Goal: Task Accomplishment & Management: Manage account settings

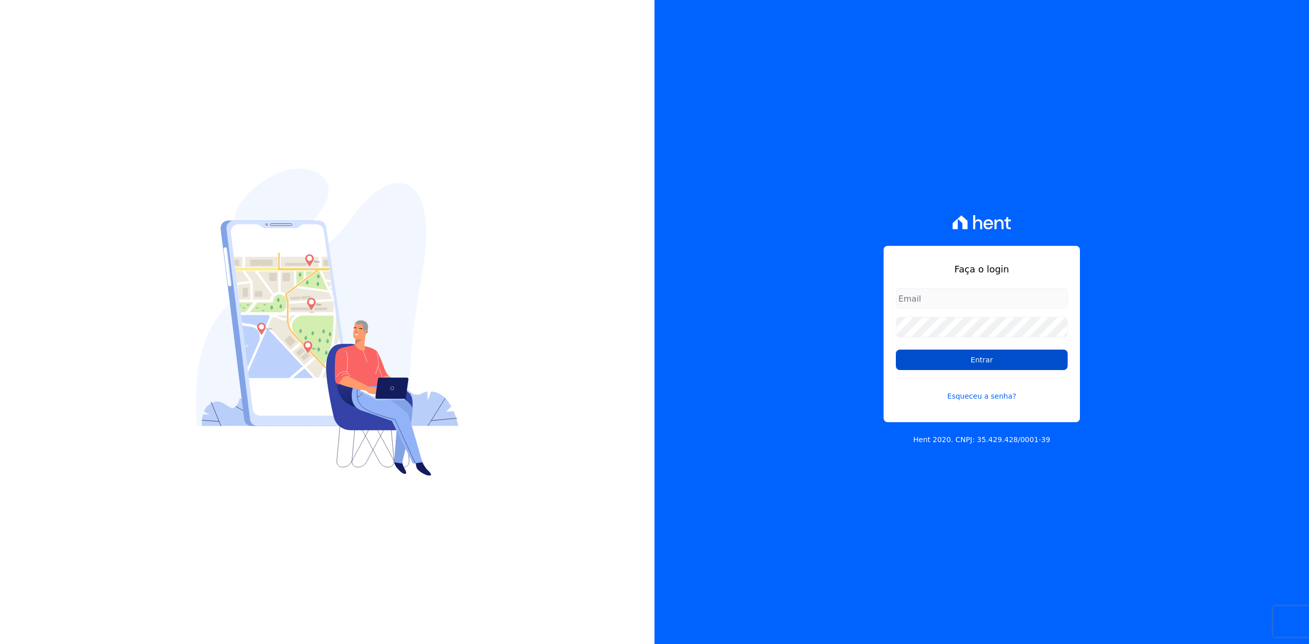
type input "[PERSON_NAME][EMAIL_ADDRESS][DOMAIN_NAME]"
click at [911, 353] on input "Entrar" at bounding box center [982, 360] width 172 height 20
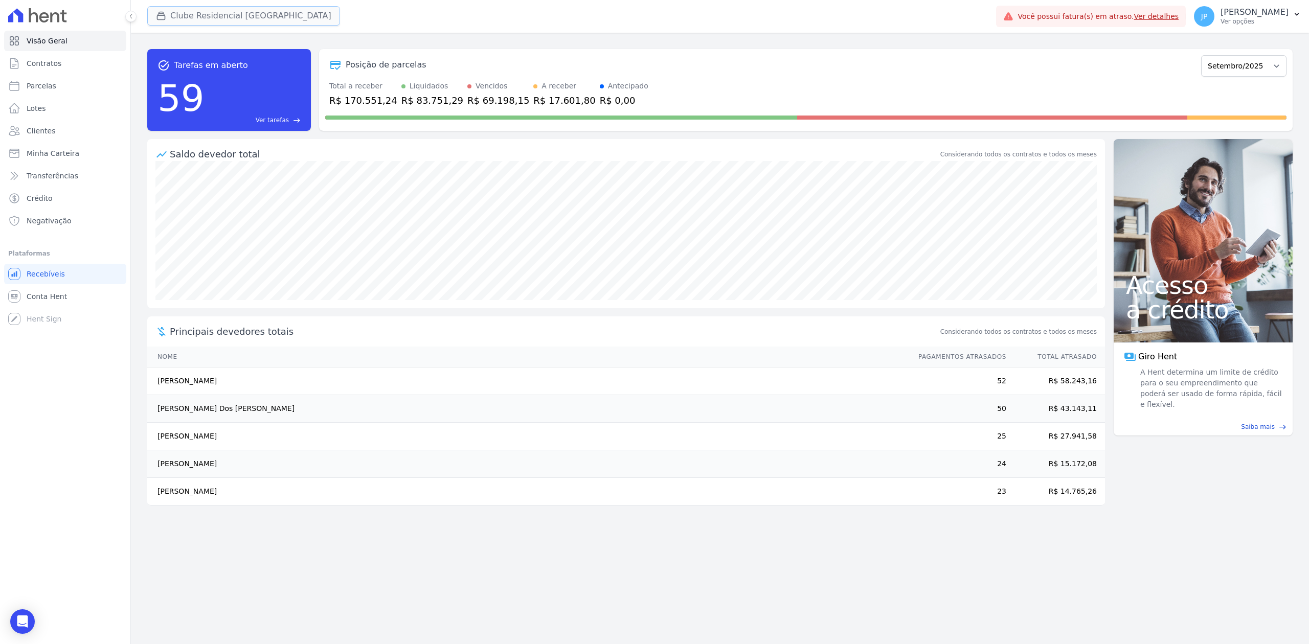
click at [161, 21] on button "Clube Residencial [GEOGRAPHIC_DATA]" at bounding box center [243, 15] width 193 height 19
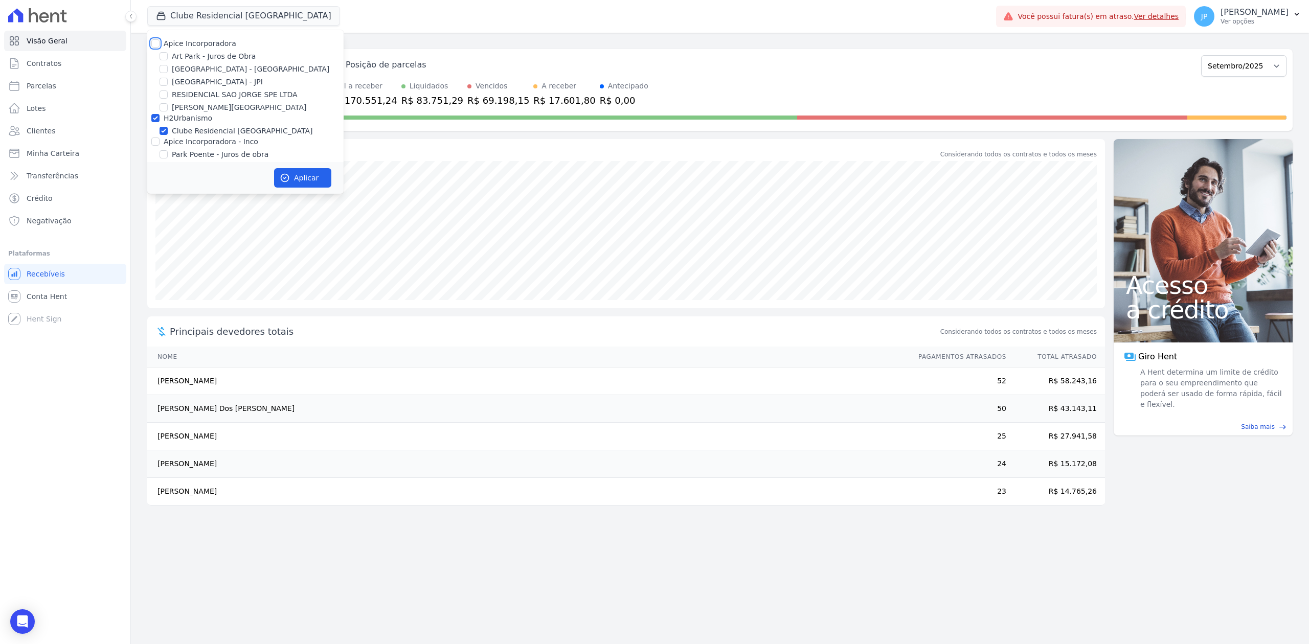
click at [155, 44] on input "Apice Incorporadora" at bounding box center [155, 43] width 8 height 8
checkbox input "true"
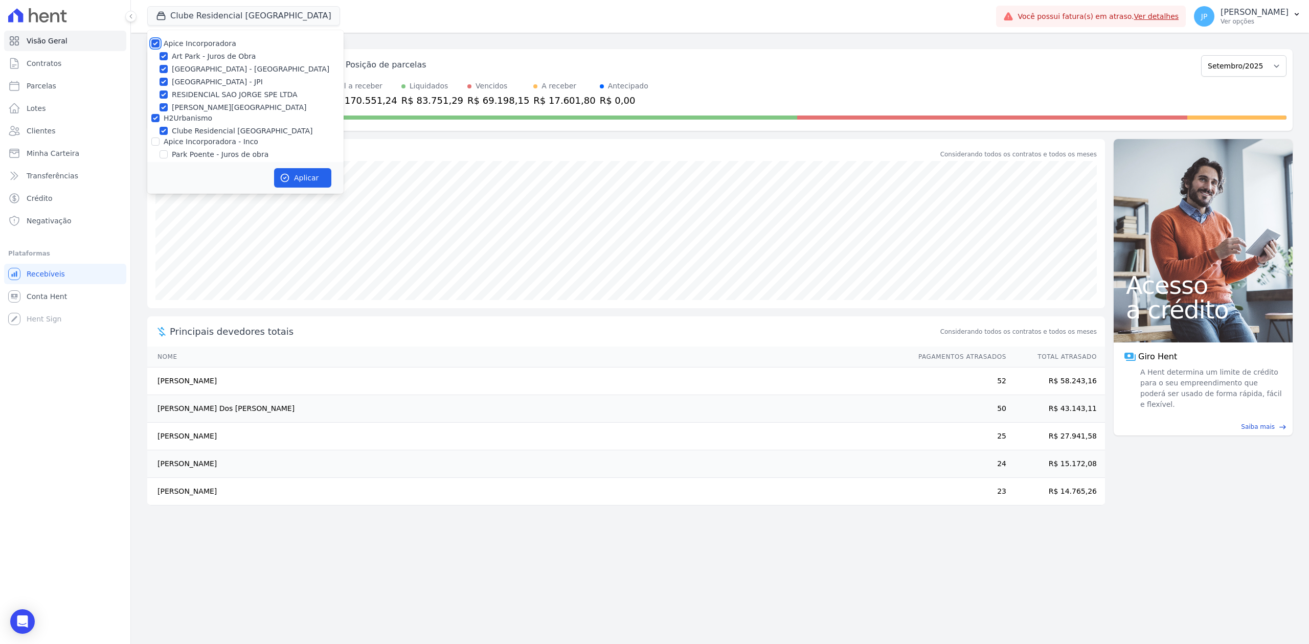
checkbox input "true"
click at [156, 141] on input "Apice Incorporadora - Inco" at bounding box center [155, 142] width 8 height 8
checkbox input "true"
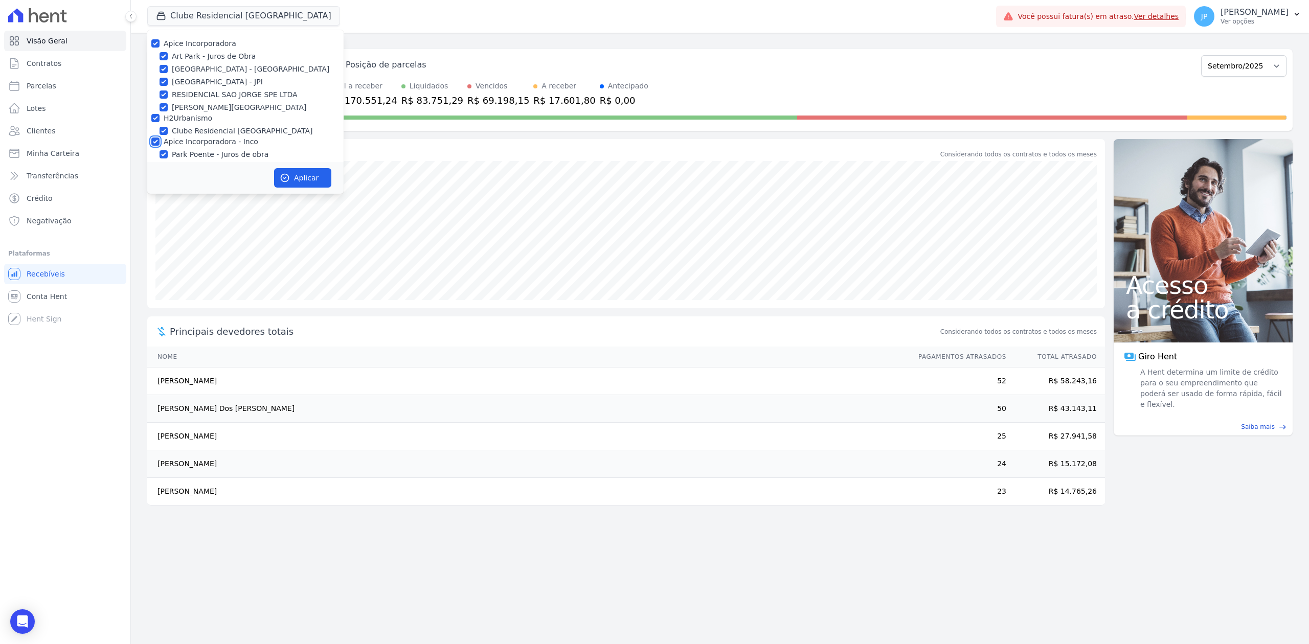
checkbox input "true"
click at [322, 176] on button "Aplicar" at bounding box center [302, 177] width 57 height 19
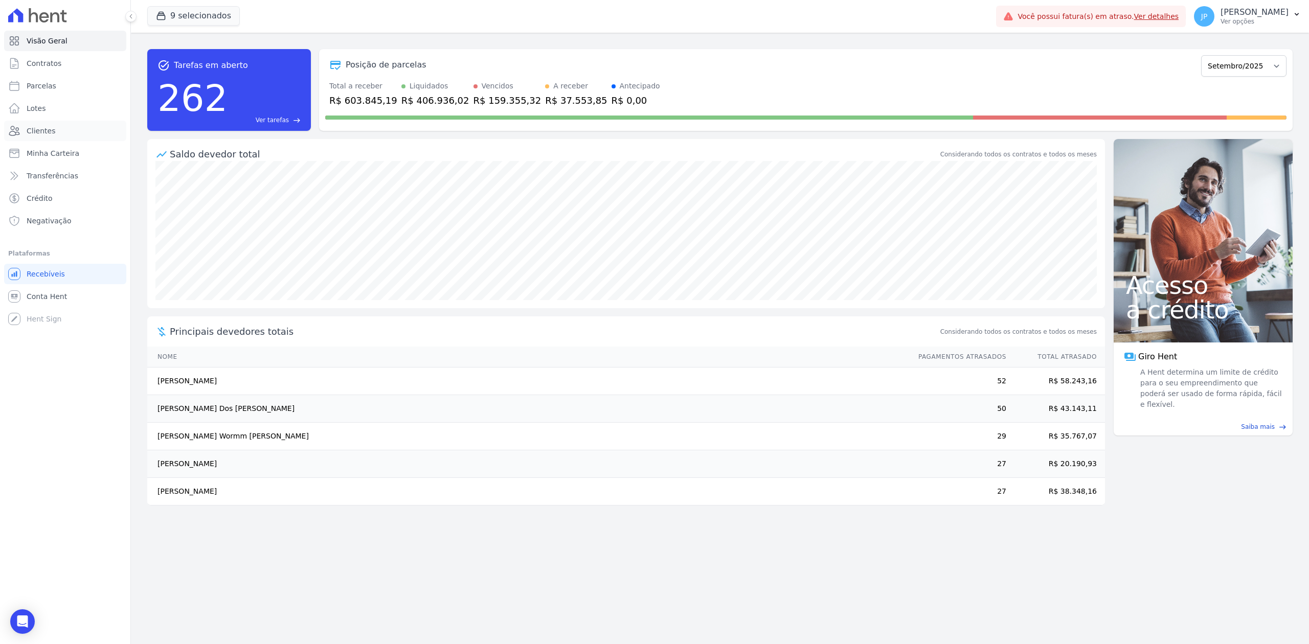
click at [49, 134] on span "Clientes" at bounding box center [41, 131] width 29 height 10
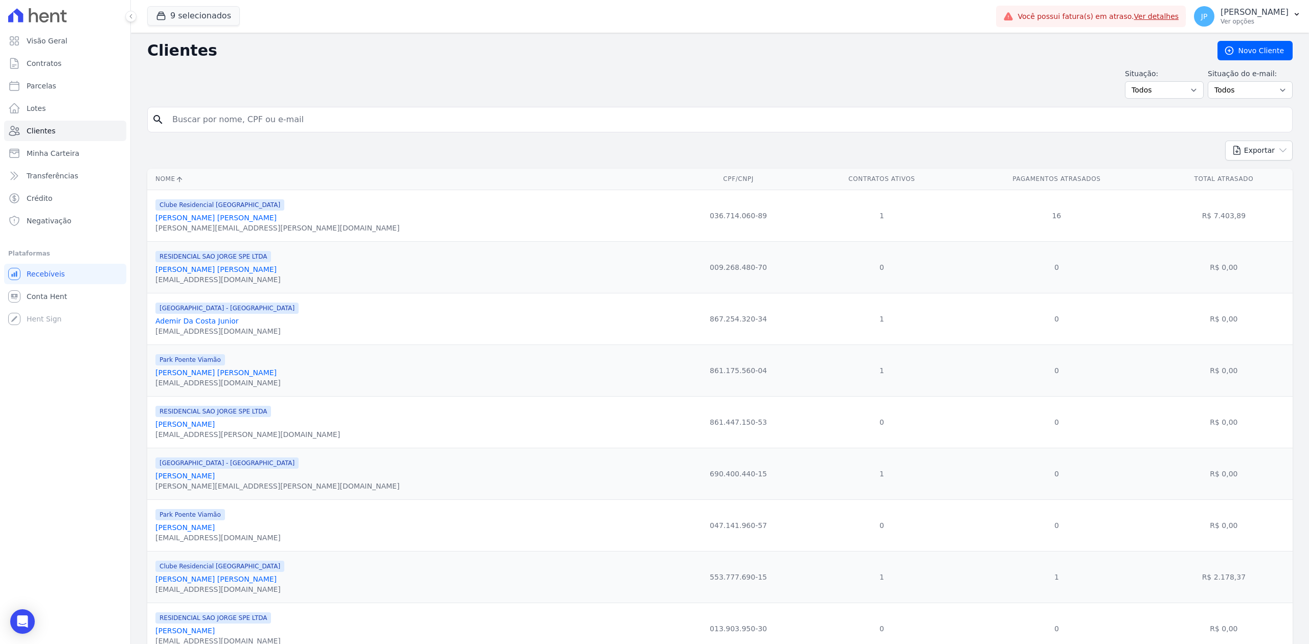
click at [307, 116] on input "search" at bounding box center [727, 119] width 1122 height 20
paste input "[PERSON_NAME] [PERSON_NAME]"
type input "[PERSON_NAME] [PERSON_NAME]"
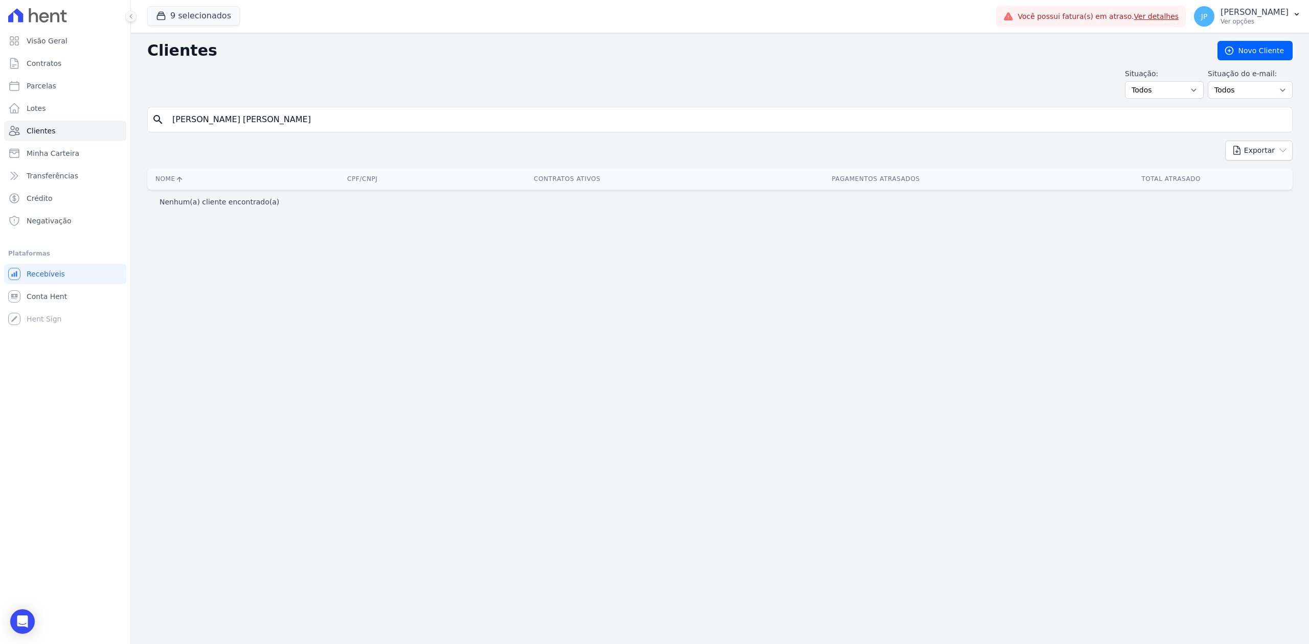
drag, startPoint x: 297, startPoint y: 119, endPoint x: 227, endPoint y: 124, distance: 70.2
click at [230, 124] on input "[PERSON_NAME] [PERSON_NAME]" at bounding box center [727, 119] width 1122 height 20
type input "[PERSON_NAME]"
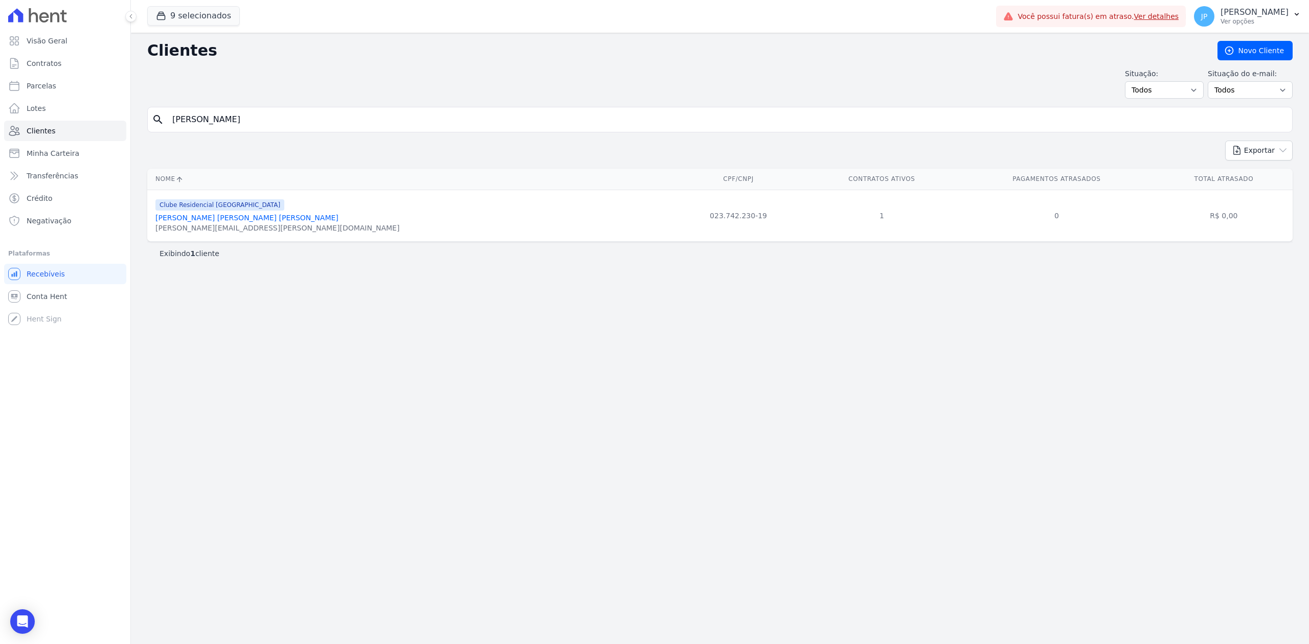
click at [217, 221] on link "[PERSON_NAME] [PERSON_NAME] [PERSON_NAME]" at bounding box center [246, 218] width 183 height 8
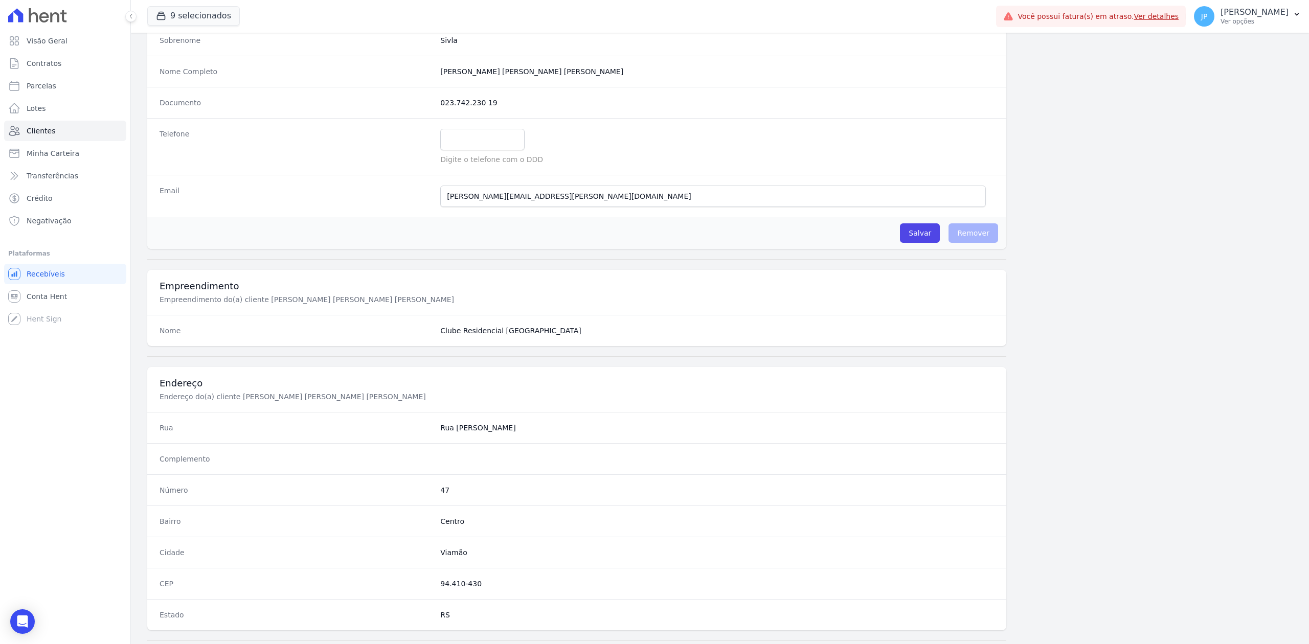
scroll to position [318, 0]
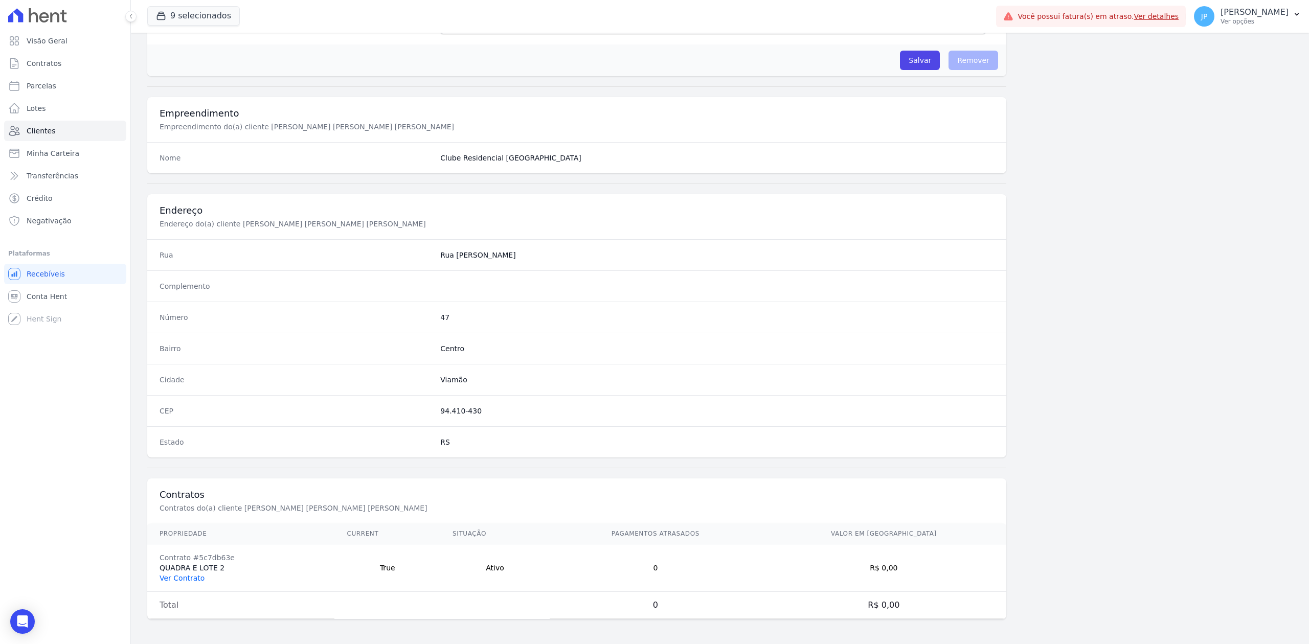
click at [190, 580] on link "Ver Contrato" at bounding box center [182, 578] width 45 height 8
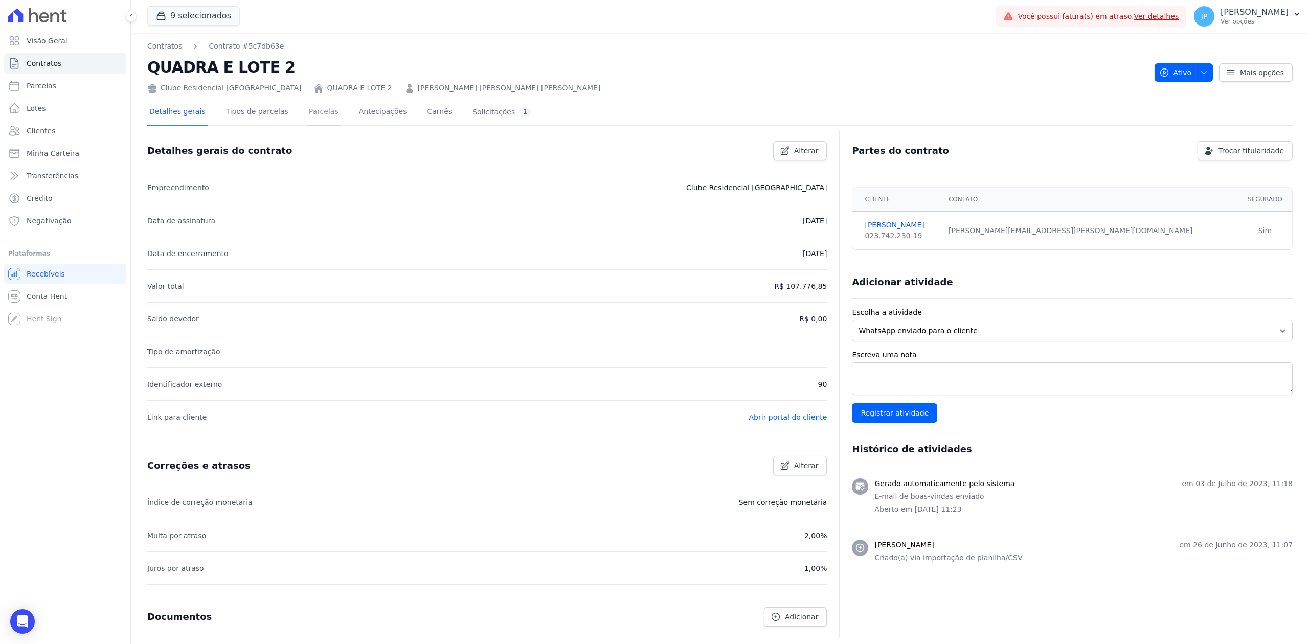
click at [311, 113] on link "Parcelas" at bounding box center [324, 112] width 34 height 27
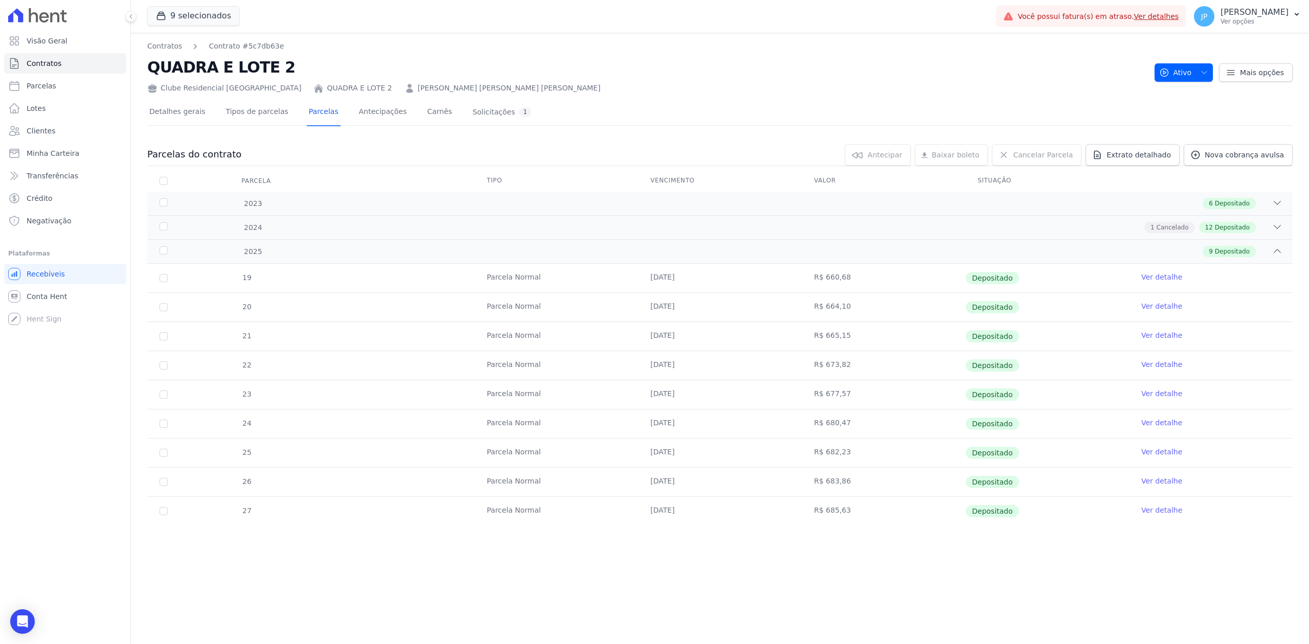
click at [1152, 512] on link "Ver detalhe" at bounding box center [1161, 510] width 41 height 10
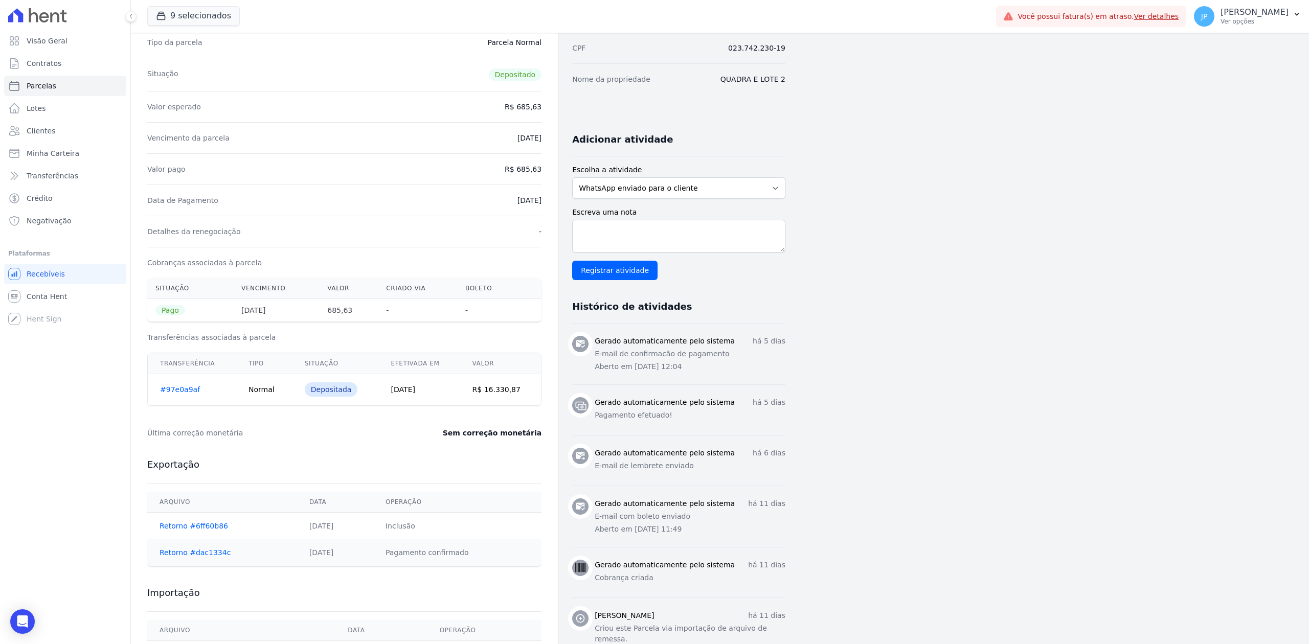
scroll to position [136, 0]
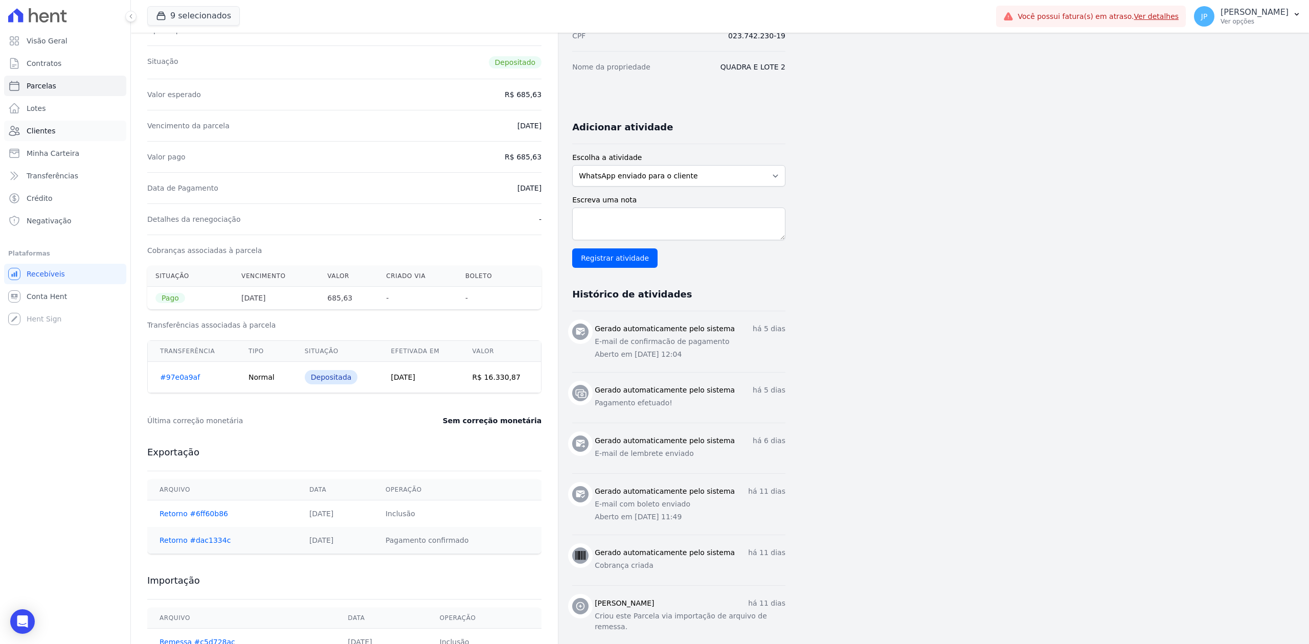
click at [26, 125] on link "Clientes" at bounding box center [65, 131] width 122 height 20
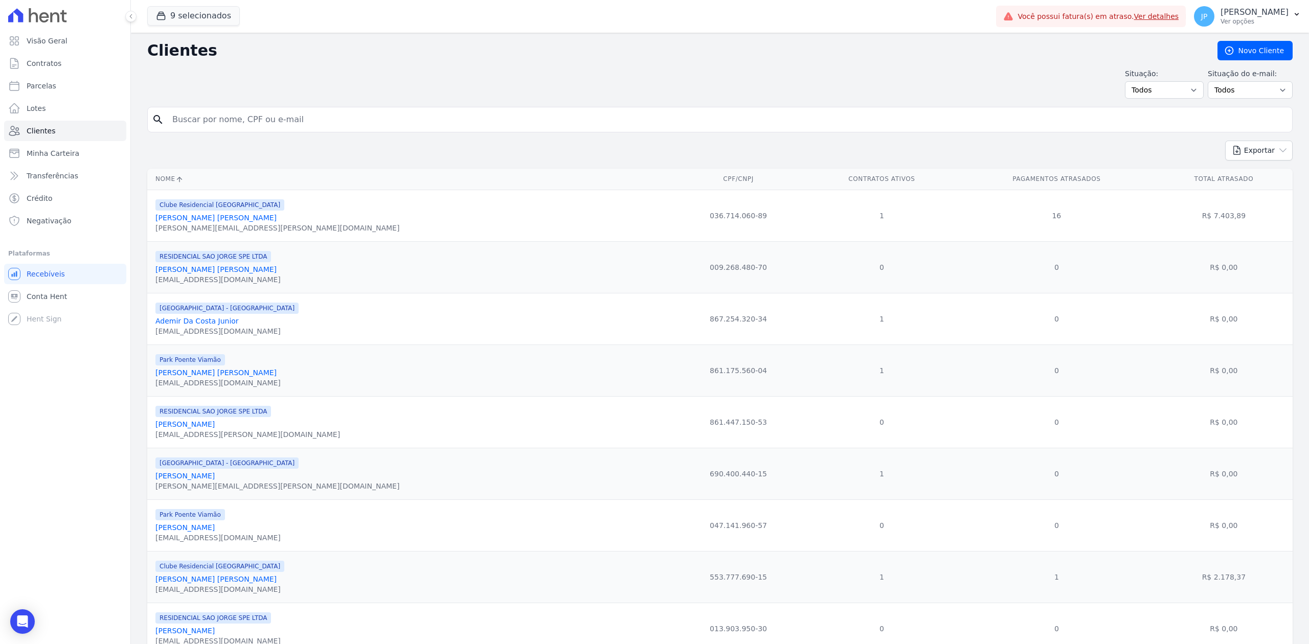
click at [242, 128] on input "search" at bounding box center [727, 119] width 1122 height 20
paste input "[PERSON_NAME]"
type input "[PERSON_NAME]"
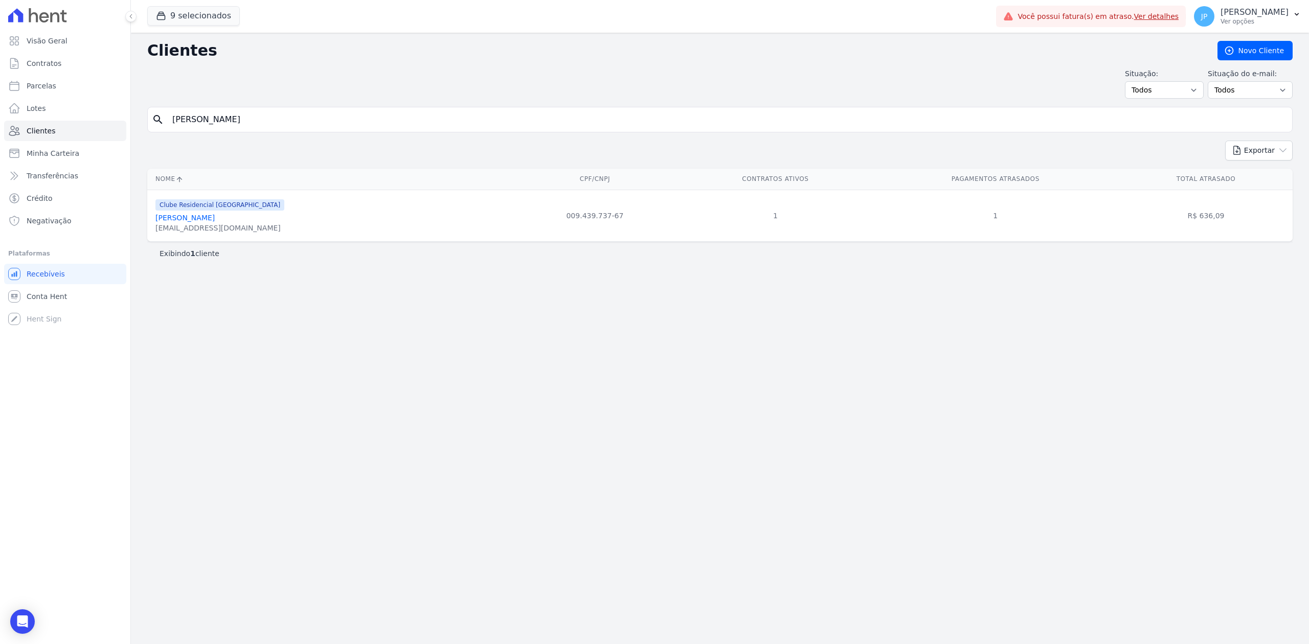
click at [211, 219] on link "[PERSON_NAME]" at bounding box center [184, 218] width 59 height 8
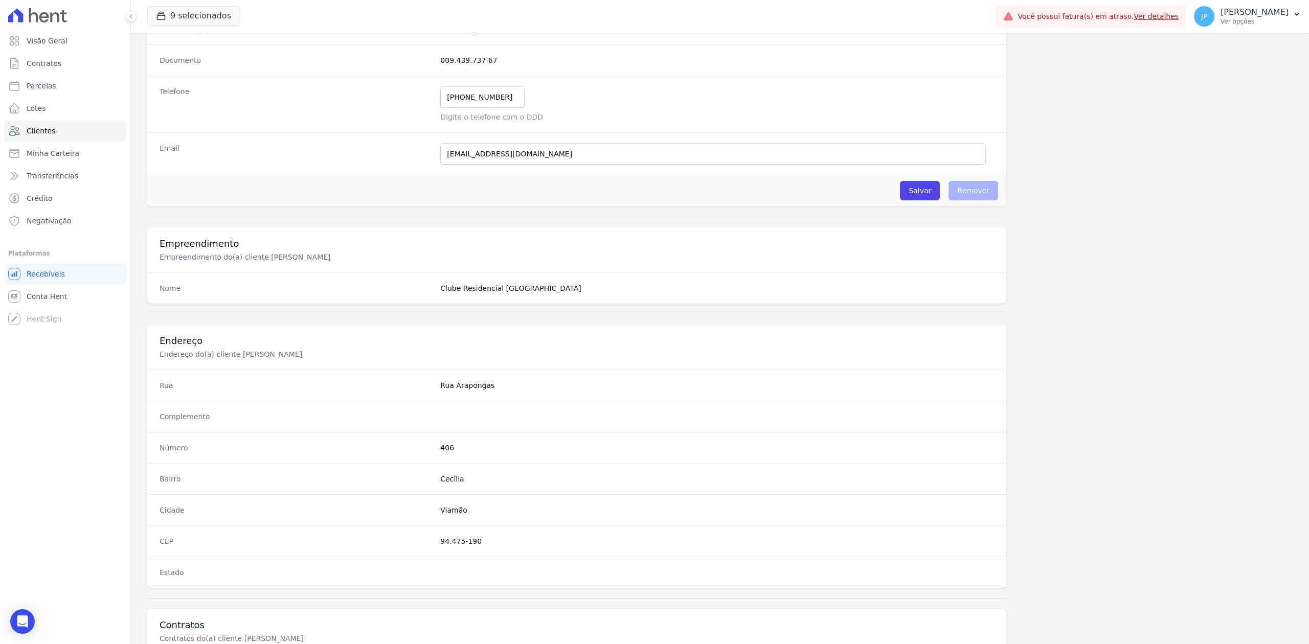
scroll to position [318, 0]
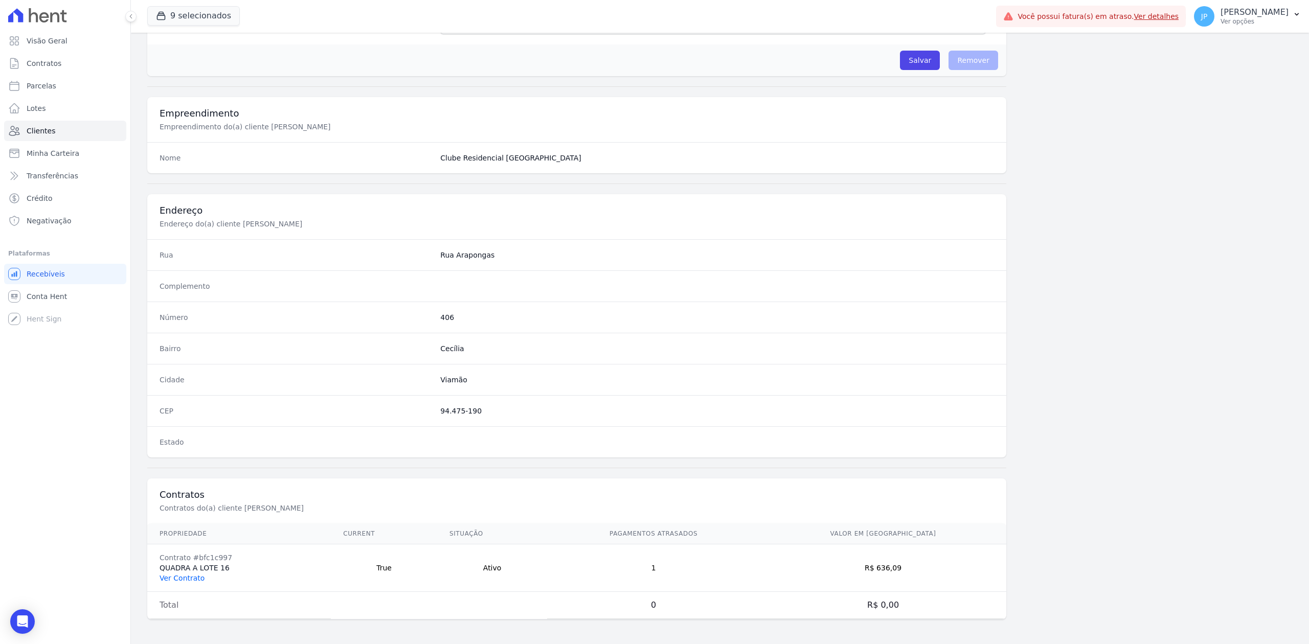
click at [184, 581] on link "Ver Contrato" at bounding box center [182, 578] width 45 height 8
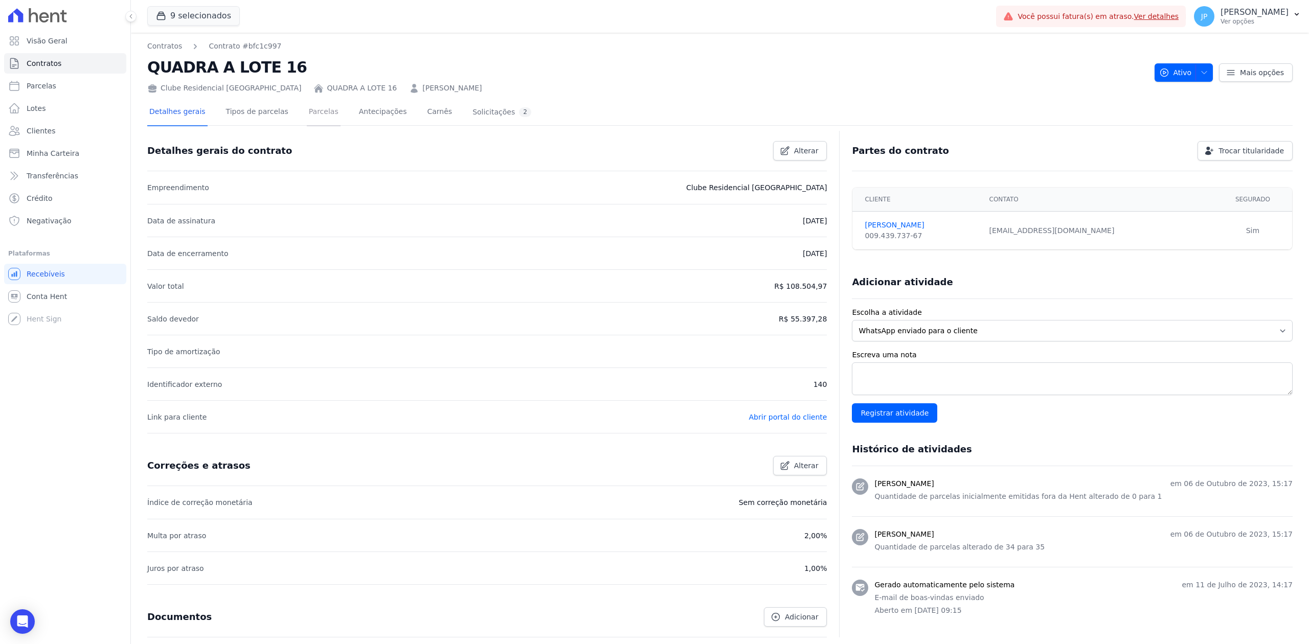
click at [310, 105] on link "Parcelas" at bounding box center [324, 112] width 34 height 27
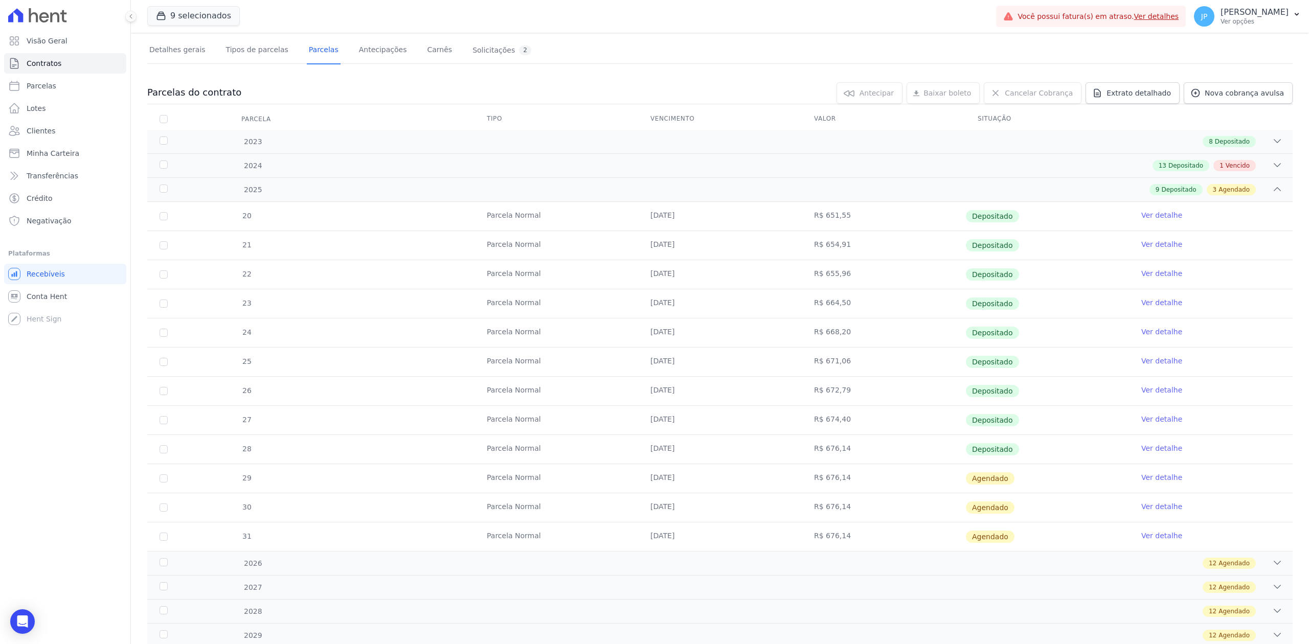
scroll to position [205, 0]
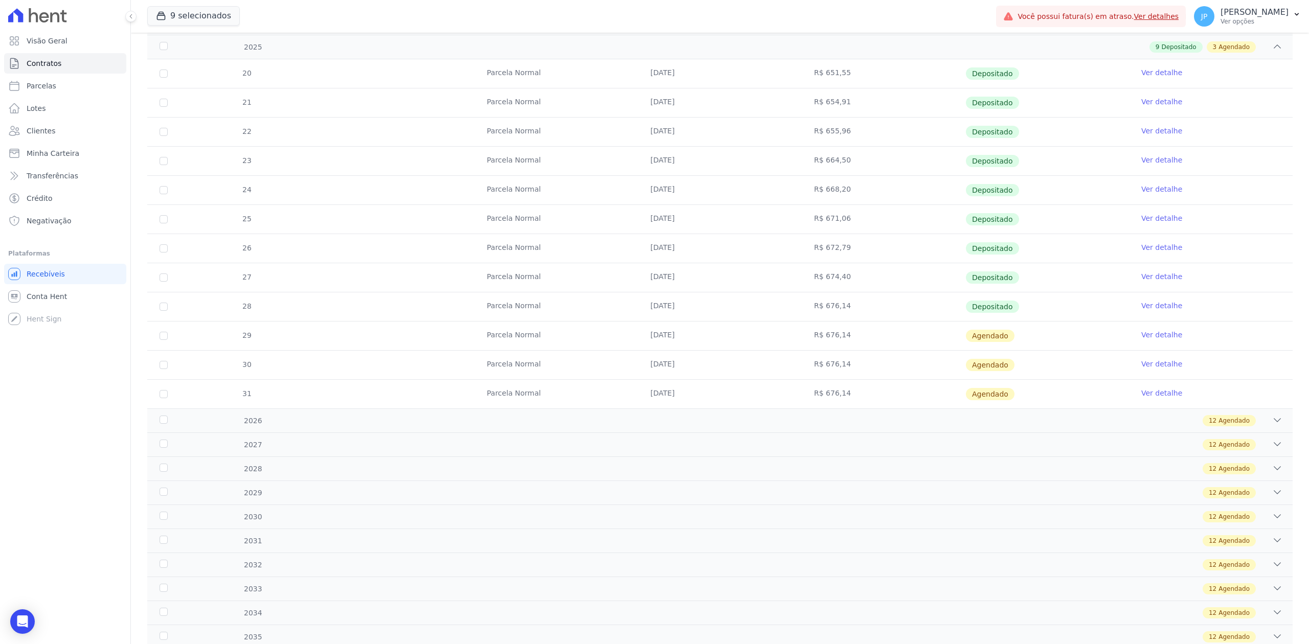
drag, startPoint x: 632, startPoint y: 316, endPoint x: 1076, endPoint y: 302, distance: 444.0
click at [1076, 302] on tr "28 [GEOGRAPHIC_DATA] [DATE] R$ 676,14 Depositado Ver detalhe" at bounding box center [719, 306] width 1145 height 29
click at [1159, 306] on link "Ver detalhe" at bounding box center [1161, 306] width 41 height 10
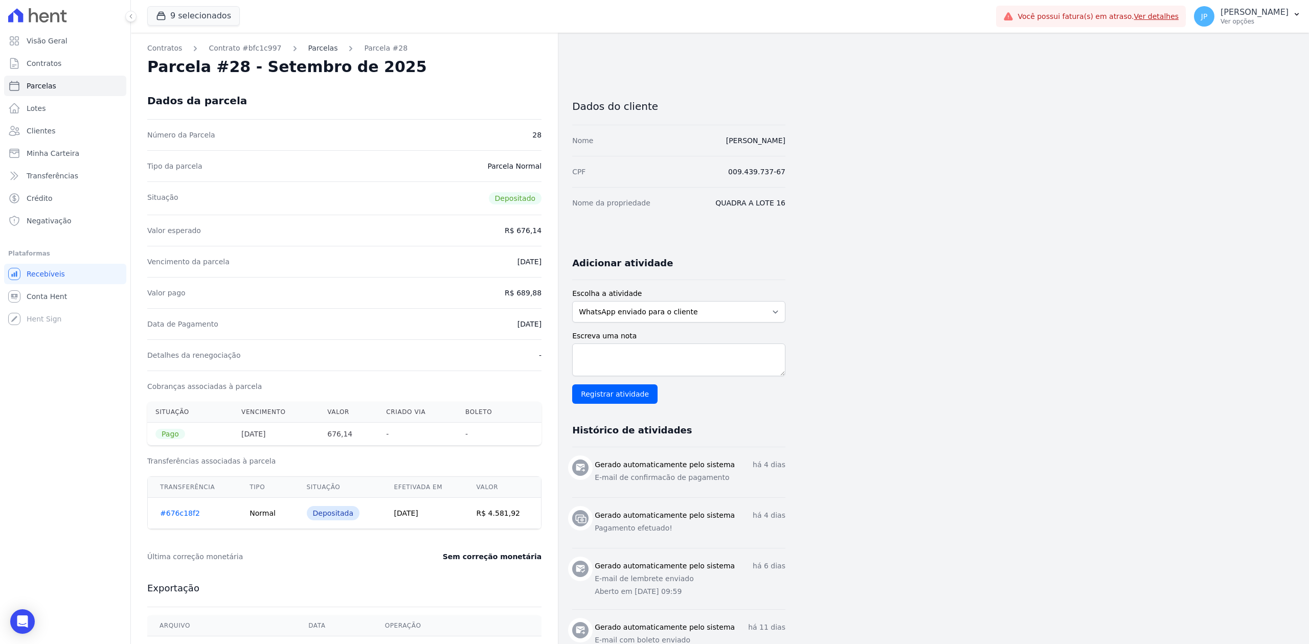
click at [315, 48] on link "Parcelas" at bounding box center [323, 48] width 30 height 11
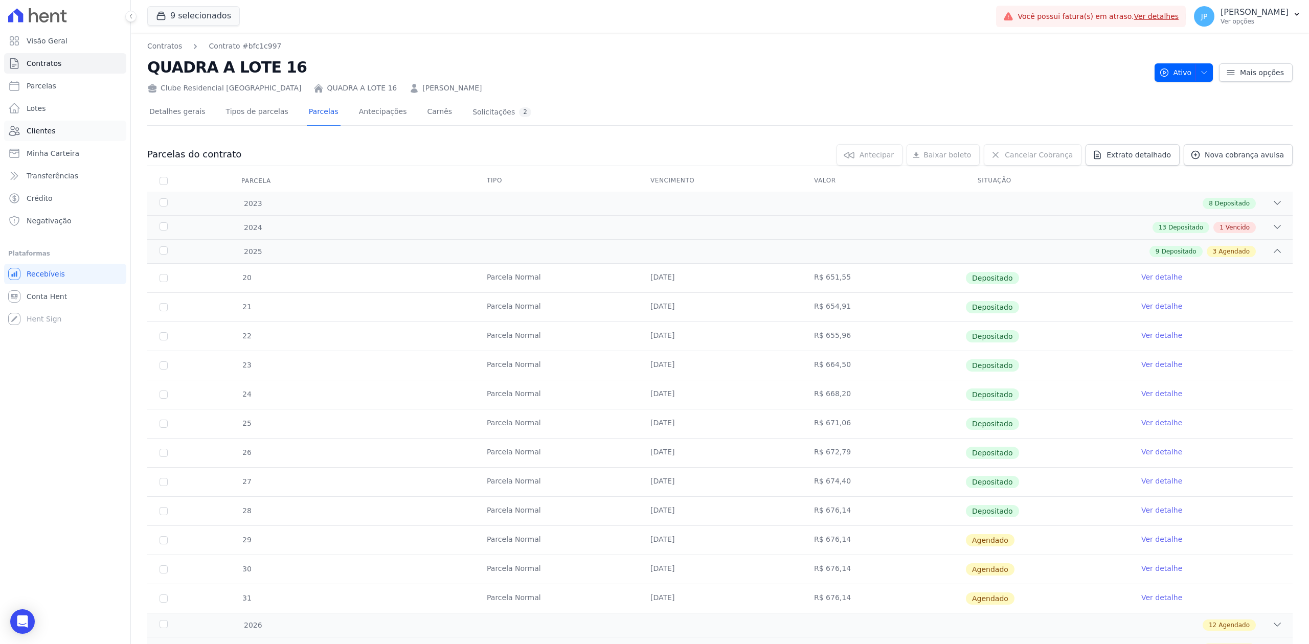
click at [53, 133] on link "Clientes" at bounding box center [65, 131] width 122 height 20
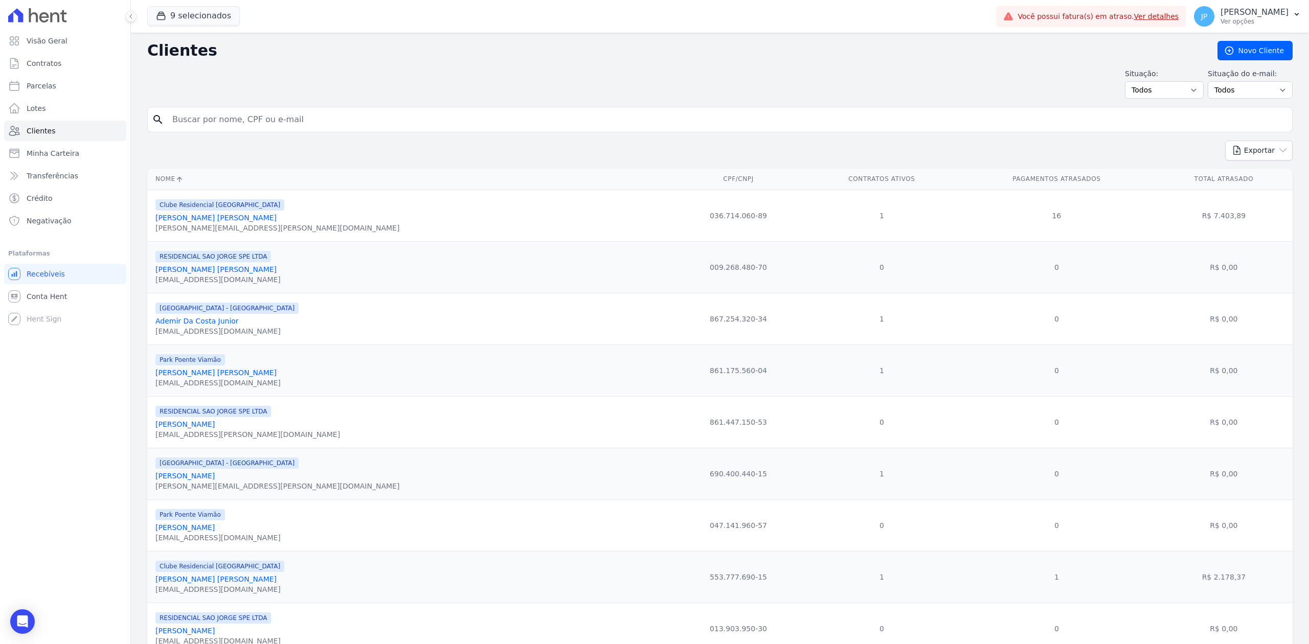
click at [287, 115] on input "search" at bounding box center [727, 119] width 1122 height 20
paste input "[PERSON_NAME] [PERSON_NAME]"
type input "[PERSON_NAME] [PERSON_NAME]"
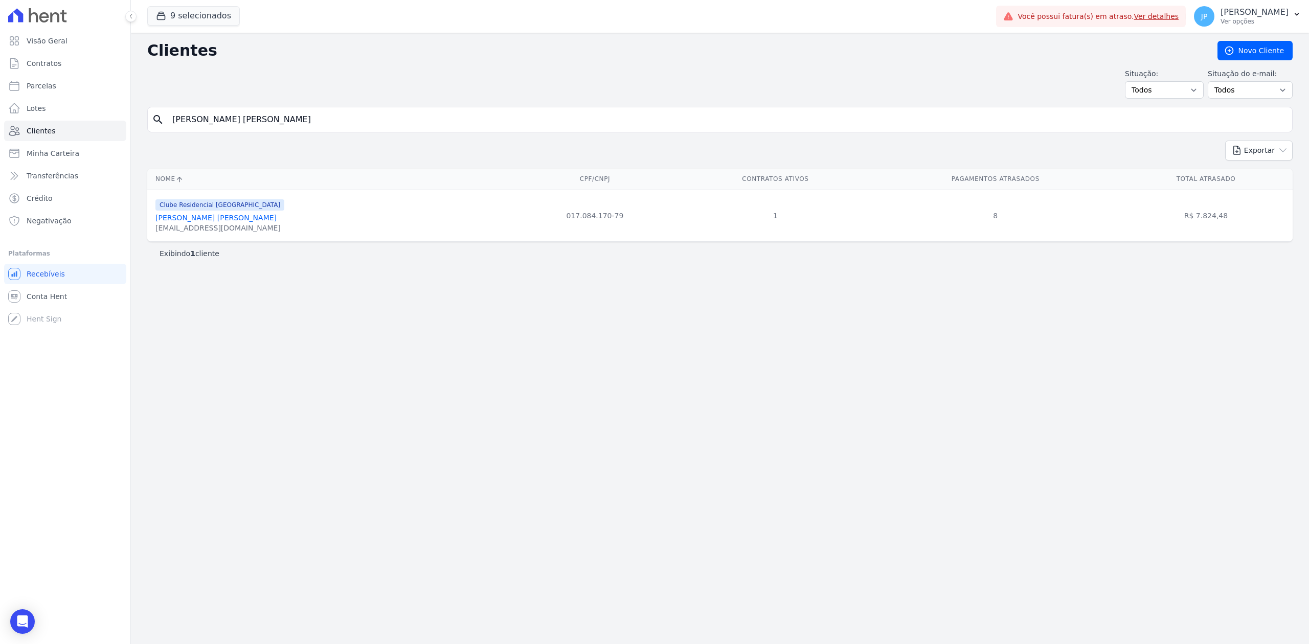
click at [216, 219] on link "[PERSON_NAME] [PERSON_NAME]" at bounding box center [215, 218] width 121 height 8
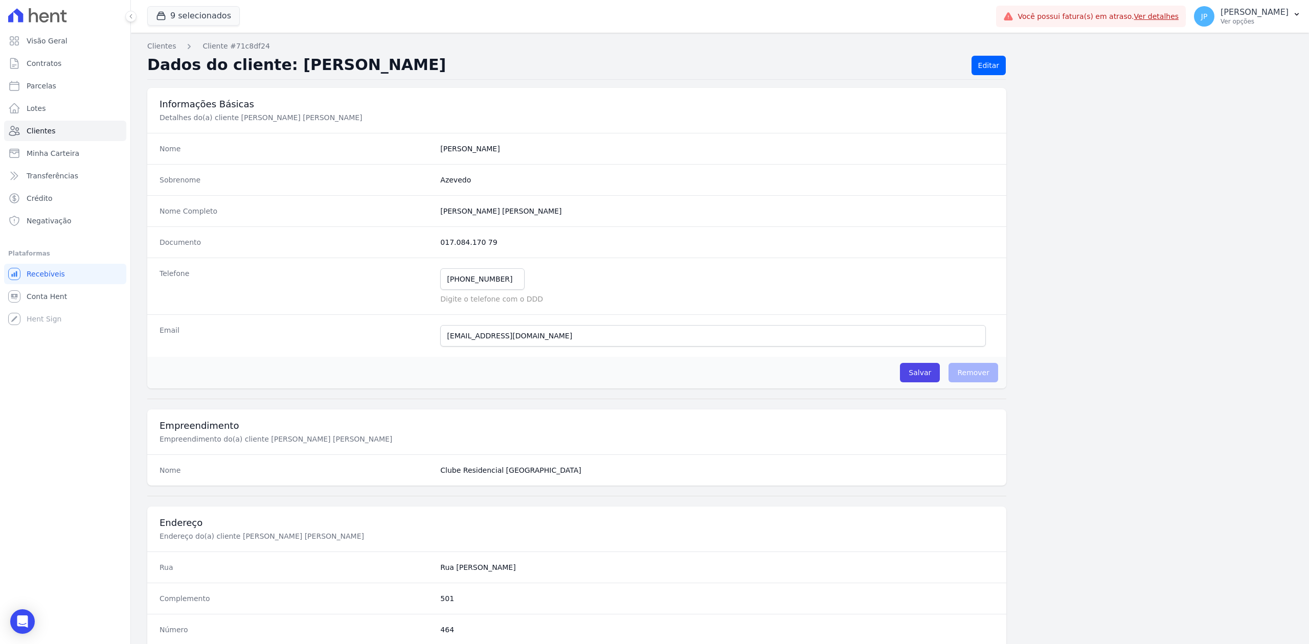
scroll to position [318, 0]
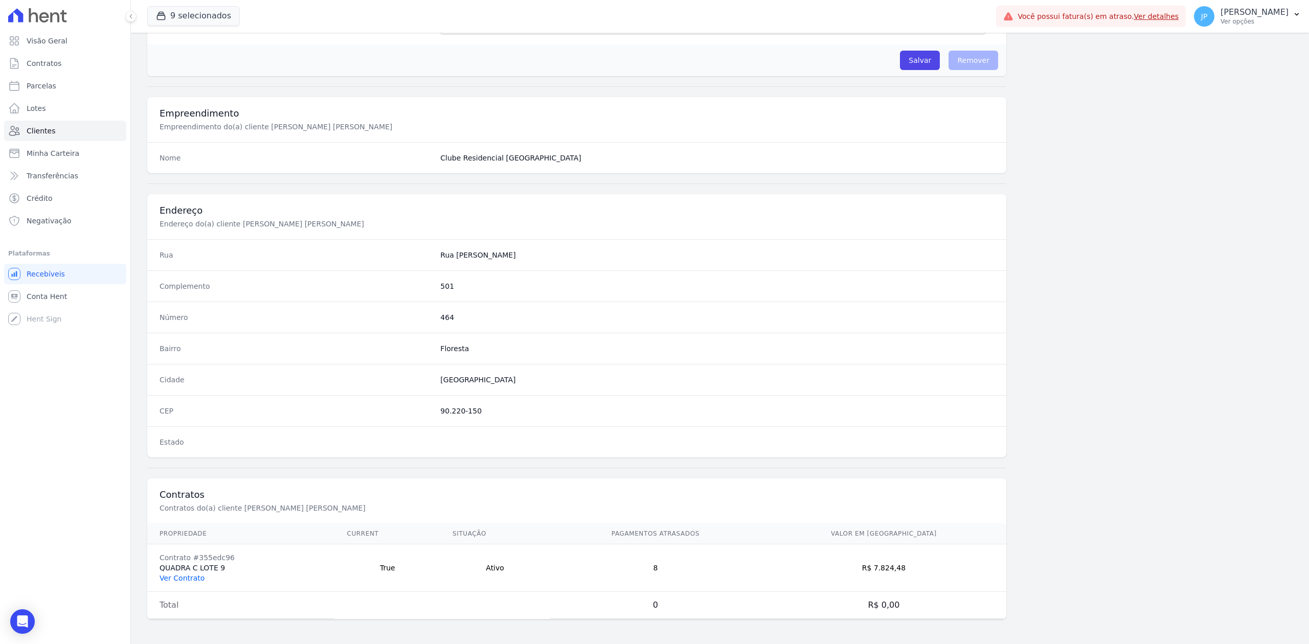
click at [180, 579] on link "Ver Contrato" at bounding box center [182, 578] width 45 height 8
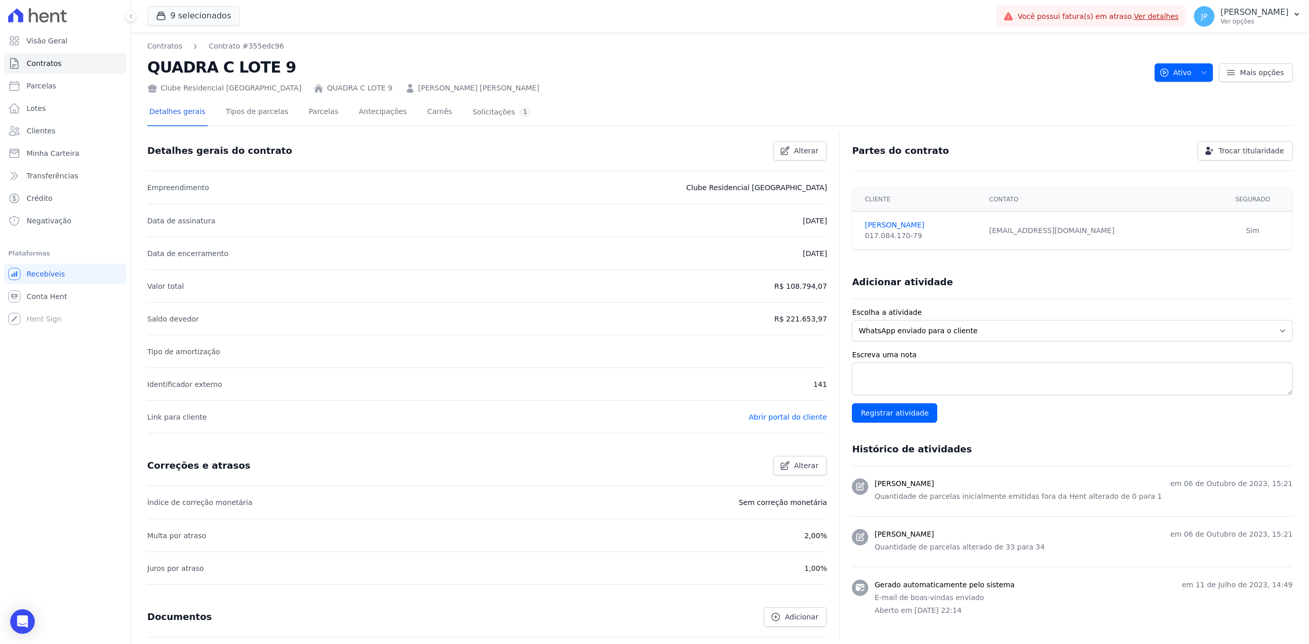
click at [324, 118] on div "Detalhes gerais Tipos de parcelas [GEOGRAPHIC_DATA] Antecipações [PERSON_NAME] …" at bounding box center [340, 112] width 386 height 27
click at [307, 118] on link "Parcelas" at bounding box center [324, 112] width 34 height 27
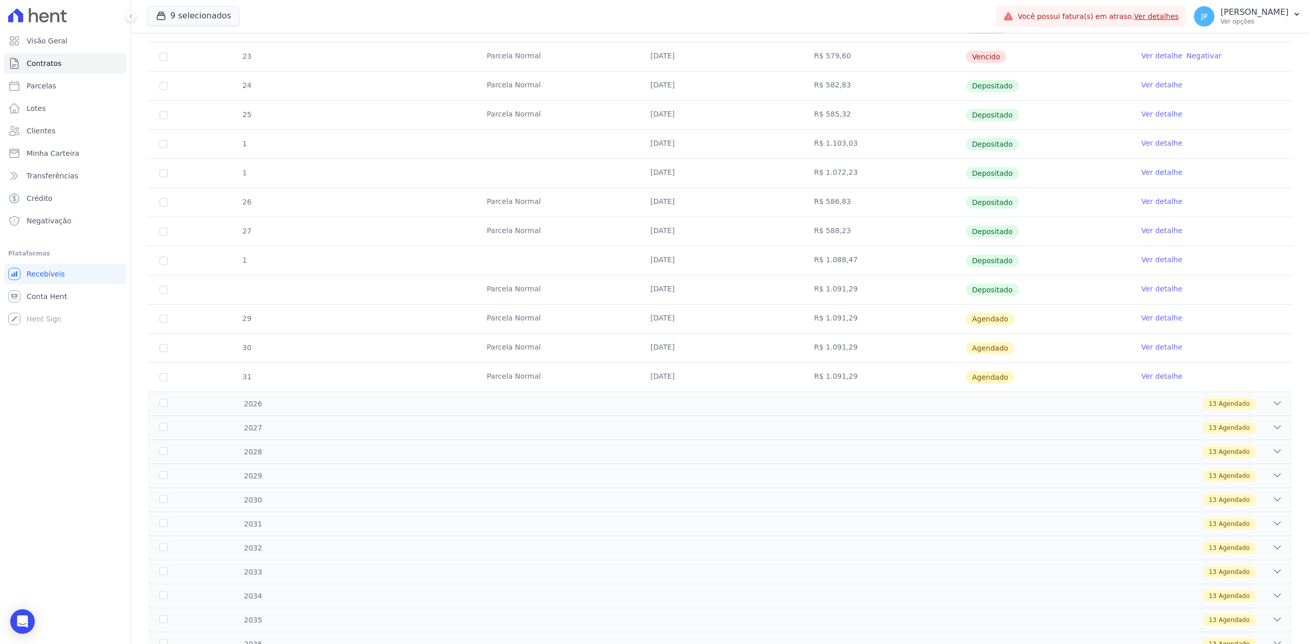
scroll to position [344, 0]
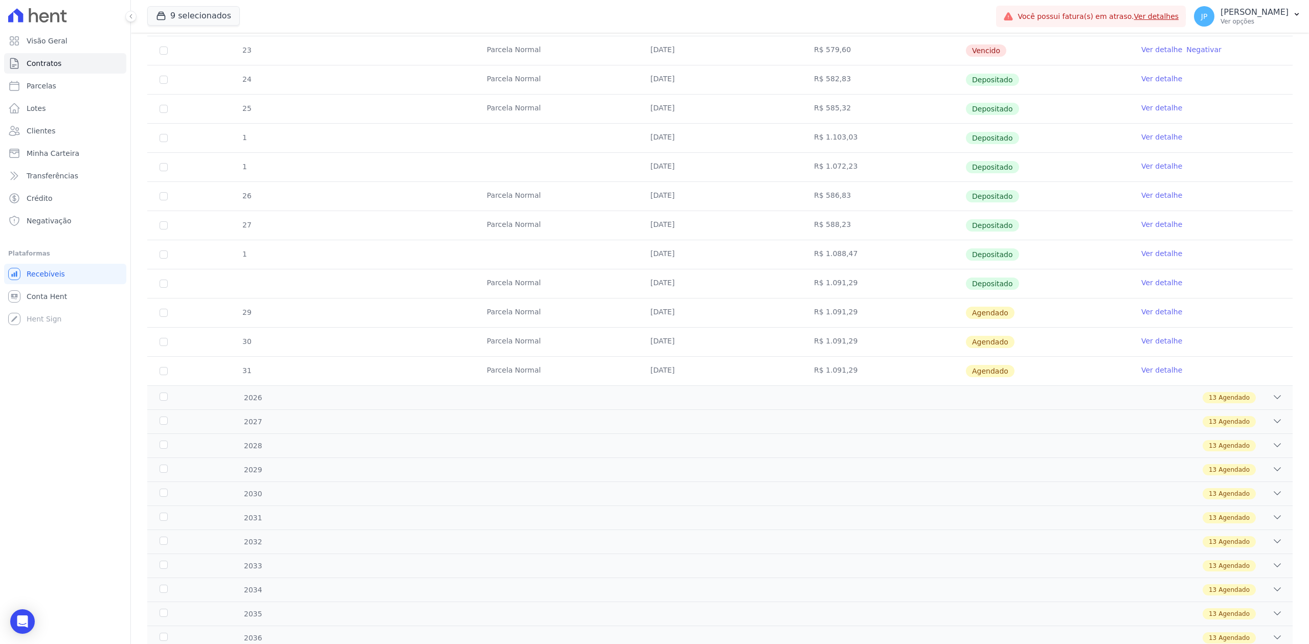
click at [1149, 284] on link "Ver detalhe" at bounding box center [1161, 283] width 41 height 10
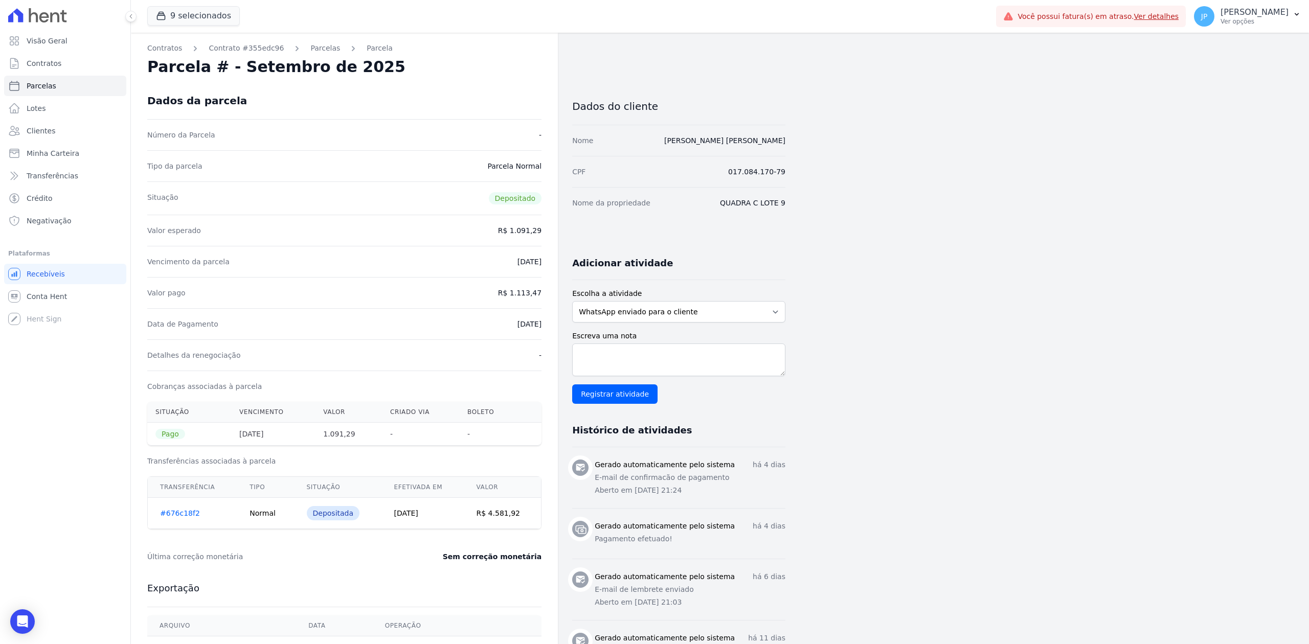
click at [48, 129] on span "Clientes" at bounding box center [41, 131] width 29 height 10
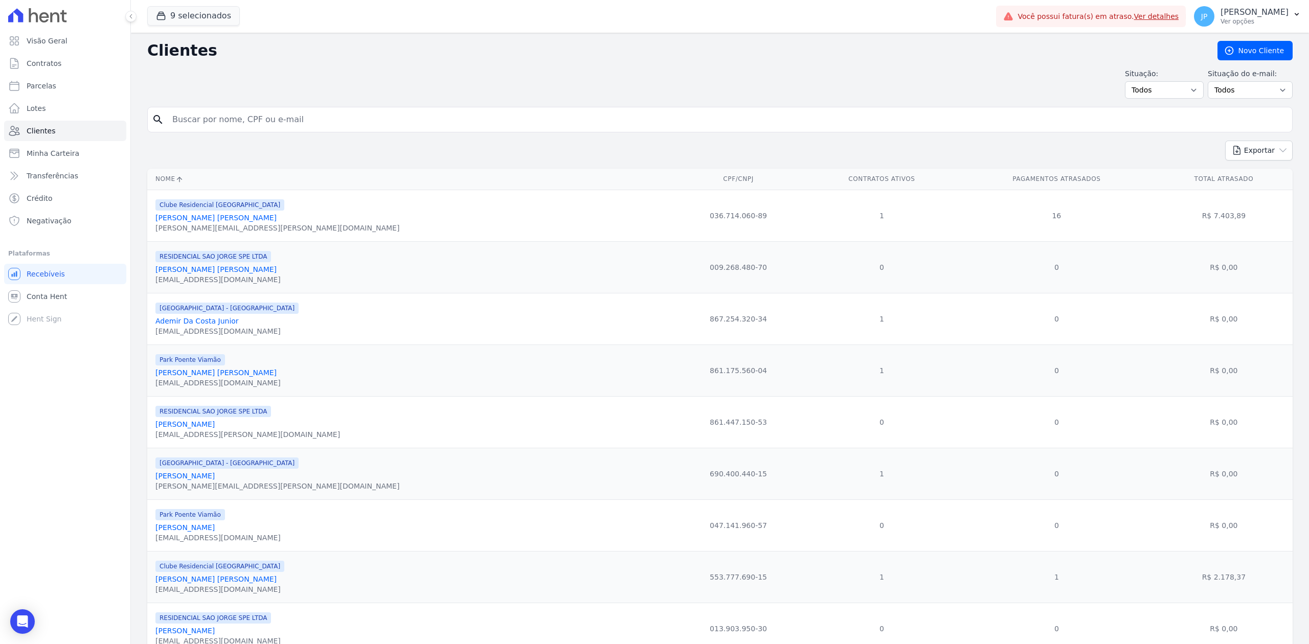
click at [201, 127] on input "search" at bounding box center [727, 119] width 1122 height 20
paste input "[PERSON_NAME] [PERSON_NAME]"
type input "[PERSON_NAME] [PERSON_NAME]"
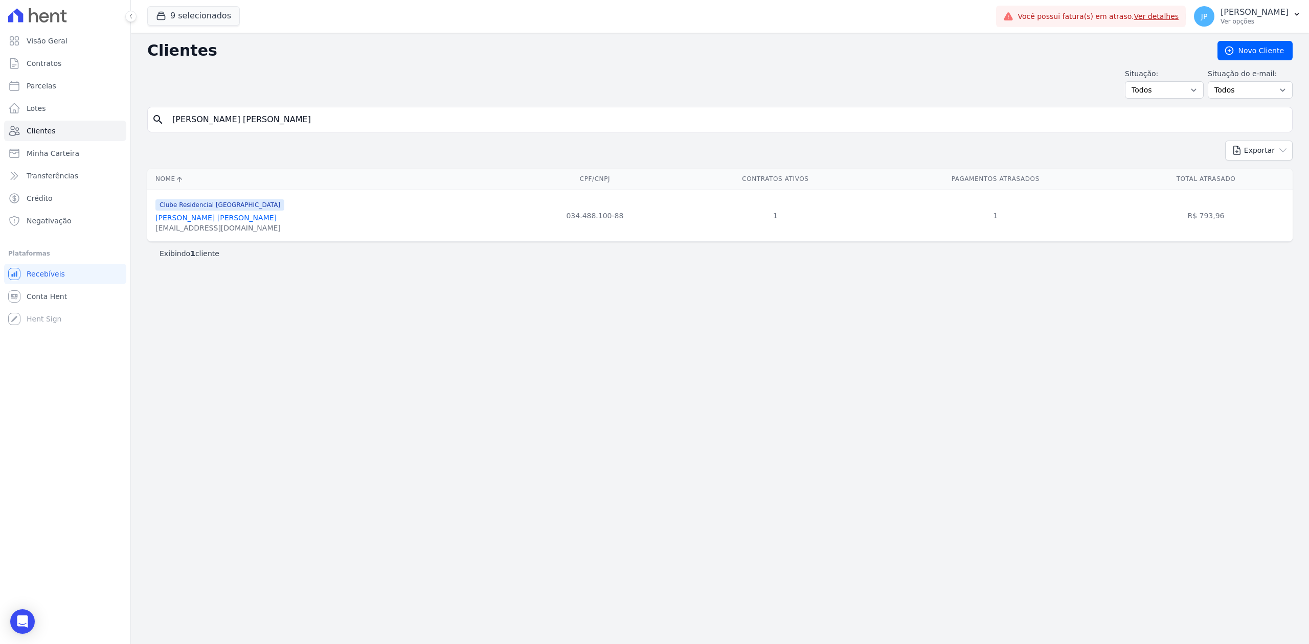
click at [200, 222] on link "[PERSON_NAME] [PERSON_NAME]" at bounding box center [215, 218] width 121 height 8
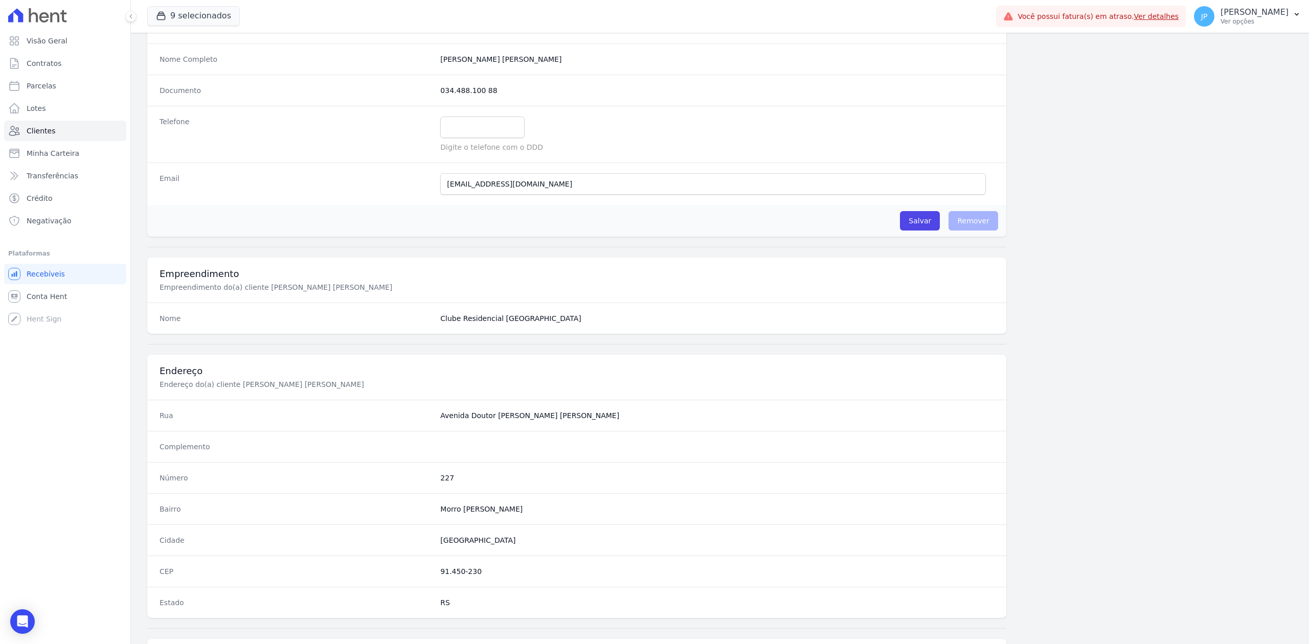
scroll to position [318, 0]
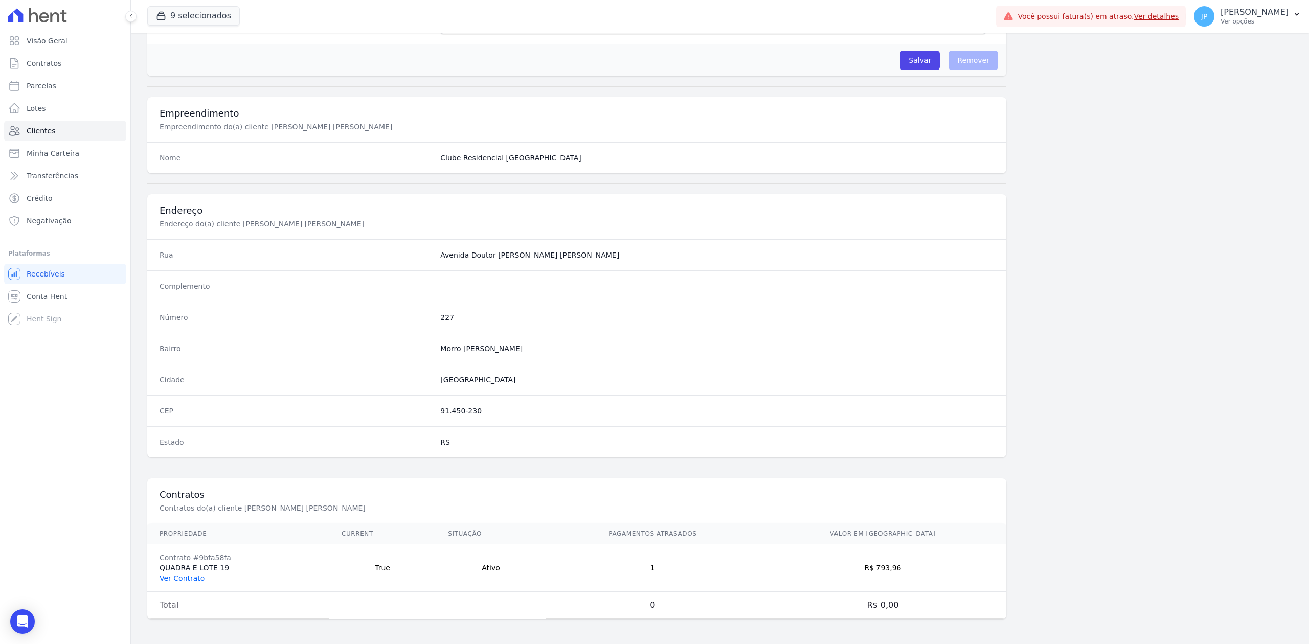
click at [166, 578] on link "Ver Contrato" at bounding box center [182, 578] width 45 height 8
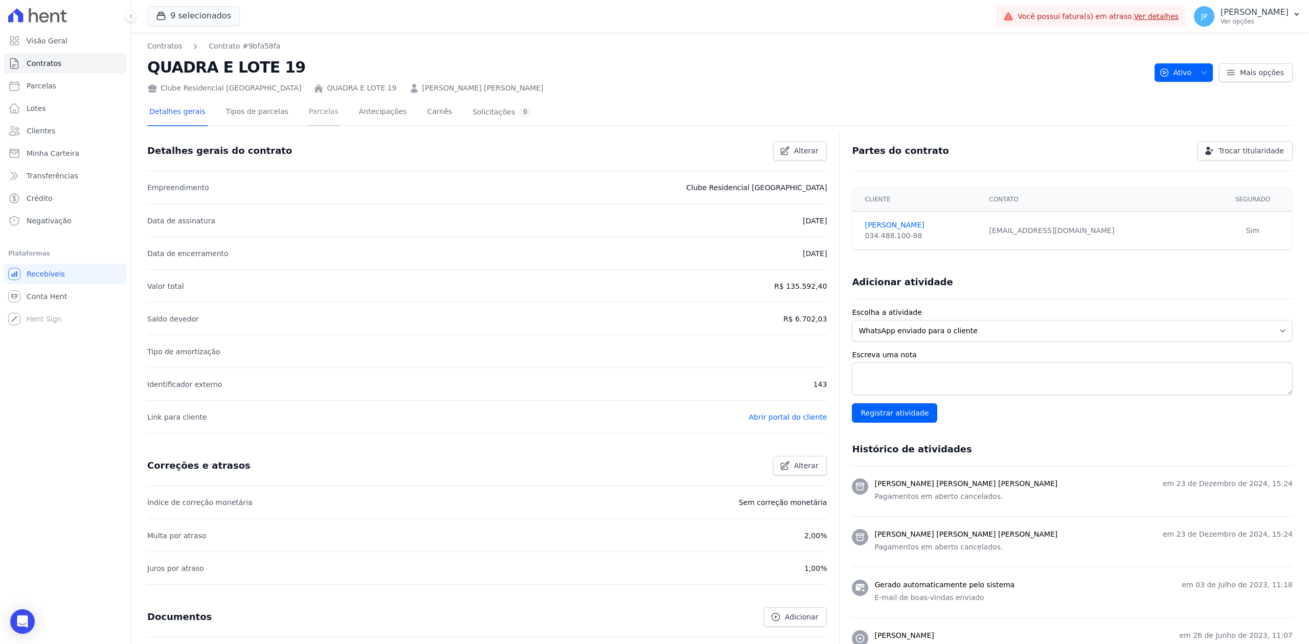
click at [320, 123] on link "Parcelas" at bounding box center [324, 112] width 34 height 27
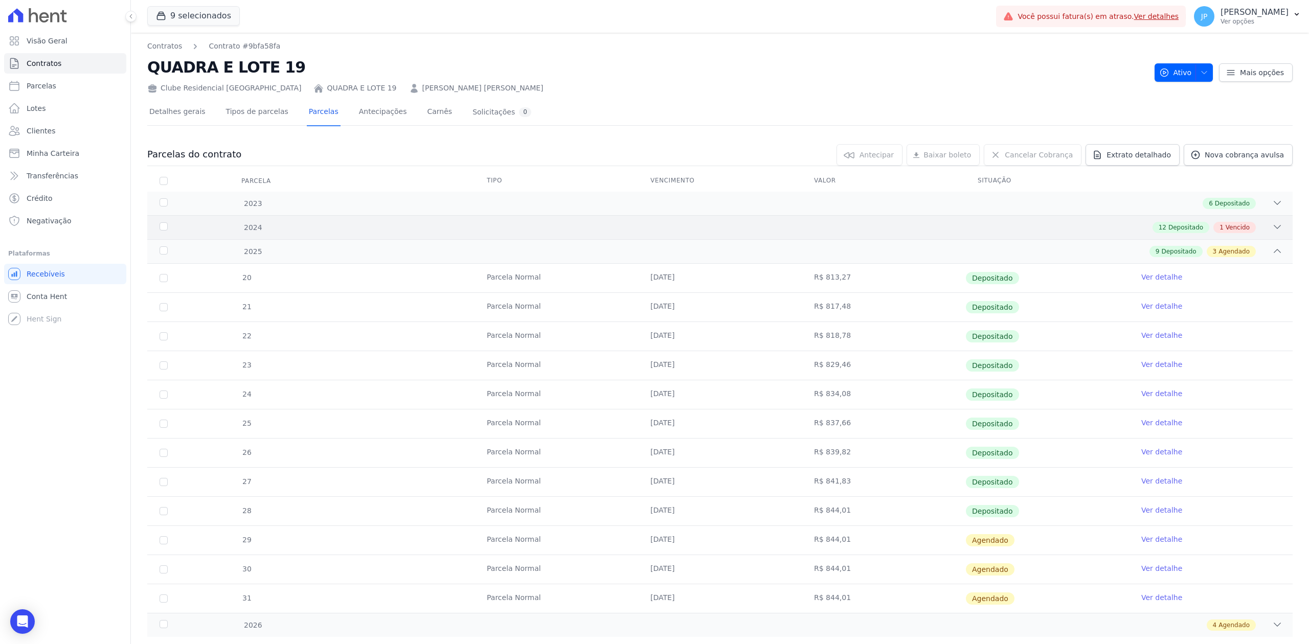
click at [1272, 228] on icon at bounding box center [1277, 227] width 10 height 10
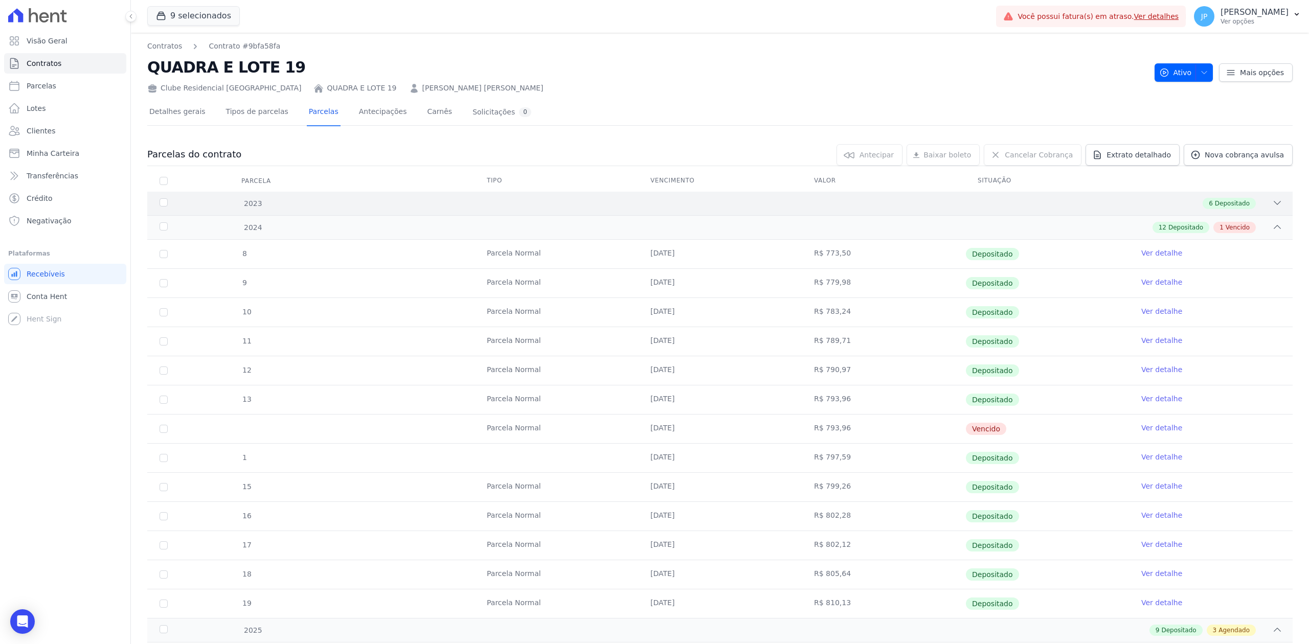
click at [1261, 214] on div "2023 6 Depositado" at bounding box center [719, 204] width 1145 height 24
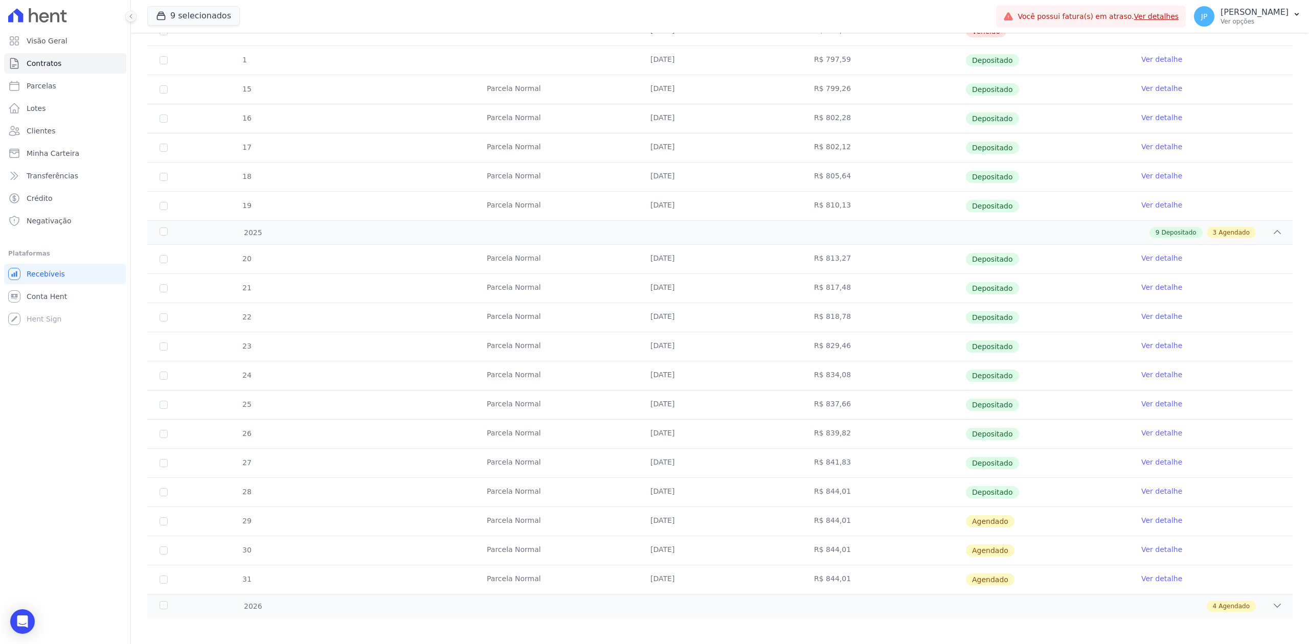
scroll to position [583, 0]
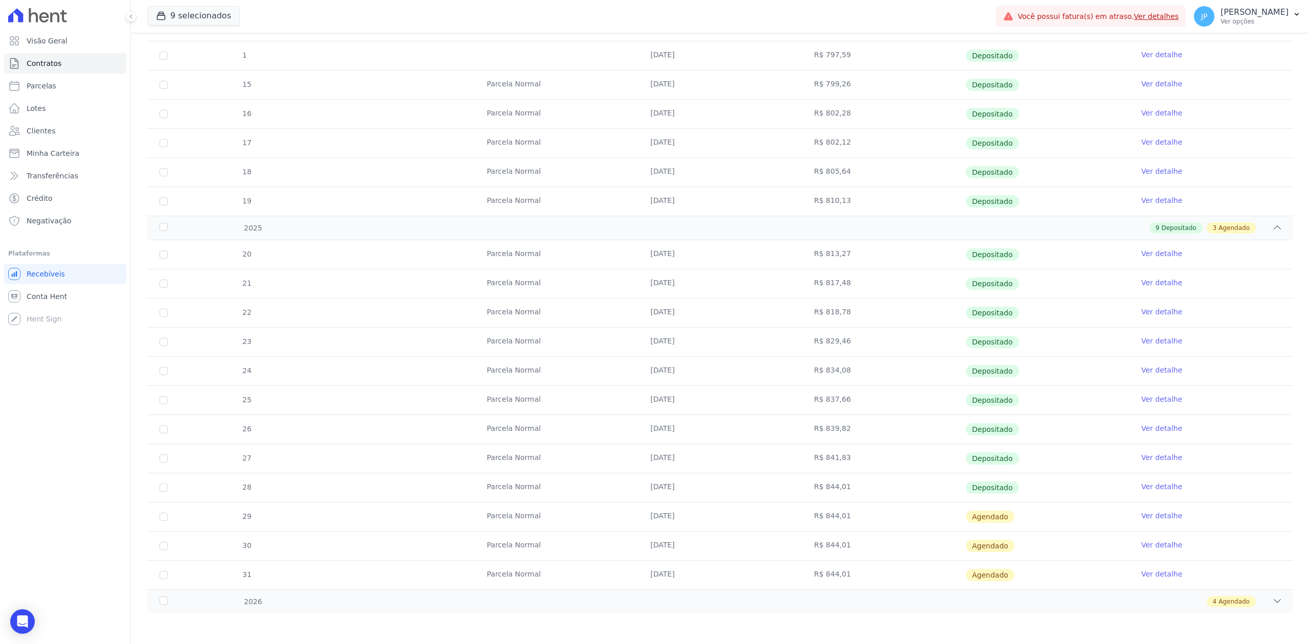
drag, startPoint x: 594, startPoint y: 491, endPoint x: 1114, endPoint y: 484, distance: 520.0
click at [1114, 484] on tr "28 [GEOGRAPHIC_DATA] [DATE] R$ 844,01 Depositado Ver detalhe" at bounding box center [719, 487] width 1145 height 29
click at [1152, 488] on link "Ver detalhe" at bounding box center [1161, 487] width 41 height 10
click at [1141, 489] on link "Ver detalhe" at bounding box center [1161, 487] width 41 height 10
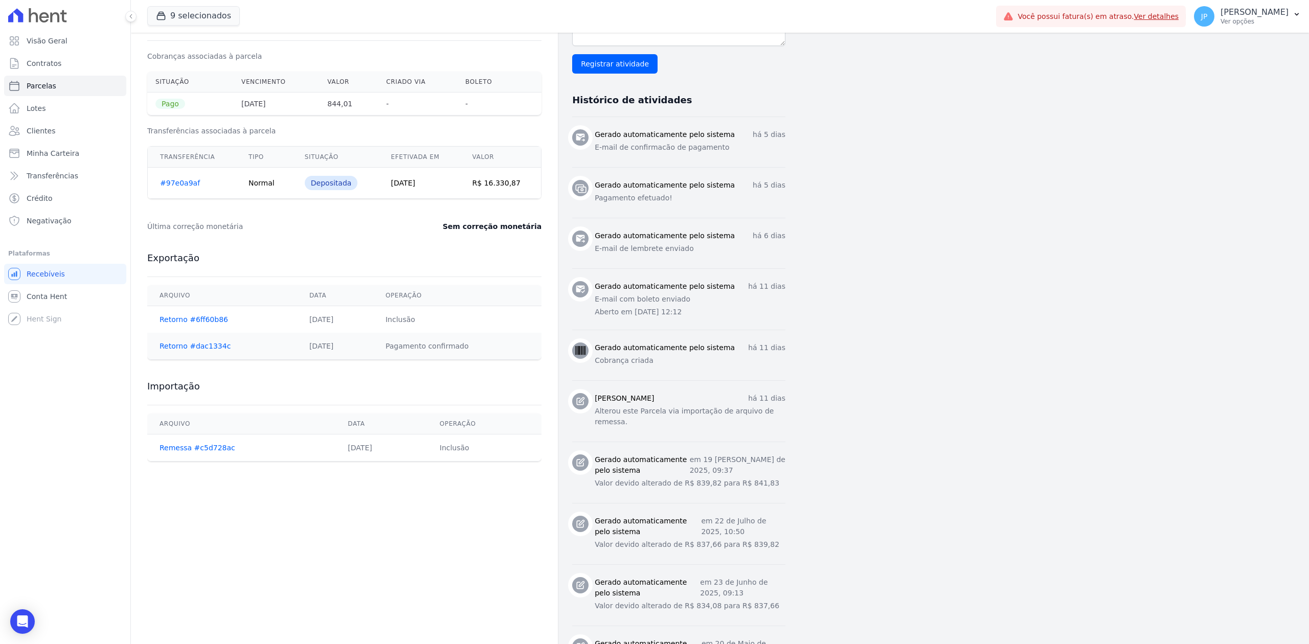
scroll to position [341, 0]
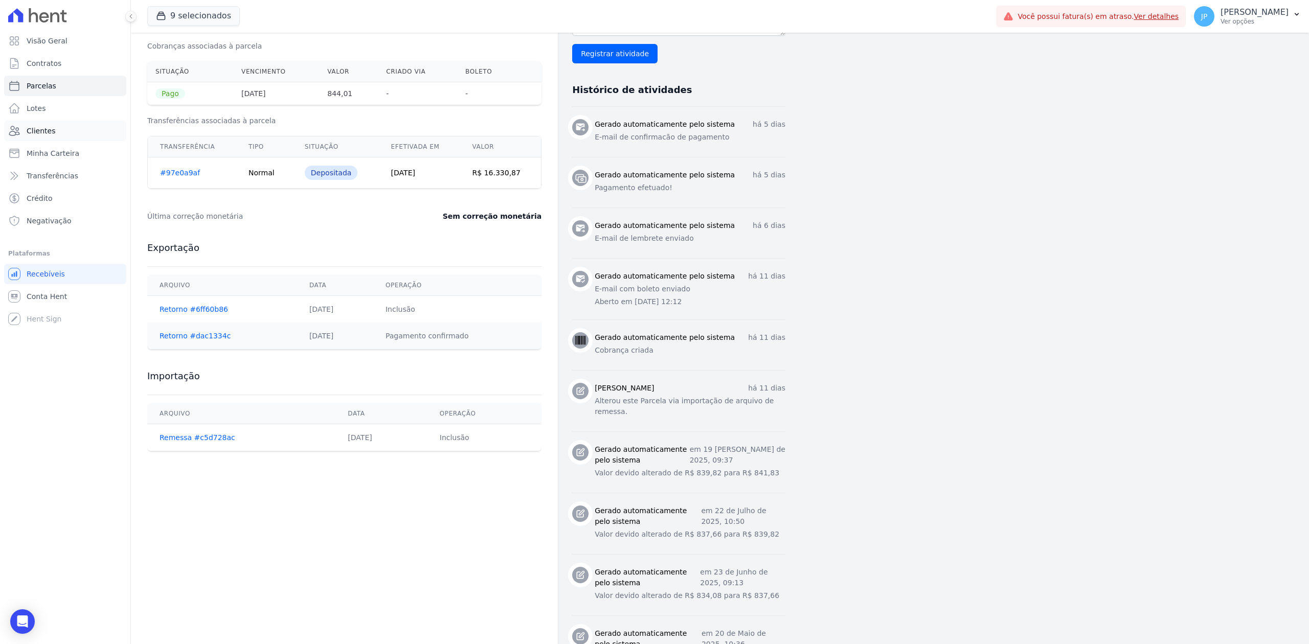
click at [38, 130] on span "Clientes" at bounding box center [41, 131] width 29 height 10
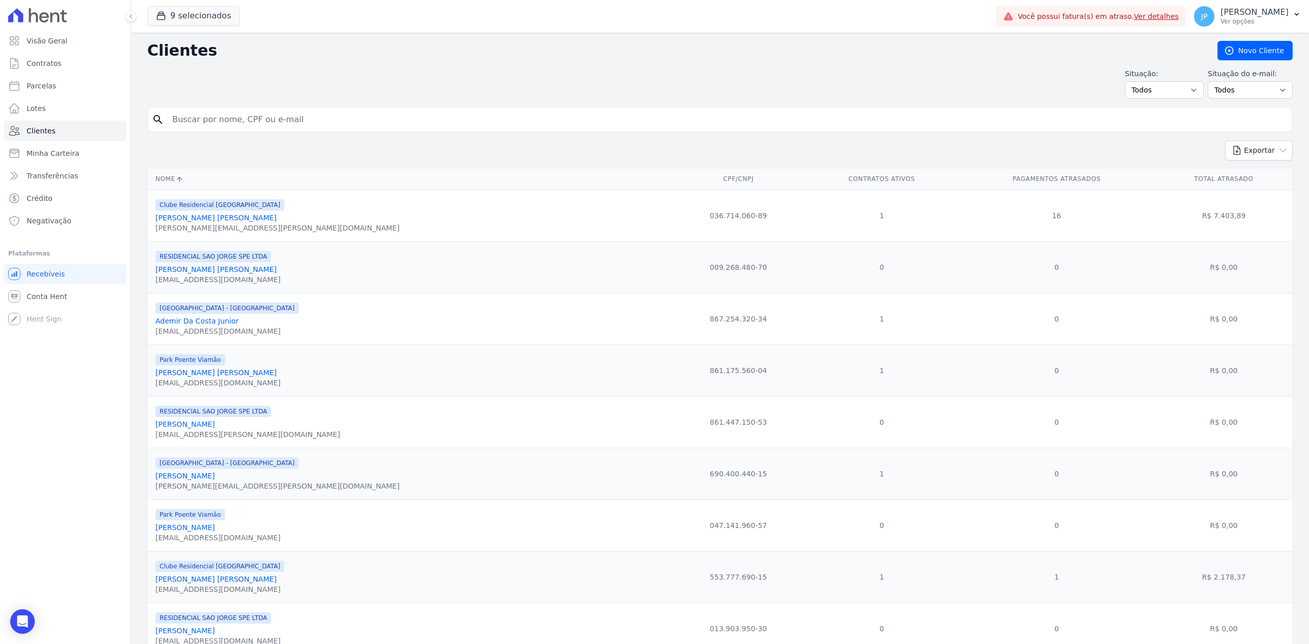
click at [352, 122] on input "search" at bounding box center [727, 119] width 1122 height 20
paste input "[PERSON_NAME] [PERSON_NAME] [PERSON_NAME]"
type input "[PERSON_NAME] [PERSON_NAME] [PERSON_NAME]"
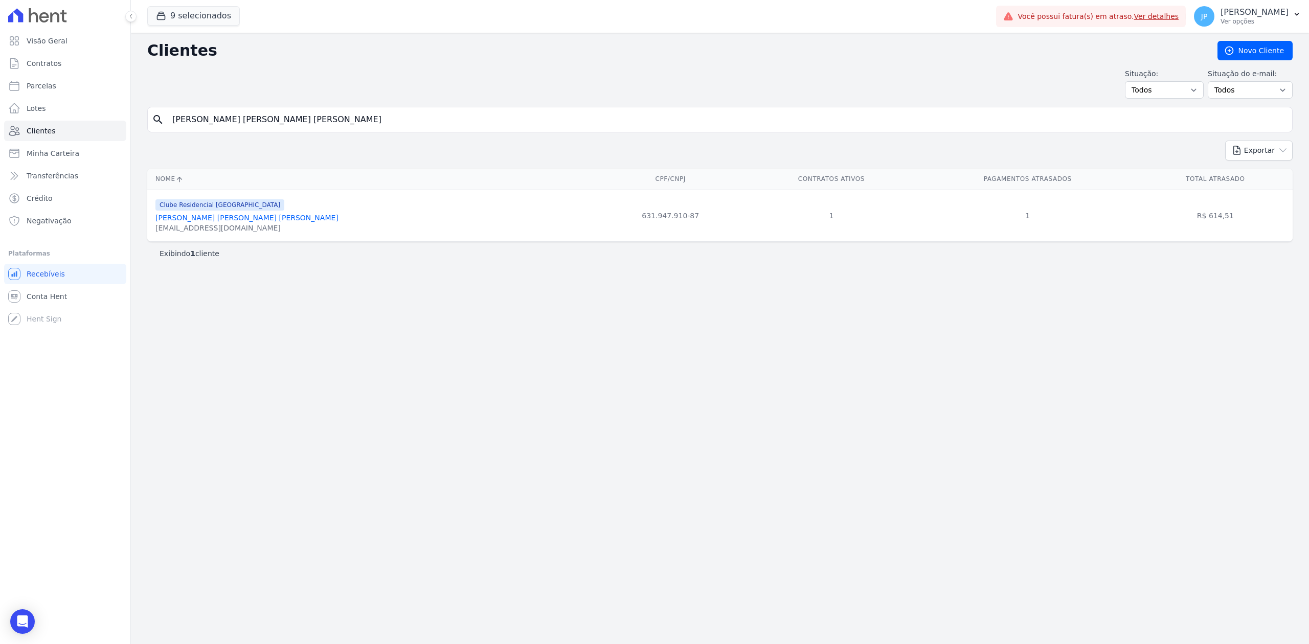
click at [244, 220] on link "[PERSON_NAME] [PERSON_NAME] [PERSON_NAME]" at bounding box center [246, 218] width 183 height 8
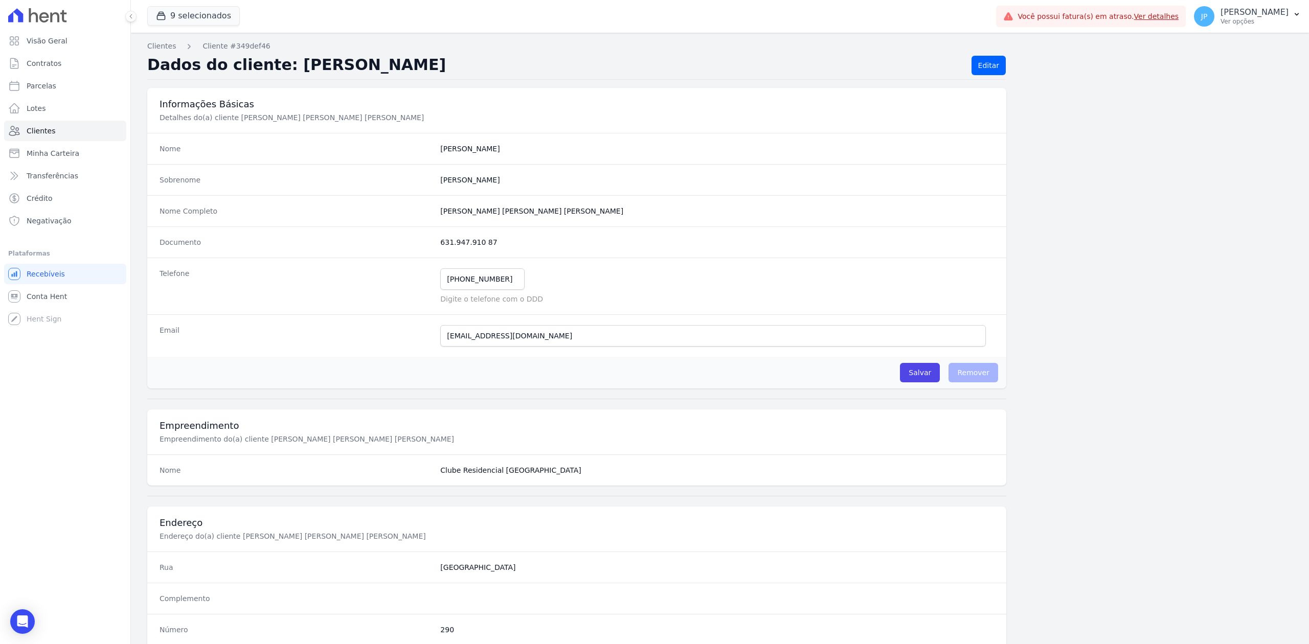
scroll to position [318, 0]
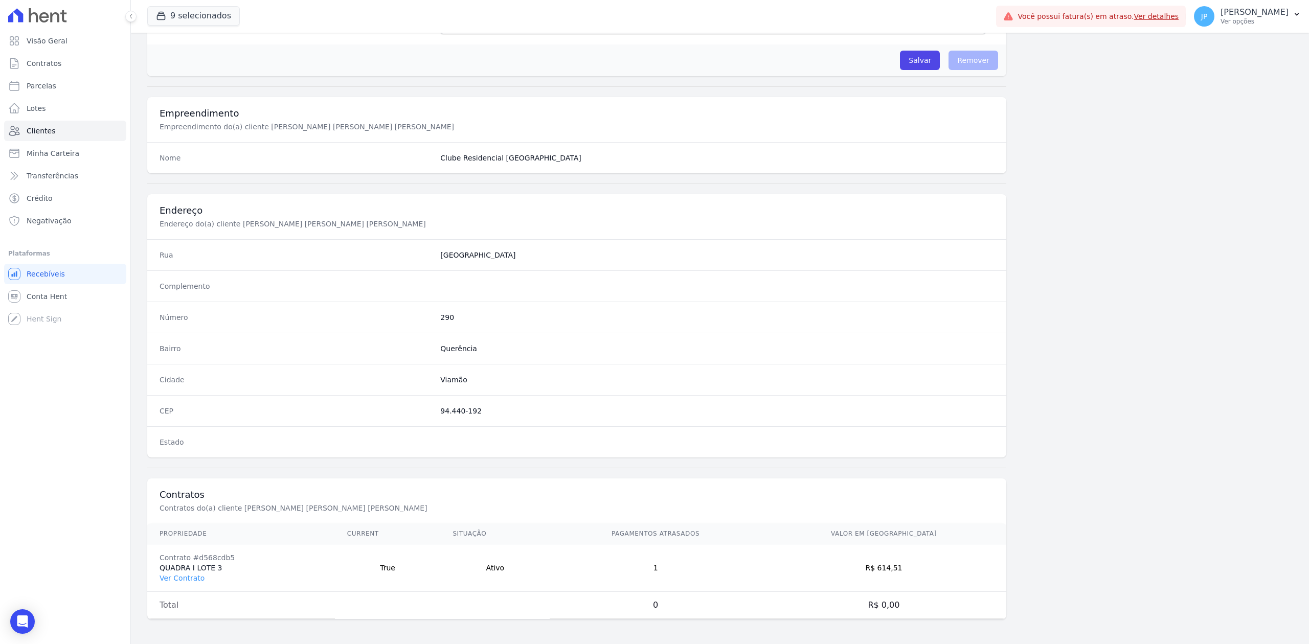
click at [174, 586] on td "Contrato #d568cdb5 QUADRA I LOTE 3 Ver Contrato" at bounding box center [241, 569] width 188 height 48
click at [174, 581] on link "Ver Contrato" at bounding box center [182, 578] width 45 height 8
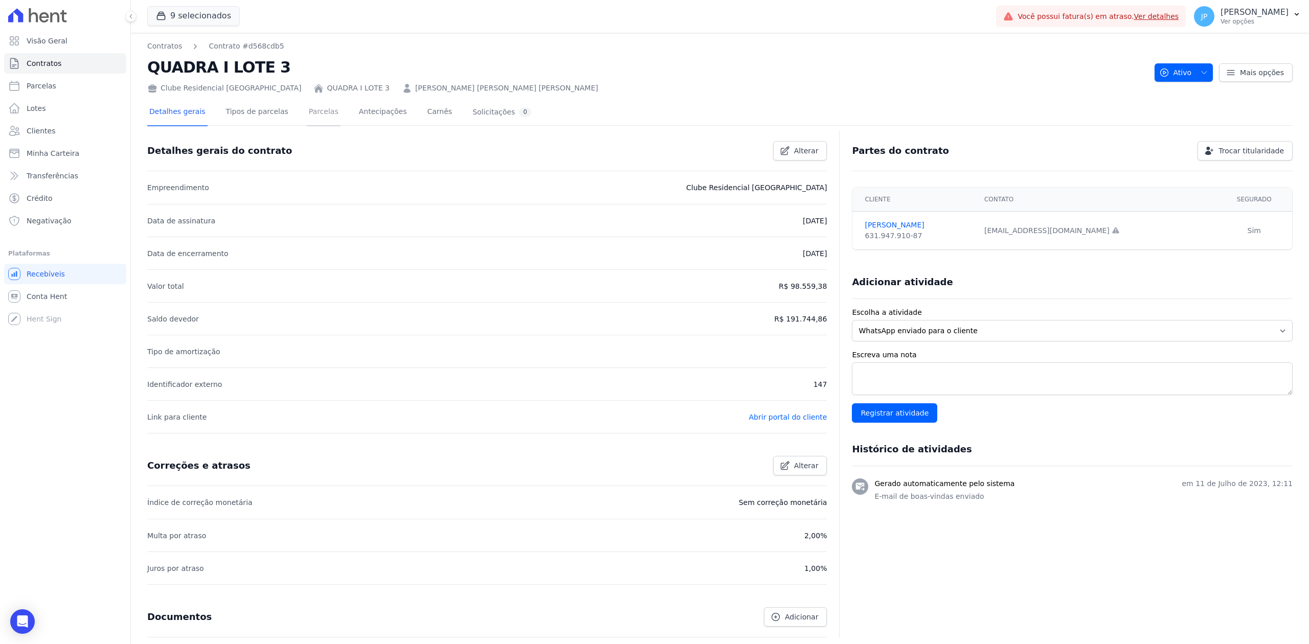
click at [311, 111] on link "Parcelas" at bounding box center [324, 112] width 34 height 27
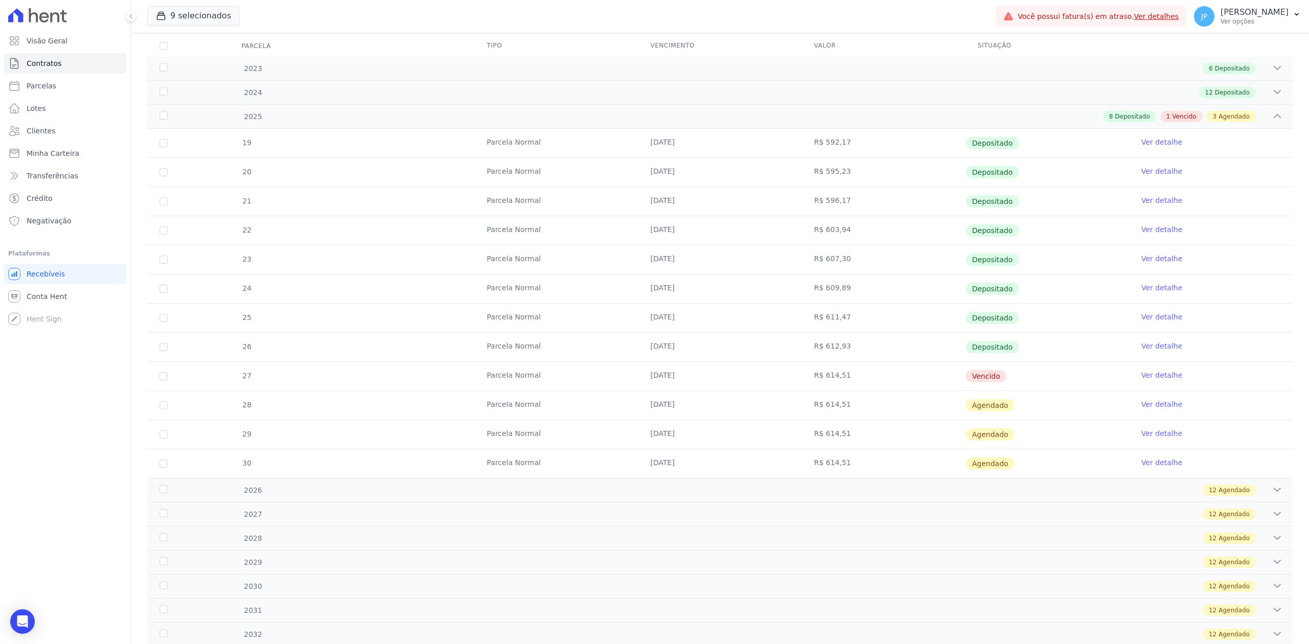
scroll to position [136, 0]
drag, startPoint x: 695, startPoint y: 369, endPoint x: 881, endPoint y: 381, distance: 186.5
click at [881, 381] on tr "27 [GEOGRAPHIC_DATA] [DATE] R$ 614,51 [GEOGRAPHIC_DATA] Ver detalhe" at bounding box center [719, 374] width 1145 height 29
click at [1150, 348] on link "Ver detalhe" at bounding box center [1161, 345] width 41 height 10
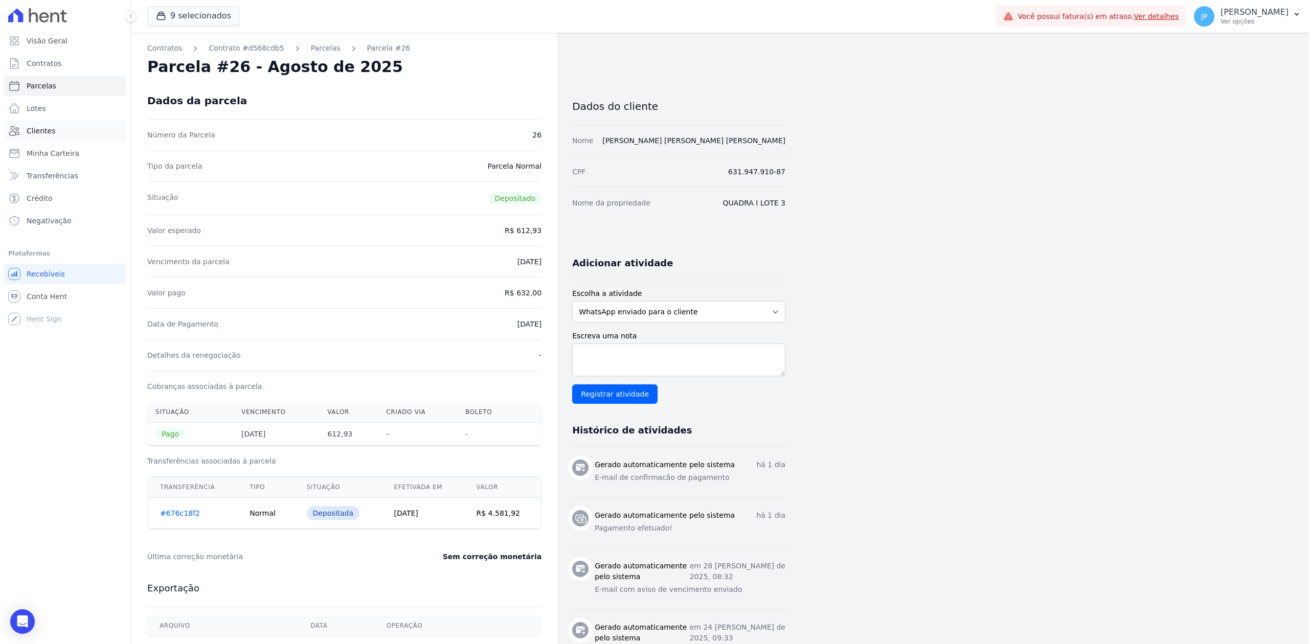
click at [47, 131] on span "Clientes" at bounding box center [41, 131] width 29 height 10
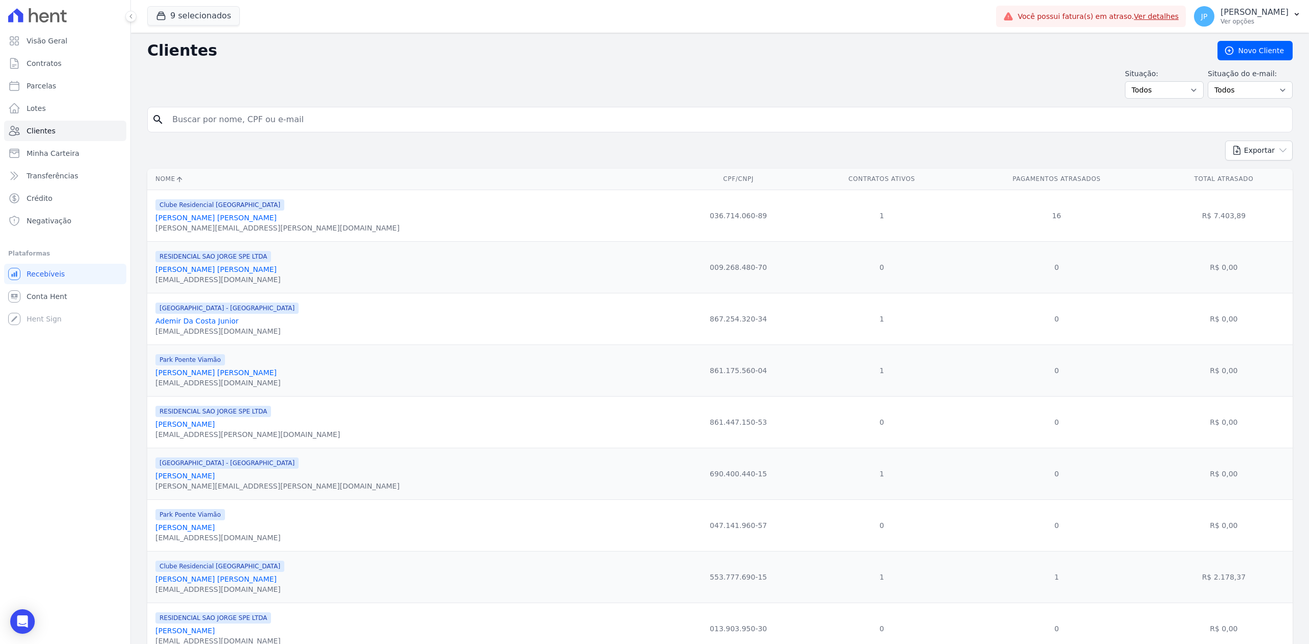
click at [193, 119] on input "search" at bounding box center [727, 119] width 1122 height 20
paste input "[PERSON_NAME] SARTURI [PERSON_NAME]"
type input "[PERSON_NAME] SARTURI [PERSON_NAME]"
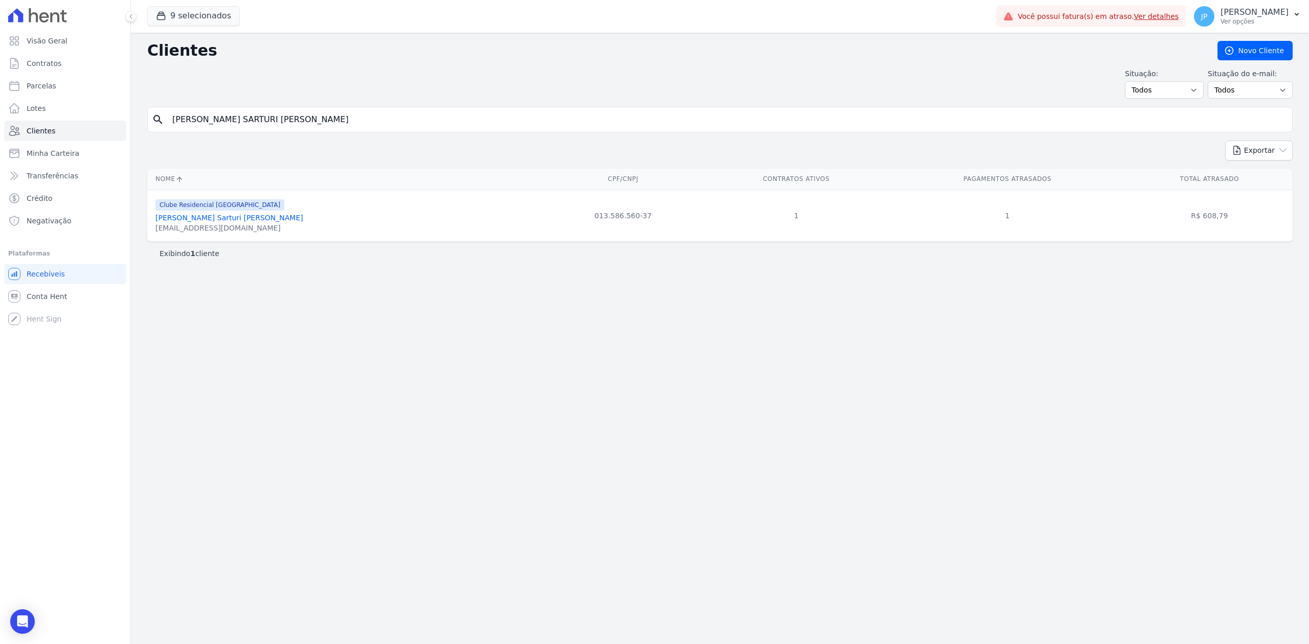
click at [203, 217] on link "[PERSON_NAME] Sarturi [PERSON_NAME]" at bounding box center [229, 218] width 148 height 8
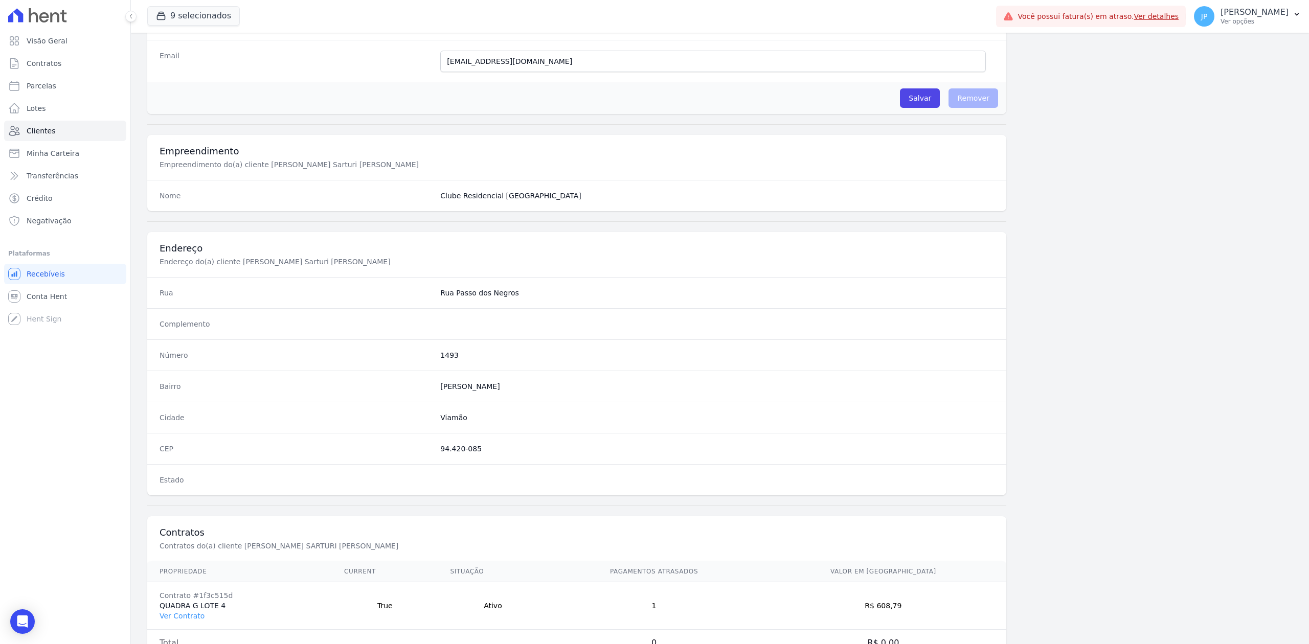
scroll to position [318, 0]
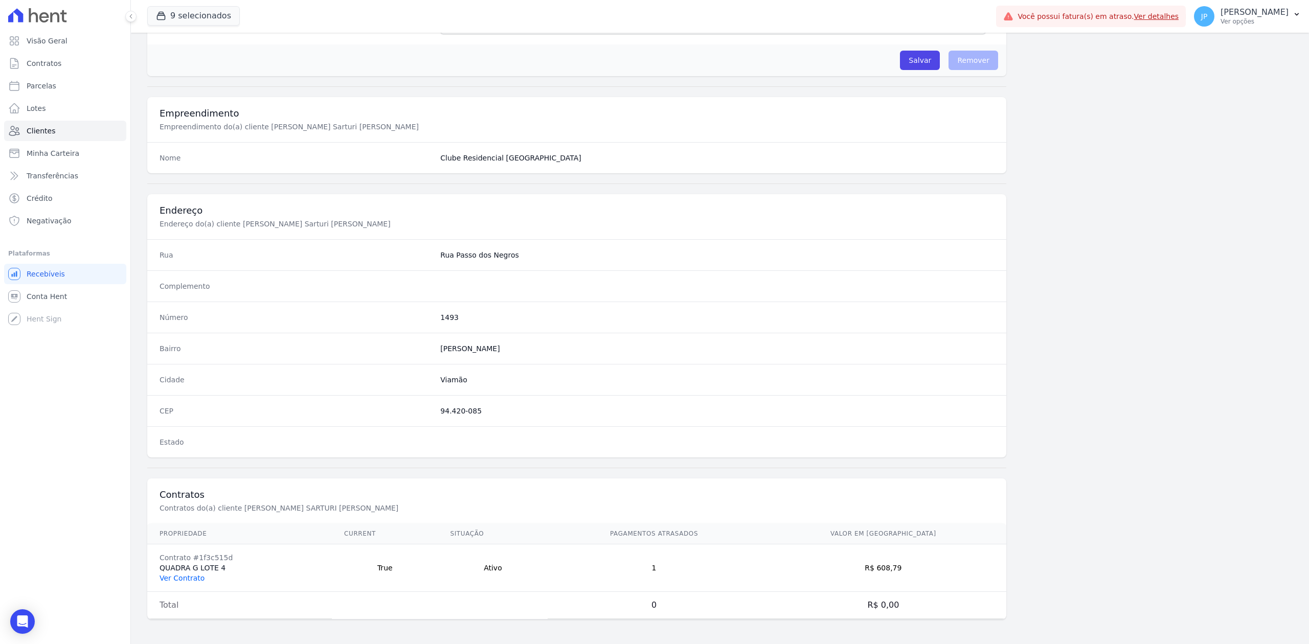
click at [181, 581] on link "Ver Contrato" at bounding box center [182, 578] width 45 height 8
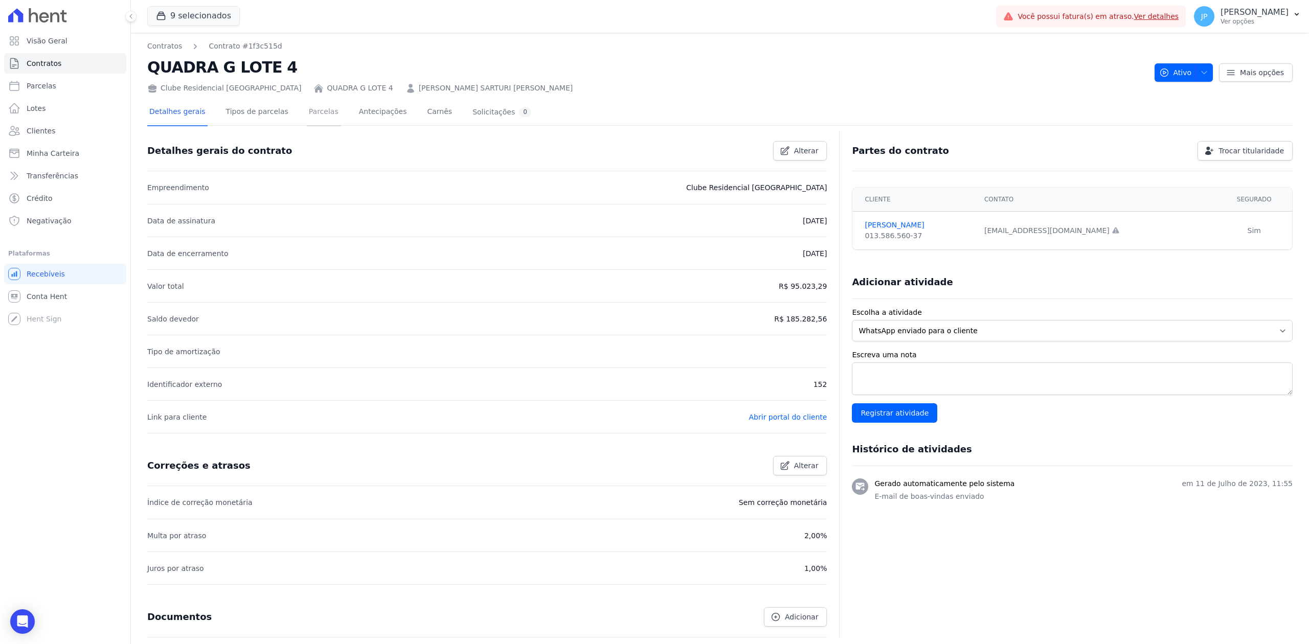
click at [307, 117] on link "Parcelas" at bounding box center [324, 112] width 34 height 27
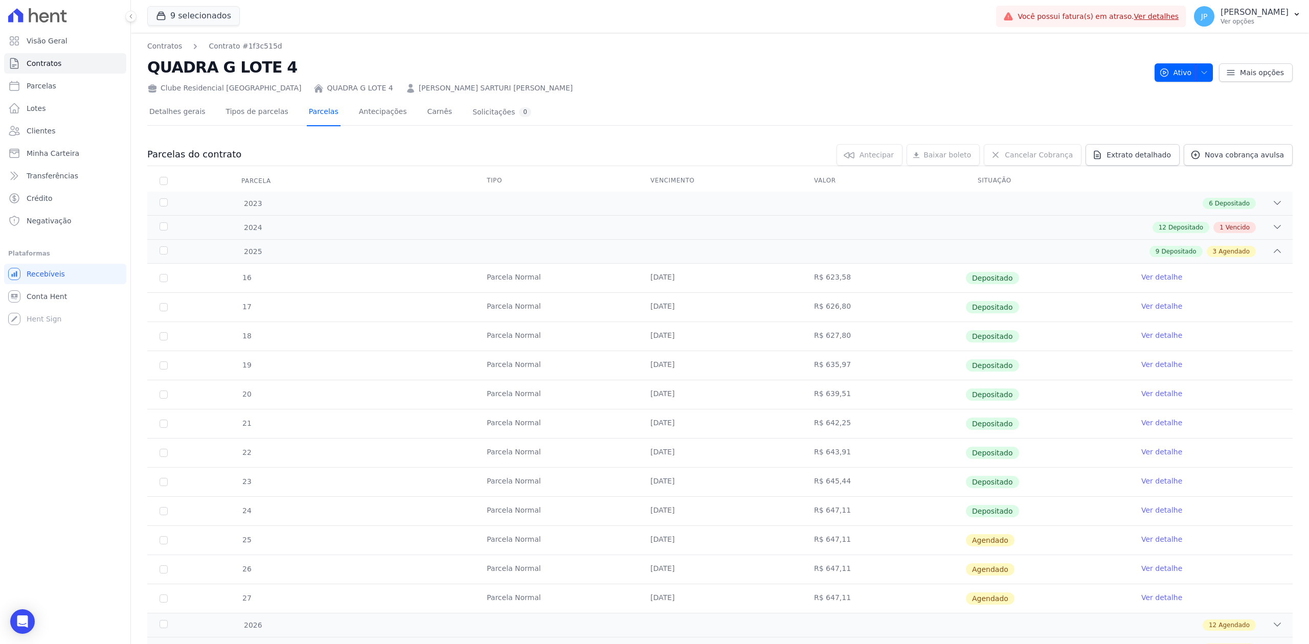
click at [309, 118] on link "Parcelas" at bounding box center [324, 112] width 34 height 27
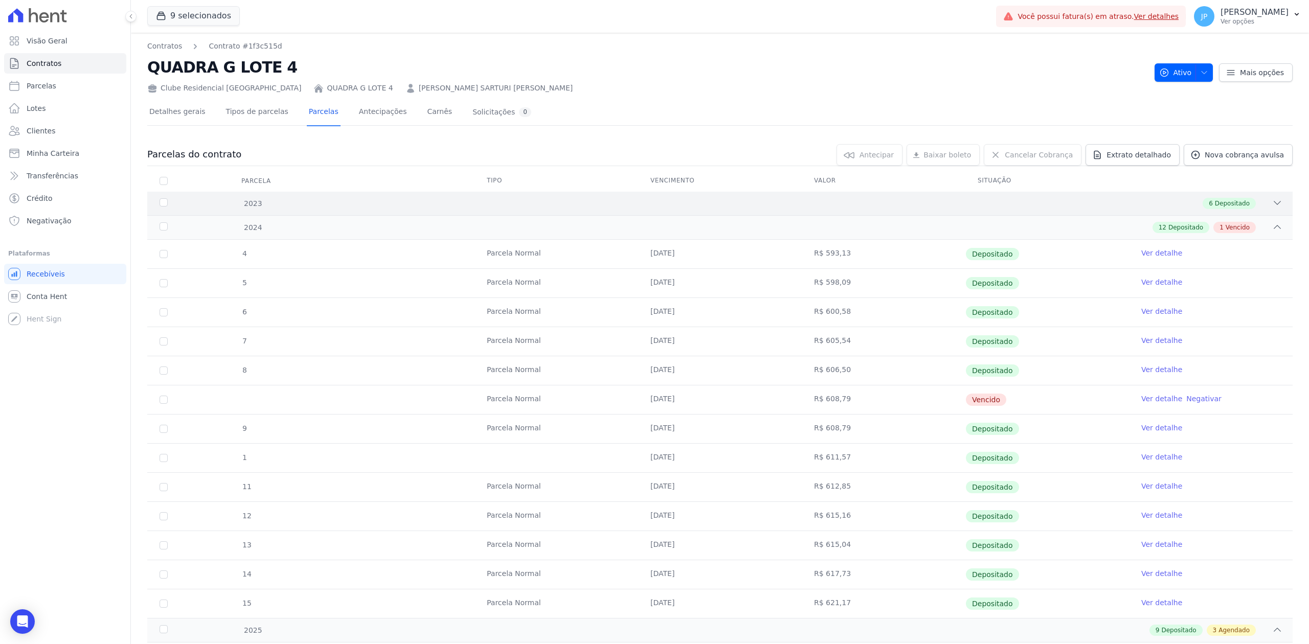
click at [1274, 201] on icon at bounding box center [1277, 202] width 7 height 3
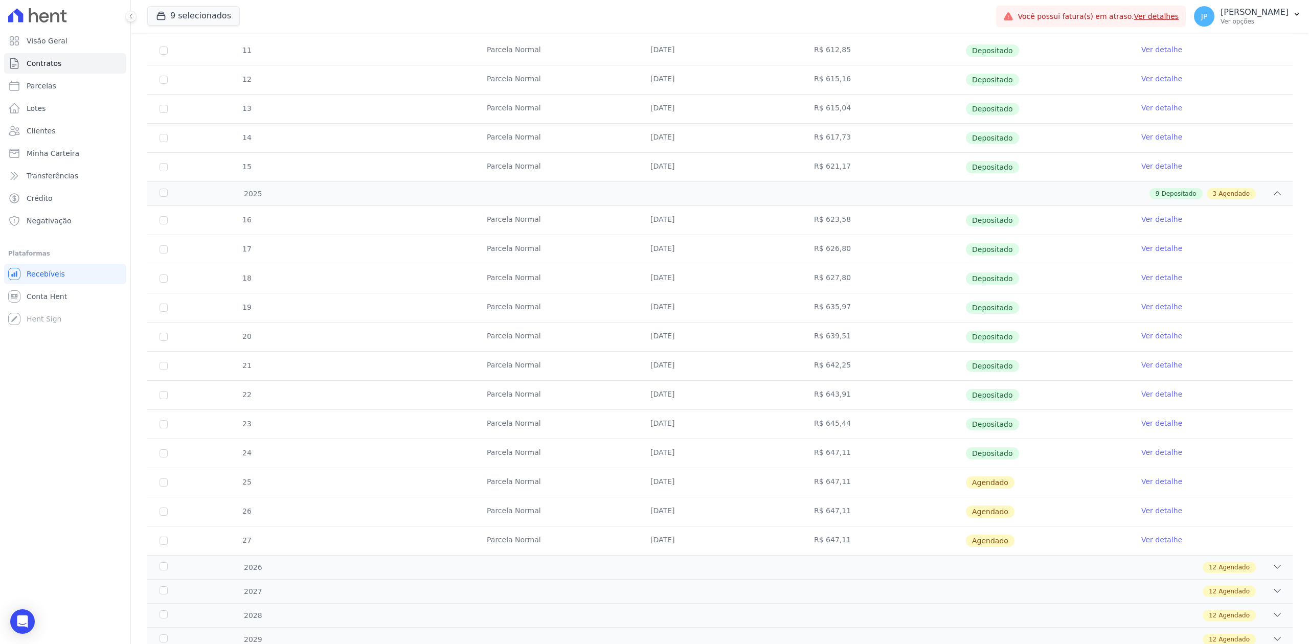
scroll to position [750, 0]
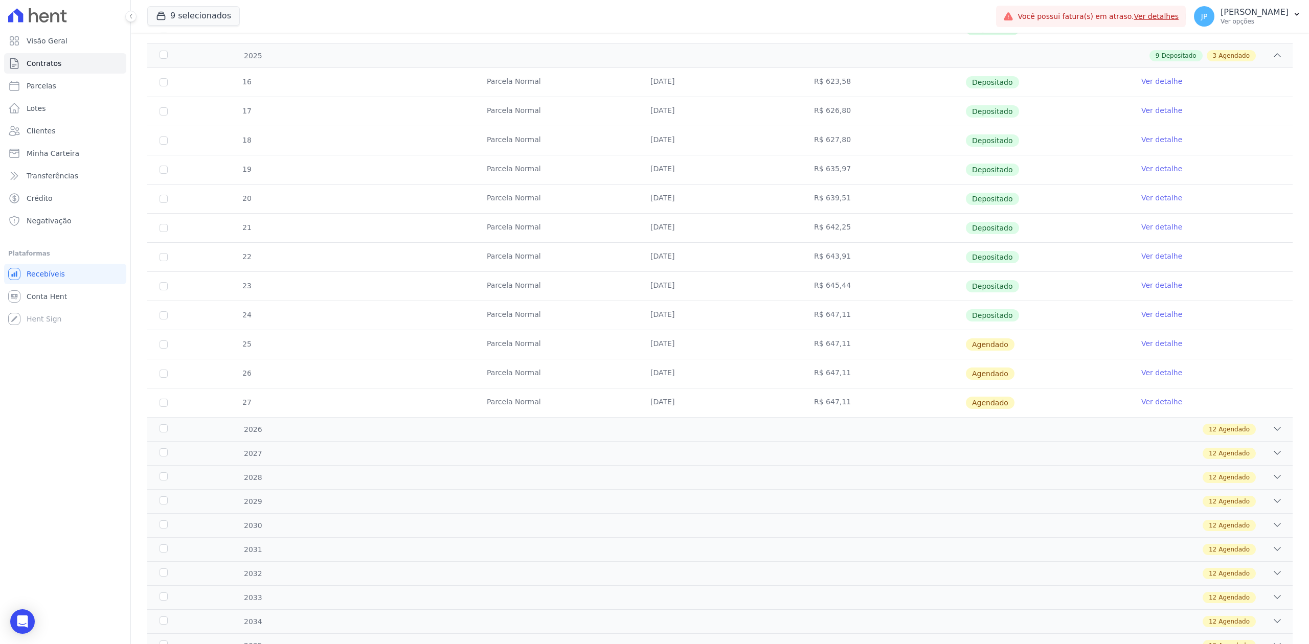
drag, startPoint x: 633, startPoint y: 317, endPoint x: 783, endPoint y: 318, distance: 150.3
click at [783, 318] on td "[DATE]" at bounding box center [720, 315] width 164 height 29
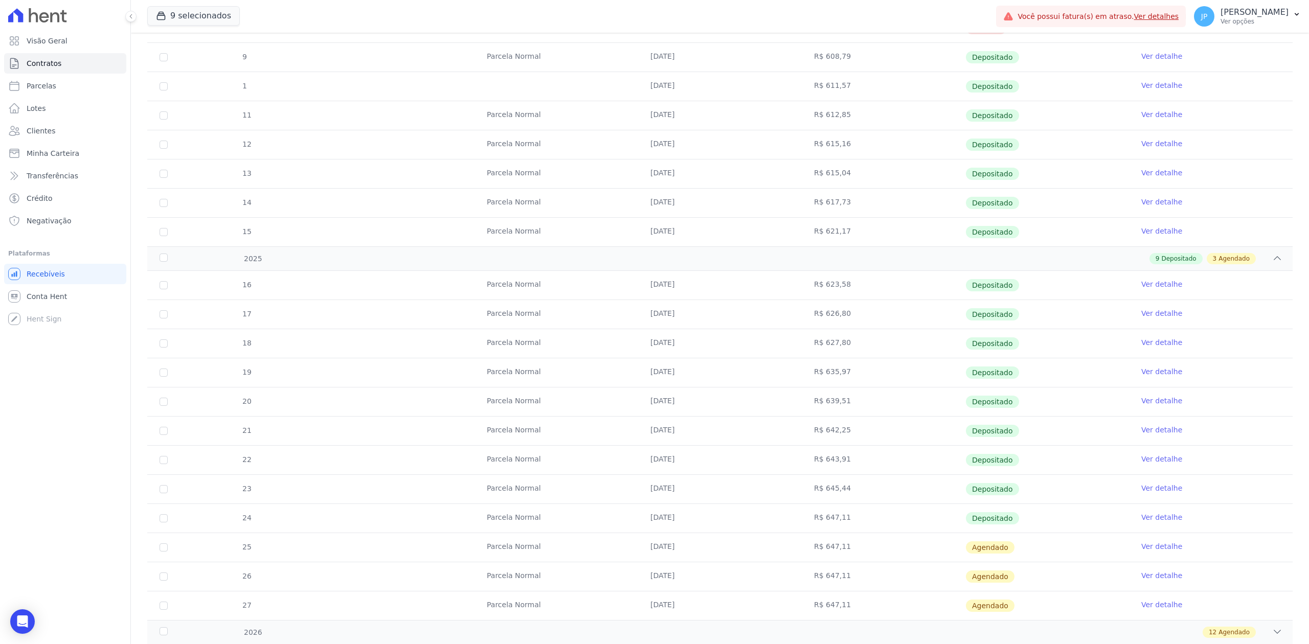
scroll to position [341, 0]
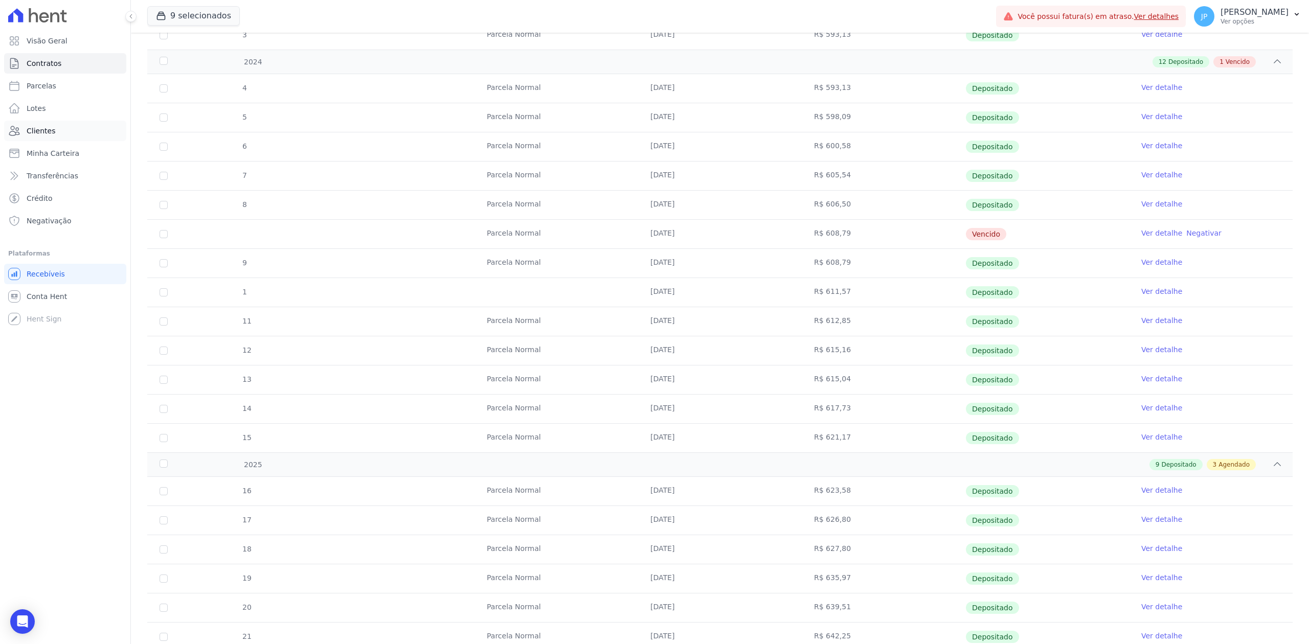
click at [52, 129] on link "Clientes" at bounding box center [65, 131] width 122 height 20
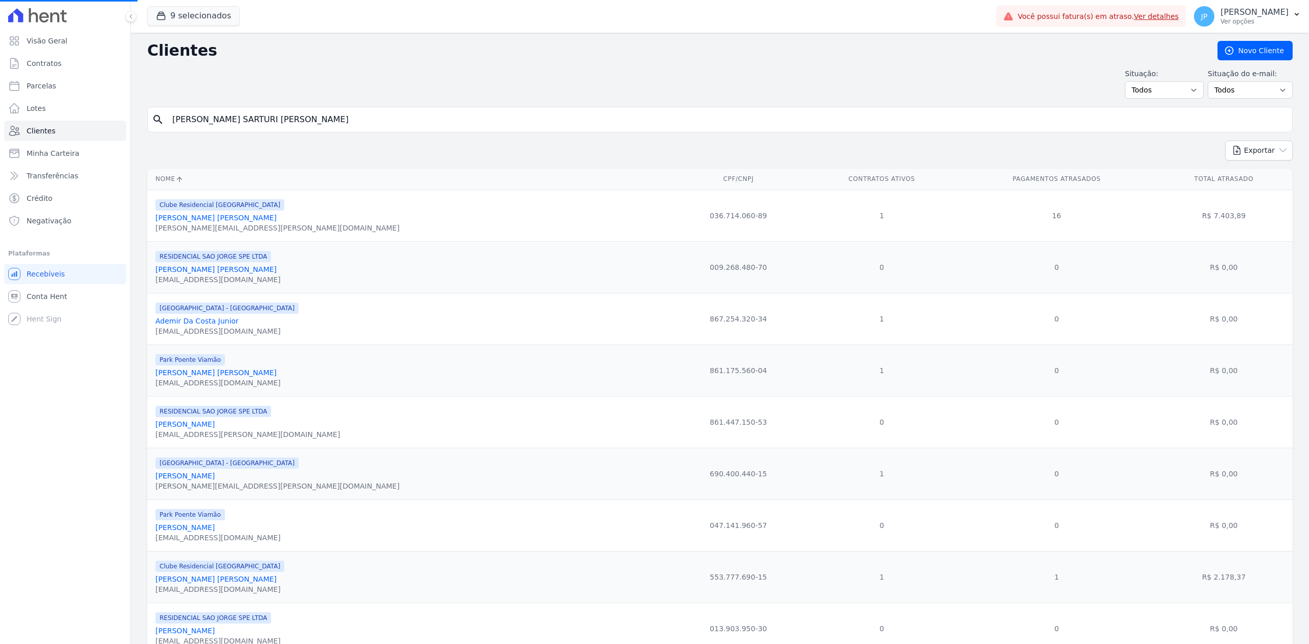
click at [308, 129] on input "[PERSON_NAME] SARTURI [PERSON_NAME]" at bounding box center [727, 119] width 1122 height 20
click at [308, 129] on input "search" at bounding box center [727, 119] width 1122 height 20
paste input "[DEMOGRAPHIC_DATA][PERSON_NAME] [PERSON_NAME]"
type input "[DEMOGRAPHIC_DATA][PERSON_NAME] [PERSON_NAME]"
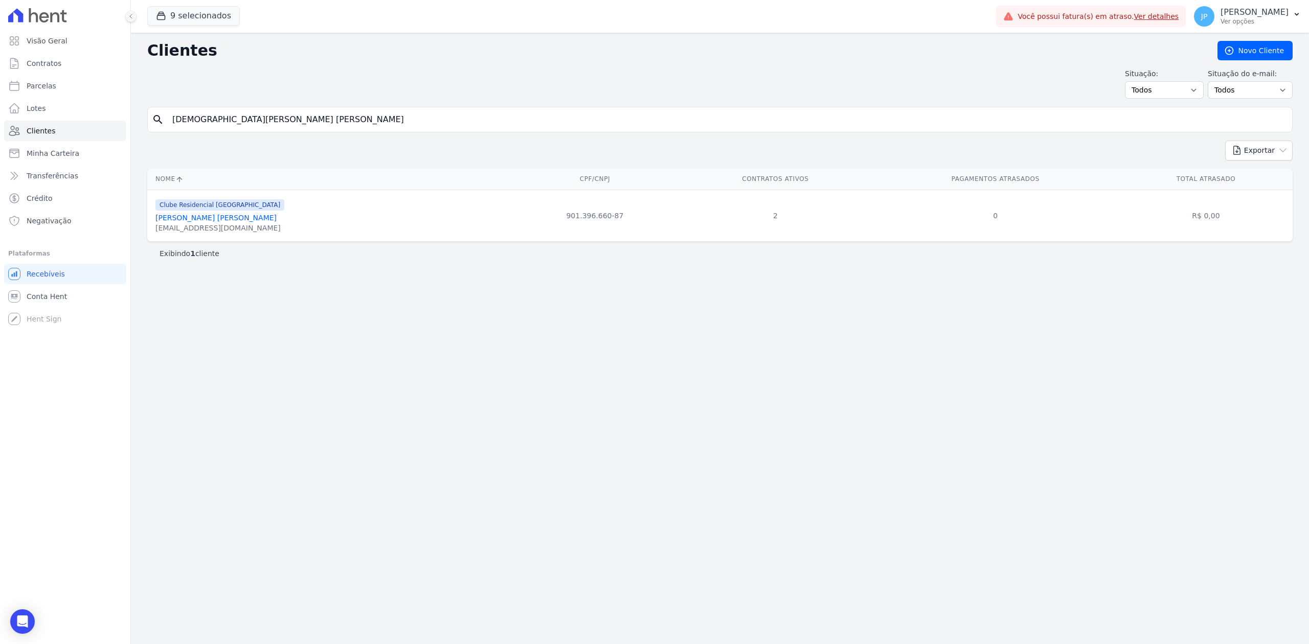
click at [225, 221] on link "[PERSON_NAME] [PERSON_NAME]" at bounding box center [215, 218] width 121 height 8
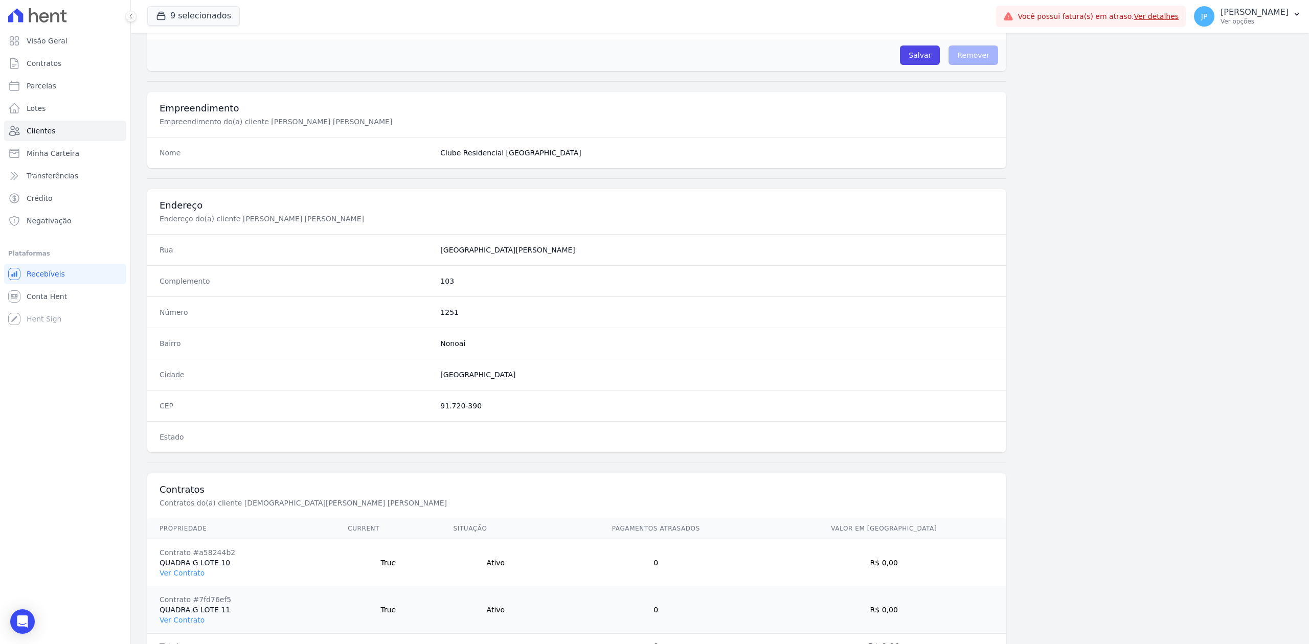
scroll to position [365, 0]
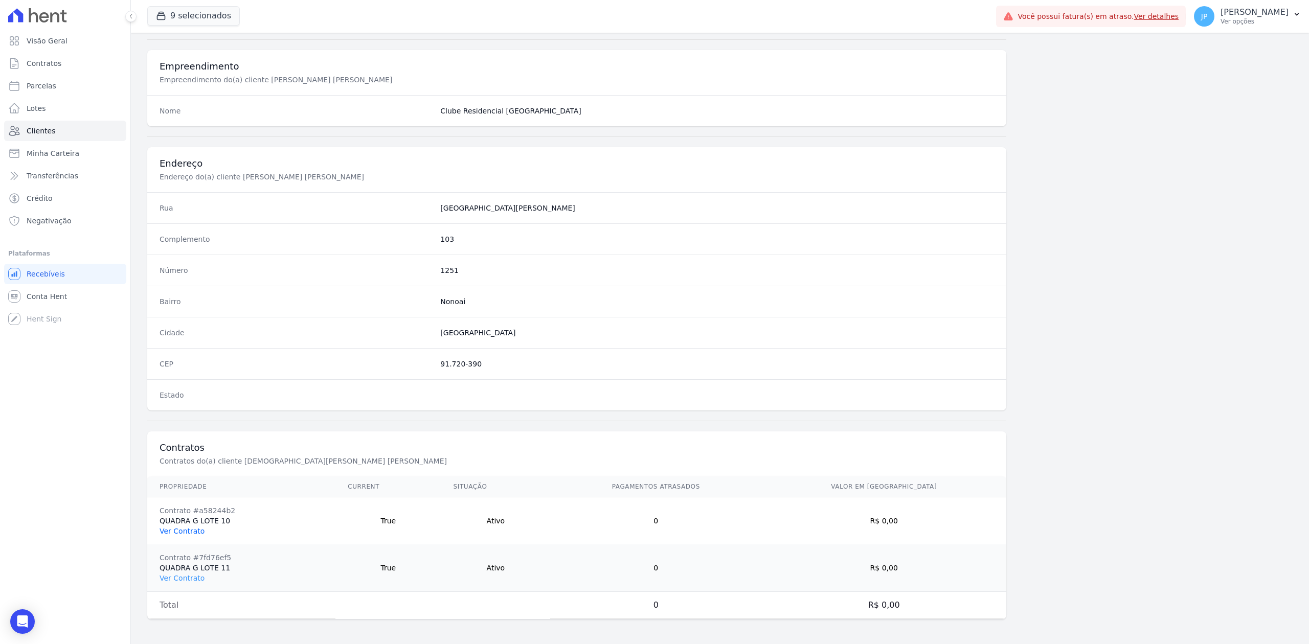
click at [179, 533] on link "Ver Contrato" at bounding box center [182, 531] width 45 height 8
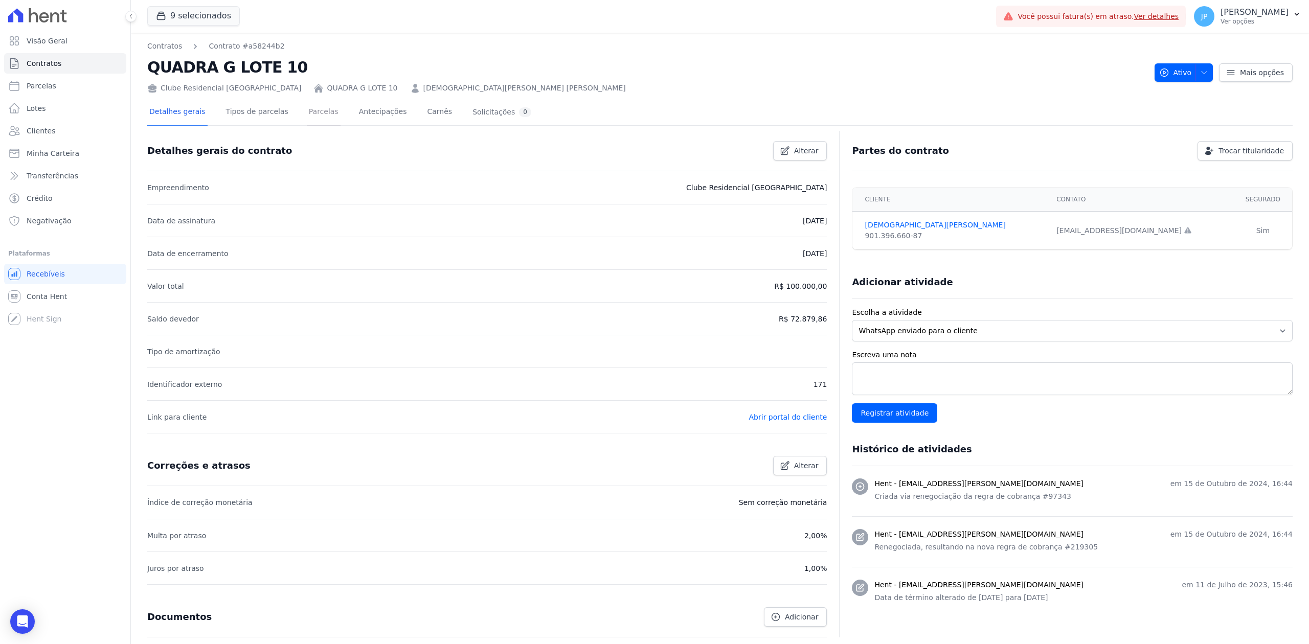
click at [319, 113] on link "Parcelas" at bounding box center [324, 112] width 34 height 27
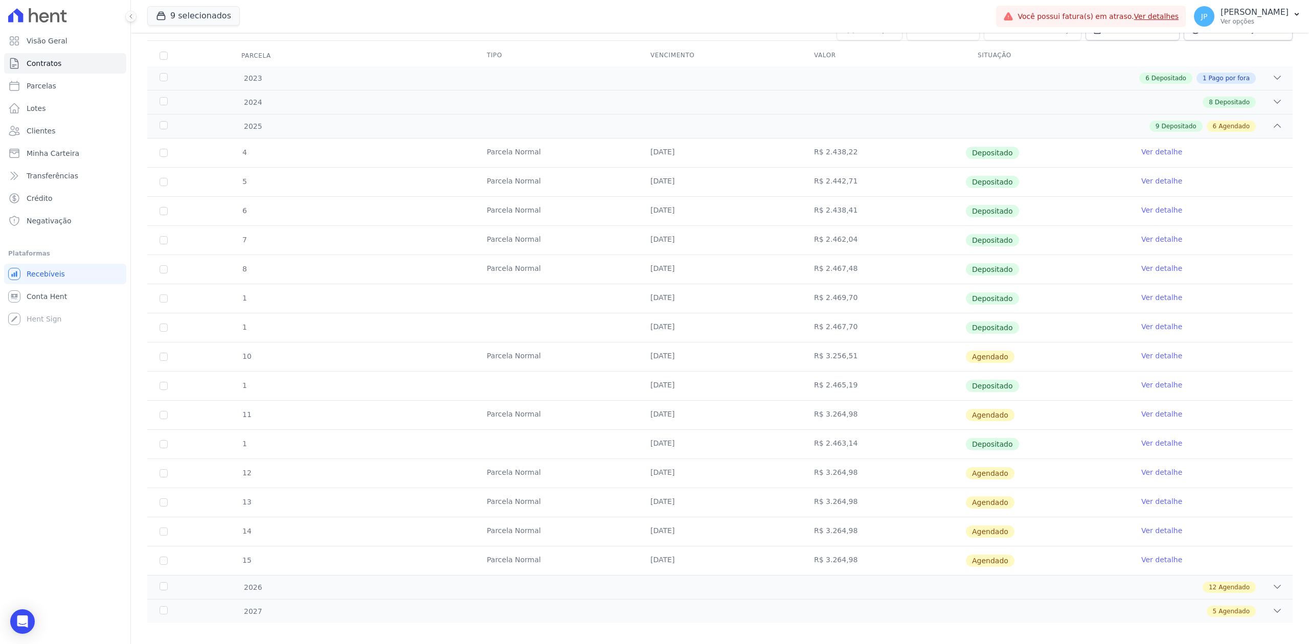
scroll to position [138, 0]
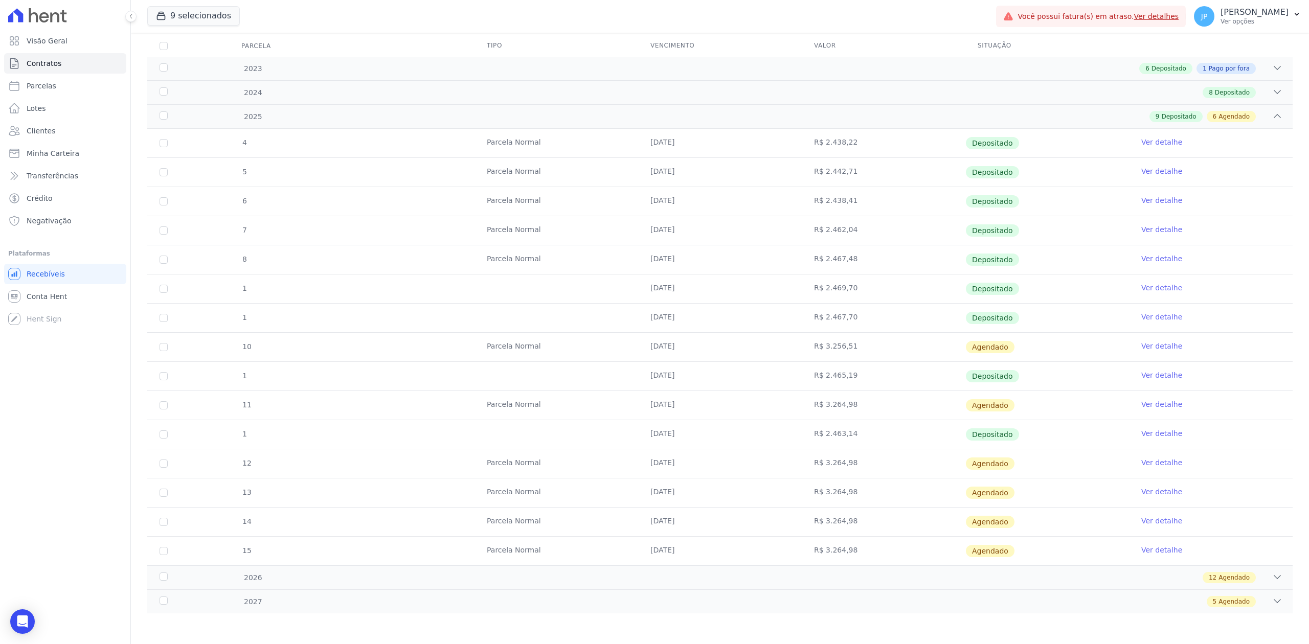
drag, startPoint x: 708, startPoint y: 345, endPoint x: 978, endPoint y: 352, distance: 270.1
click at [978, 352] on tr "10 [GEOGRAPHIC_DATA] [DATE] R$ 3.256,51 [GEOGRAPHIC_DATA] Ver detalhe" at bounding box center [719, 346] width 1145 height 29
click at [46, 149] on span "Minha Carteira" at bounding box center [53, 153] width 53 height 10
click at [50, 135] on span "Clientes" at bounding box center [41, 131] width 29 height 10
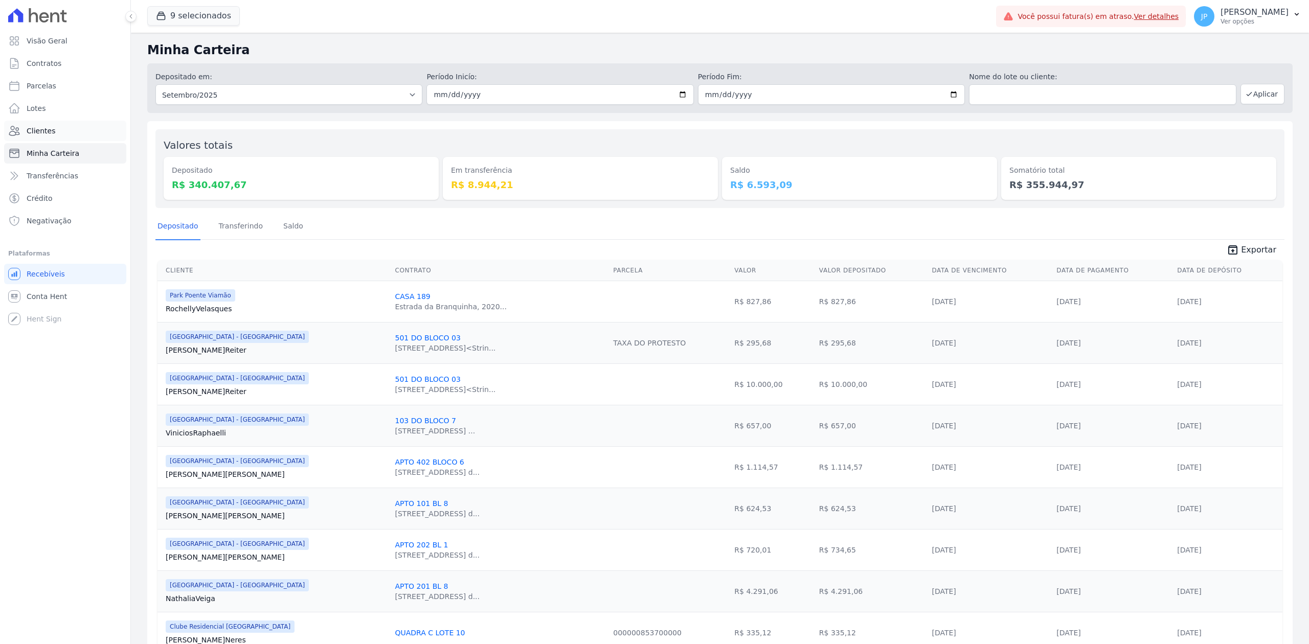
click at [65, 133] on link "Clientes" at bounding box center [65, 131] width 122 height 20
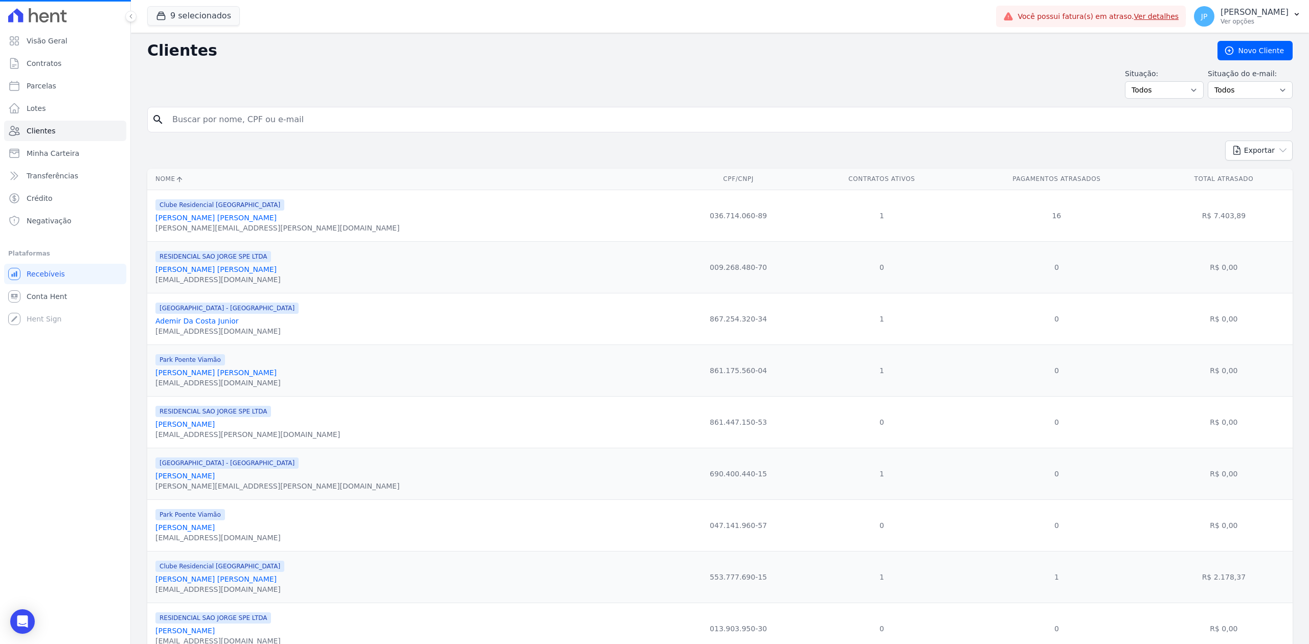
click at [254, 117] on input "search" at bounding box center [727, 119] width 1122 height 20
paste input "[PERSON_NAME] [PERSON_NAME]"
type input "[PERSON_NAME] [PERSON_NAME]"
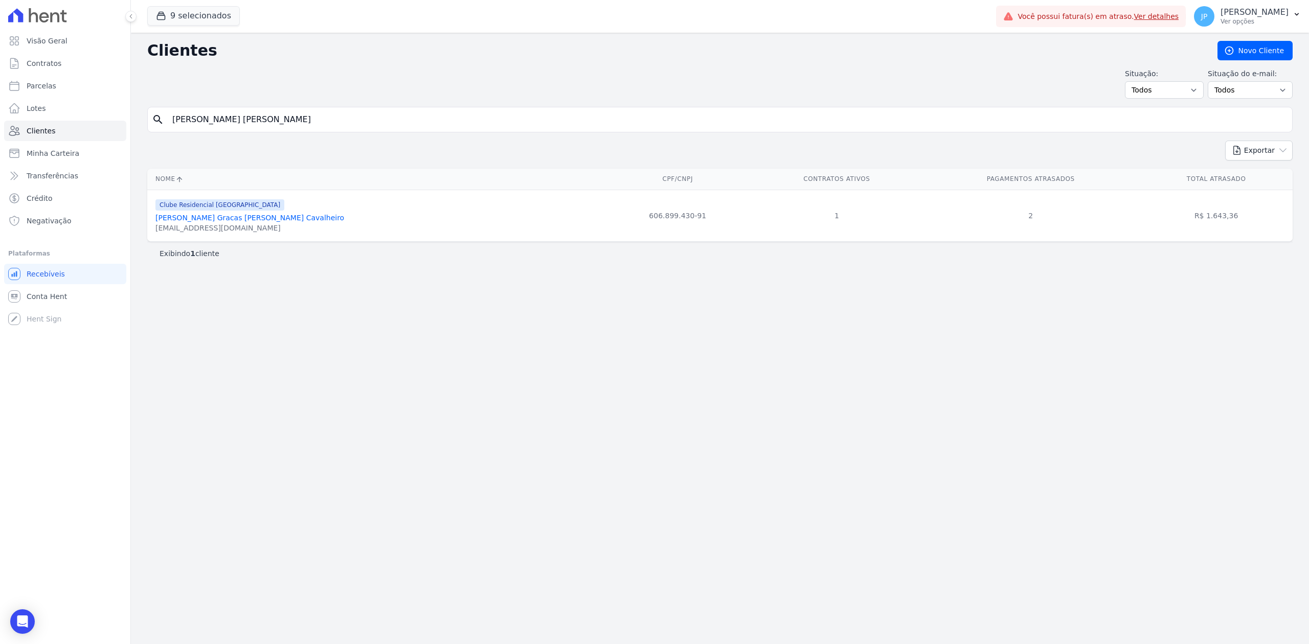
click at [244, 221] on link "[PERSON_NAME] Gracas [PERSON_NAME] Cavalheiro" at bounding box center [249, 218] width 189 height 8
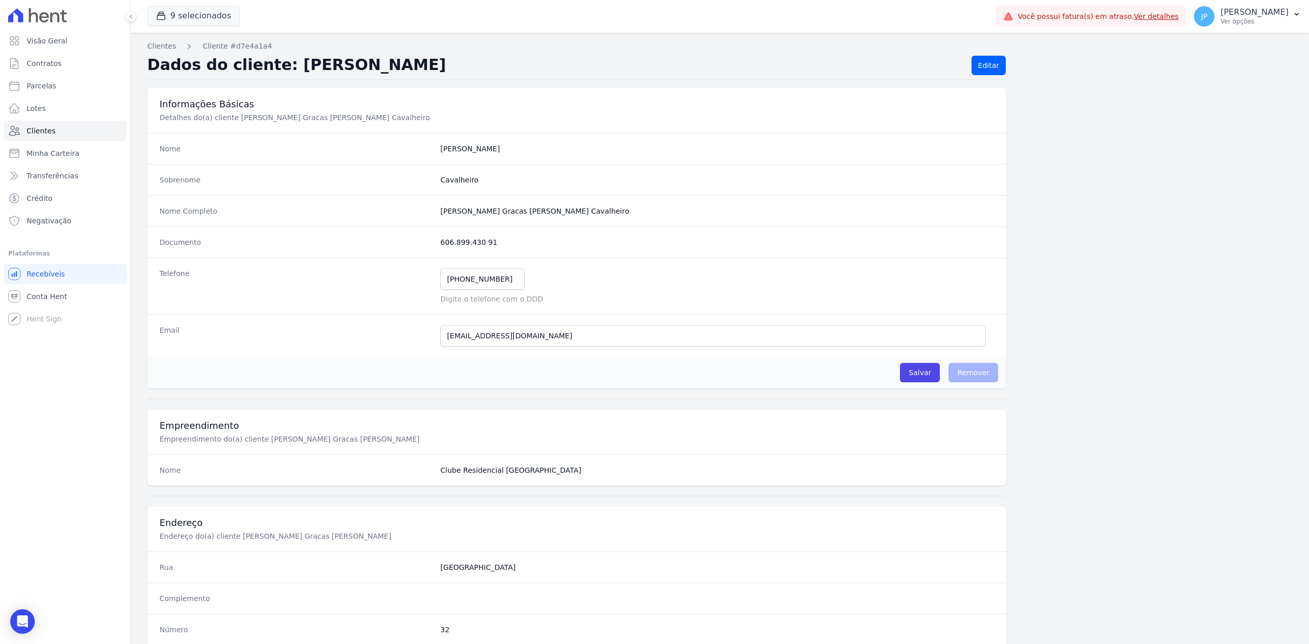
scroll to position [318, 0]
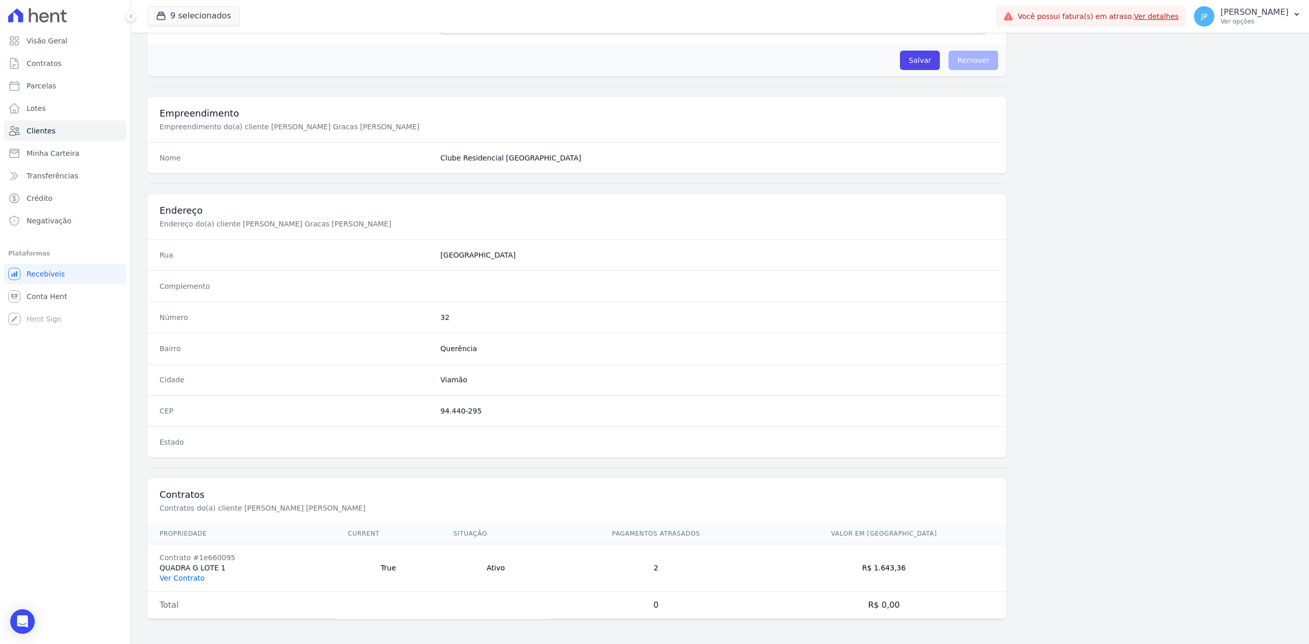
click at [182, 580] on link "Ver Contrato" at bounding box center [182, 578] width 45 height 8
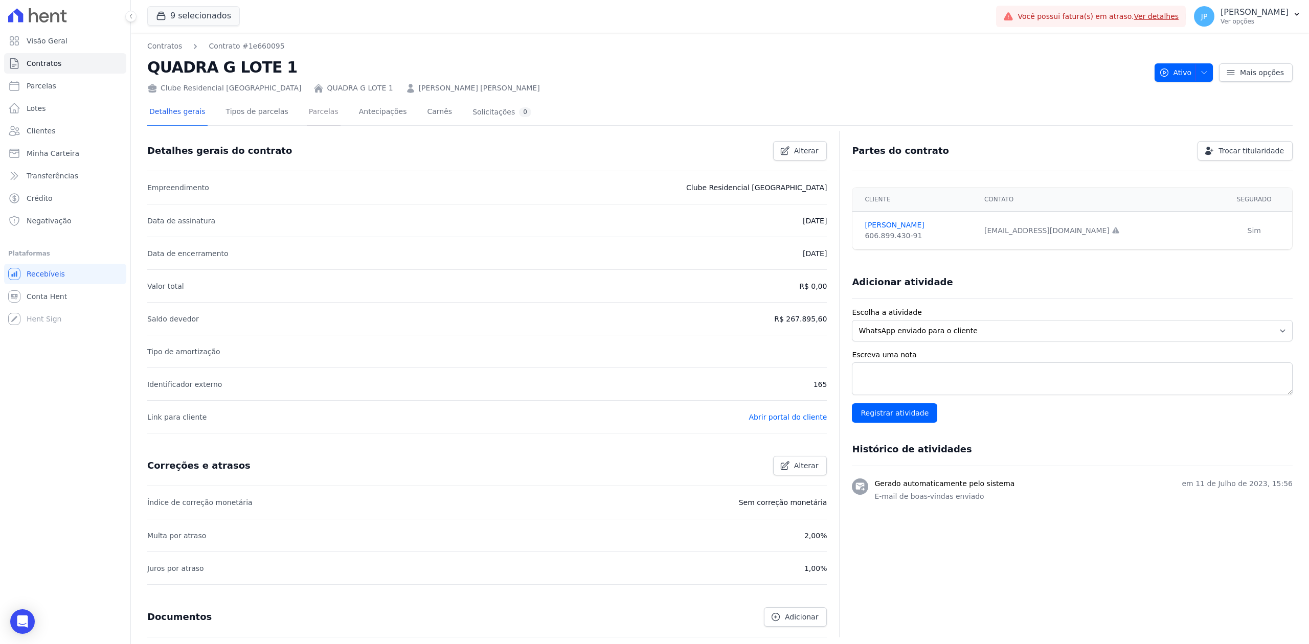
click at [309, 124] on link "Parcelas" at bounding box center [324, 112] width 34 height 27
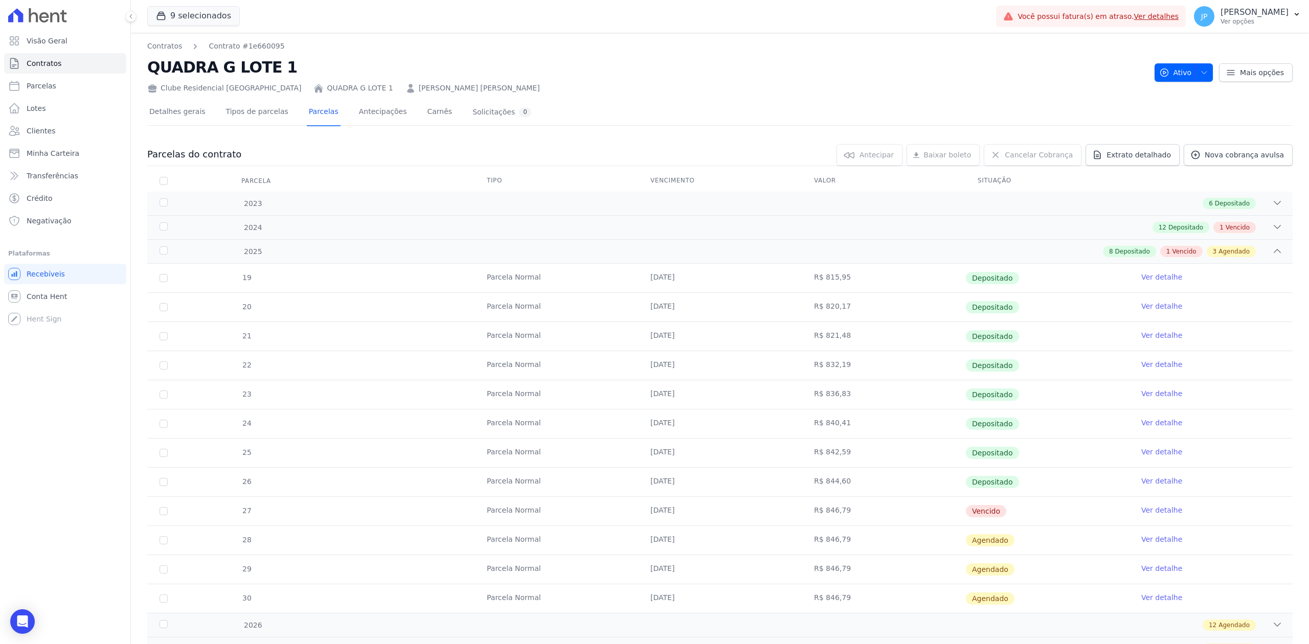
scroll to position [317, 0]
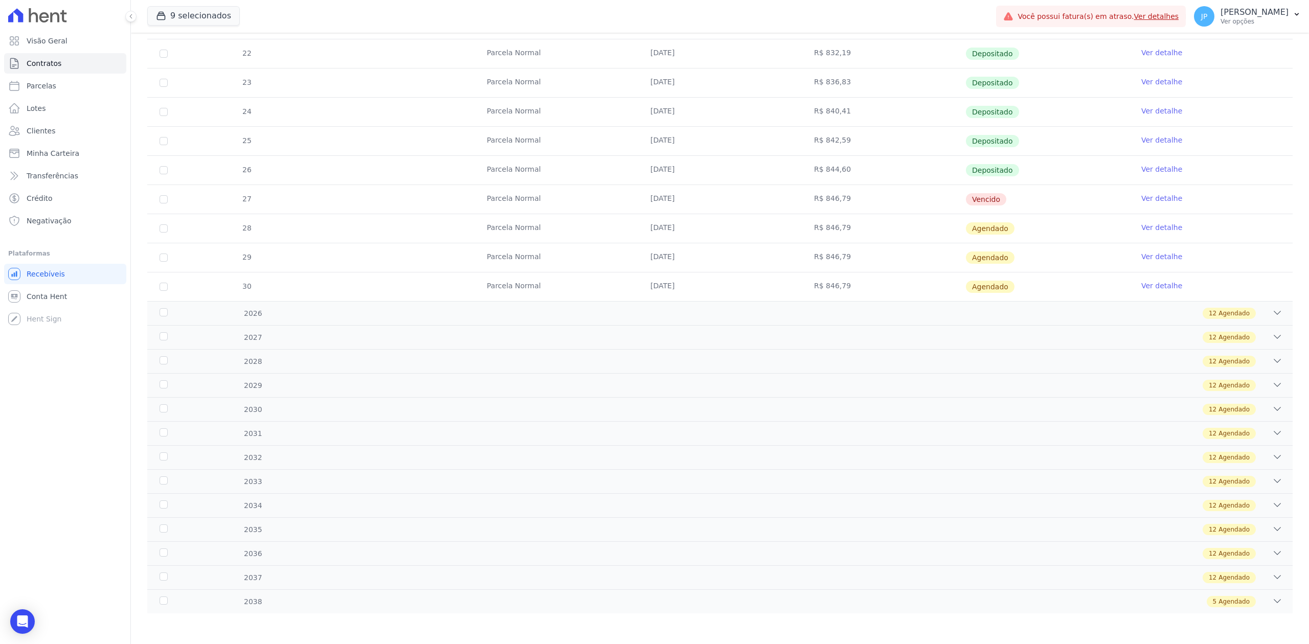
drag, startPoint x: 661, startPoint y: 205, endPoint x: 286, endPoint y: 214, distance: 374.4
click at [1003, 214] on tbody "19 [GEOGRAPHIC_DATA] [DATE] R$ 815,95 Depositado Ver detalhe 20 [GEOGRAPHIC_DAT…" at bounding box center [719, 126] width 1145 height 349
click at [58, 128] on link "Clientes" at bounding box center [65, 131] width 122 height 20
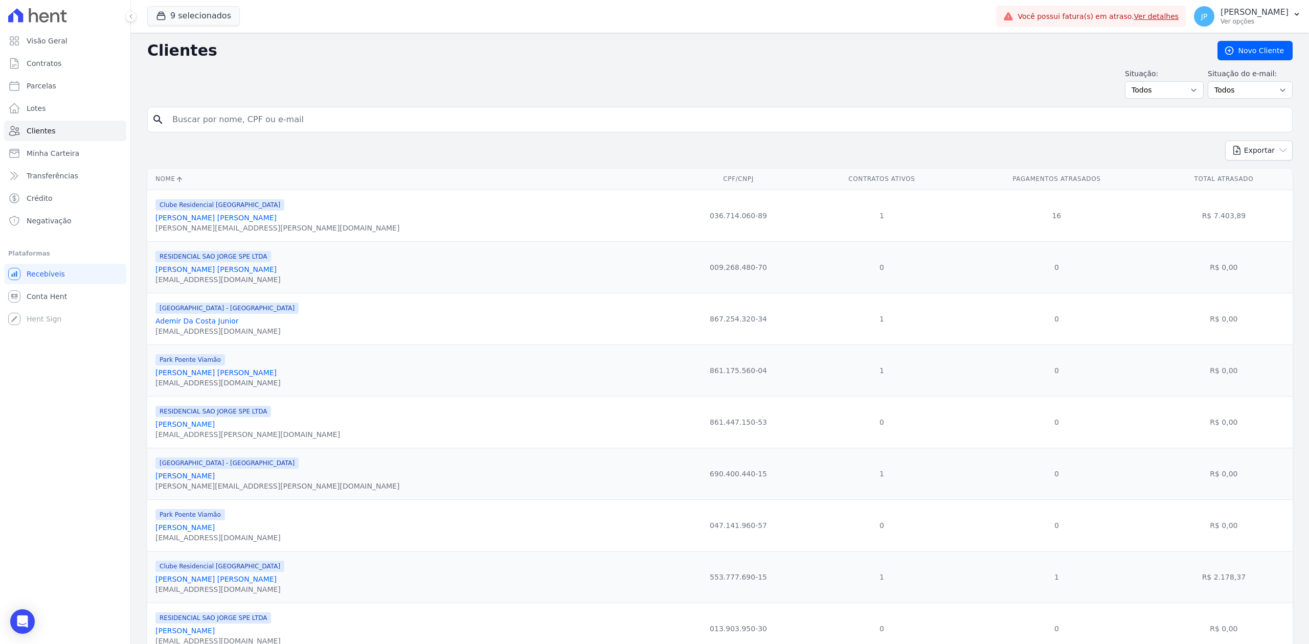
paste input "[PERSON_NAME] [PERSON_NAME]"
type input "[PERSON_NAME] [PERSON_NAME]"
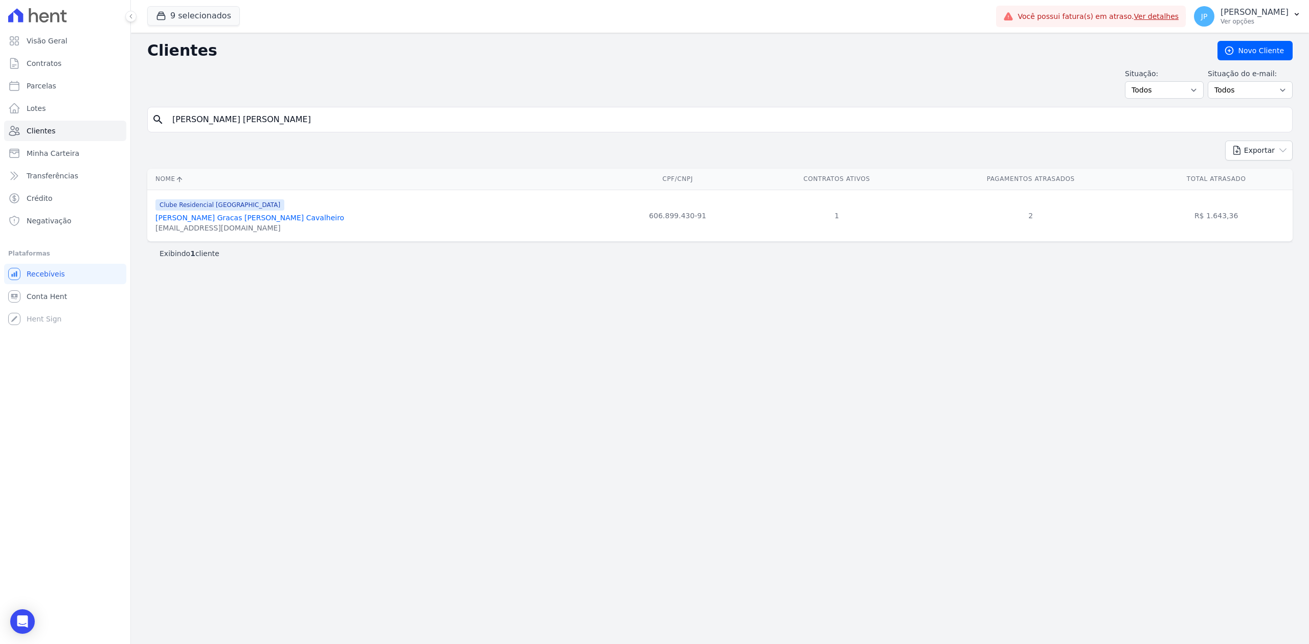
click at [214, 222] on link "[PERSON_NAME] Gracas [PERSON_NAME] Cavalheiro" at bounding box center [249, 218] width 189 height 8
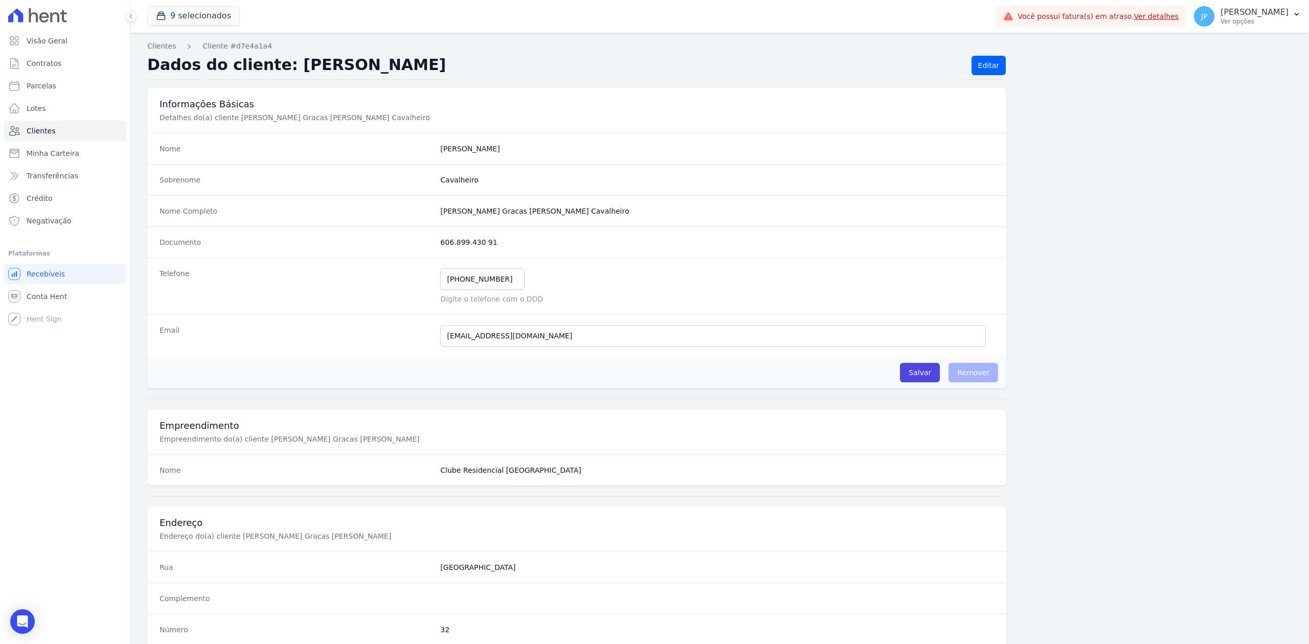
click at [214, 225] on div "Nome Completo [PERSON_NAME] Gracas [PERSON_NAME] Cavalheiro" at bounding box center [576, 210] width 859 height 31
click at [74, 135] on link "Clientes" at bounding box center [65, 131] width 122 height 20
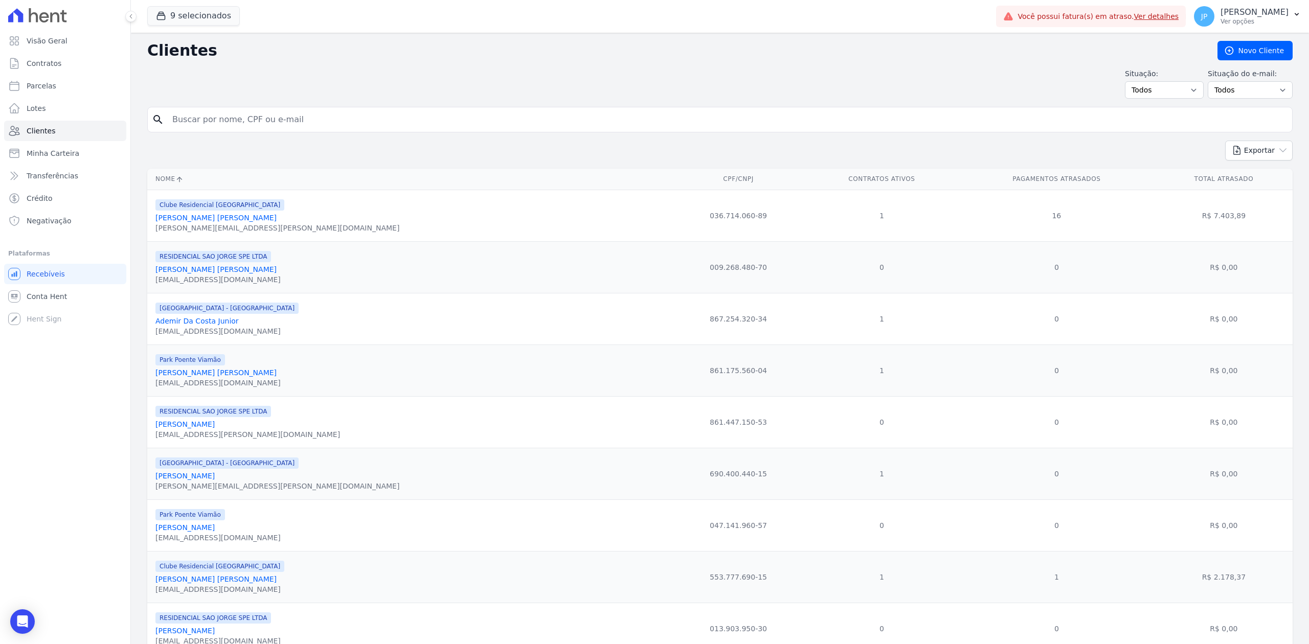
click at [302, 121] on input "search" at bounding box center [727, 119] width 1122 height 20
paste input "[PERSON_NAME] Da [PERSON_NAME]"
type input "[PERSON_NAME] Da [PERSON_NAME]"
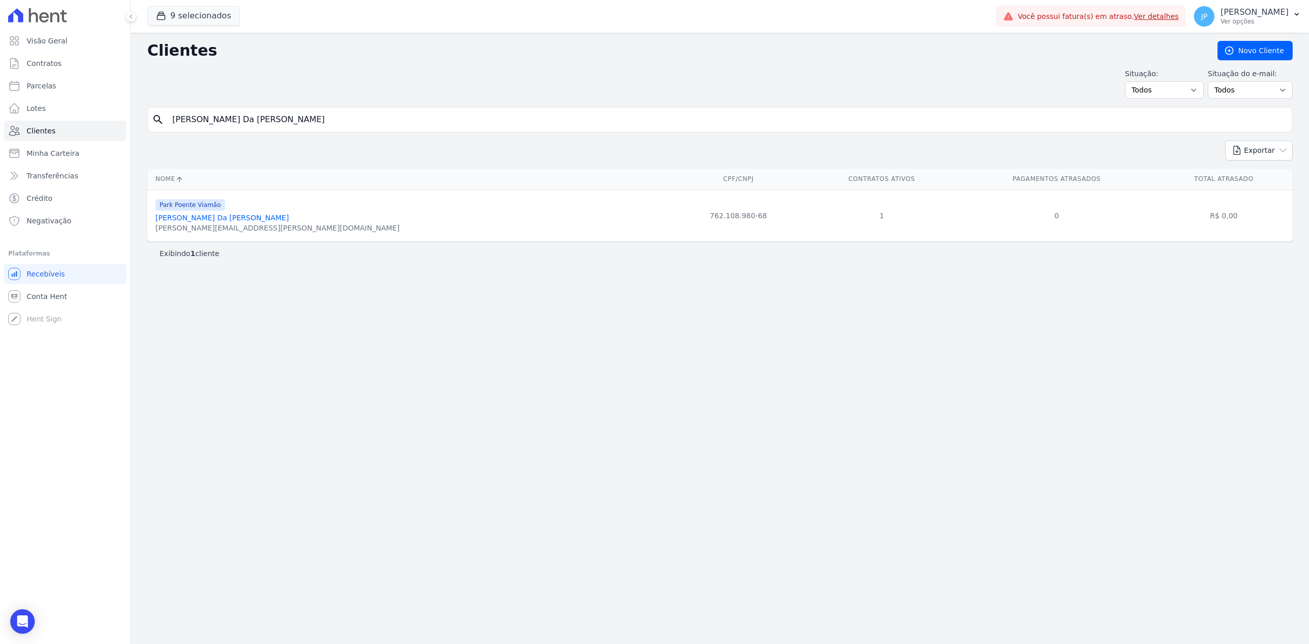
click at [189, 221] on link "[PERSON_NAME] Da [PERSON_NAME]" at bounding box center [221, 218] width 133 height 8
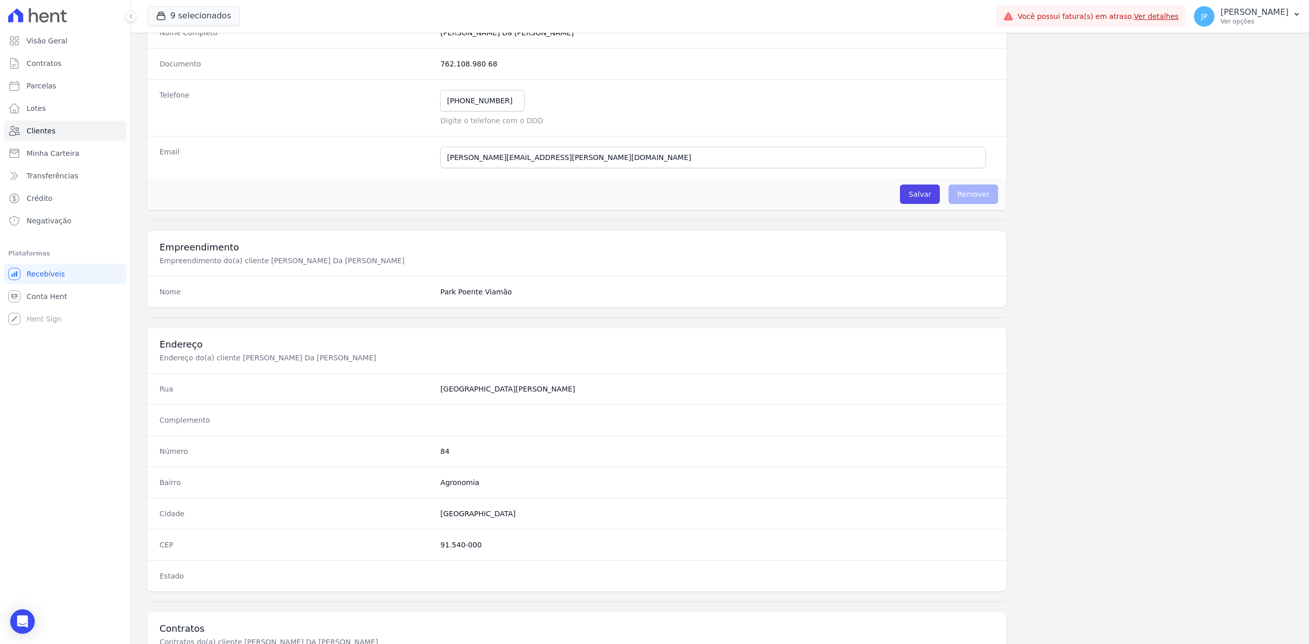
scroll to position [318, 0]
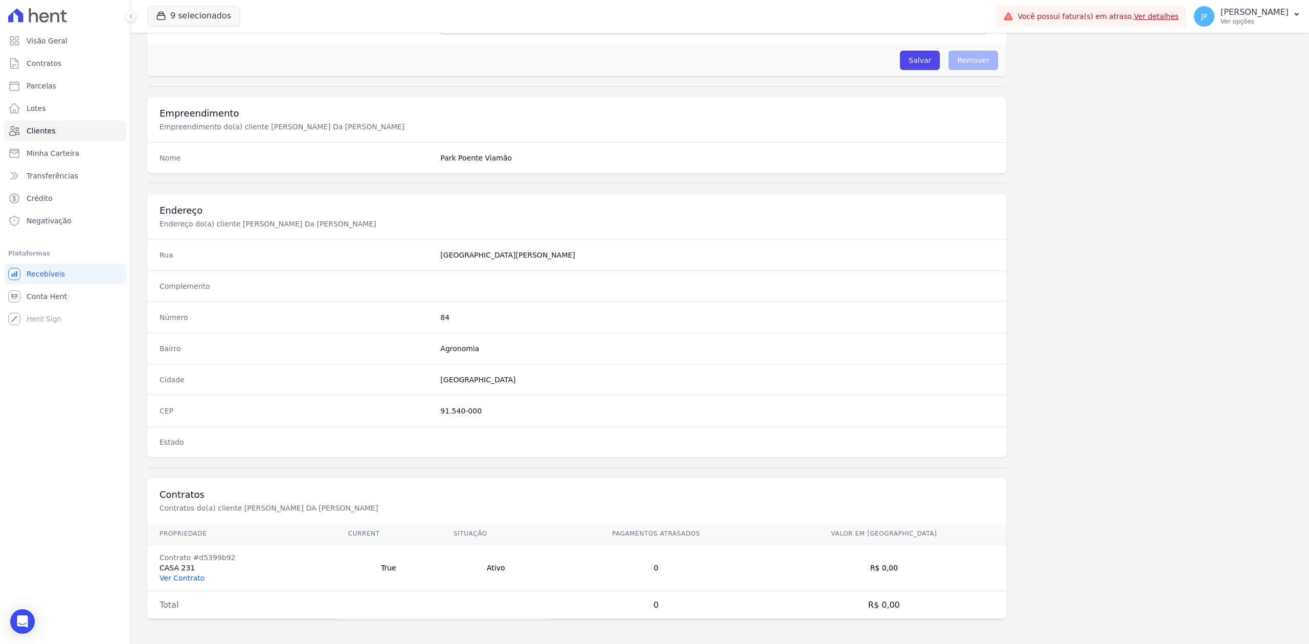
click at [181, 575] on link "Ver Contrato" at bounding box center [182, 578] width 45 height 8
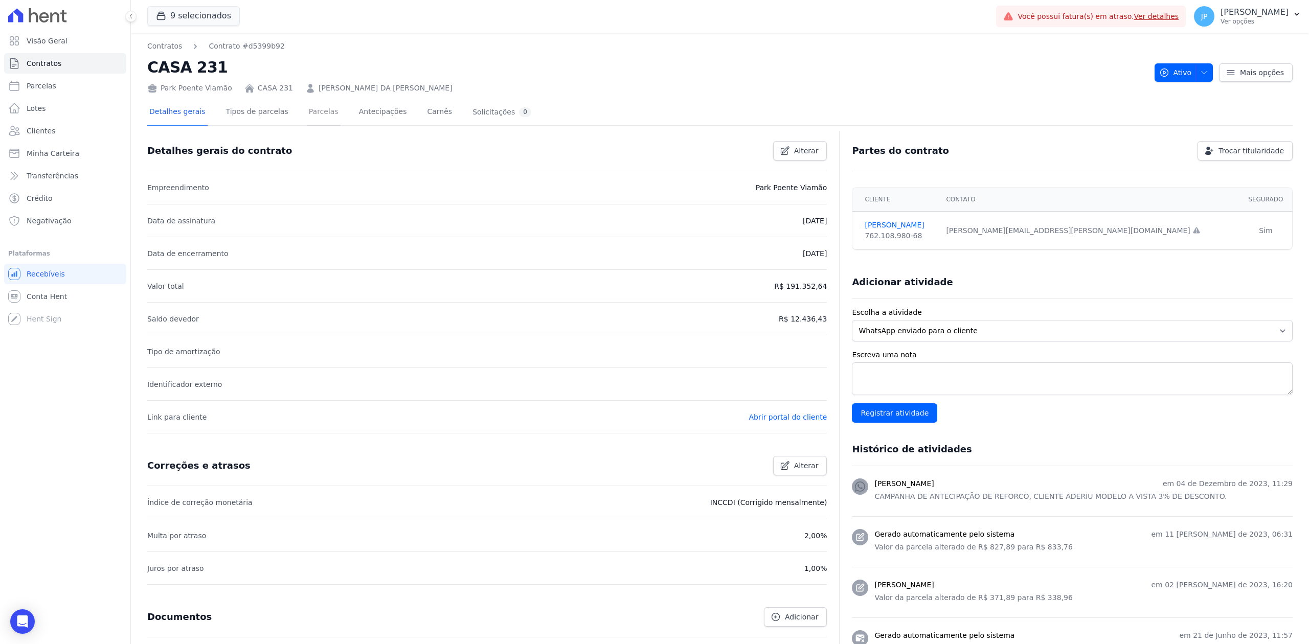
click at [322, 117] on link "Parcelas" at bounding box center [324, 112] width 34 height 27
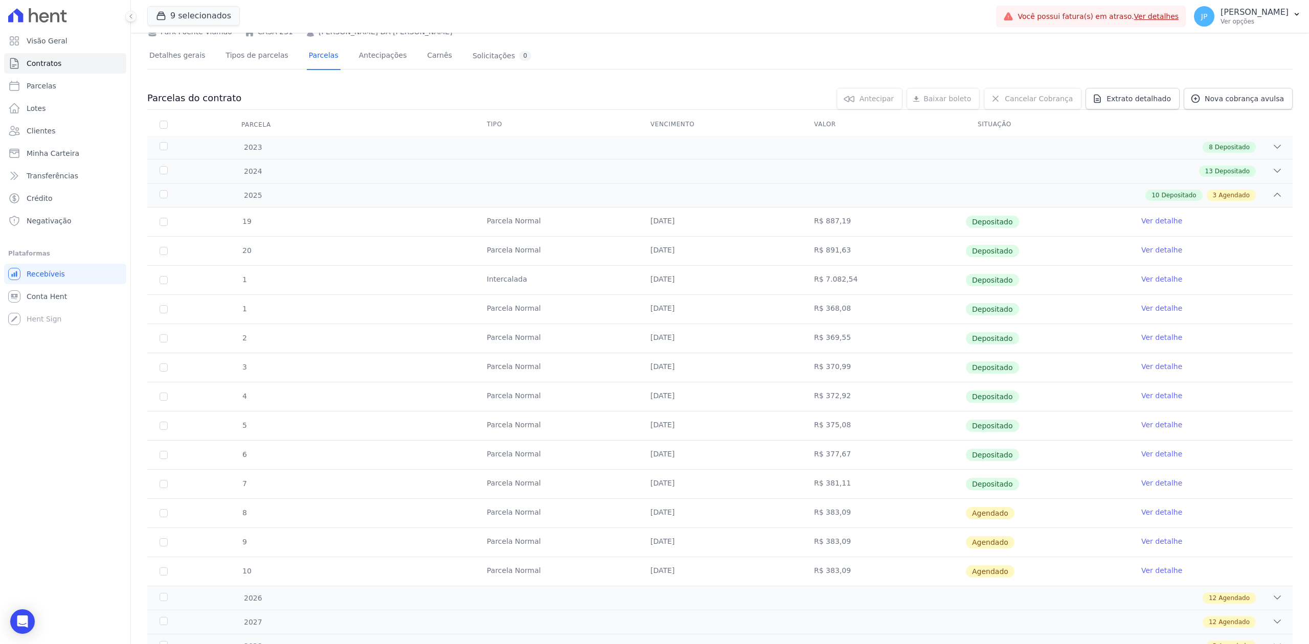
scroll to position [104, 0]
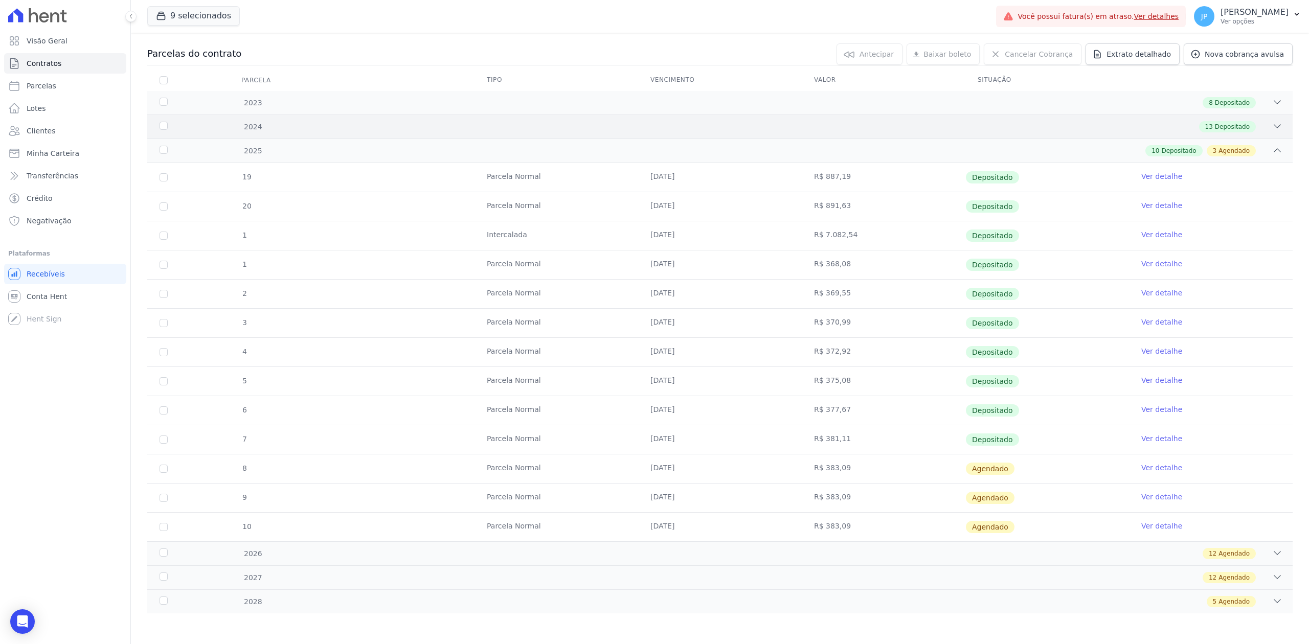
click at [1264, 129] on div "2024 13 Depositado" at bounding box center [719, 127] width 1145 height 24
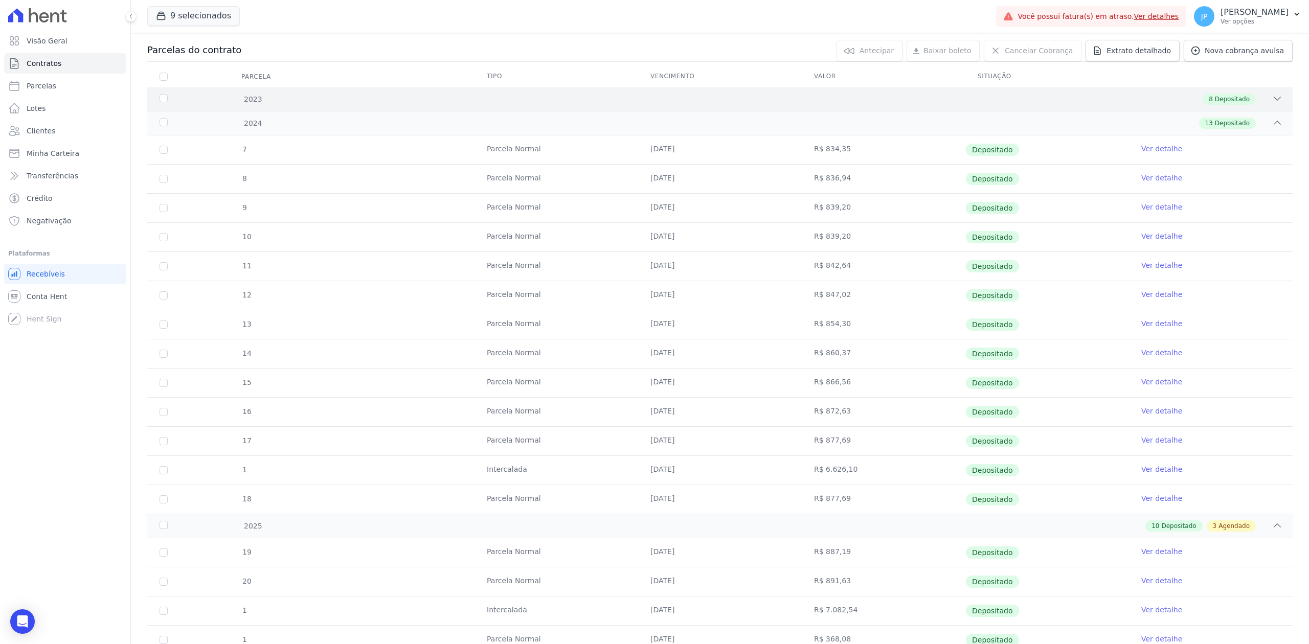
click at [1266, 107] on div "2023 8 Depositado" at bounding box center [719, 99] width 1145 height 24
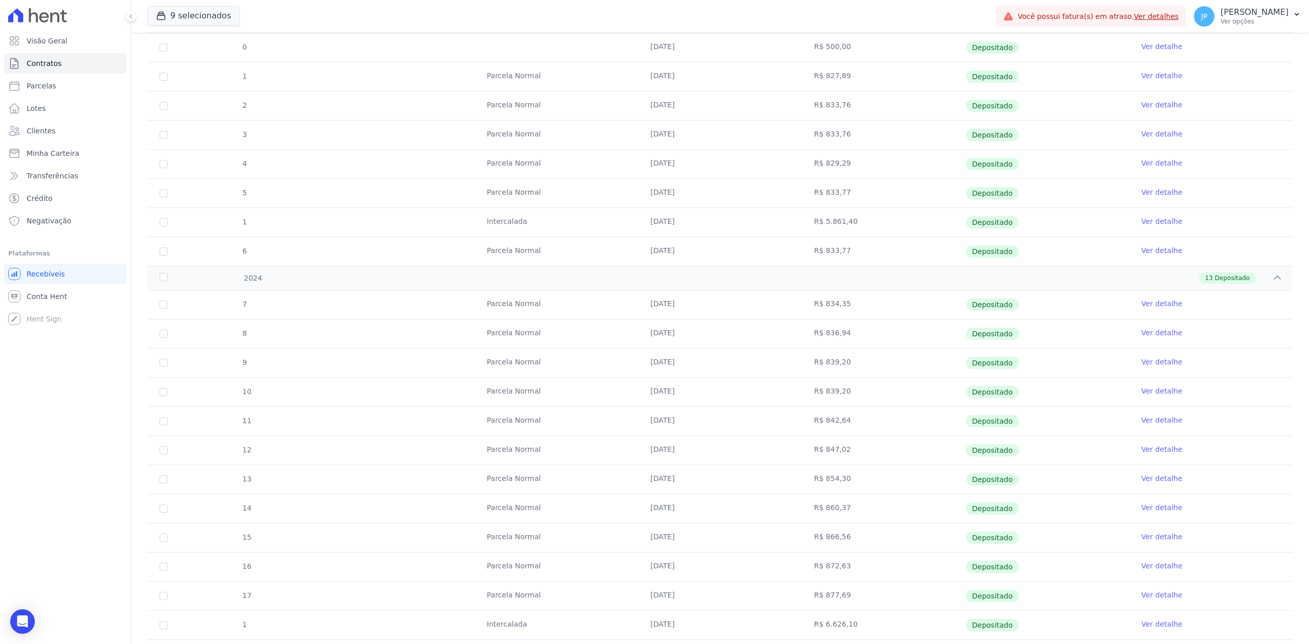
scroll to position [0, 0]
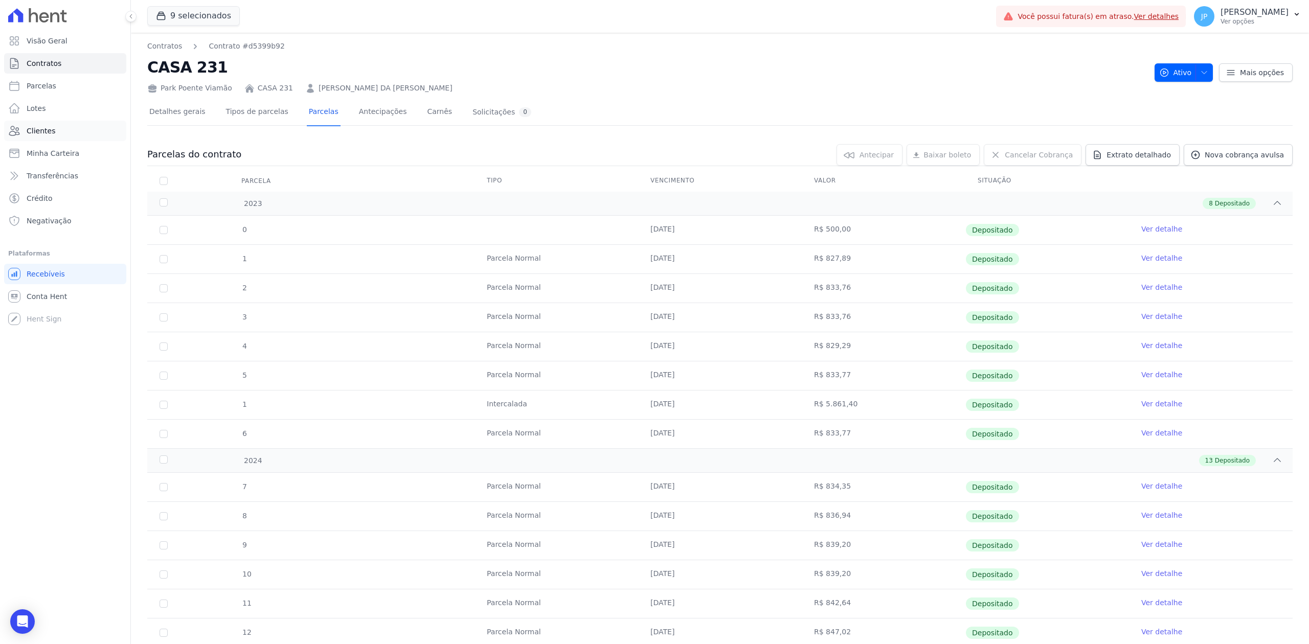
click at [58, 133] on link "Clientes" at bounding box center [65, 131] width 122 height 20
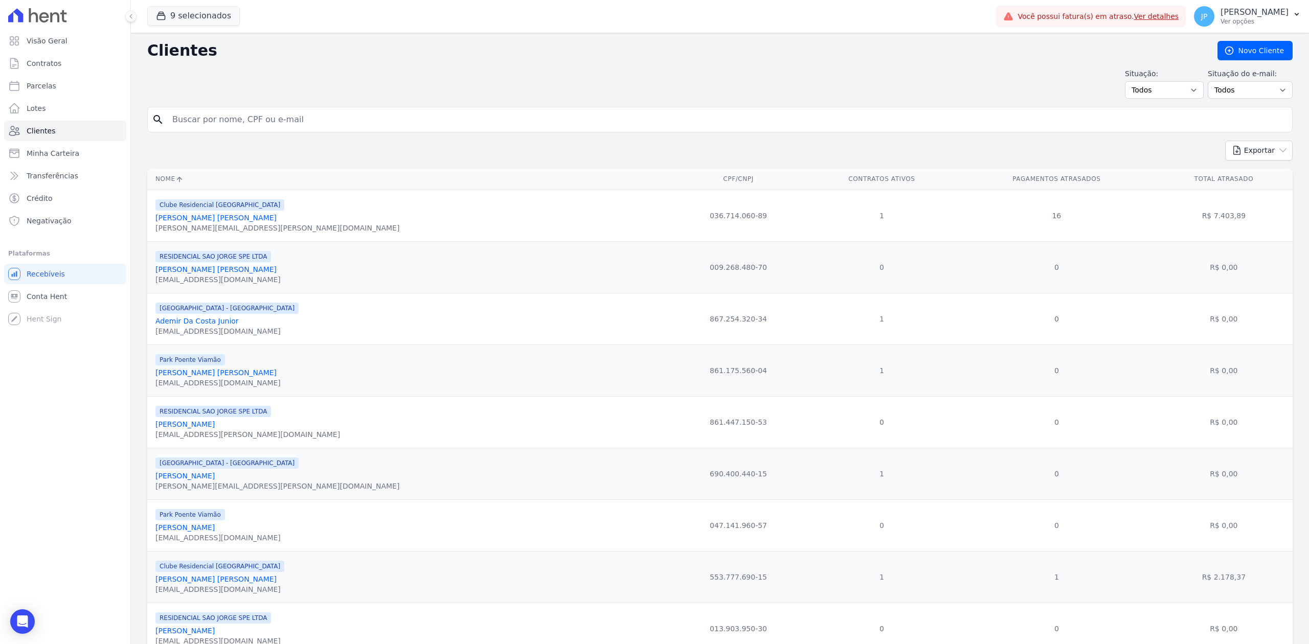
click at [229, 121] on input "search" at bounding box center [727, 119] width 1122 height 20
paste input "[PERSON_NAME]"
type input "[PERSON_NAME]"
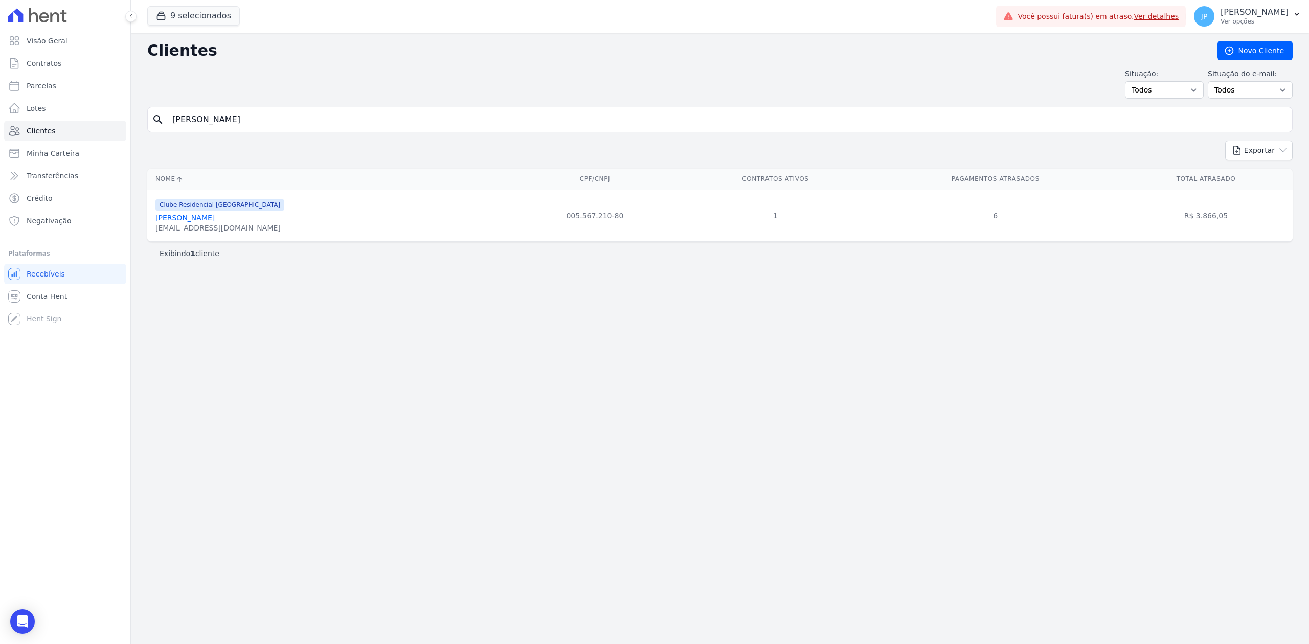
drag, startPoint x: 284, startPoint y: 119, endPoint x: 131, endPoint y: 119, distance: 153.4
click at [134, 119] on div "Clientes [GEOGRAPHIC_DATA] Situação: Todos Adimplentes Inadimplentes Situação d…" at bounding box center [720, 339] width 1178 height 612
paste input "[PERSON_NAME] [PERSON_NAME]"
type input "[PERSON_NAME] [PERSON_NAME]"
click at [181, 221] on link "Maurino Ligabue [PERSON_NAME]" at bounding box center [215, 218] width 121 height 8
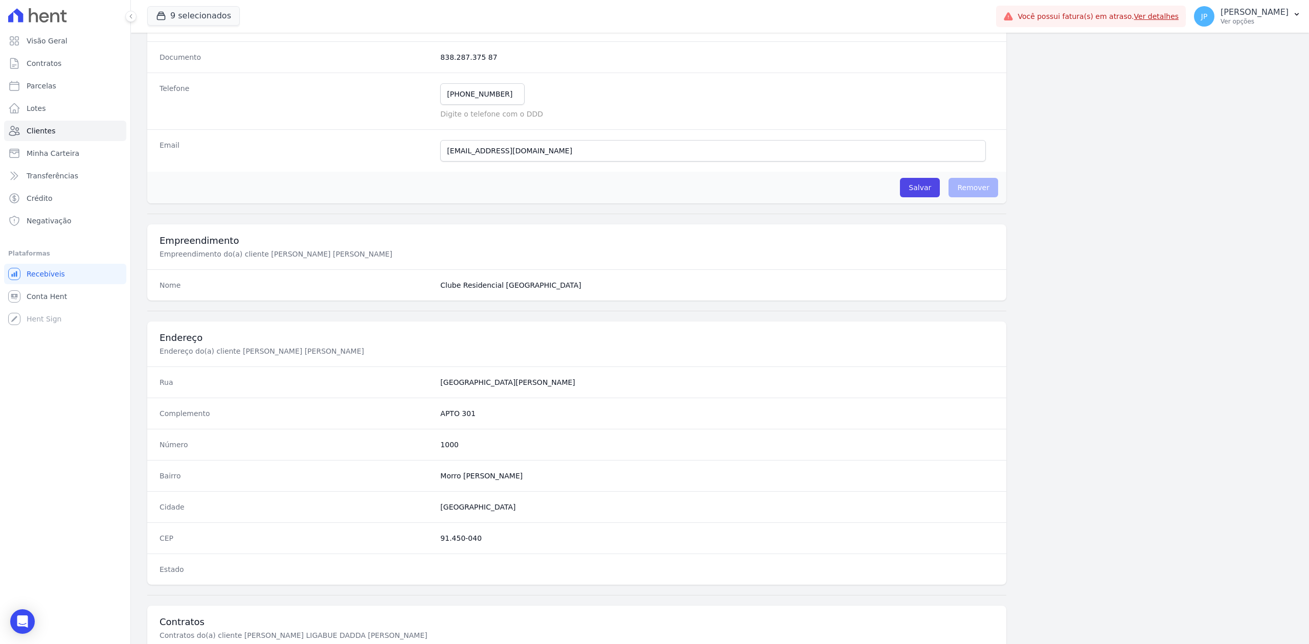
scroll to position [318, 0]
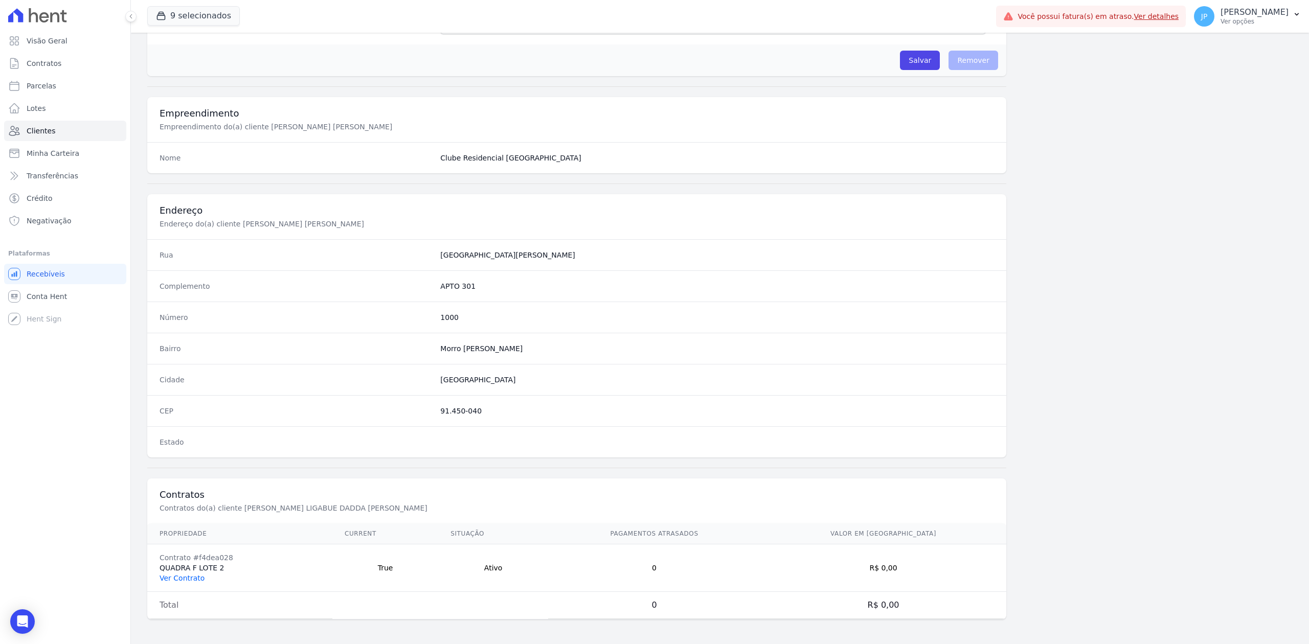
click at [185, 580] on link "Ver Contrato" at bounding box center [182, 578] width 45 height 8
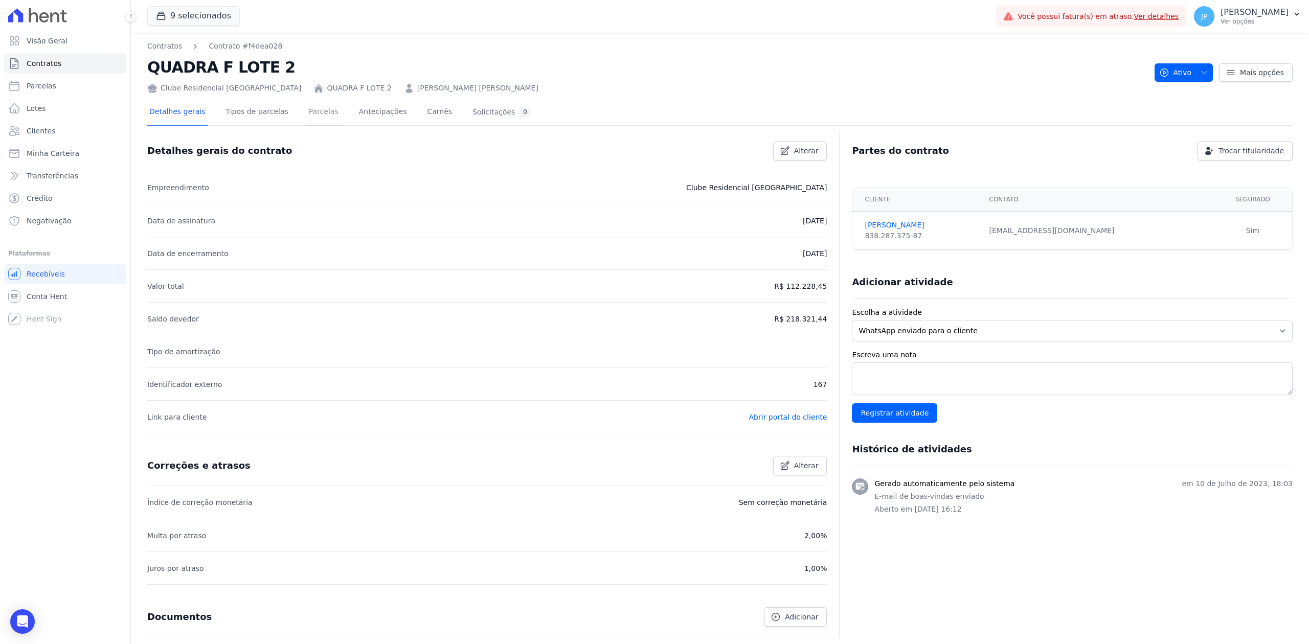
click at [316, 111] on link "Parcelas" at bounding box center [324, 112] width 34 height 27
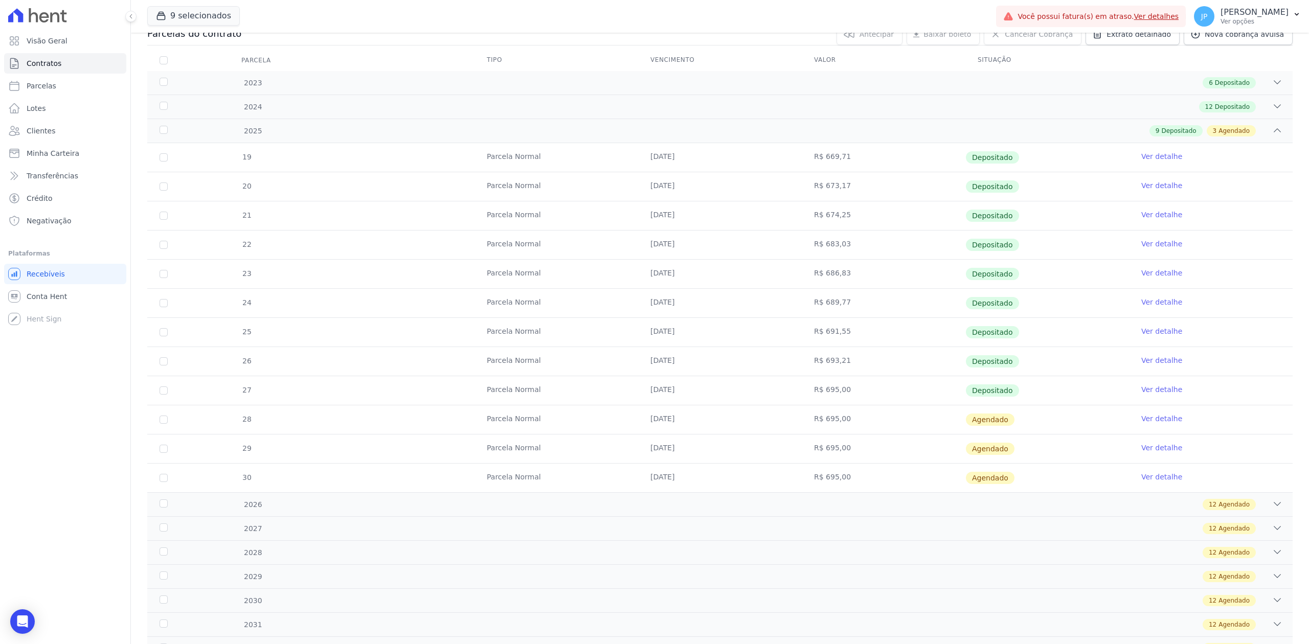
scroll to position [136, 0]
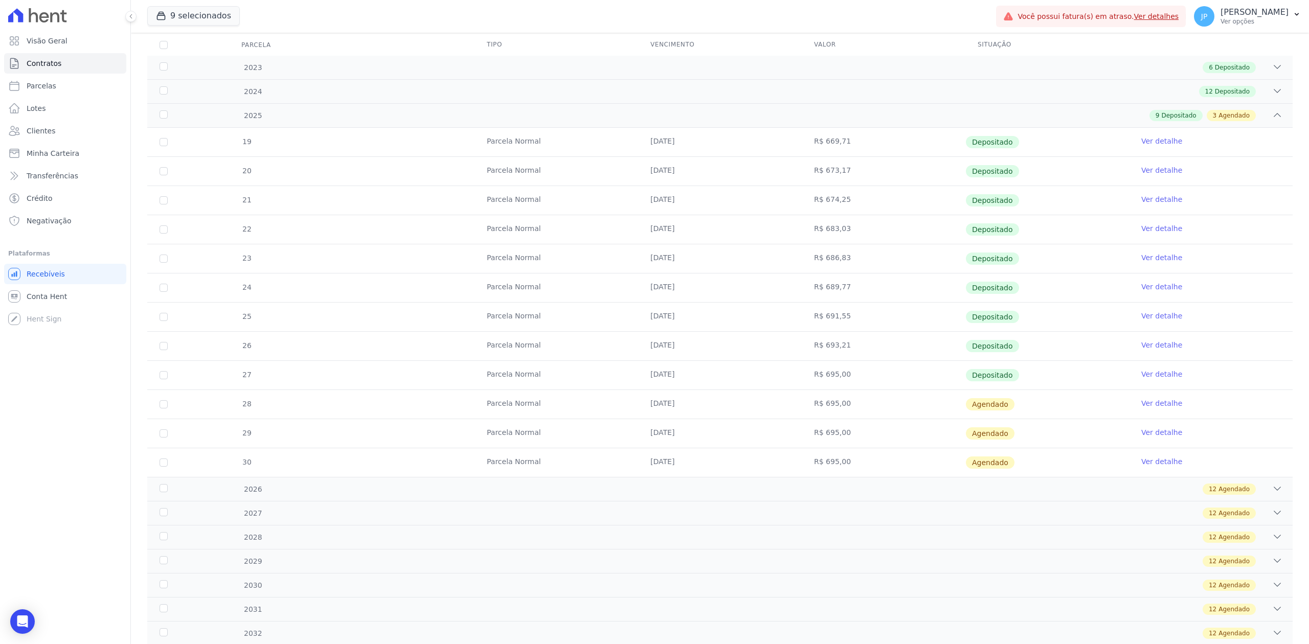
drag, startPoint x: 650, startPoint y: 376, endPoint x: 692, endPoint y: 379, distance: 41.5
click at [692, 379] on td "[DATE]" at bounding box center [720, 375] width 164 height 29
click at [806, 376] on td "R$ 695,00" at bounding box center [884, 375] width 164 height 29
click at [31, 125] on link "Clientes" at bounding box center [65, 131] width 122 height 20
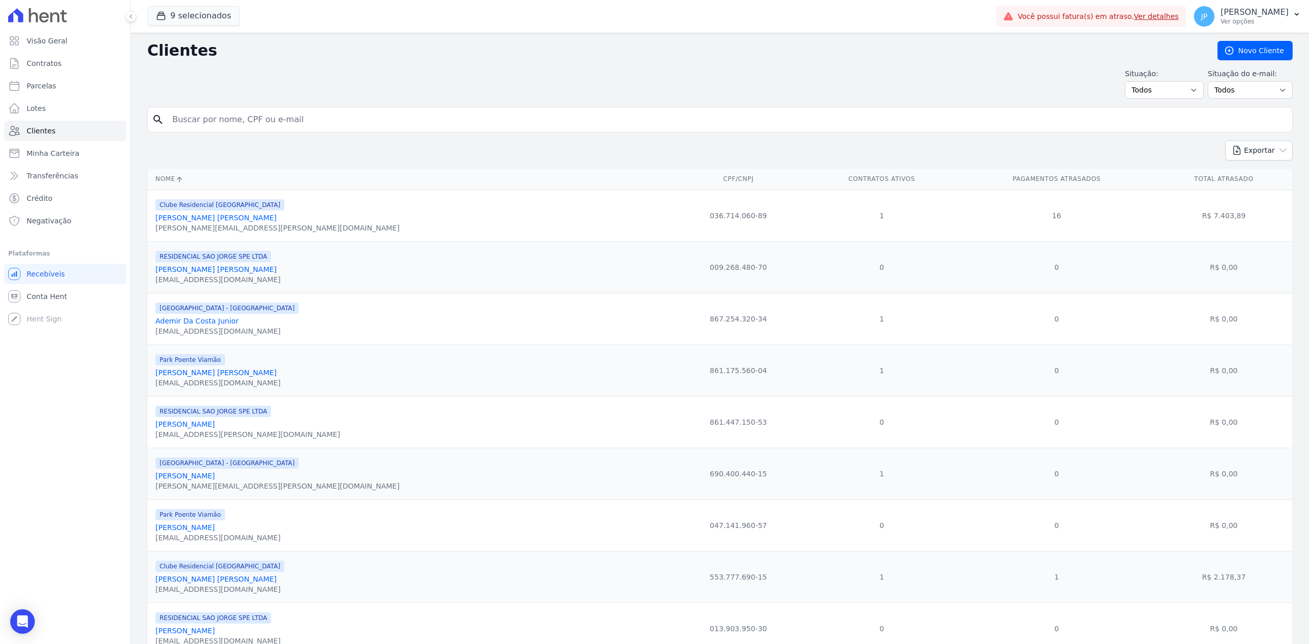
click at [322, 125] on input "search" at bounding box center [727, 119] width 1122 height 20
paste input "[PERSON_NAME] COIN"
type input "[PERSON_NAME] COIN"
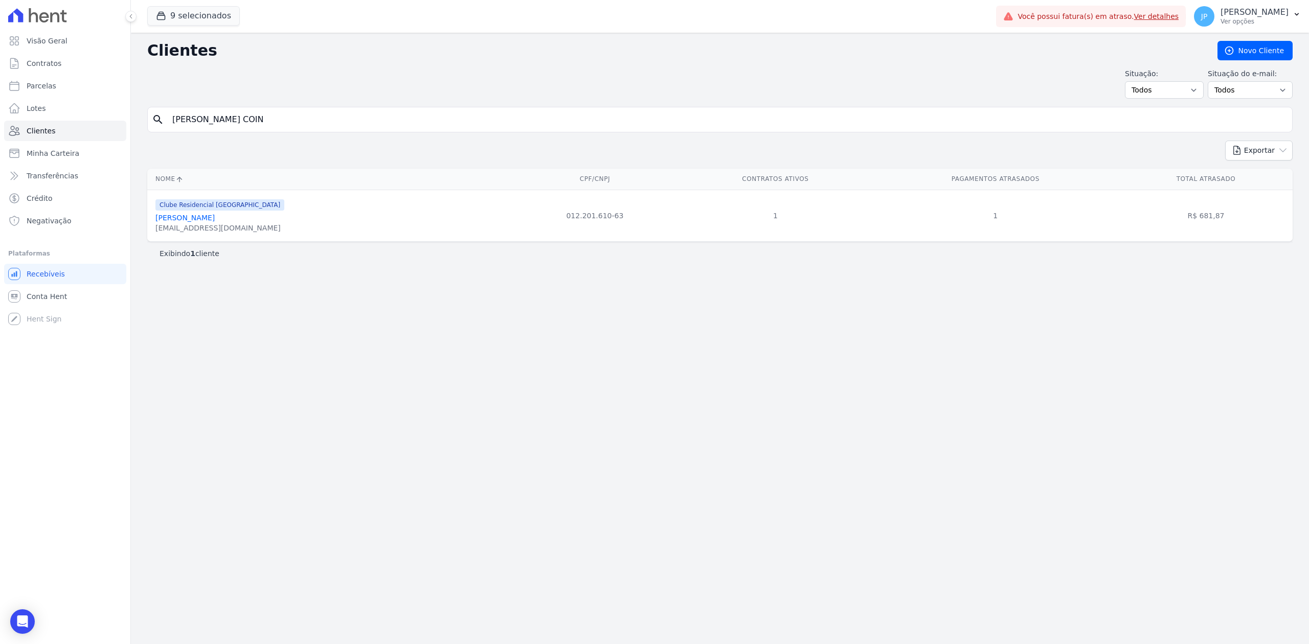
click at [182, 216] on link "[PERSON_NAME]" at bounding box center [184, 218] width 59 height 8
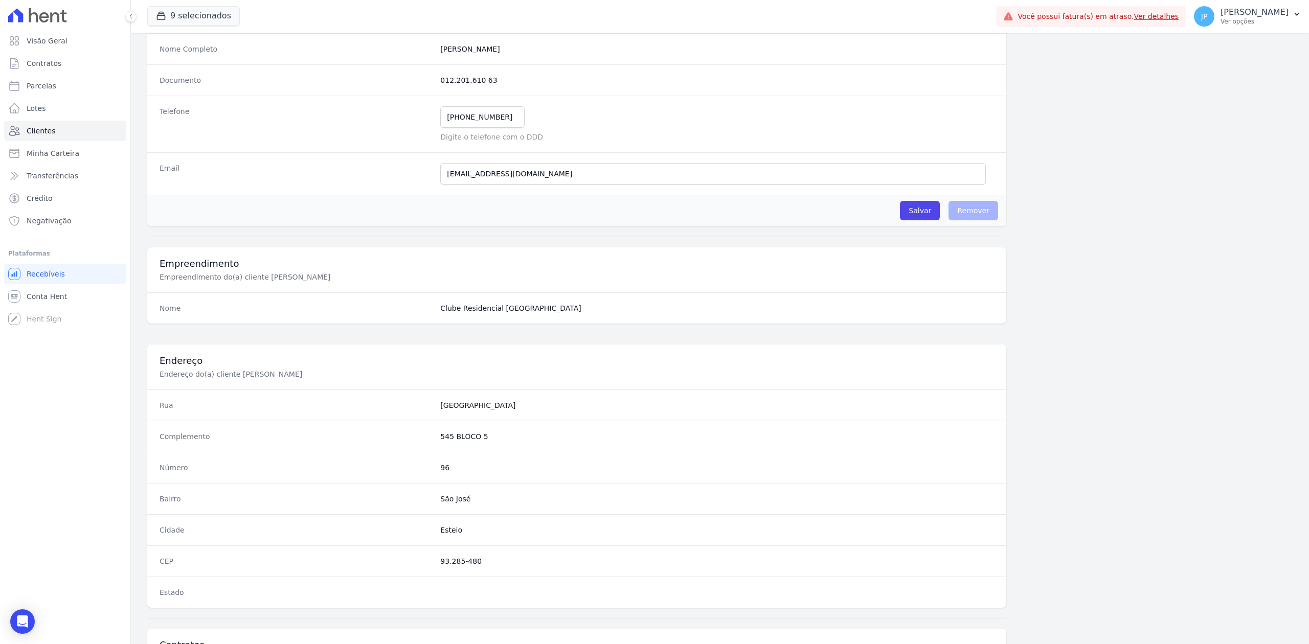
scroll to position [318, 0]
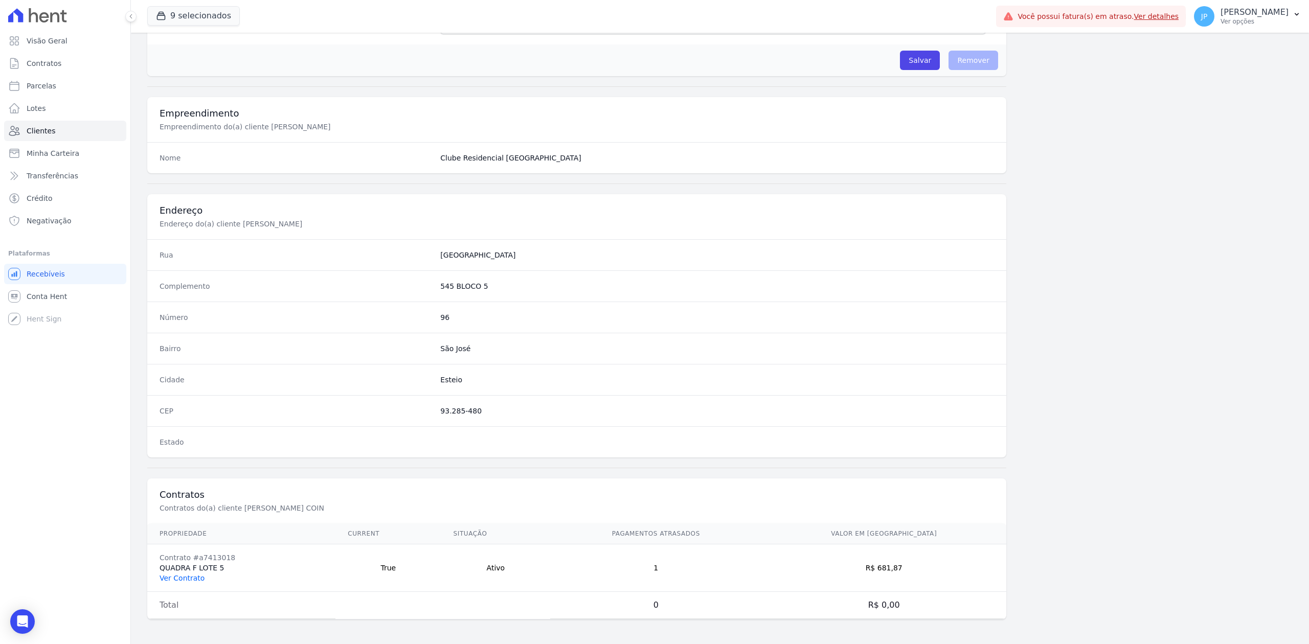
click at [189, 577] on link "Ver Contrato" at bounding box center [182, 578] width 45 height 8
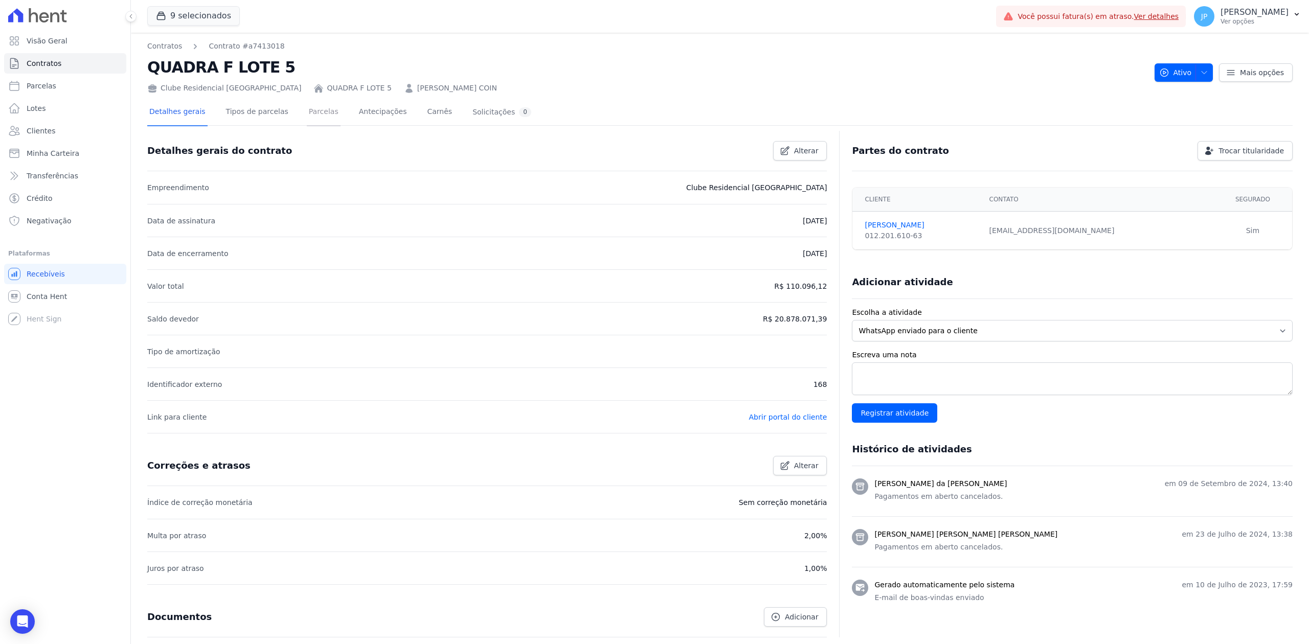
click at [313, 112] on link "Parcelas" at bounding box center [324, 112] width 34 height 27
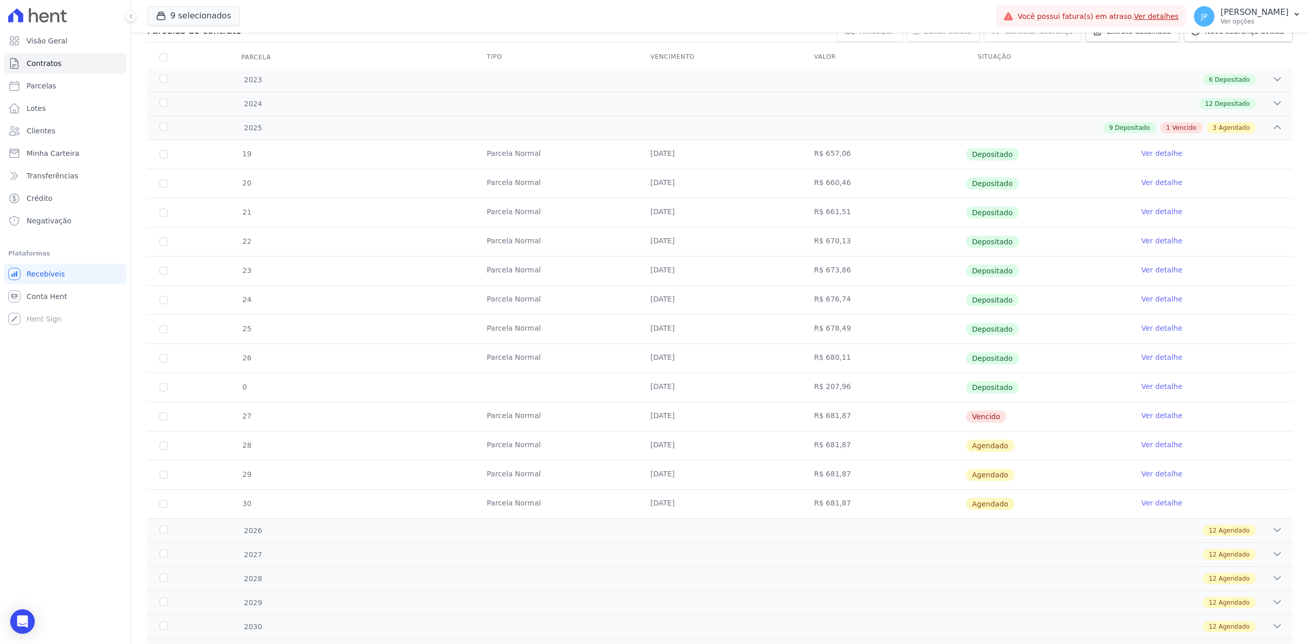
scroll to position [136, 0]
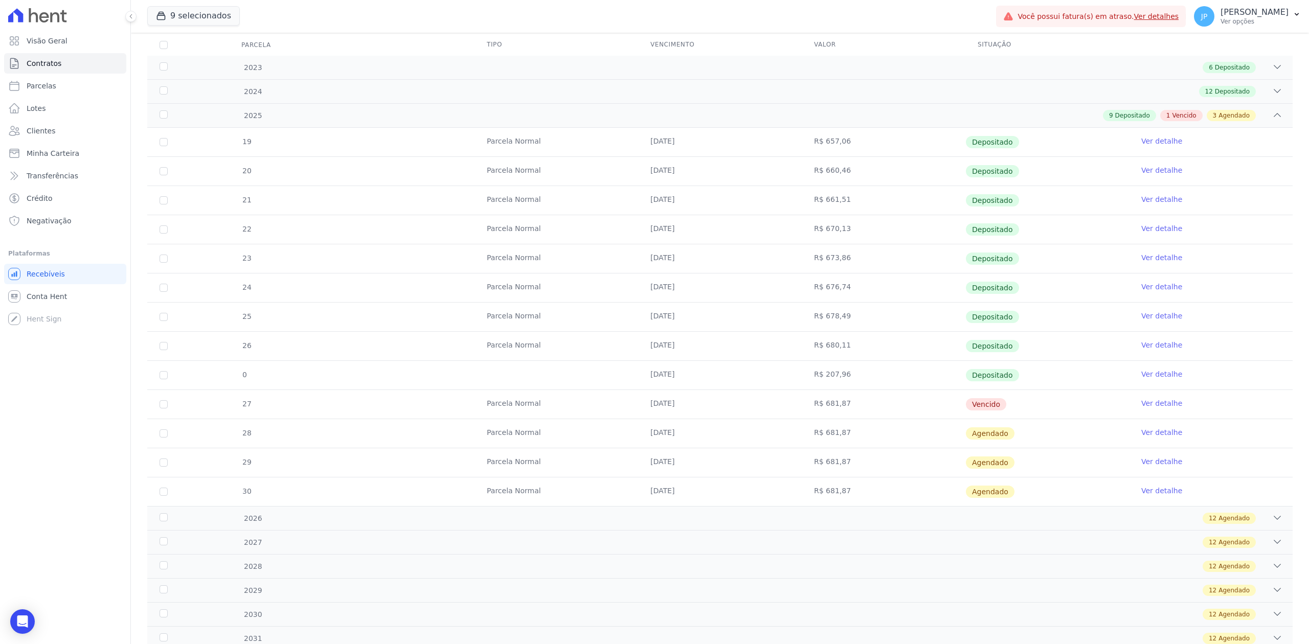
drag, startPoint x: 1005, startPoint y: 407, endPoint x: 637, endPoint y: 405, distance: 368.6
click at [637, 404] on tr "27 [GEOGRAPHIC_DATA] [DATE] R$ 681,87 [GEOGRAPHIC_DATA] Ver detalhe" at bounding box center [719, 404] width 1145 height 29
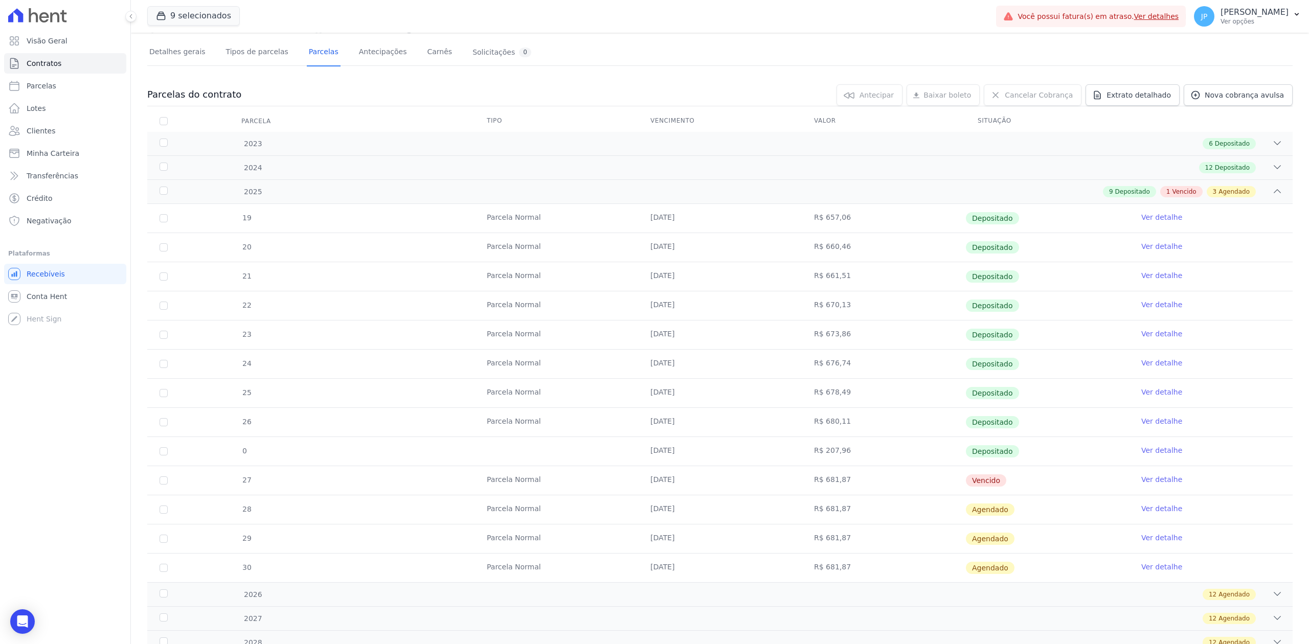
scroll to position [0, 0]
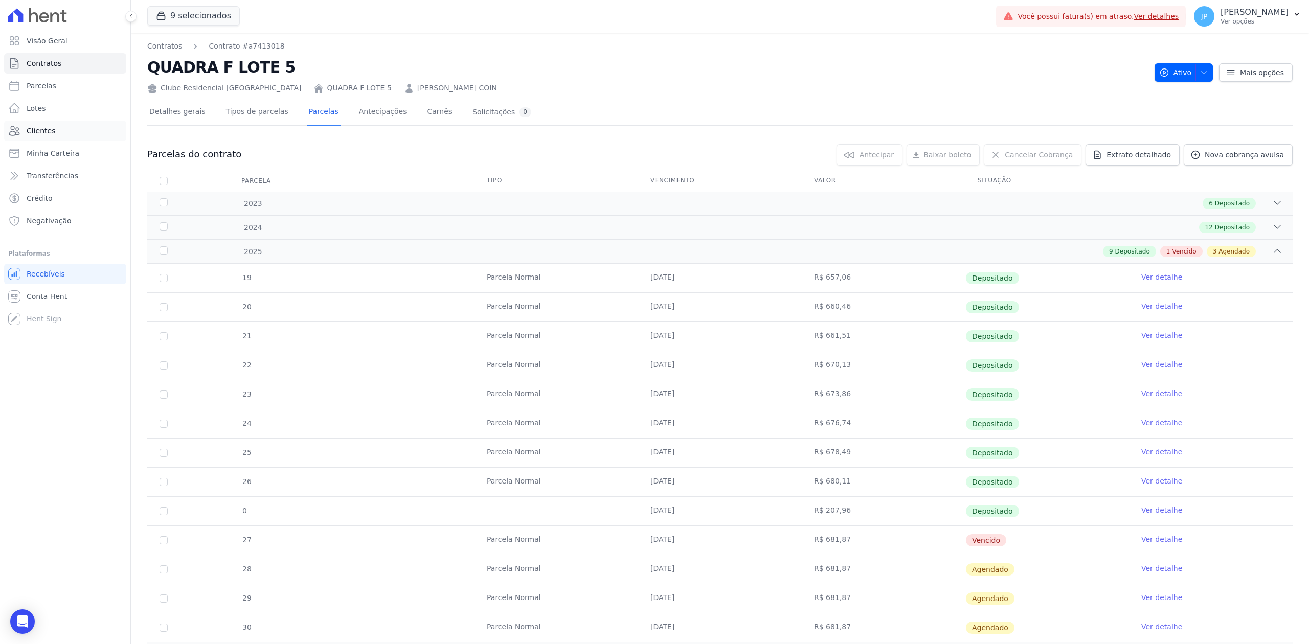
click at [40, 128] on span "Clientes" at bounding box center [41, 131] width 29 height 10
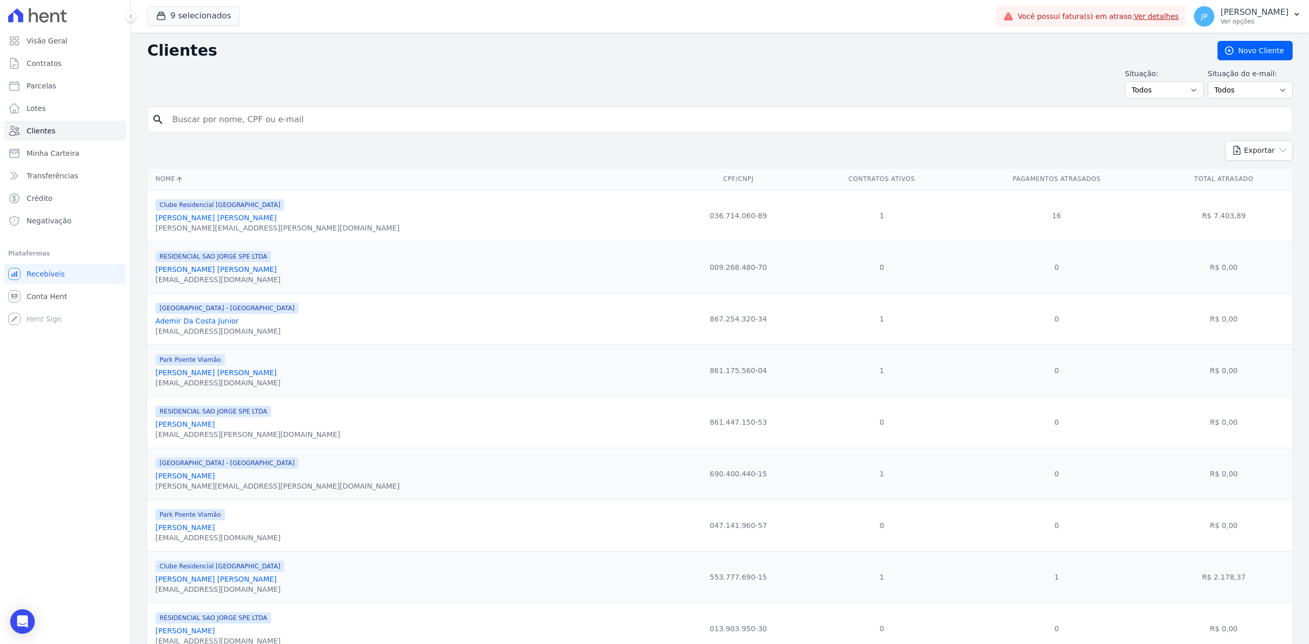
click at [244, 110] on input "search" at bounding box center [727, 119] width 1122 height 20
paste input "[PERSON_NAME]"
type input "[PERSON_NAME]"
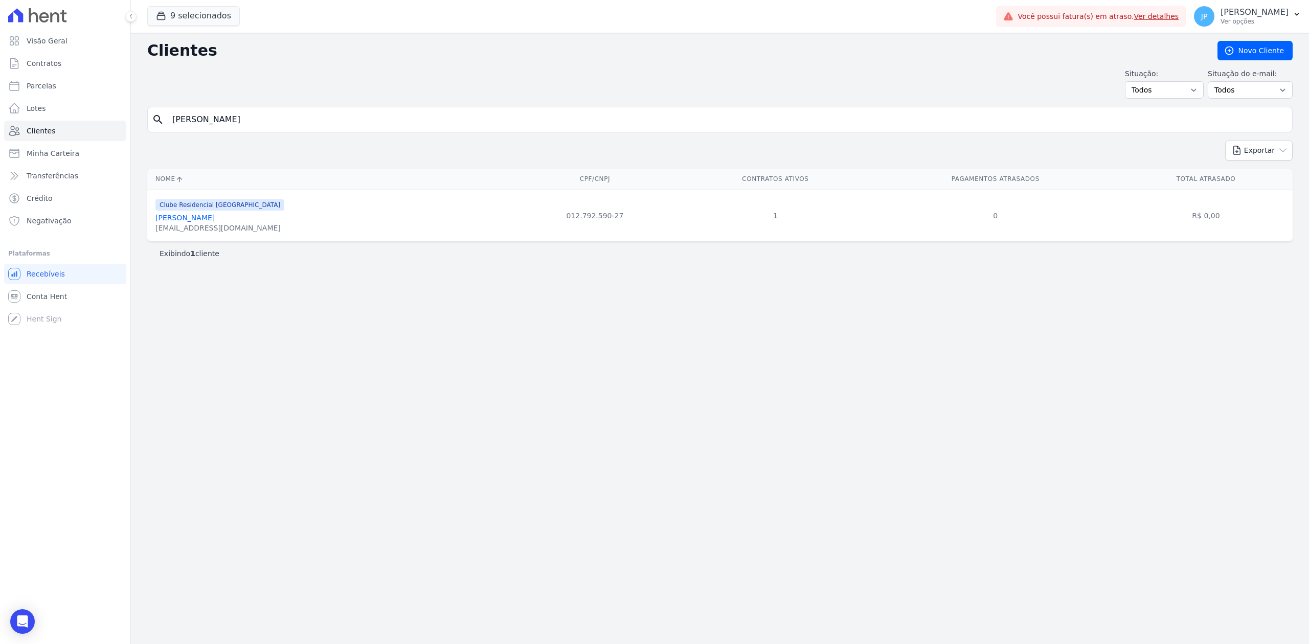
click at [205, 219] on link "[PERSON_NAME]" at bounding box center [184, 218] width 59 height 8
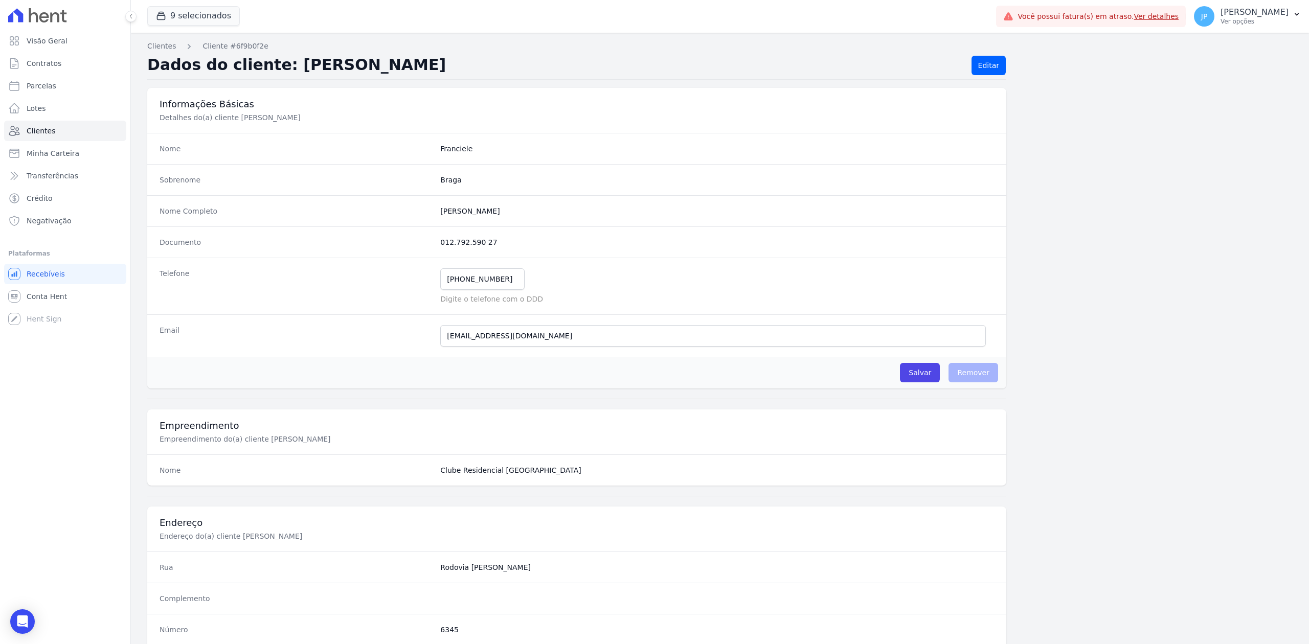
scroll to position [318, 0]
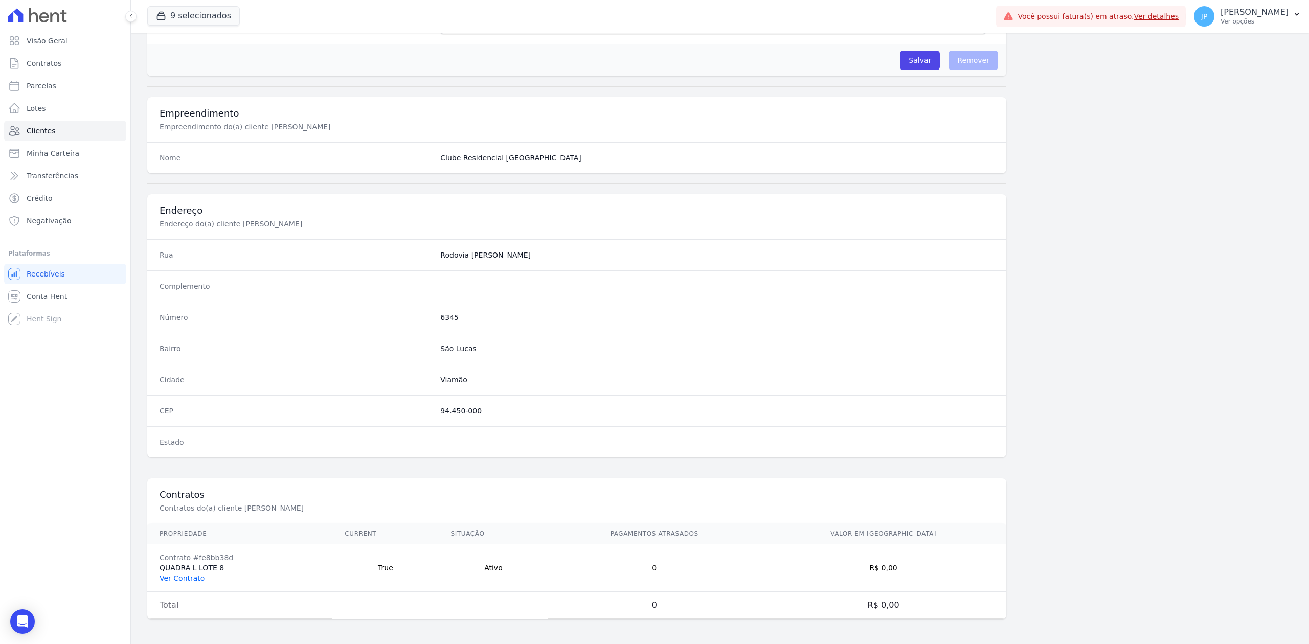
click at [188, 576] on link "Ver Contrato" at bounding box center [182, 578] width 45 height 8
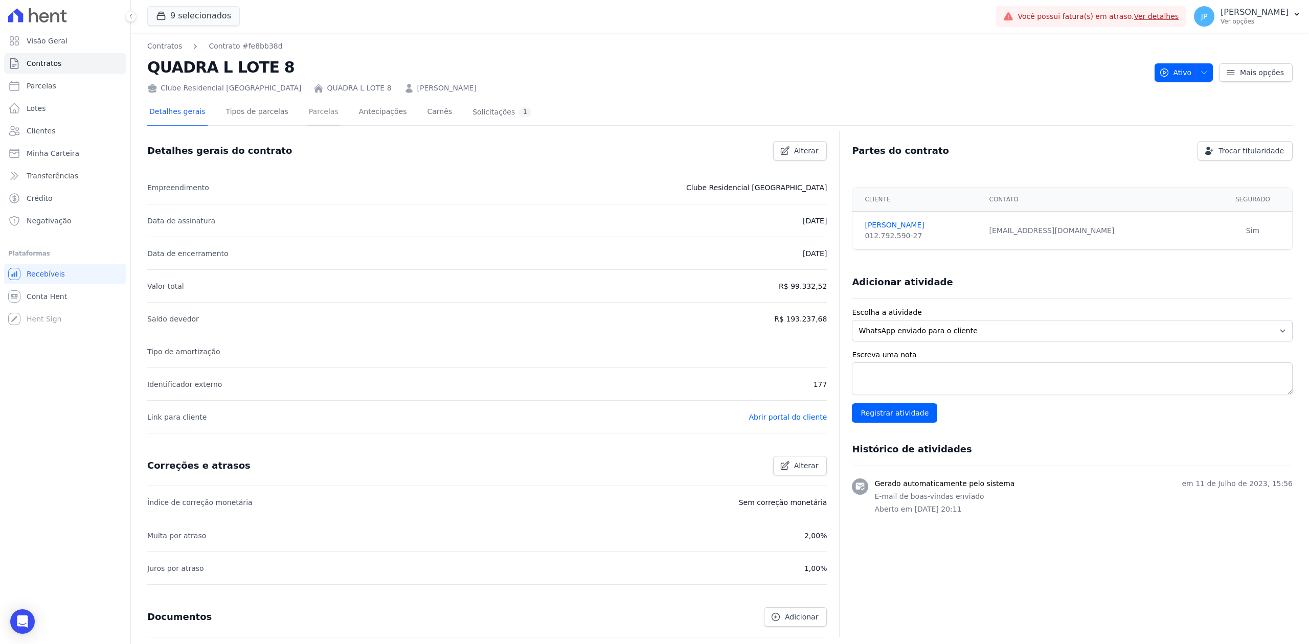
click at [307, 108] on link "Parcelas" at bounding box center [324, 112] width 34 height 27
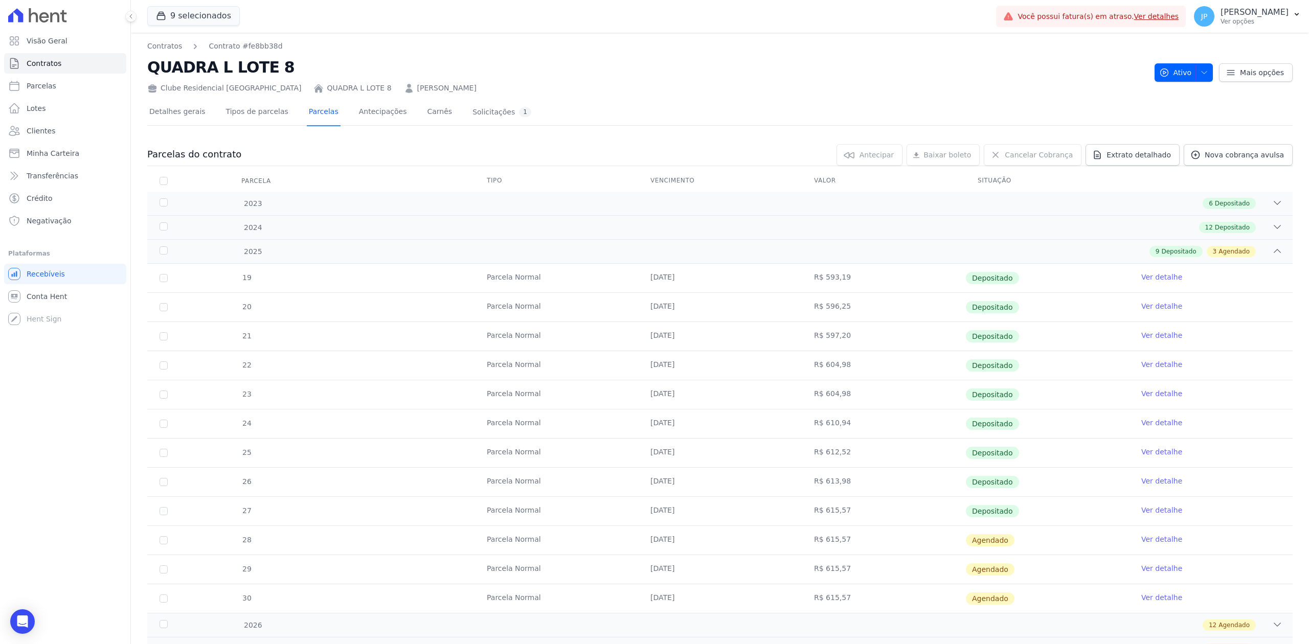
scroll to position [68, 0]
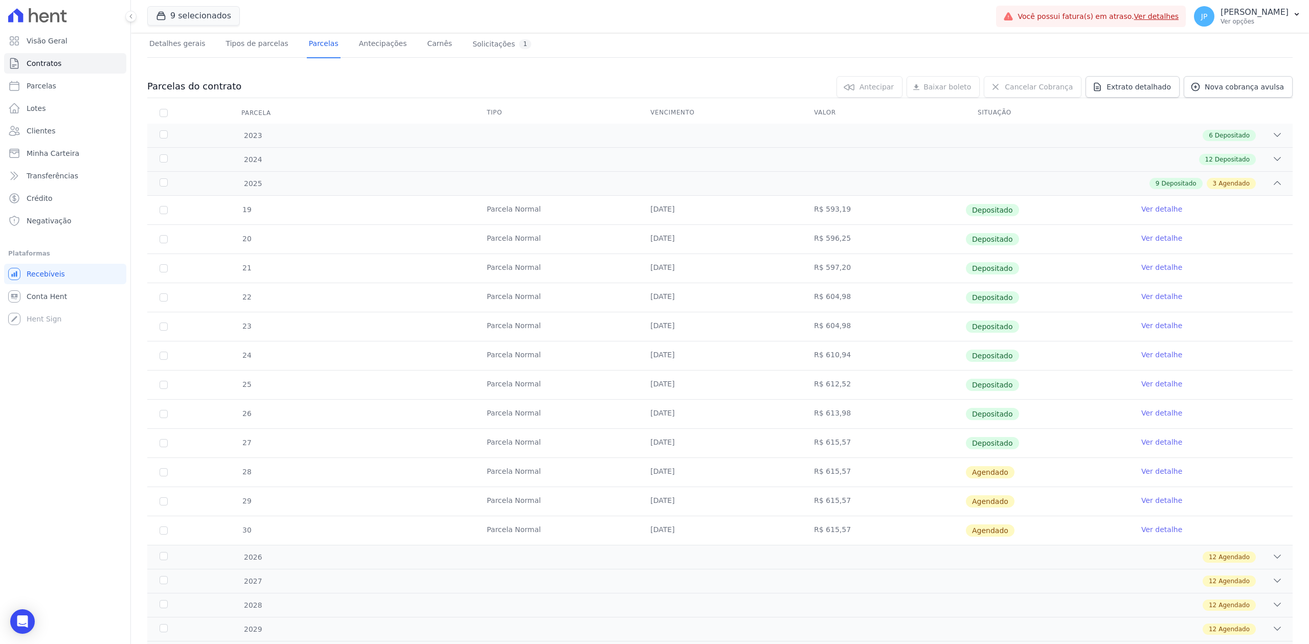
drag, startPoint x: 644, startPoint y: 447, endPoint x: 1024, endPoint y: 444, distance: 379.4
click at [1024, 444] on tr "27 [GEOGRAPHIC_DATA] [DATE] R$ 615,57 Depositado Ver detalhe" at bounding box center [719, 442] width 1145 height 29
click at [43, 127] on span "Clientes" at bounding box center [41, 131] width 29 height 10
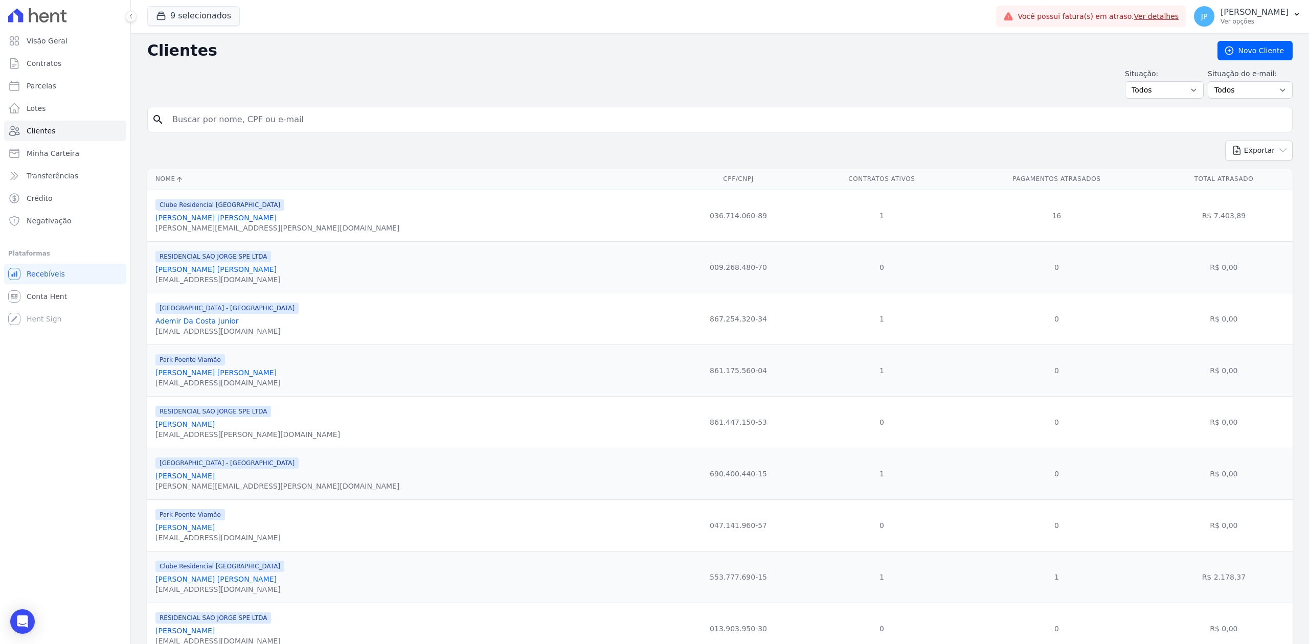
click at [301, 120] on input "search" at bounding box center [727, 119] width 1122 height 20
paste input "[PERSON_NAME] [PERSON_NAME]"
type input "[PERSON_NAME] [PERSON_NAME]"
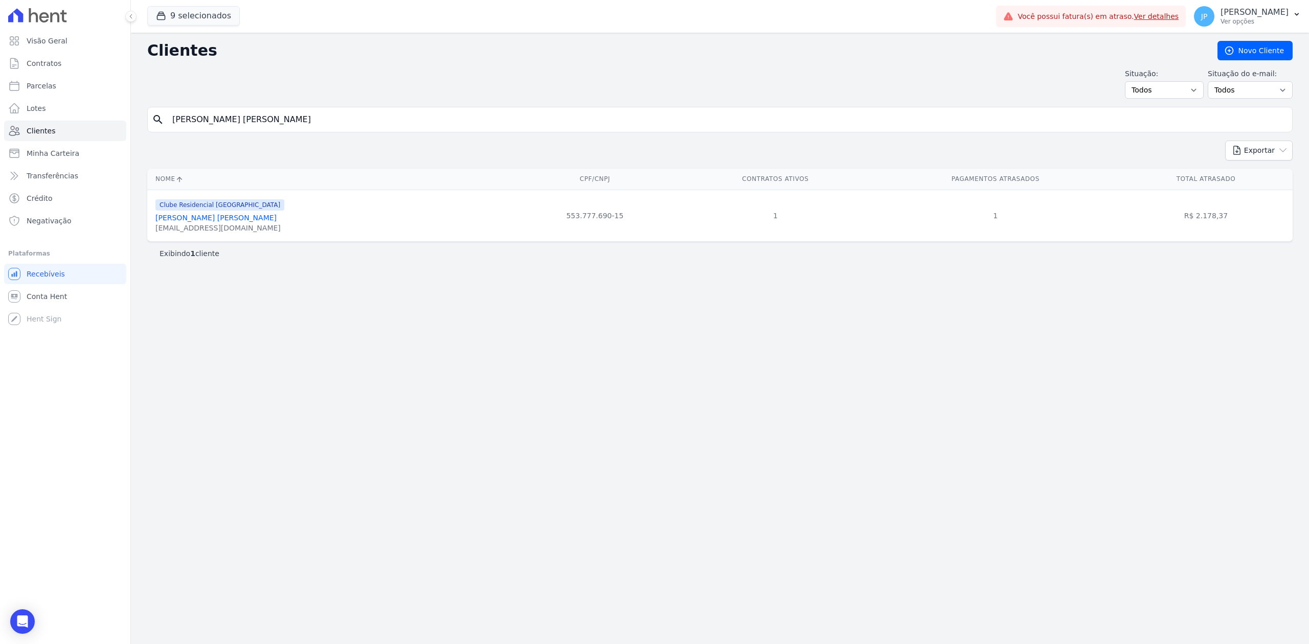
click at [188, 220] on link "[PERSON_NAME] [PERSON_NAME]" at bounding box center [215, 218] width 121 height 8
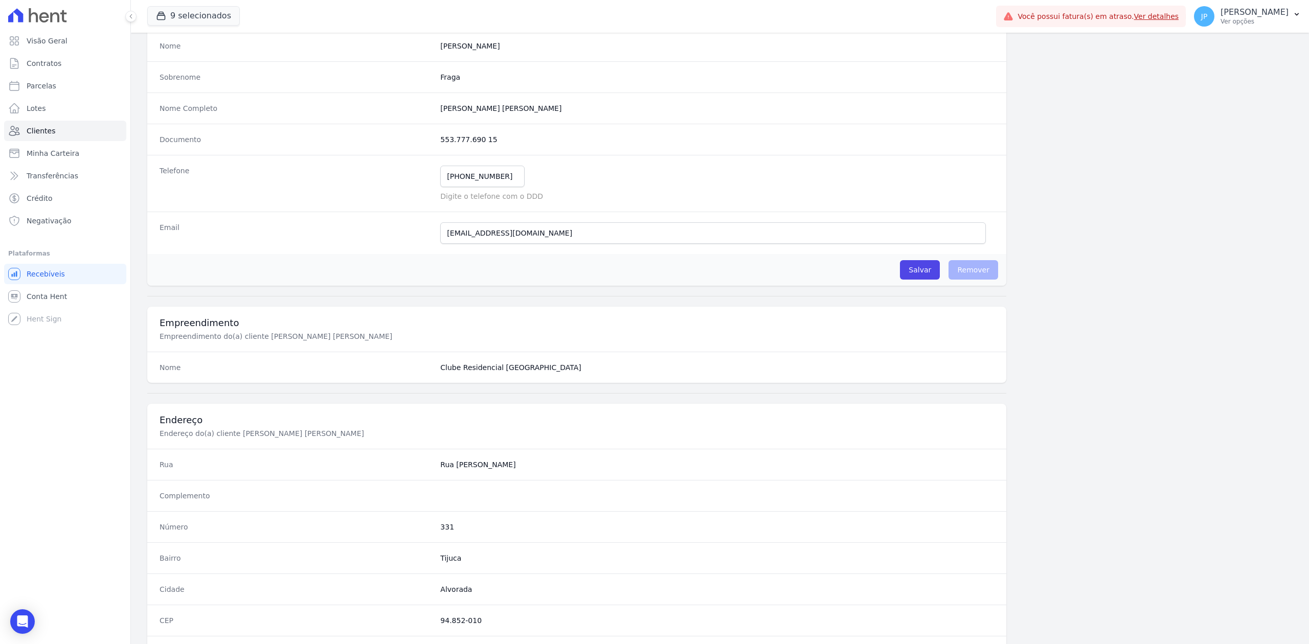
scroll to position [318, 0]
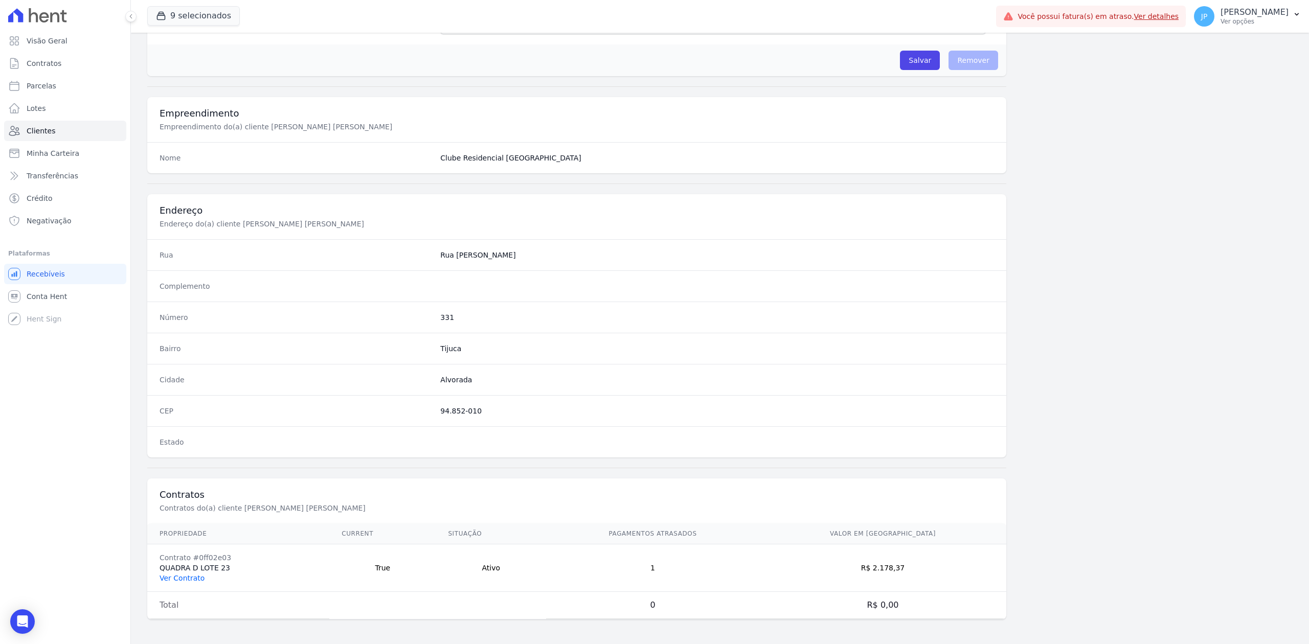
click at [184, 577] on link "Ver Contrato" at bounding box center [182, 578] width 45 height 8
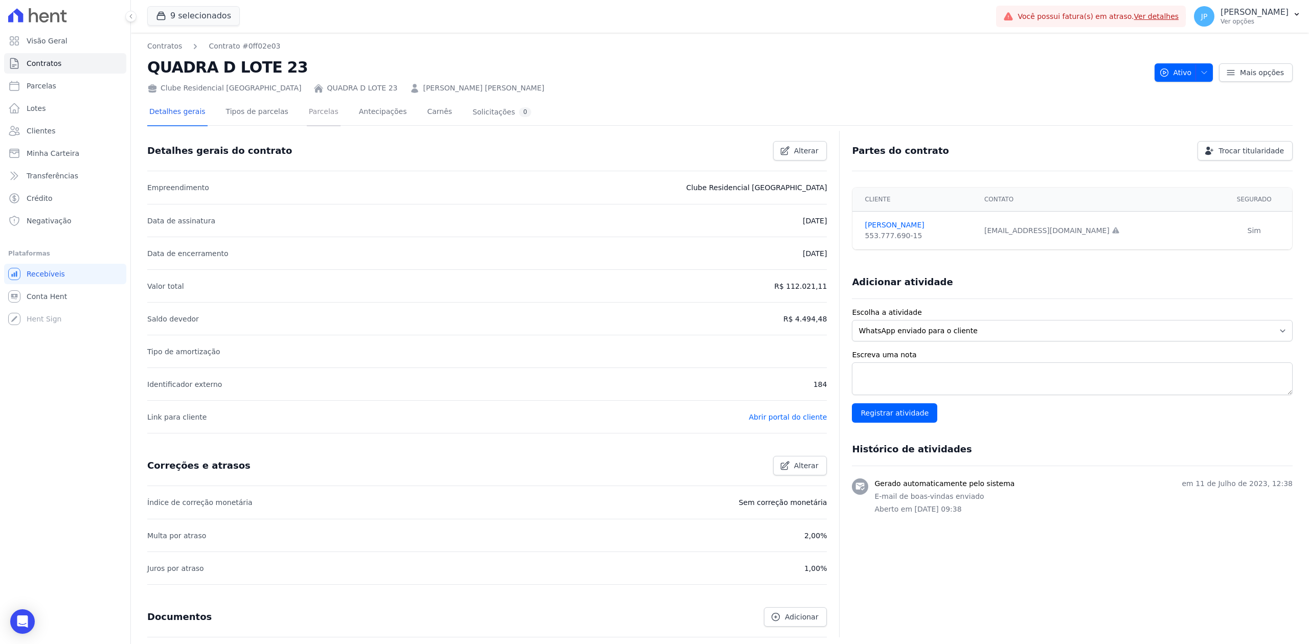
click at [307, 123] on link "Parcelas" at bounding box center [324, 112] width 34 height 27
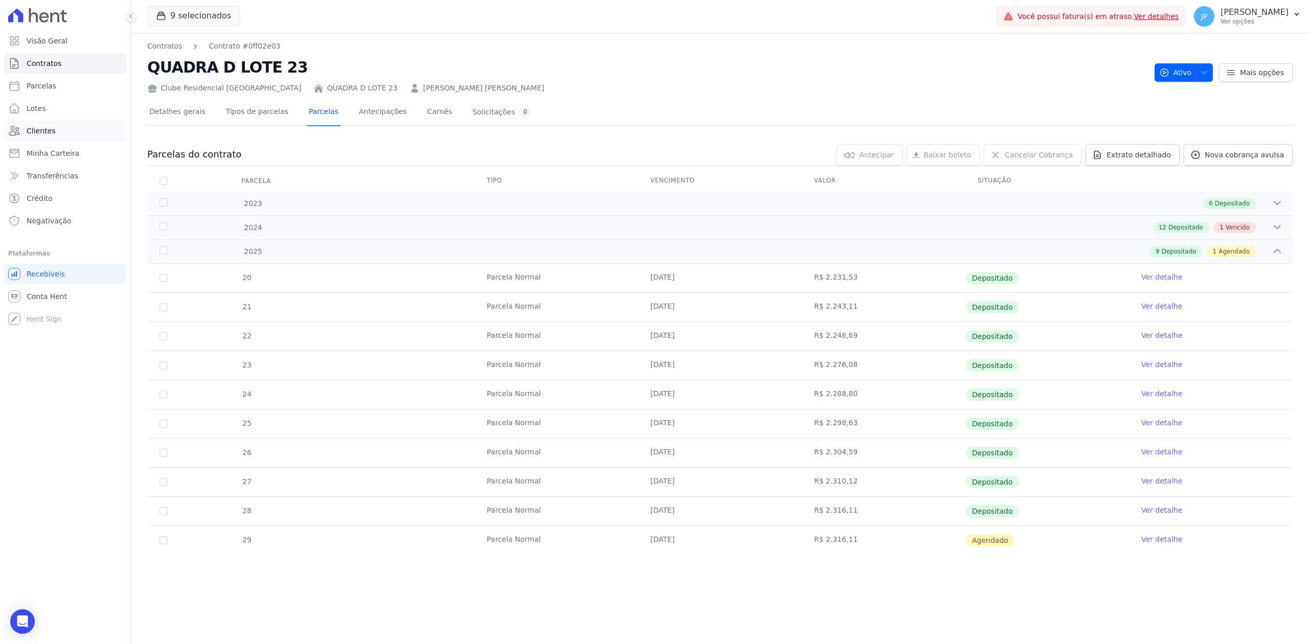
click at [37, 134] on span "Clientes" at bounding box center [41, 131] width 29 height 10
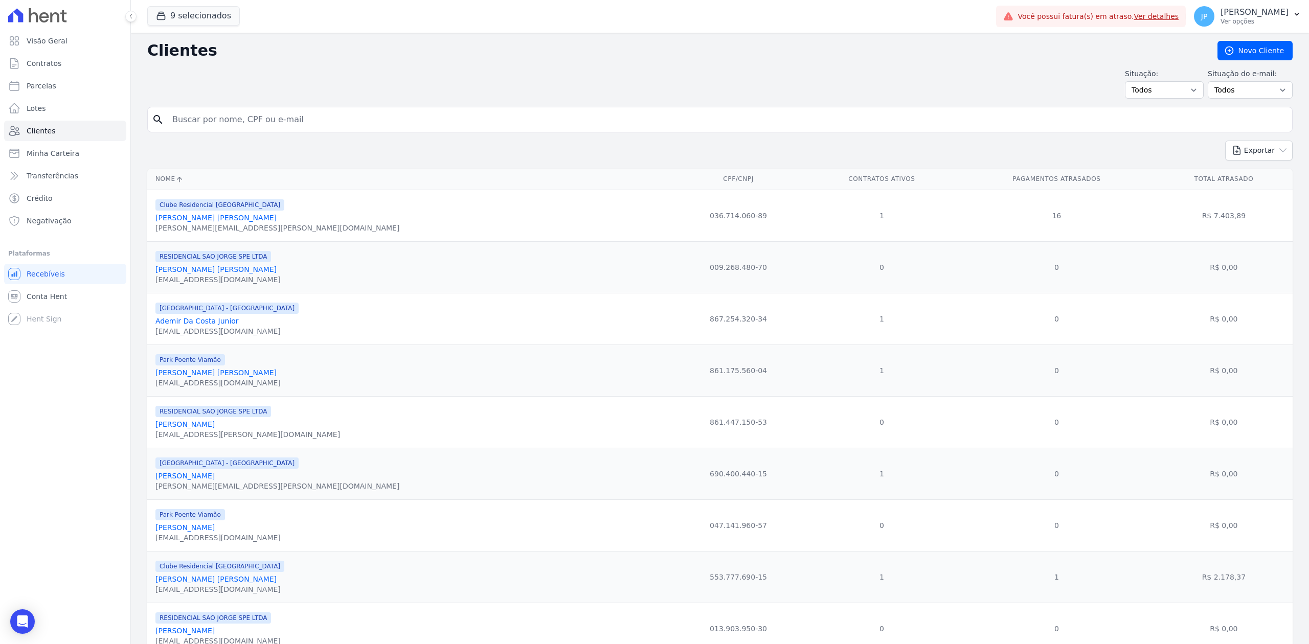
click at [307, 124] on input "search" at bounding box center [727, 119] width 1122 height 20
paste input "[PERSON_NAME] [PERSON_NAME]"
type input "[PERSON_NAME] [PERSON_NAME]"
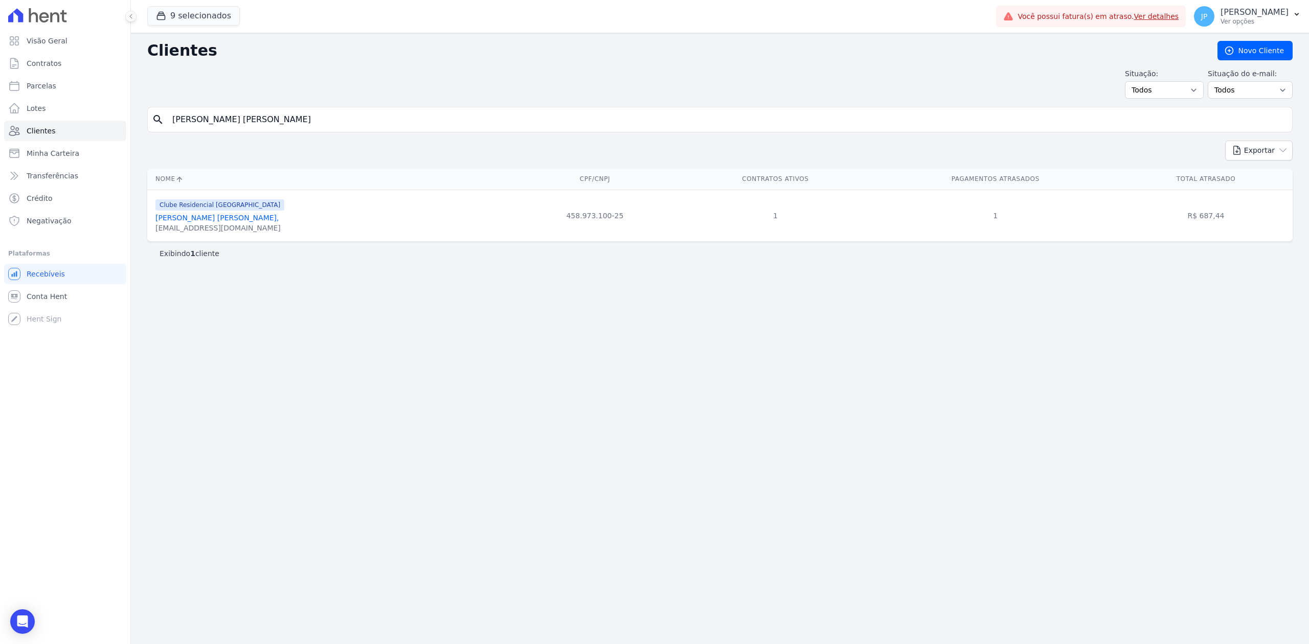
click at [230, 221] on link "[PERSON_NAME] [PERSON_NAME]," at bounding box center [217, 218] width 124 height 8
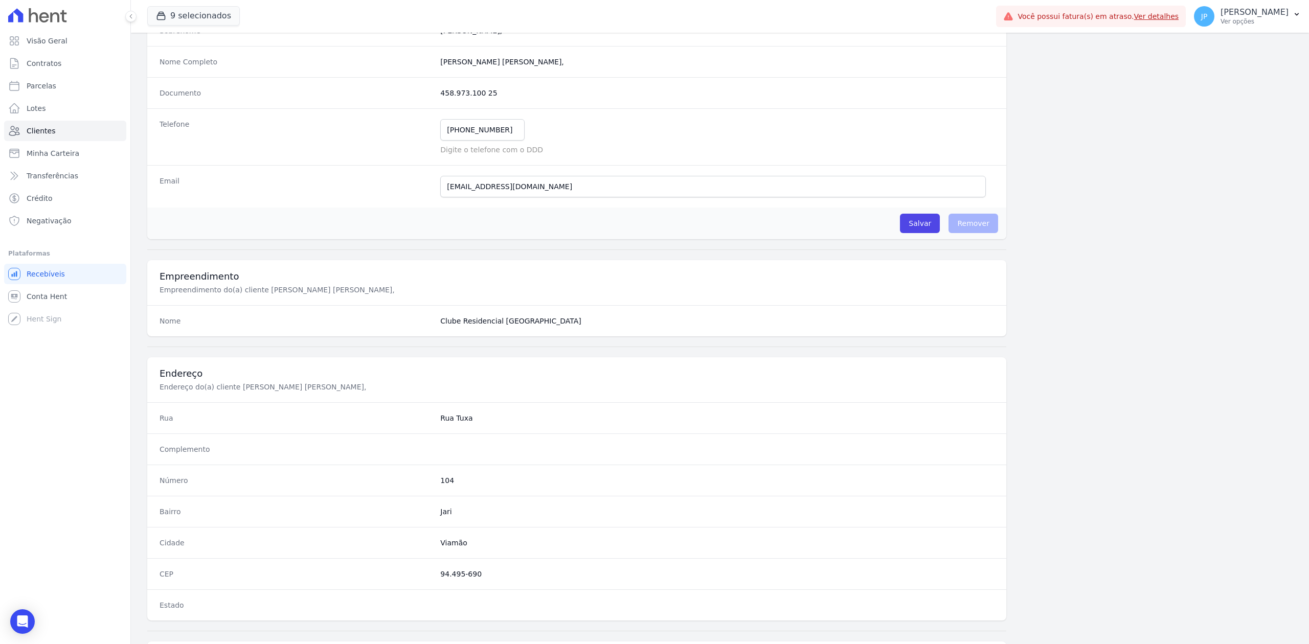
scroll to position [318, 0]
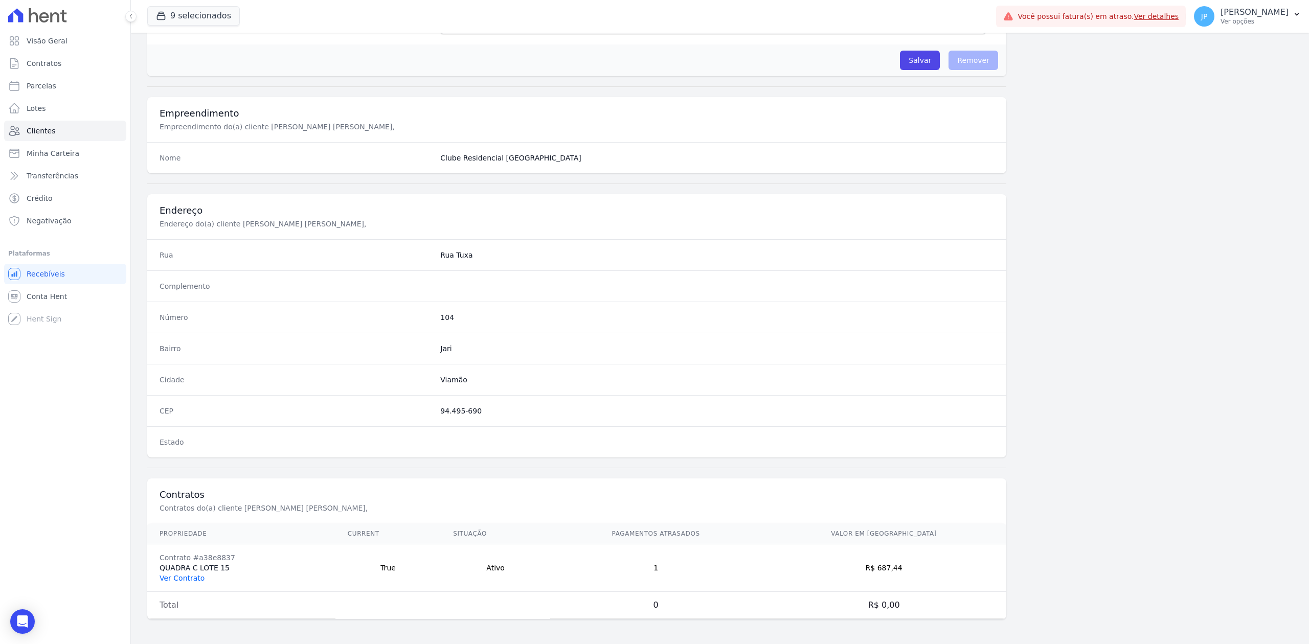
click at [181, 577] on link "Ver Contrato" at bounding box center [182, 578] width 45 height 8
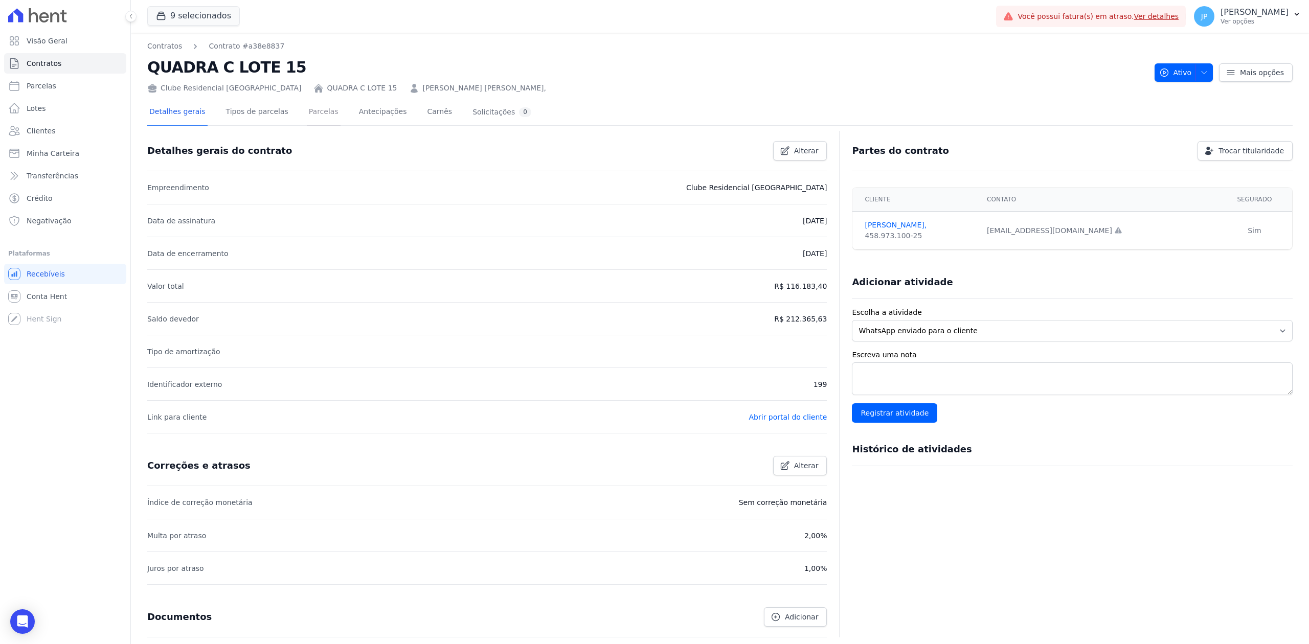
click at [307, 115] on link "Parcelas" at bounding box center [324, 112] width 34 height 27
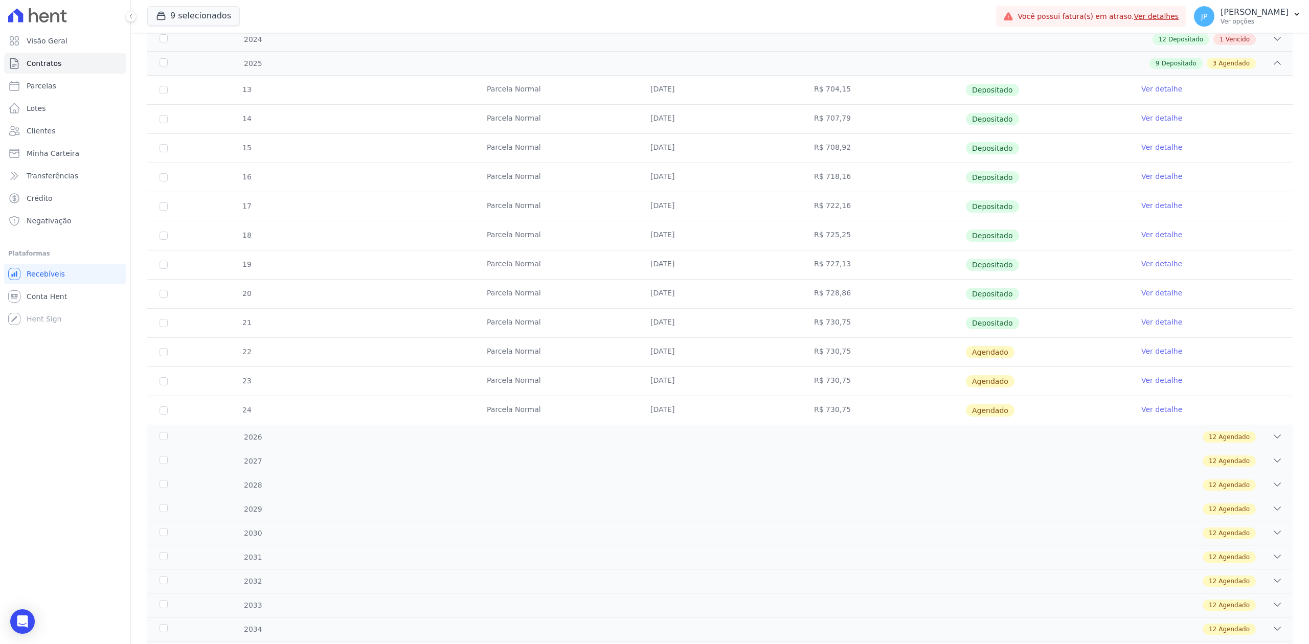
scroll to position [205, 0]
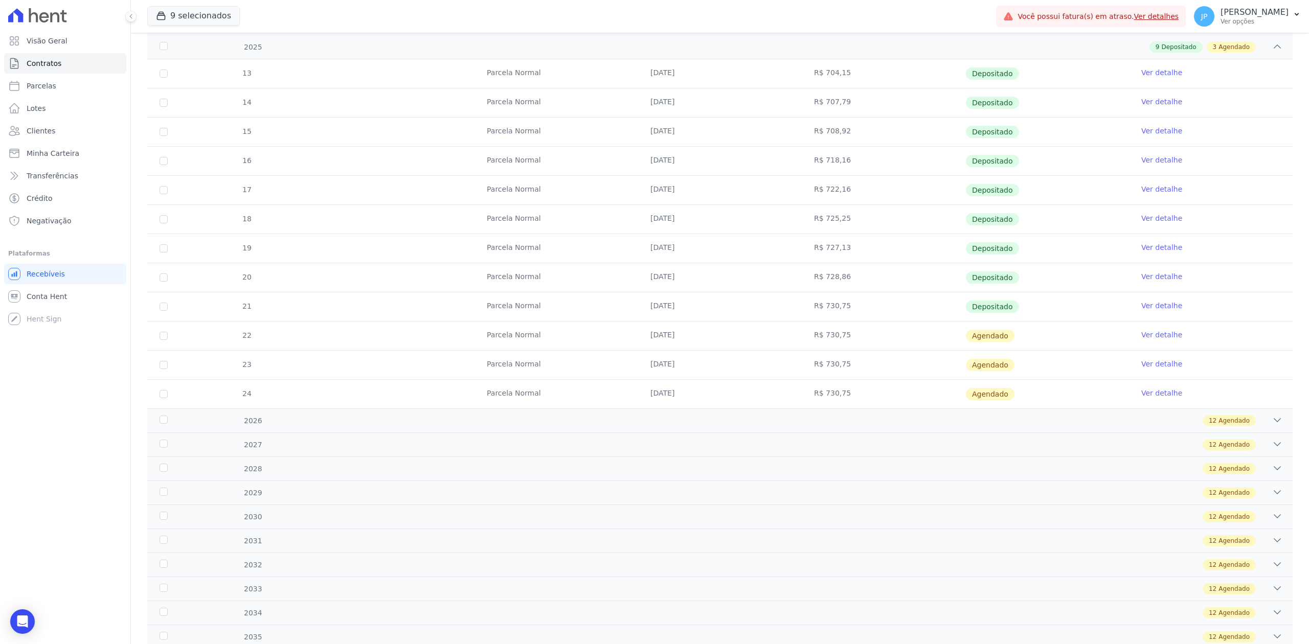
drag, startPoint x: 538, startPoint y: 307, endPoint x: 1088, endPoint y: 313, distance: 550.2
click at [1088, 313] on tr "21 [GEOGRAPHIC_DATA] [DATE] R$ 730,75 Depositado Ver detalhe" at bounding box center [719, 306] width 1145 height 29
click at [1154, 304] on link "Ver detalhe" at bounding box center [1161, 306] width 41 height 10
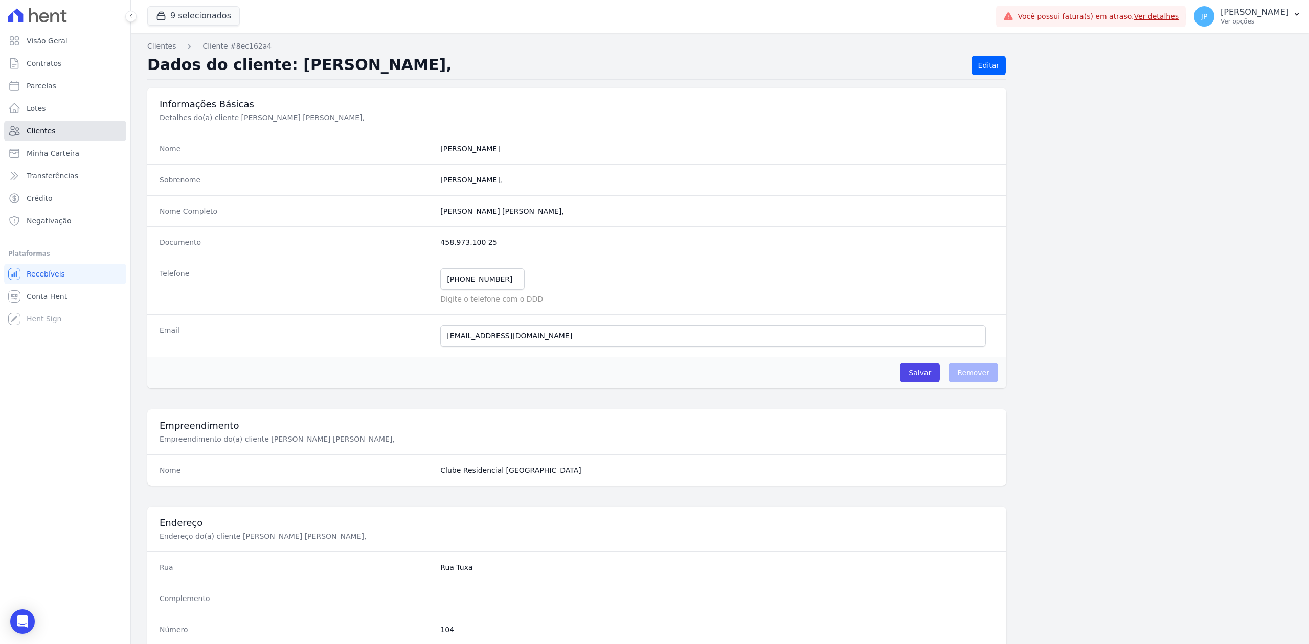
click at [80, 137] on link "Clientes" at bounding box center [65, 131] width 122 height 20
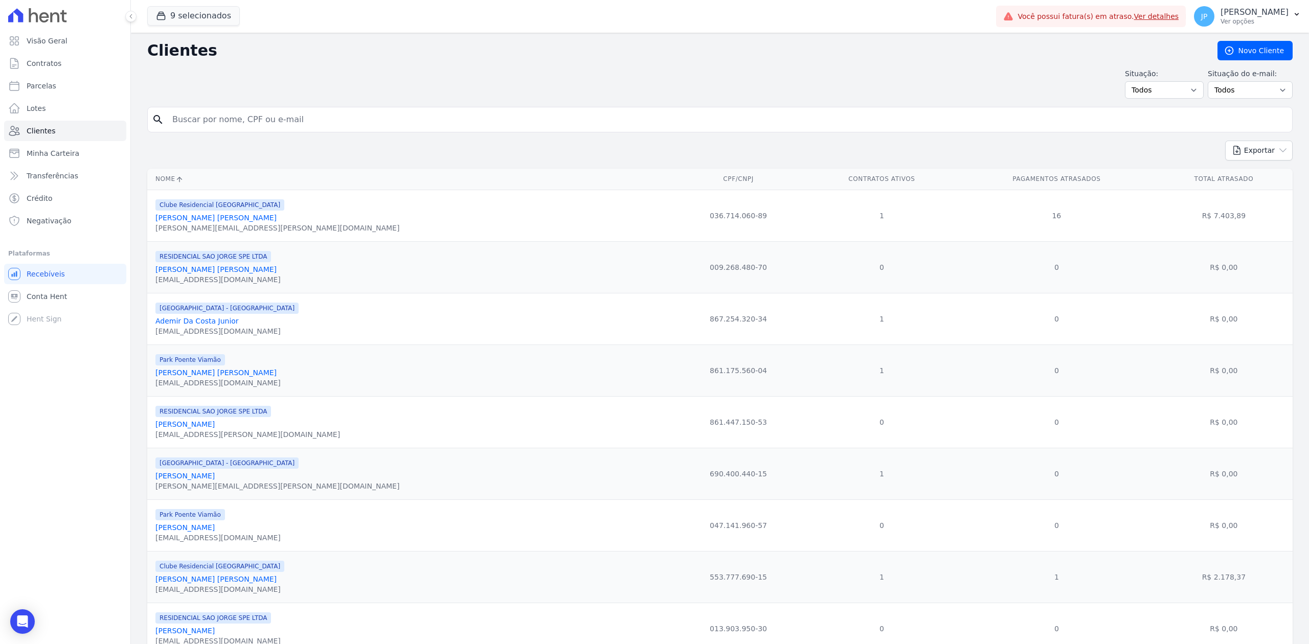
click at [328, 116] on input "search" at bounding box center [727, 119] width 1122 height 20
paste input "[PERSON_NAME]"
type input "[PERSON_NAME]"
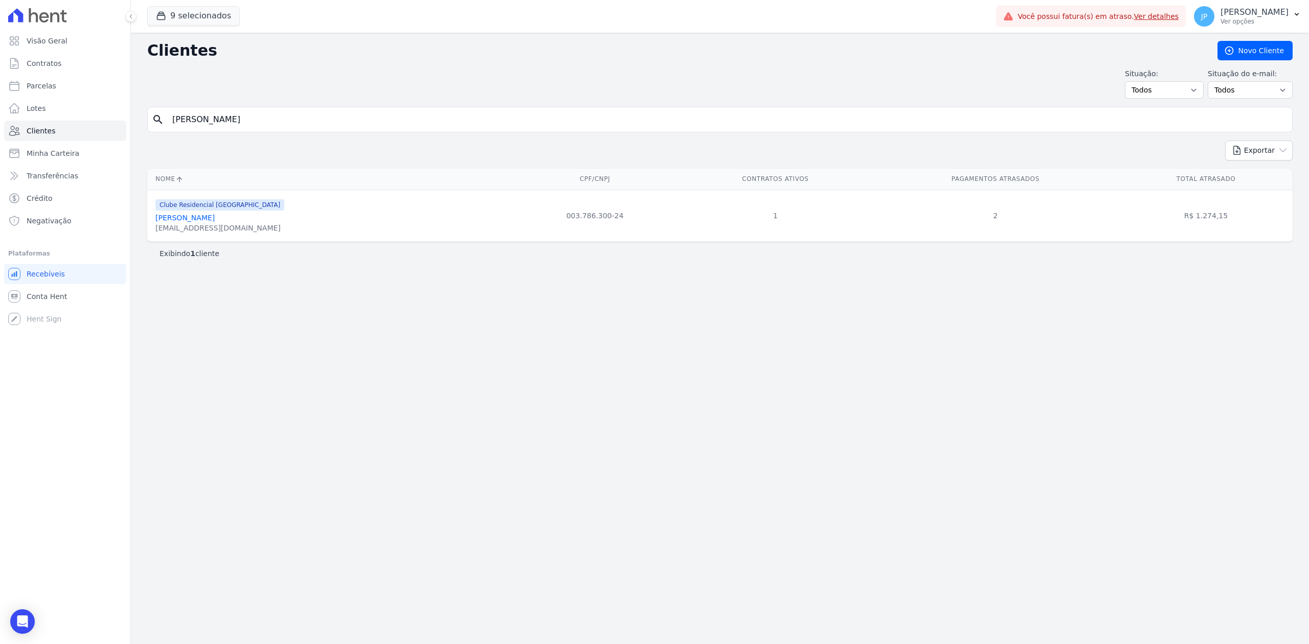
click at [205, 220] on link "[PERSON_NAME]" at bounding box center [184, 218] width 59 height 8
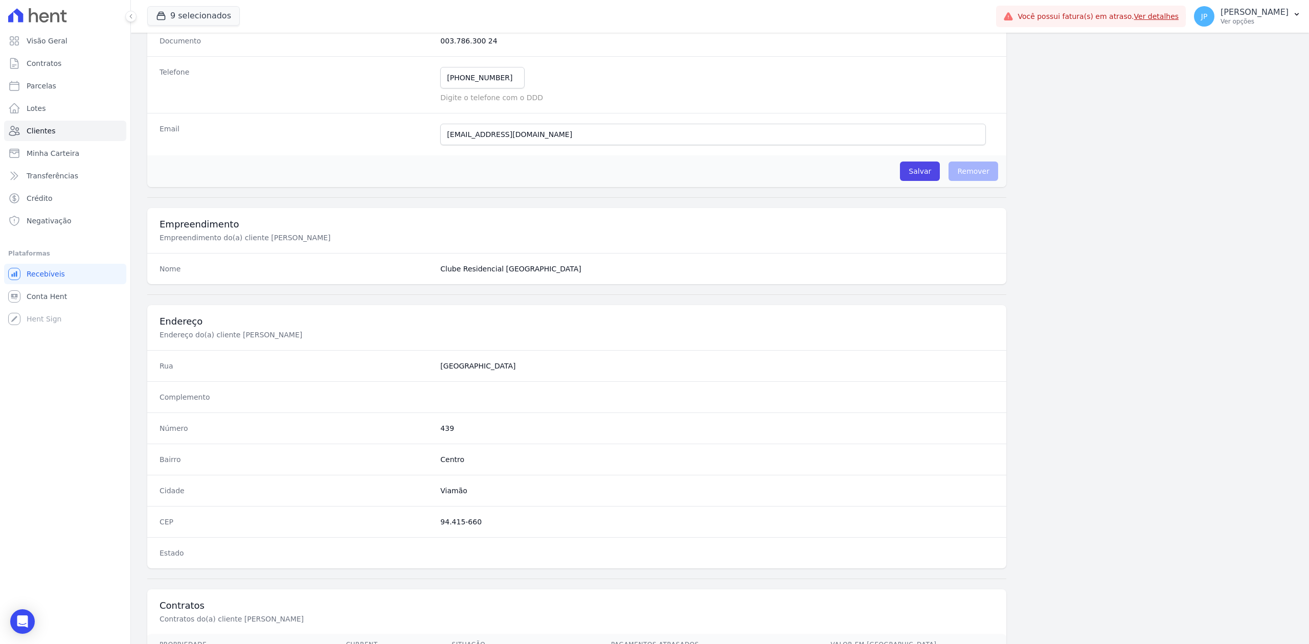
scroll to position [273, 0]
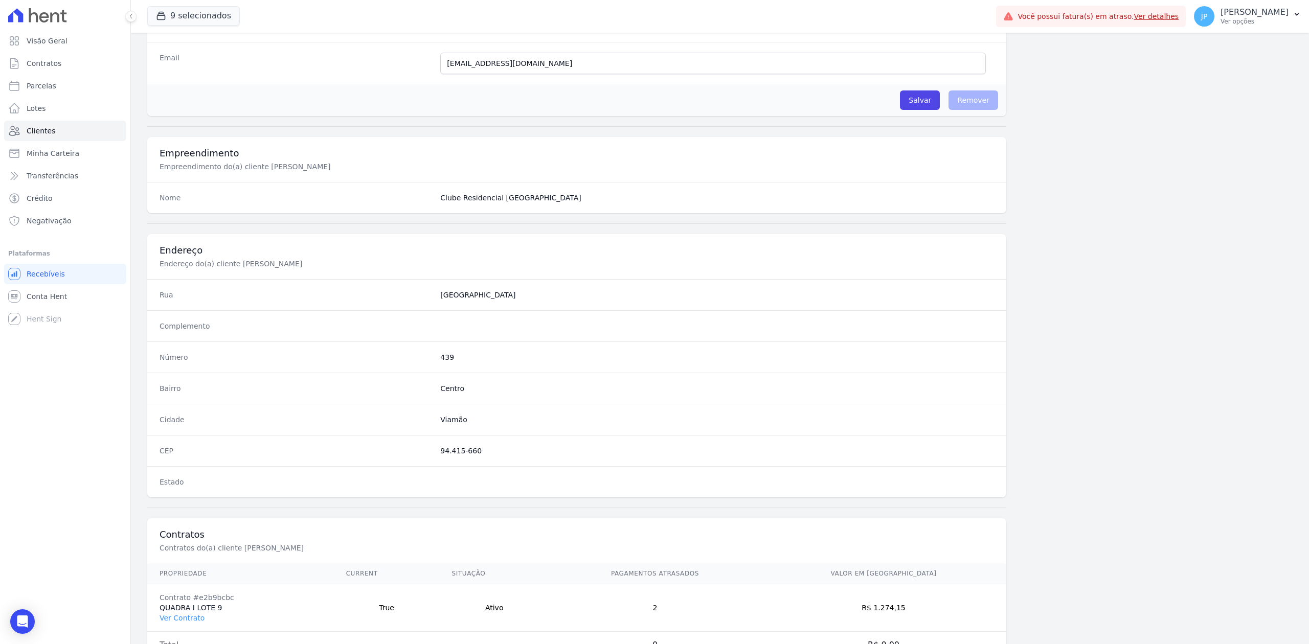
drag, startPoint x: 209, startPoint y: 479, endPoint x: 167, endPoint y: 526, distance: 63.4
click at [167, 526] on div "Informações Básicas Detalhes do(a) cliente [PERSON_NAME] Nome [GEOGRAPHIC_DATA]…" at bounding box center [576, 245] width 859 height 860
click at [291, 518] on div at bounding box center [576, 507] width 859 height 21
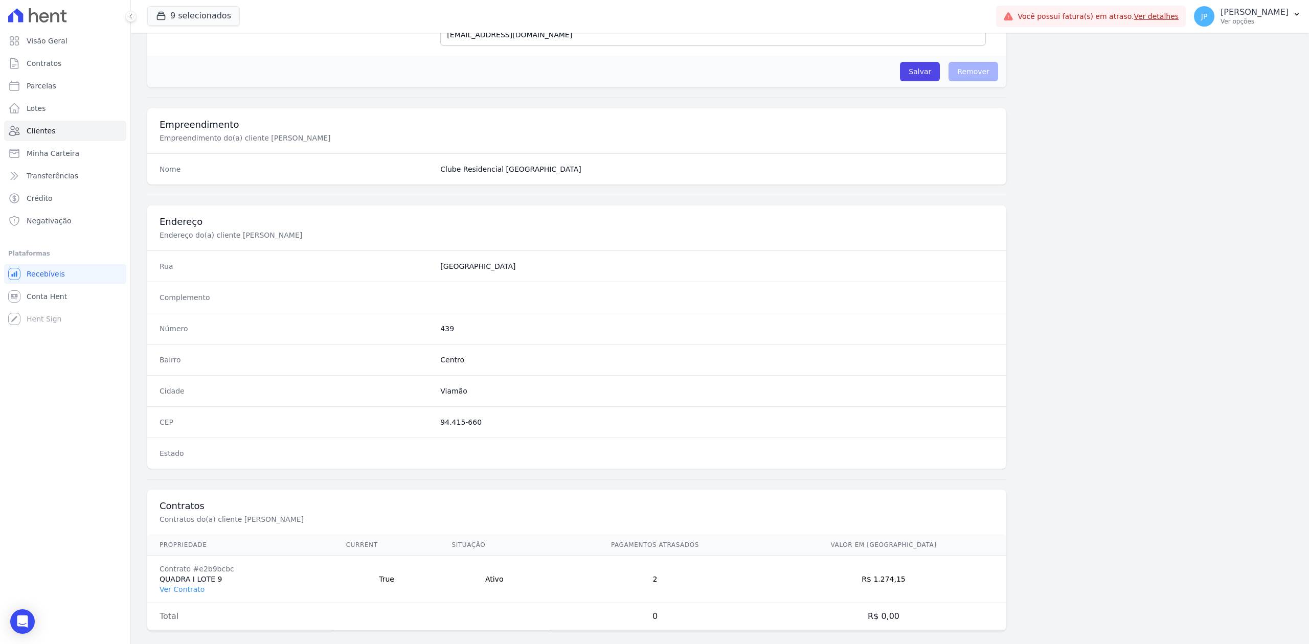
scroll to position [318, 0]
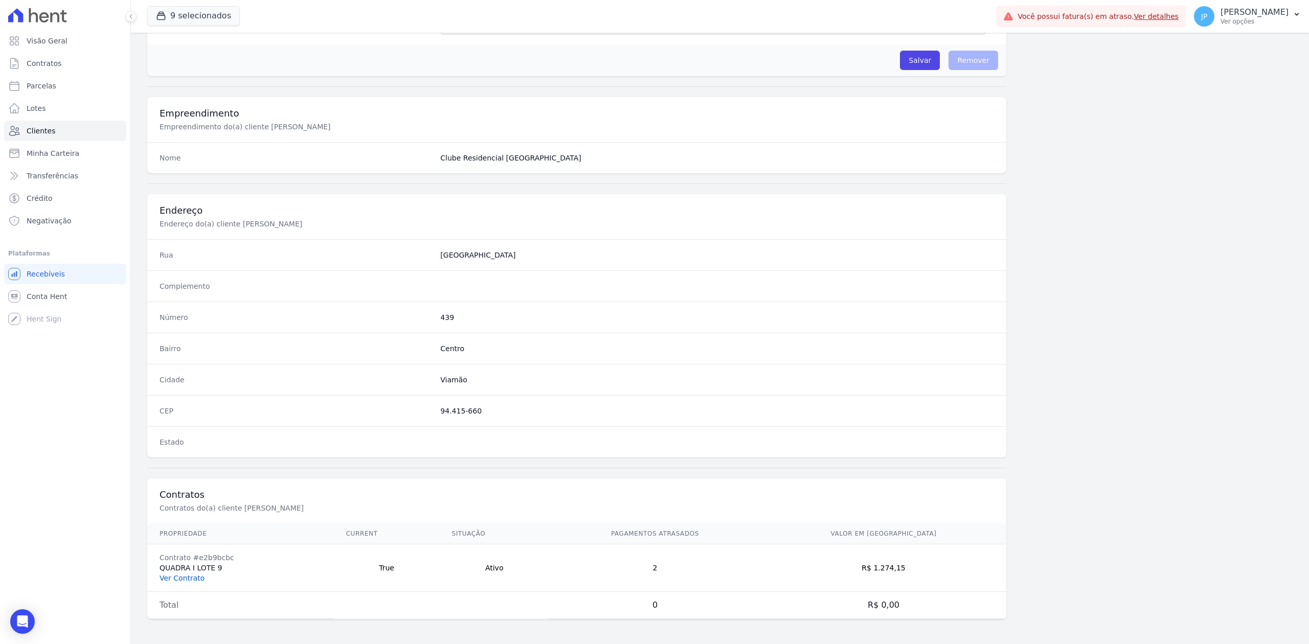
click at [193, 575] on link "Ver Contrato" at bounding box center [182, 578] width 45 height 8
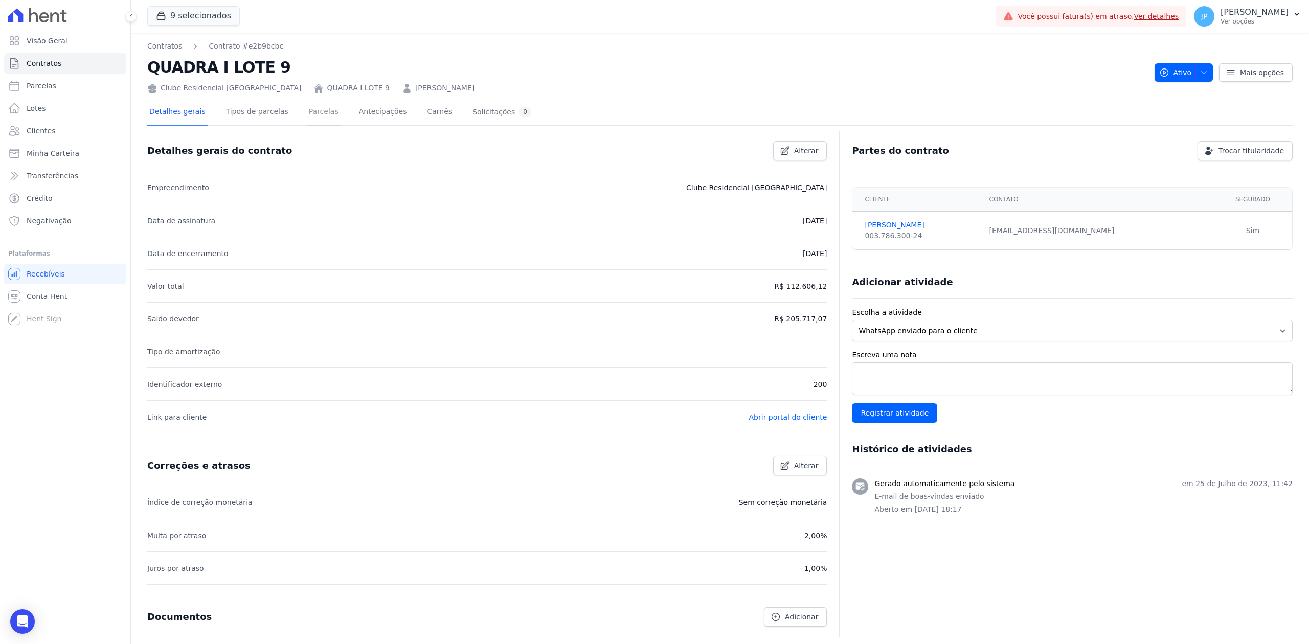
click at [309, 112] on link "Parcelas" at bounding box center [324, 112] width 34 height 27
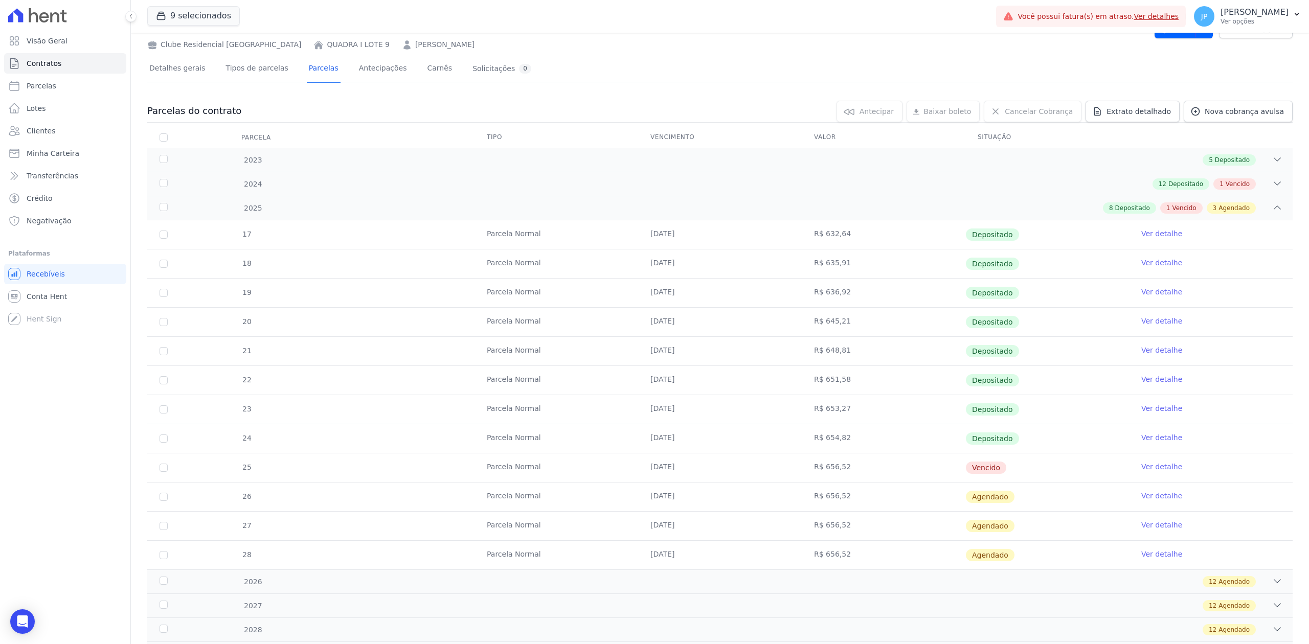
scroll to position [136, 0]
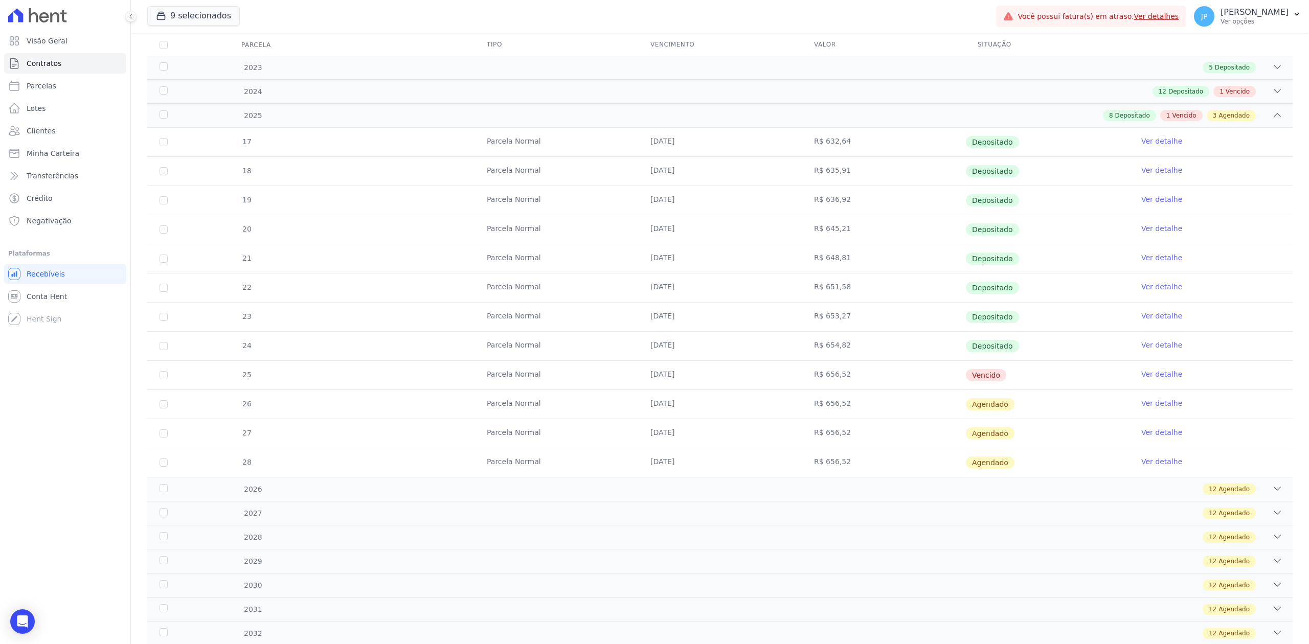
drag, startPoint x: 1021, startPoint y: 370, endPoint x: 578, endPoint y: 377, distance: 443.3
click at [578, 377] on tr "25 [GEOGRAPHIC_DATA] [DATE] R$ 656,52 [GEOGRAPHIC_DATA] Ver detalhe" at bounding box center [719, 374] width 1145 height 29
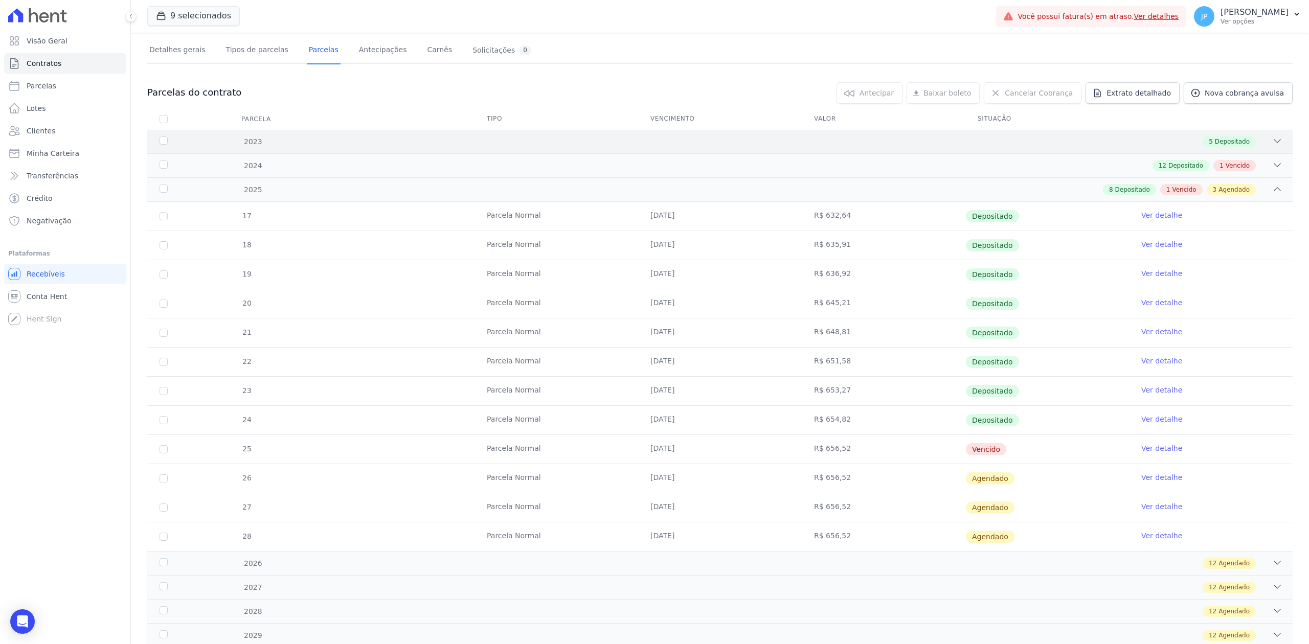
scroll to position [0, 0]
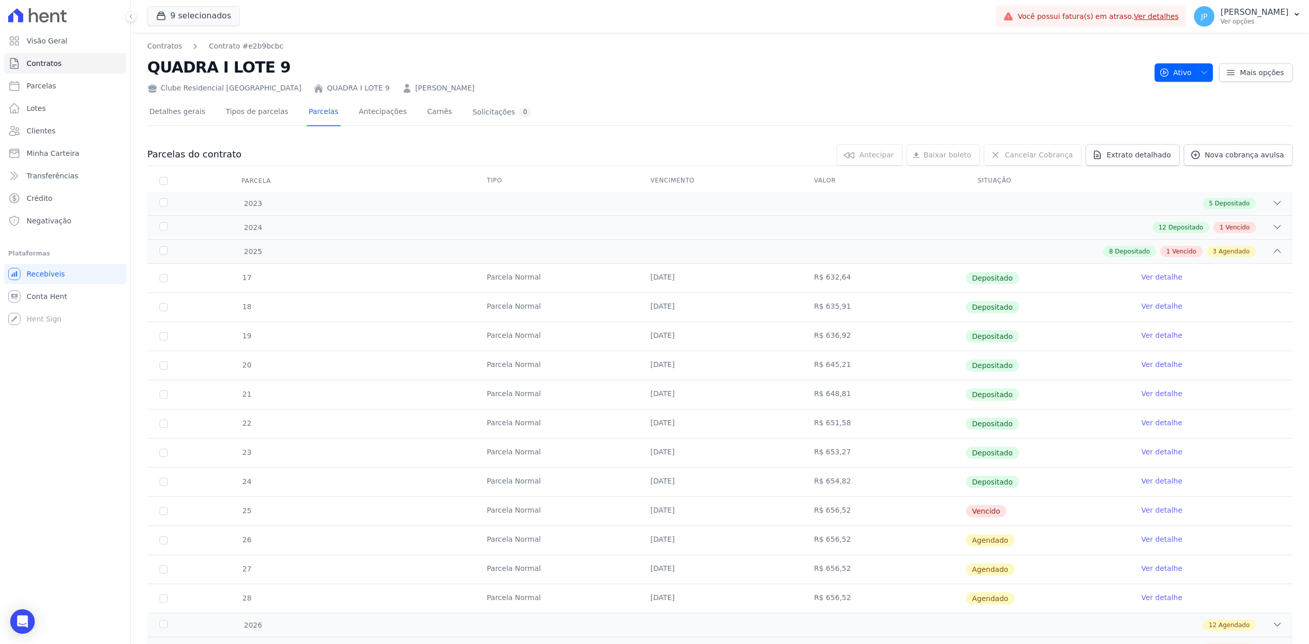
click at [673, 461] on td "[DATE]" at bounding box center [720, 453] width 164 height 29
drag, startPoint x: 649, startPoint y: 304, endPoint x: 663, endPoint y: 318, distance: 19.5
click at [651, 308] on td "[DATE]" at bounding box center [720, 307] width 164 height 29
click at [49, 131] on span "Clientes" at bounding box center [41, 131] width 29 height 10
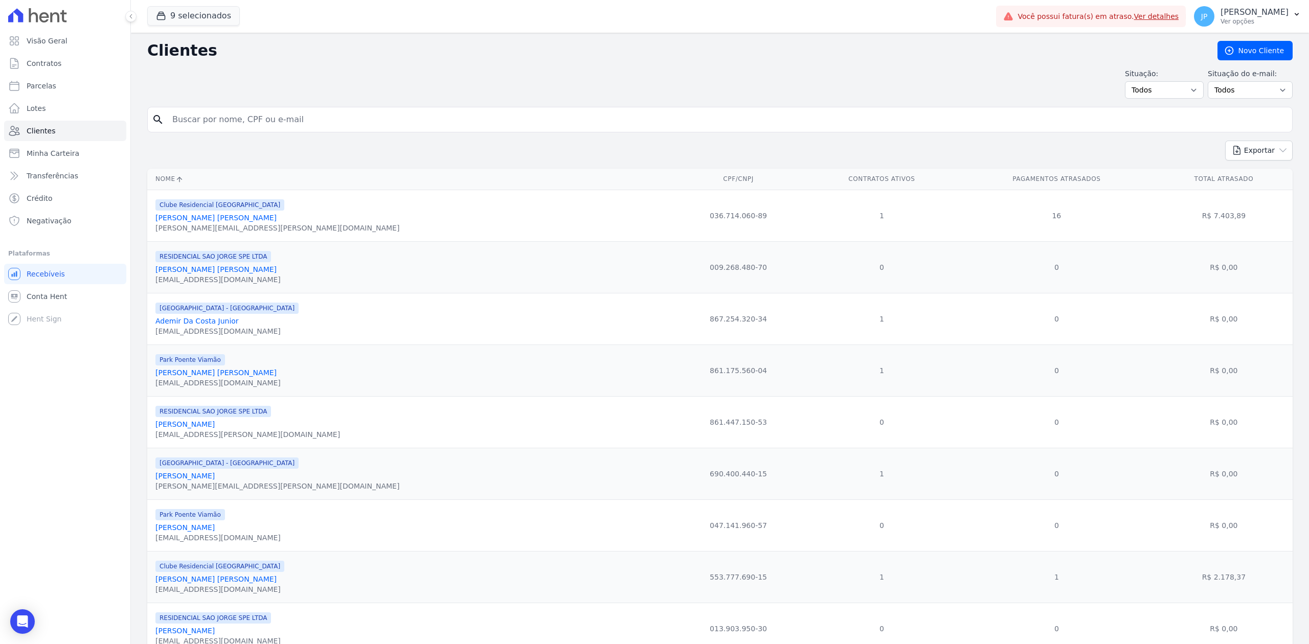
click at [244, 120] on input "search" at bounding box center [727, 119] width 1122 height 20
paste input "[PERSON_NAME] [PERSON_NAME] [PERSON_NAME]"
type input "[PERSON_NAME] [PERSON_NAME] [PERSON_NAME]"
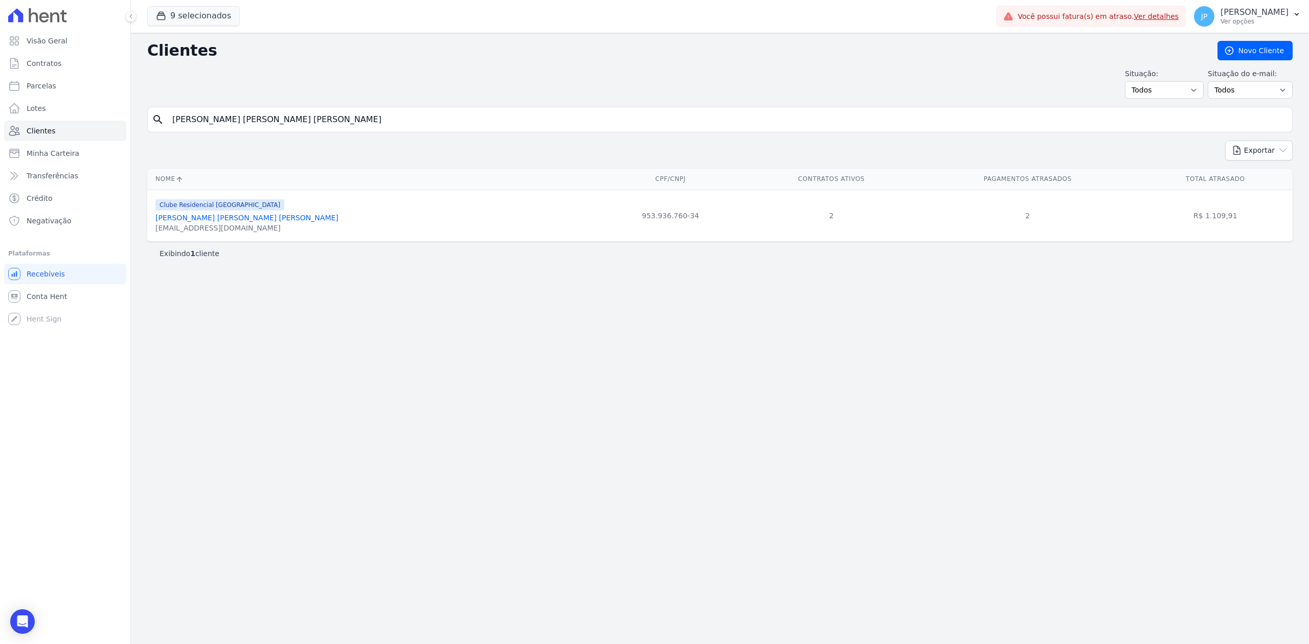
click at [233, 222] on link "[PERSON_NAME] [PERSON_NAME] [PERSON_NAME]" at bounding box center [246, 218] width 183 height 8
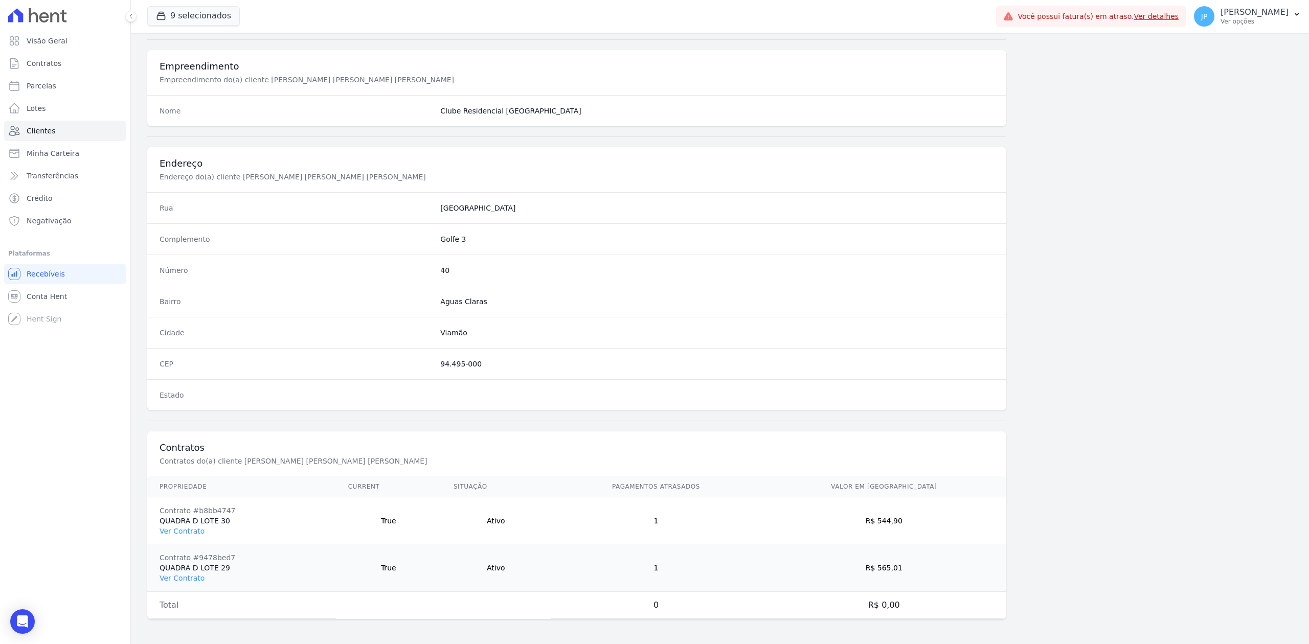
scroll to position [365, 0]
click at [188, 536] on td "Contrato #b8bb4747 QUADRA D LOTE 30 Ver Contrato" at bounding box center [241, 521] width 189 height 48
click at [197, 530] on link "Ver Contrato" at bounding box center [182, 531] width 45 height 8
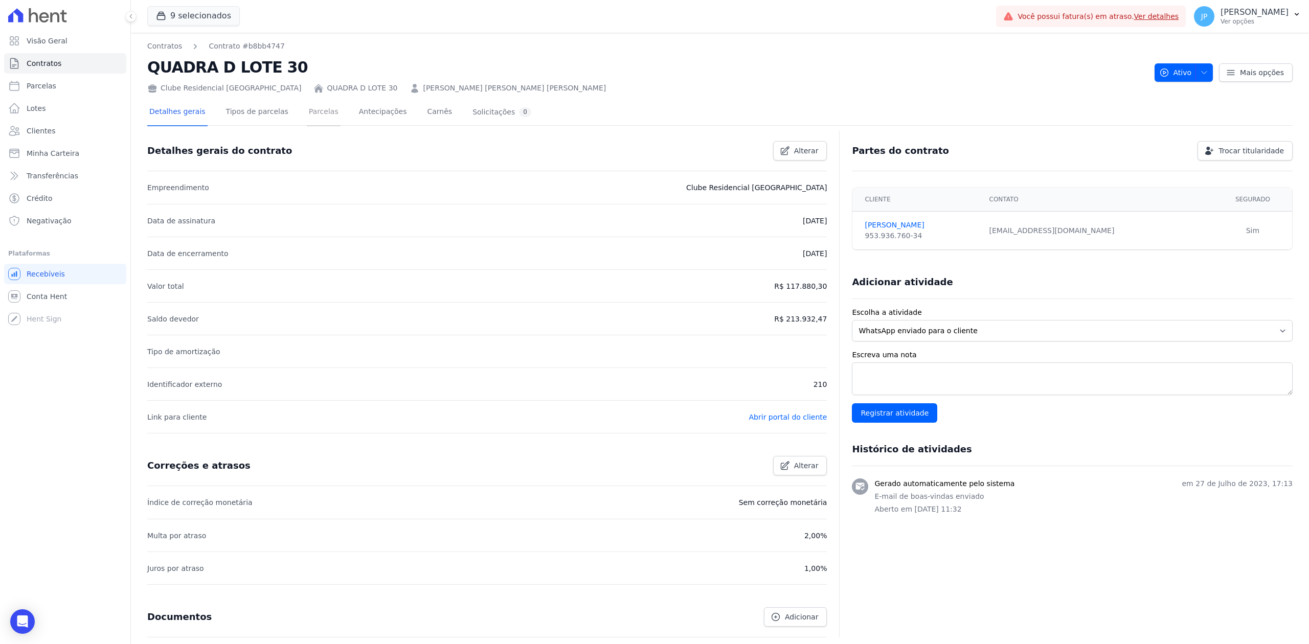
click at [307, 117] on link "Parcelas" at bounding box center [324, 112] width 34 height 27
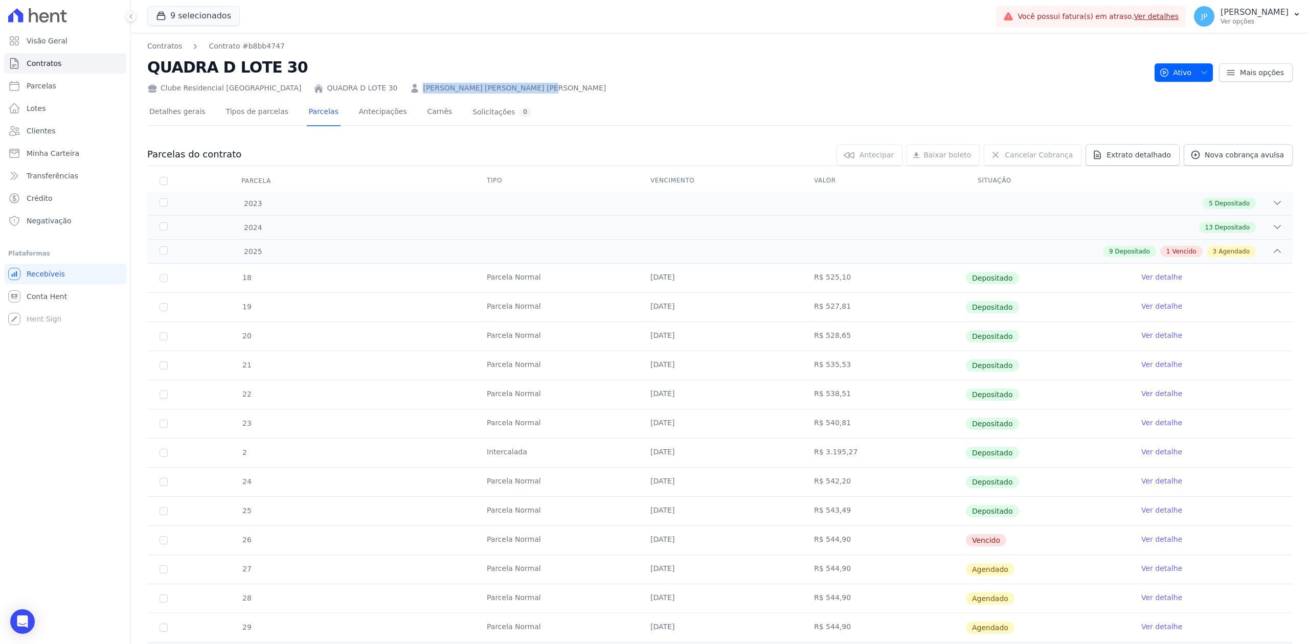
drag, startPoint x: 497, startPoint y: 88, endPoint x: 361, endPoint y: 85, distance: 136.0
click at [361, 85] on div "Clube Residencial [GEOGRAPHIC_DATA] QUADRA D LOTE 30 [PERSON_NAME] [PERSON_NAME…" at bounding box center [646, 86] width 999 height 15
copy link "[PERSON_NAME] [PERSON_NAME] [PERSON_NAME]"
click at [49, 122] on link "Clientes" at bounding box center [65, 131] width 122 height 20
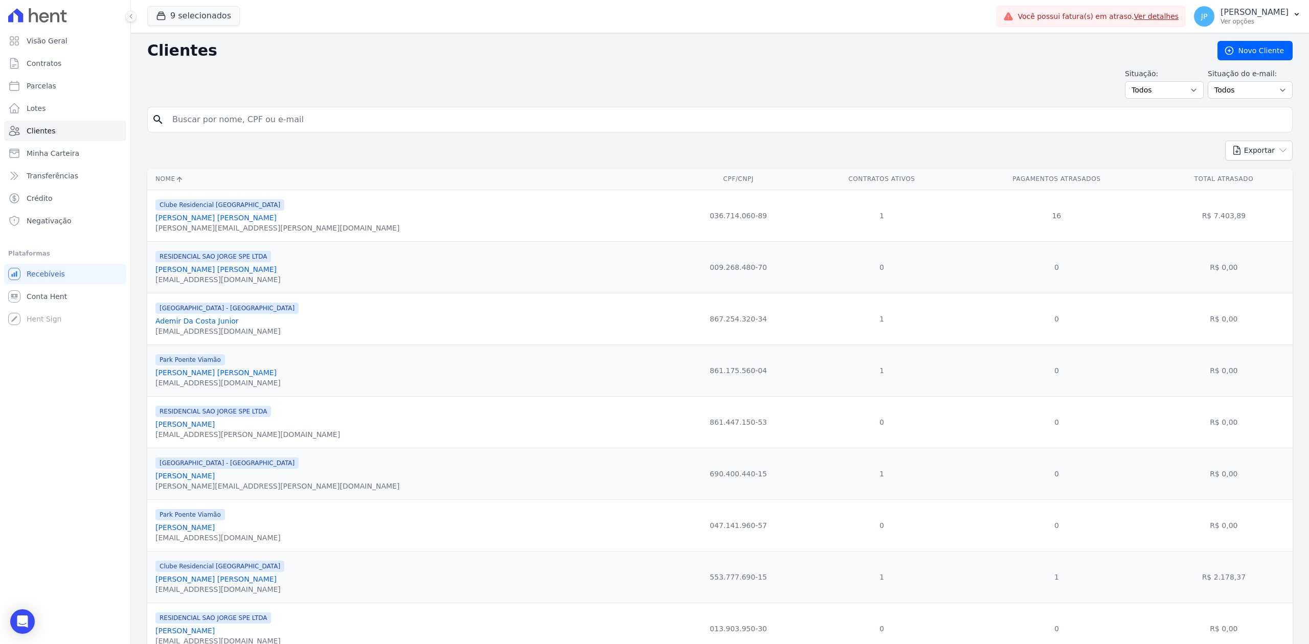
drag, startPoint x: 49, startPoint y: 122, endPoint x: 219, endPoint y: 117, distance: 170.3
click at [219, 117] on input "search" at bounding box center [727, 119] width 1122 height 20
paste input "[PERSON_NAME] [PERSON_NAME]"
type input "[PERSON_NAME] [PERSON_NAME]"
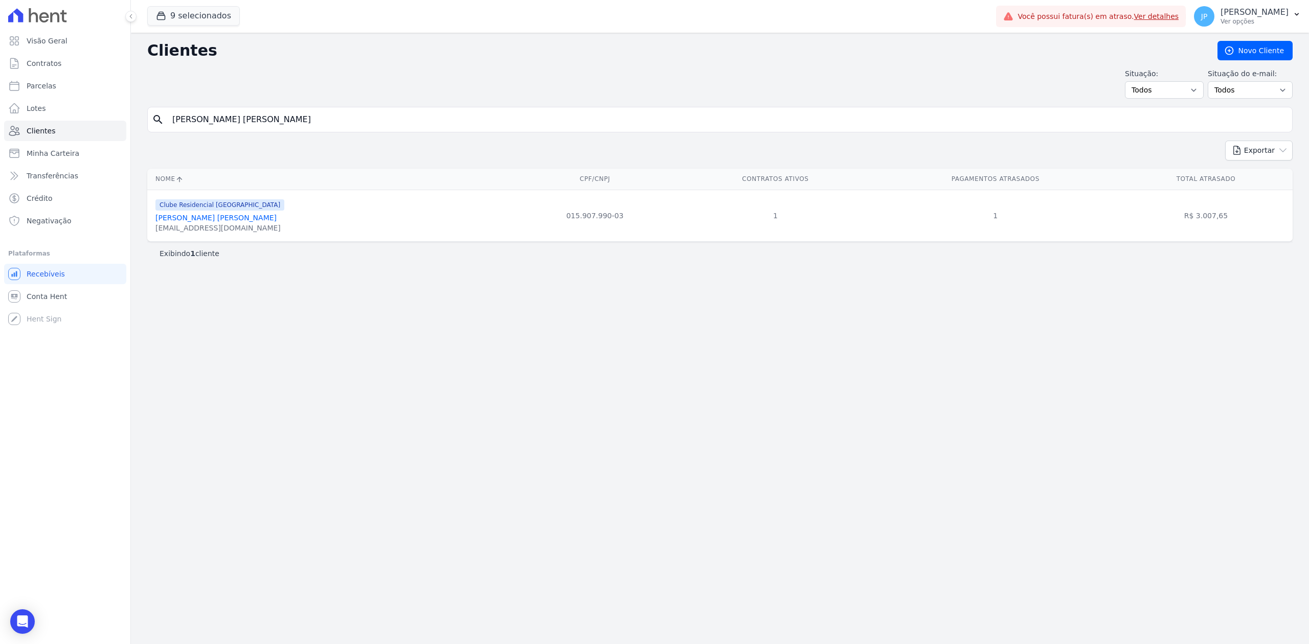
click at [191, 221] on link "[PERSON_NAME] [PERSON_NAME]" at bounding box center [215, 218] width 121 height 8
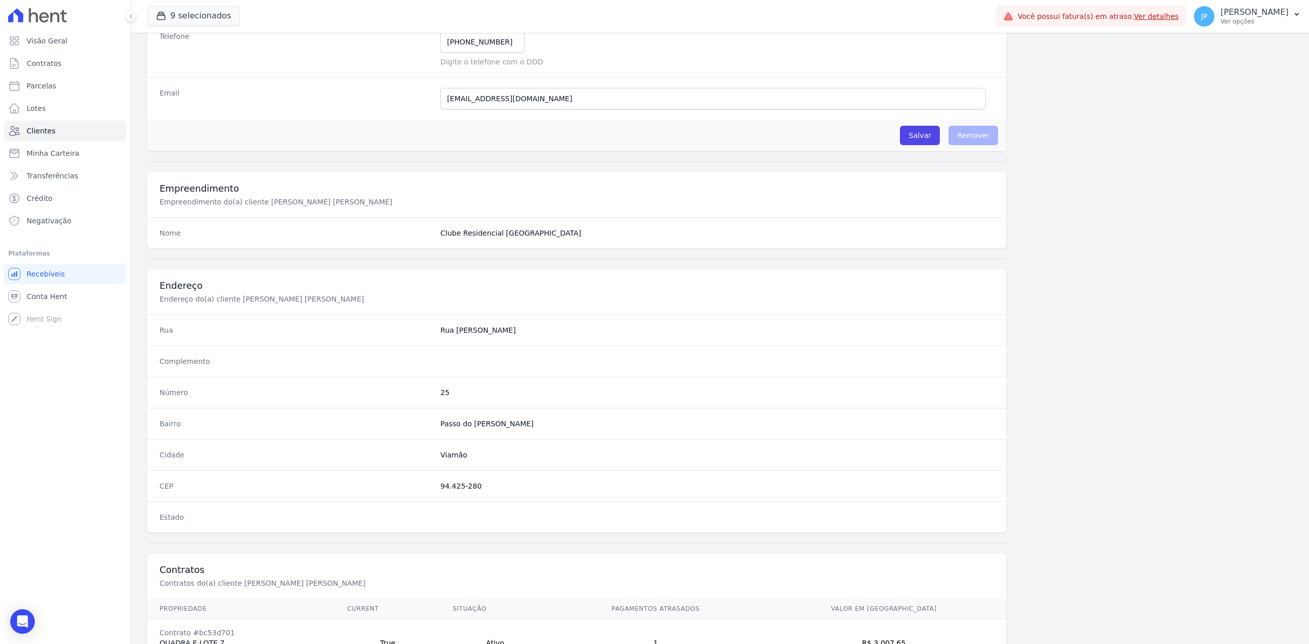
scroll to position [318, 0]
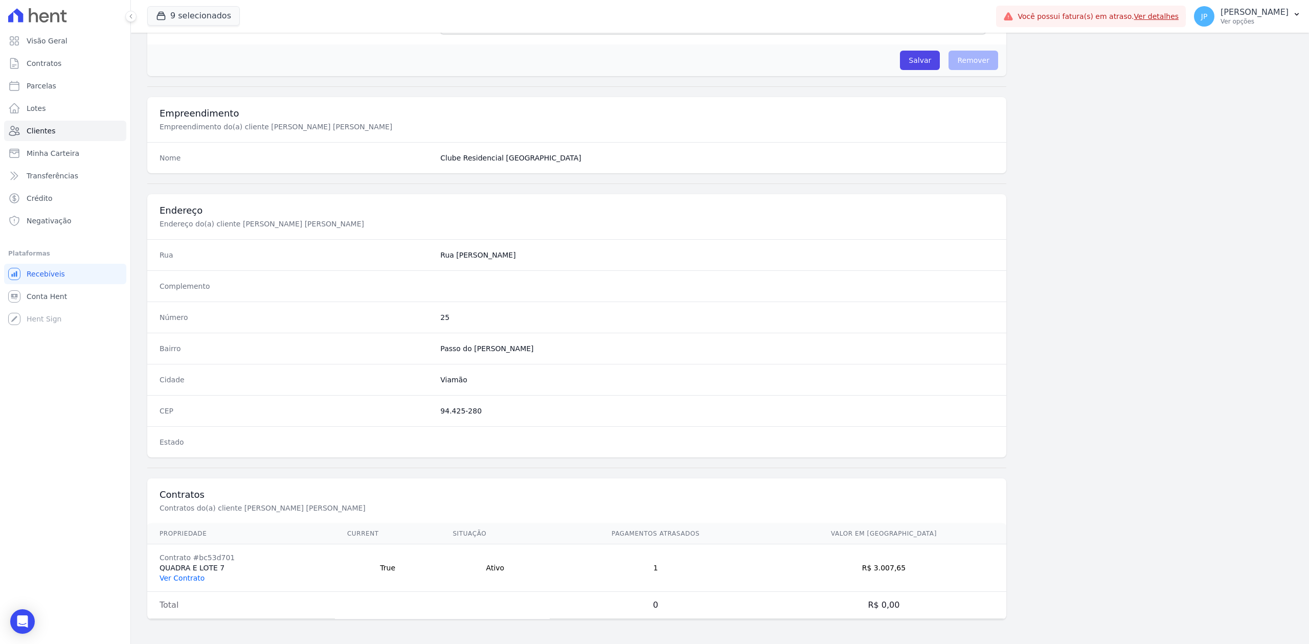
click at [176, 579] on link "Ver Contrato" at bounding box center [182, 578] width 45 height 8
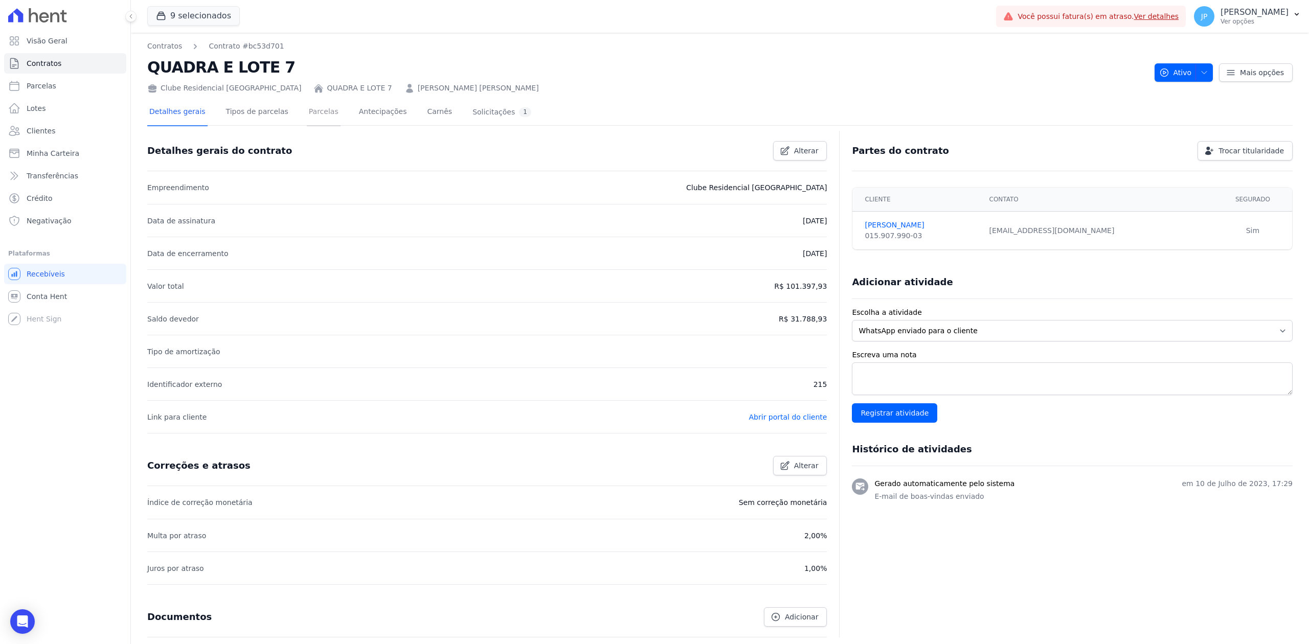
click at [309, 105] on link "Parcelas" at bounding box center [324, 112] width 34 height 27
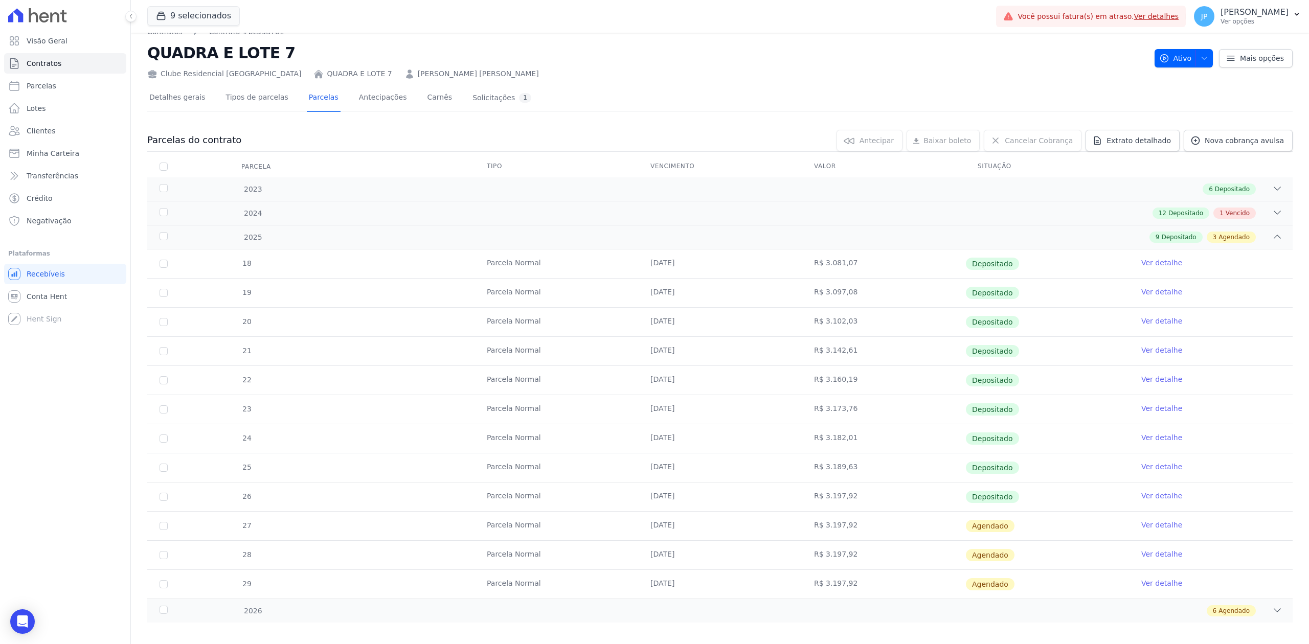
scroll to position [27, 0]
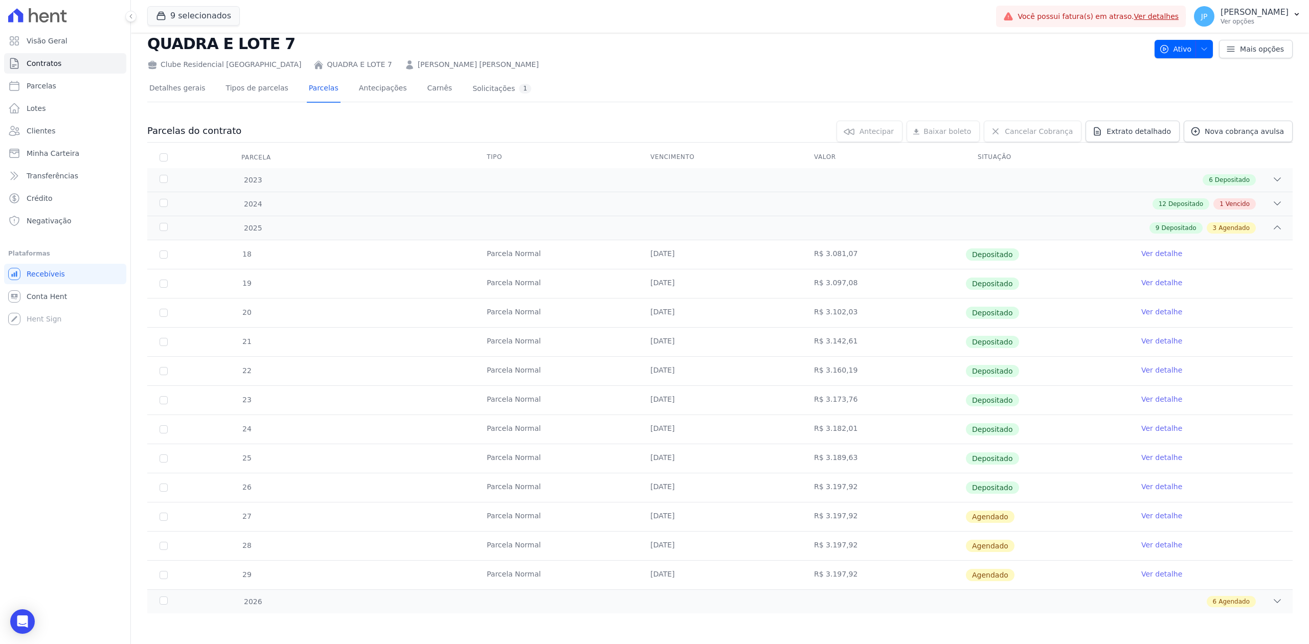
click at [1154, 482] on link "Ver detalhe" at bounding box center [1161, 487] width 41 height 10
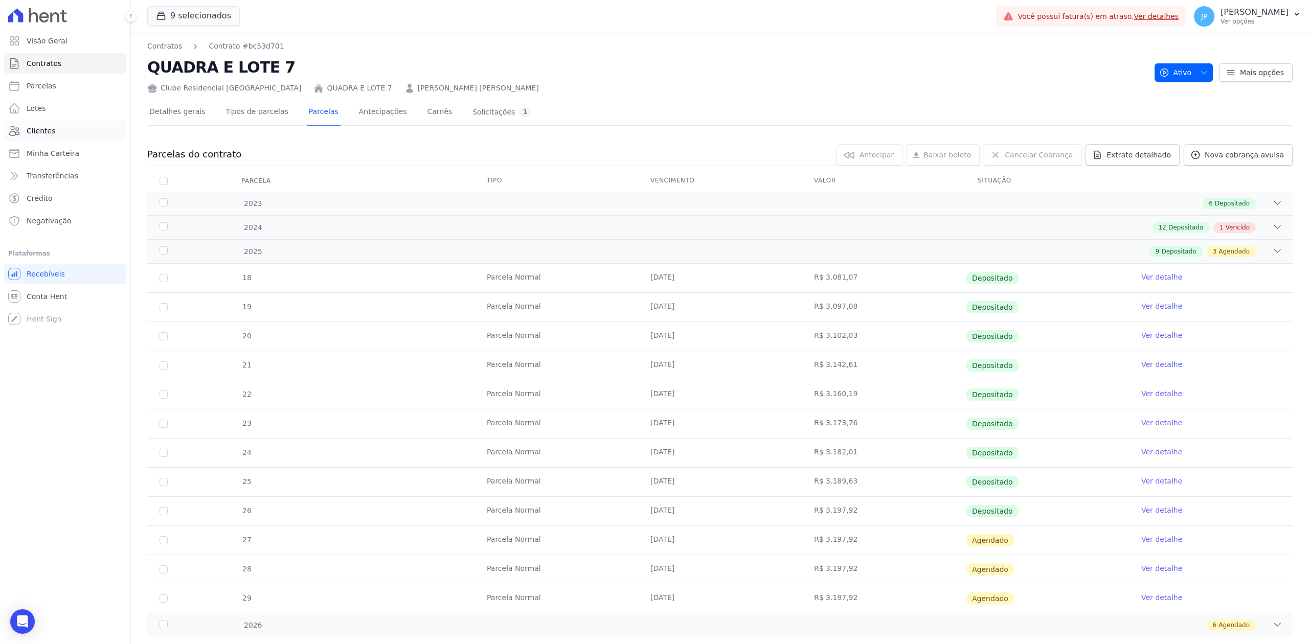
click at [50, 139] on link "Clientes" at bounding box center [65, 131] width 122 height 20
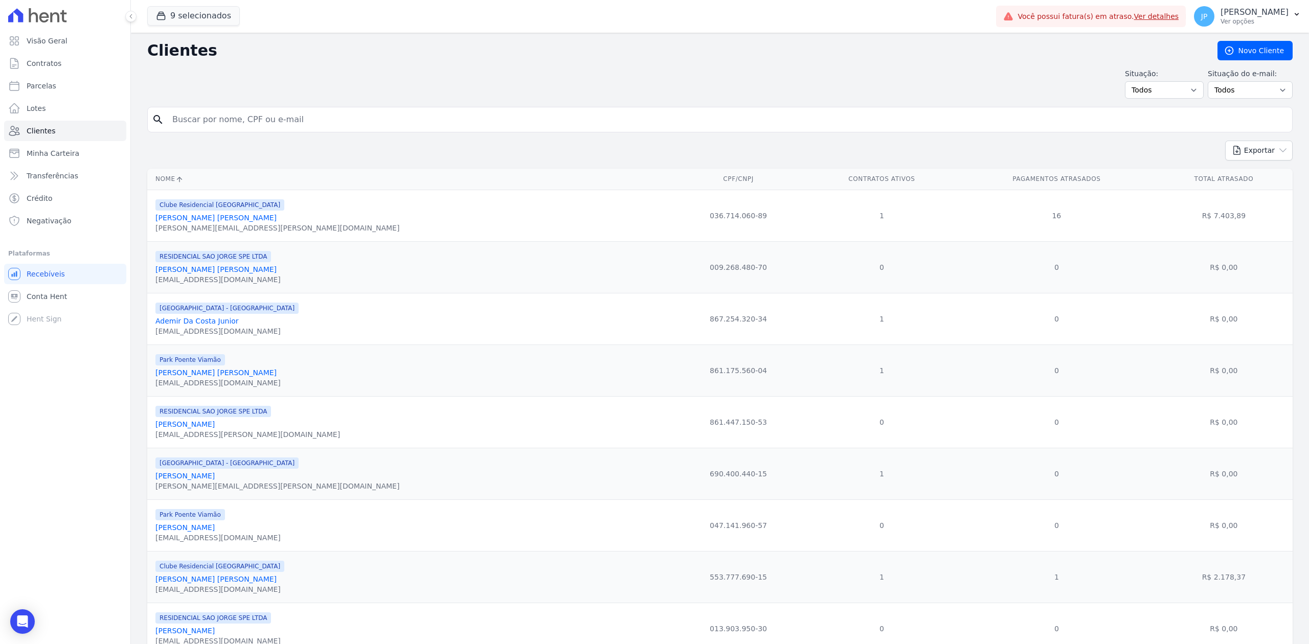
click at [318, 117] on input "search" at bounding box center [727, 119] width 1122 height 20
paste input "[PERSON_NAME] [PERSON_NAME]"
type input "[PERSON_NAME] [PERSON_NAME]"
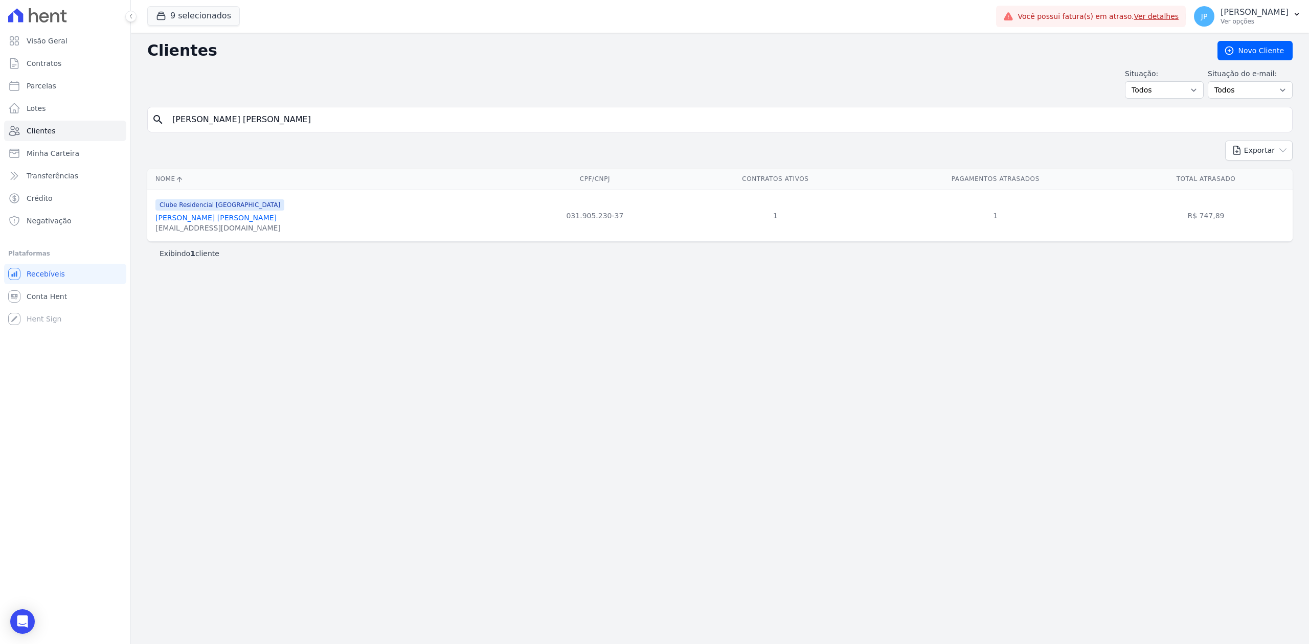
click at [206, 219] on link "[PERSON_NAME] [PERSON_NAME]" at bounding box center [215, 218] width 121 height 8
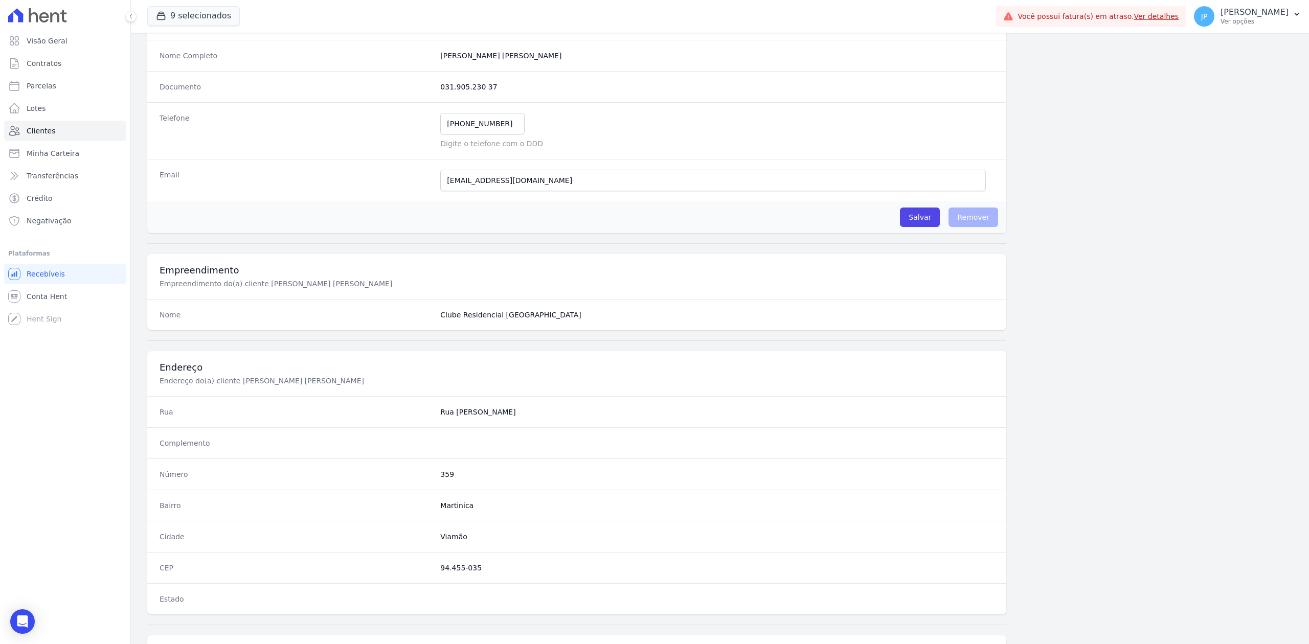
scroll to position [318, 0]
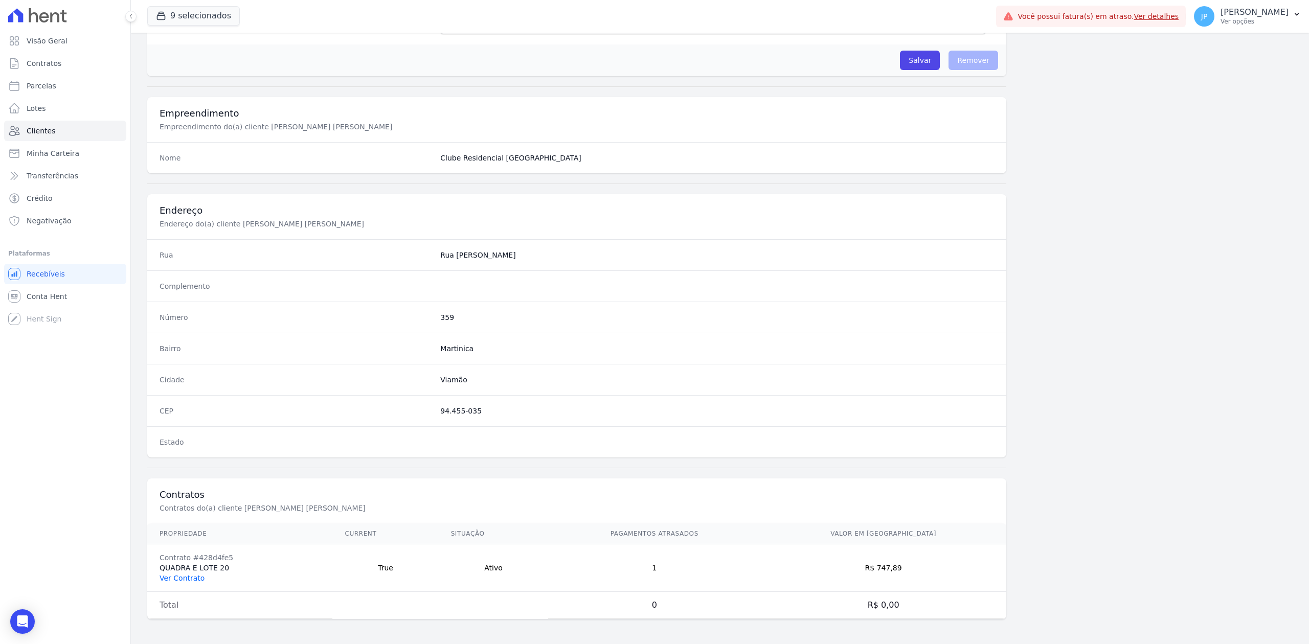
click at [175, 577] on link "Ver Contrato" at bounding box center [182, 578] width 45 height 8
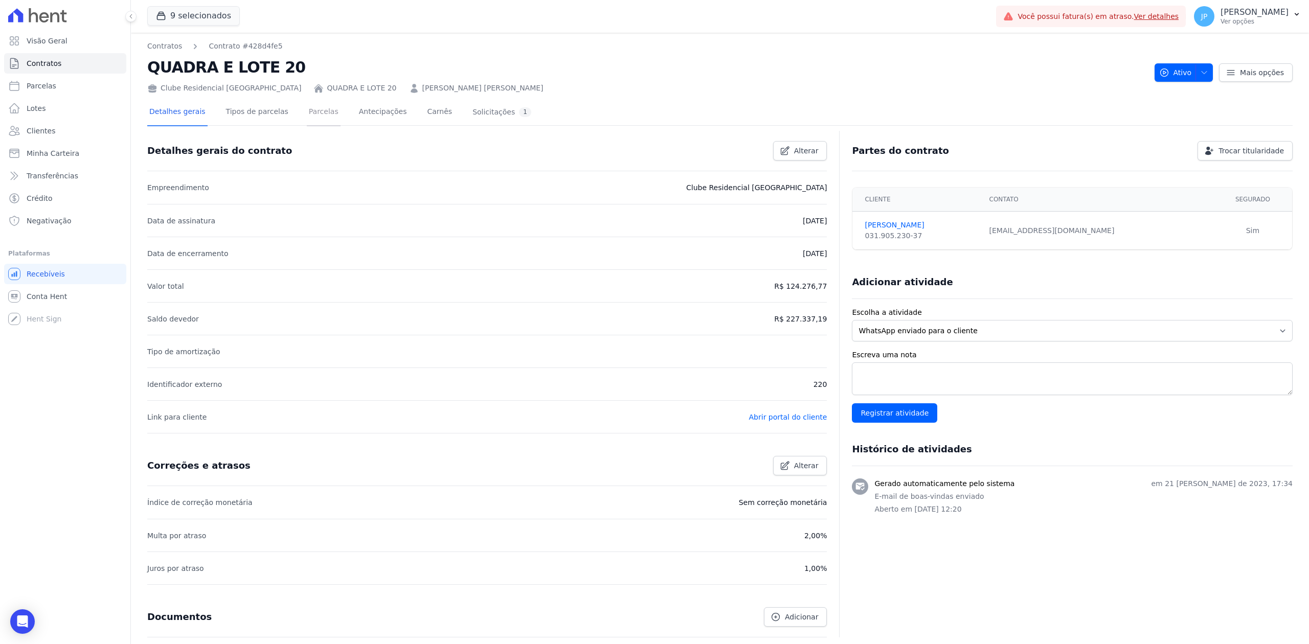
click at [307, 117] on link "Parcelas" at bounding box center [324, 112] width 34 height 27
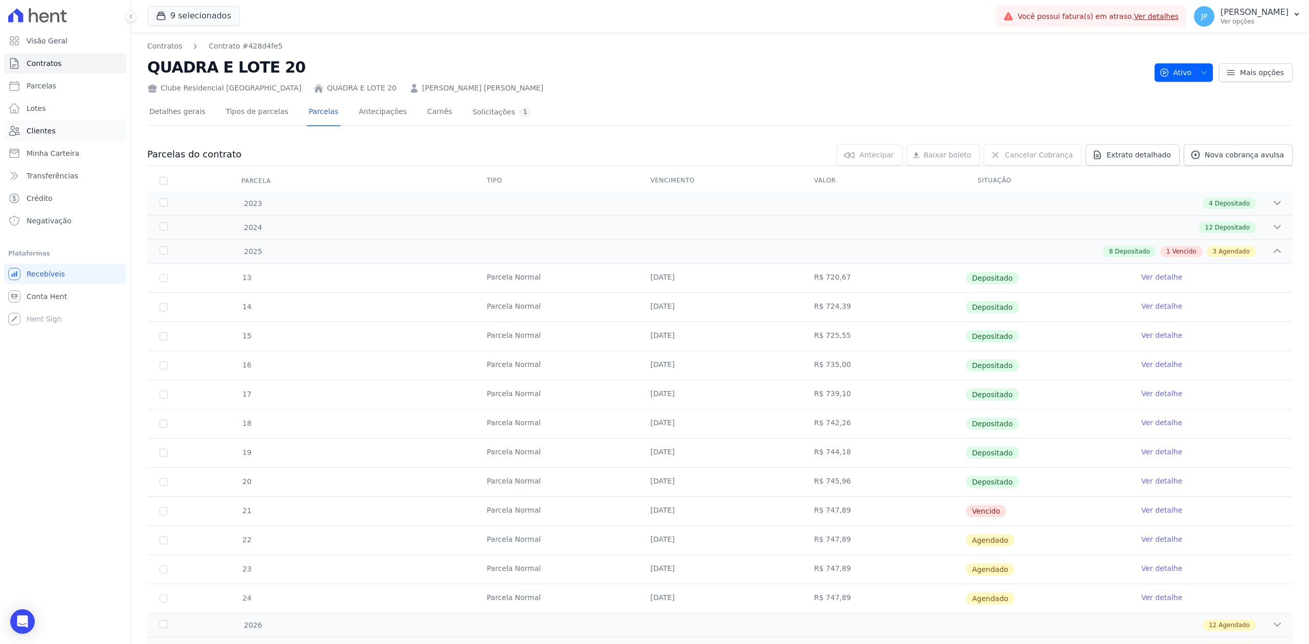
click at [60, 135] on link "Clientes" at bounding box center [65, 131] width 122 height 20
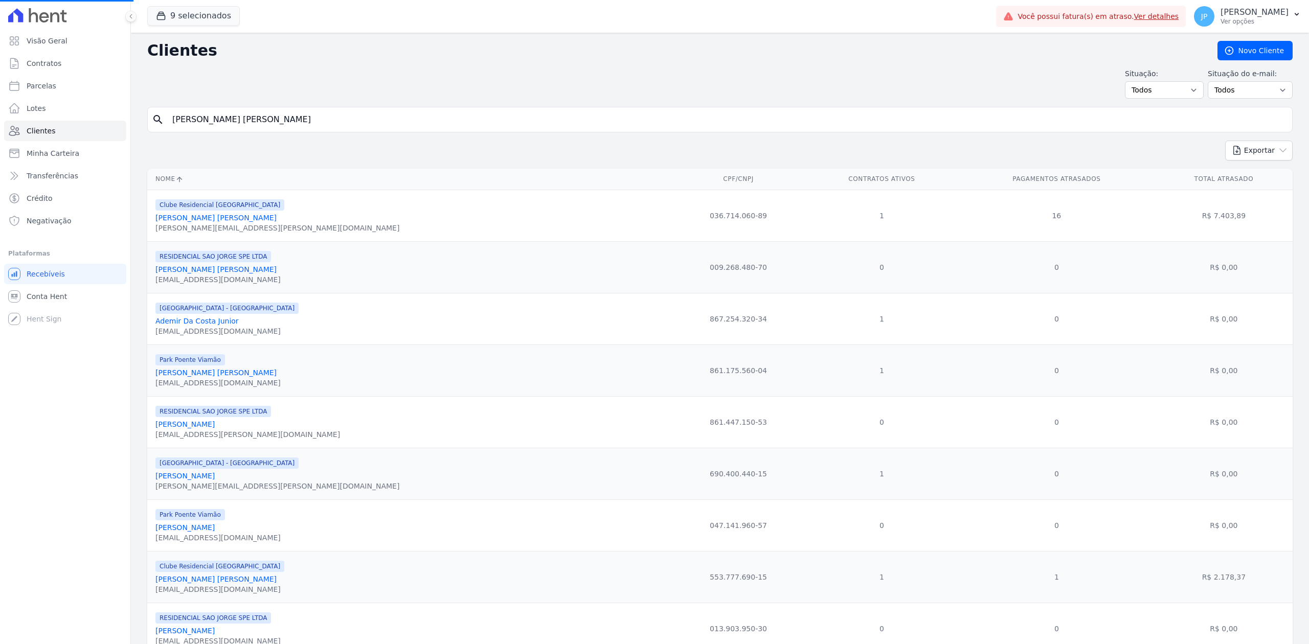
drag, startPoint x: 285, startPoint y: 117, endPoint x: 286, endPoint y: 123, distance: 6.7
click at [285, 118] on input "[PERSON_NAME] [PERSON_NAME]" at bounding box center [727, 119] width 1122 height 20
click at [286, 123] on input "search" at bounding box center [727, 119] width 1122 height 20
paste input "[PERSON_NAME] [PERSON_NAME]"
type input "[PERSON_NAME] [PERSON_NAME]"
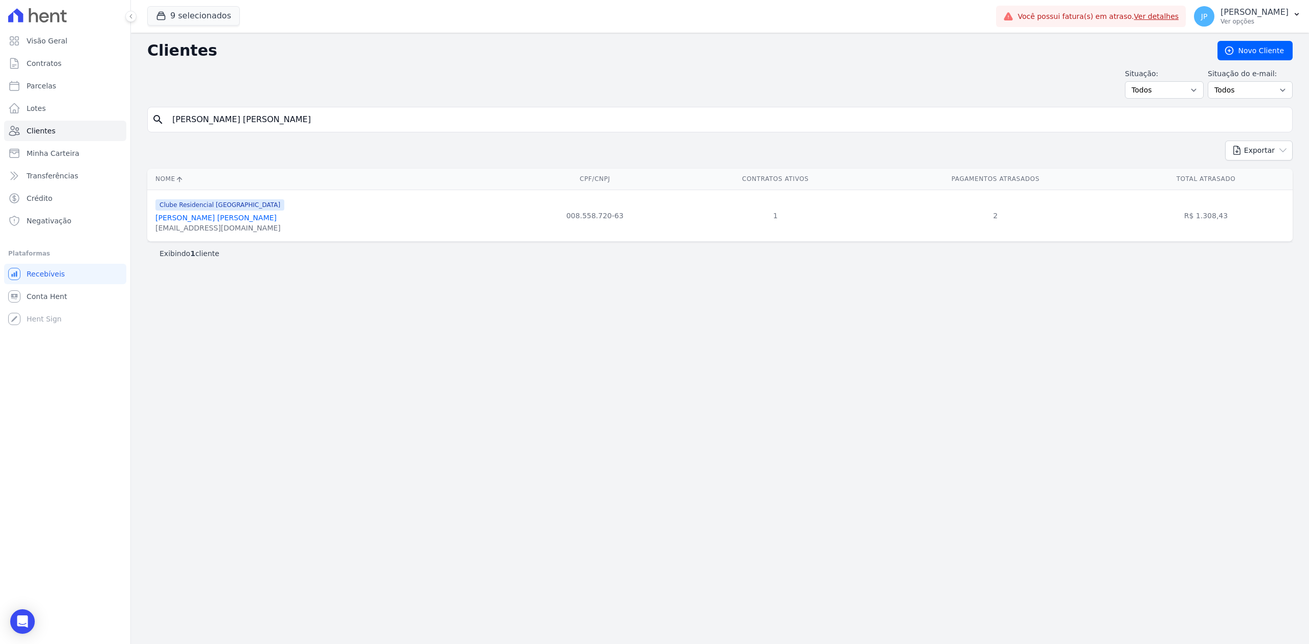
click at [201, 217] on link "[PERSON_NAME] [PERSON_NAME]" at bounding box center [215, 218] width 121 height 8
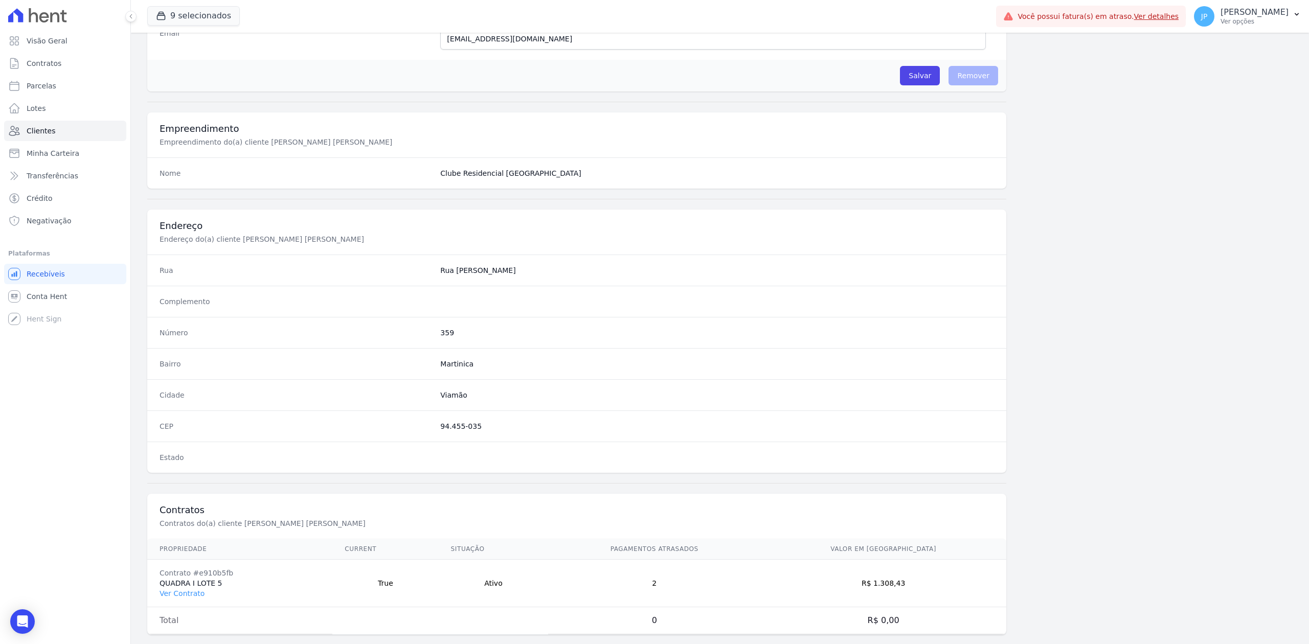
scroll to position [318, 0]
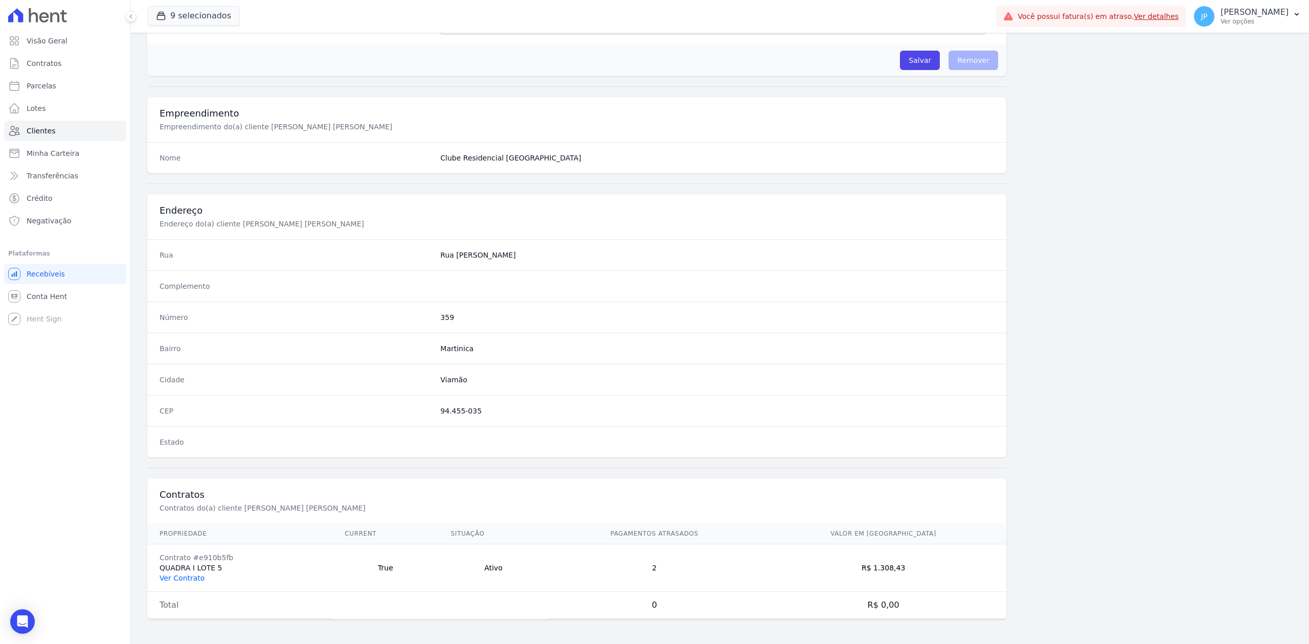
click at [191, 579] on link "Ver Contrato" at bounding box center [182, 578] width 45 height 8
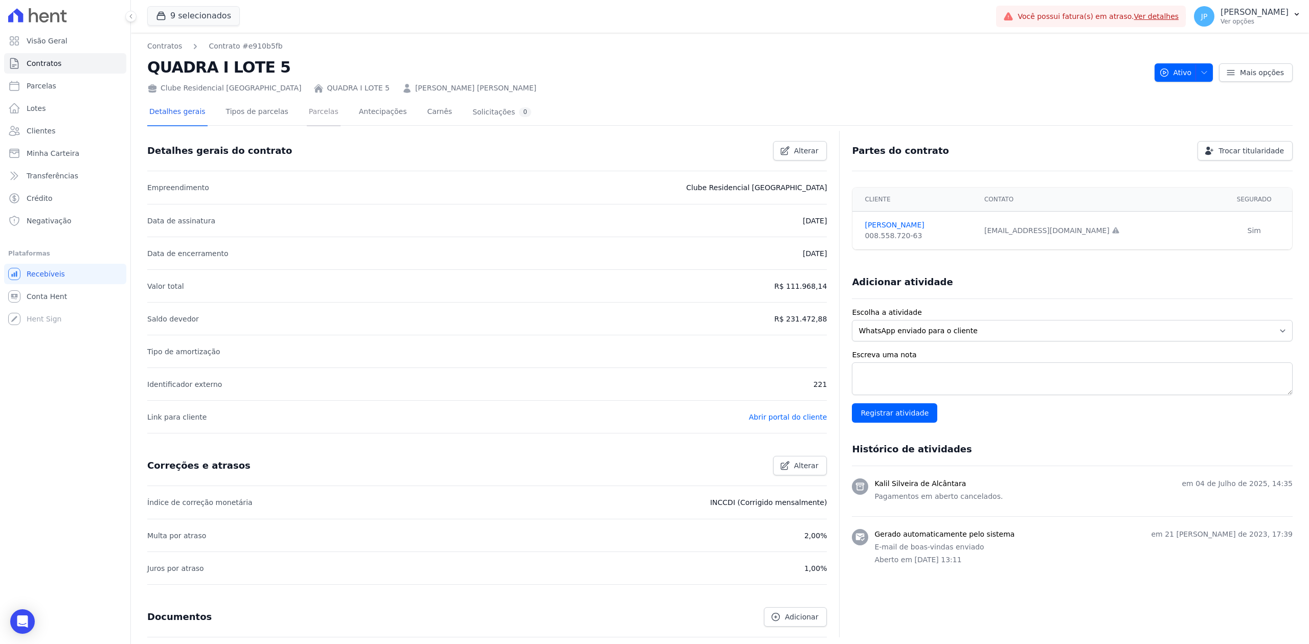
click at [320, 116] on link "Parcelas" at bounding box center [324, 112] width 34 height 27
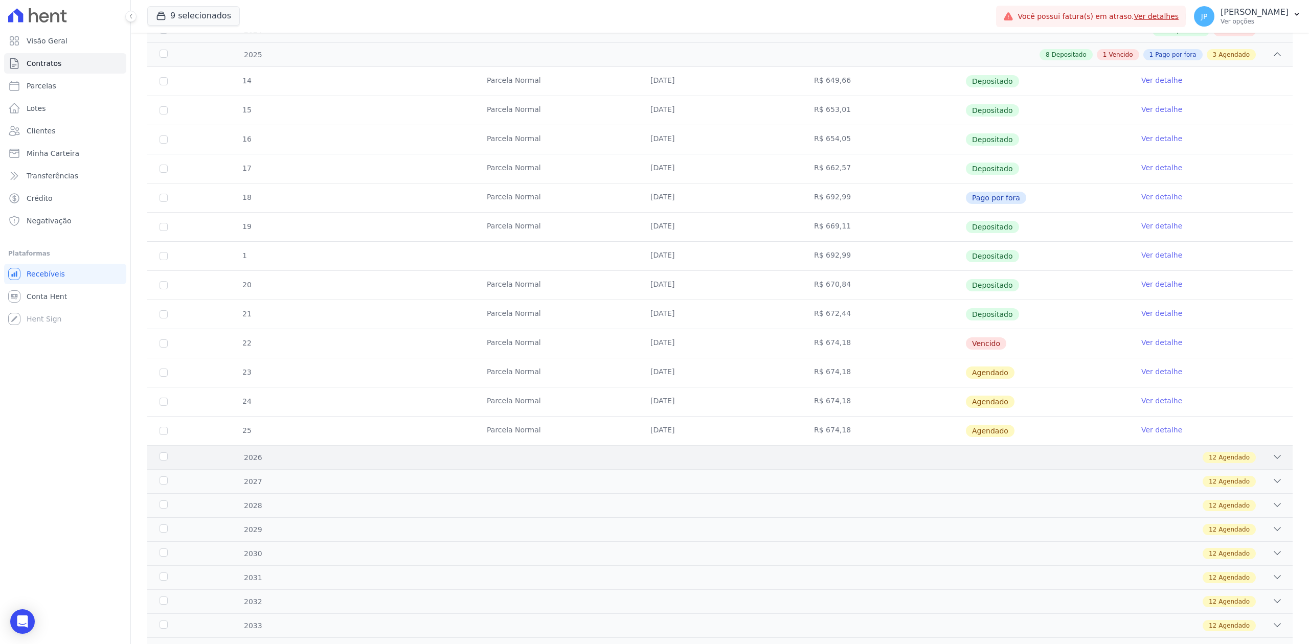
scroll to position [341, 0]
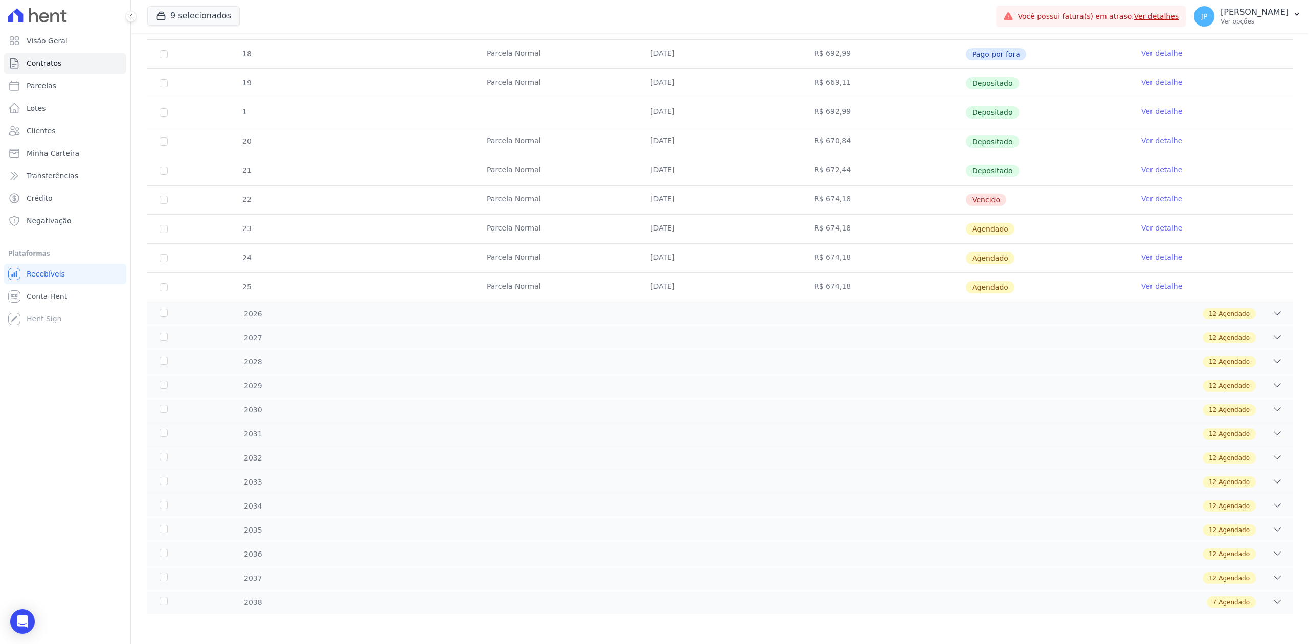
drag, startPoint x: 549, startPoint y: 197, endPoint x: 1011, endPoint y: 215, distance: 462.0
click at [1011, 214] on tr "22 [GEOGRAPHIC_DATA] [DATE] R$ 674,18 [GEOGRAPHIC_DATA] Ver detalhe" at bounding box center [719, 199] width 1145 height 29
click at [56, 129] on link "Clientes" at bounding box center [65, 131] width 122 height 20
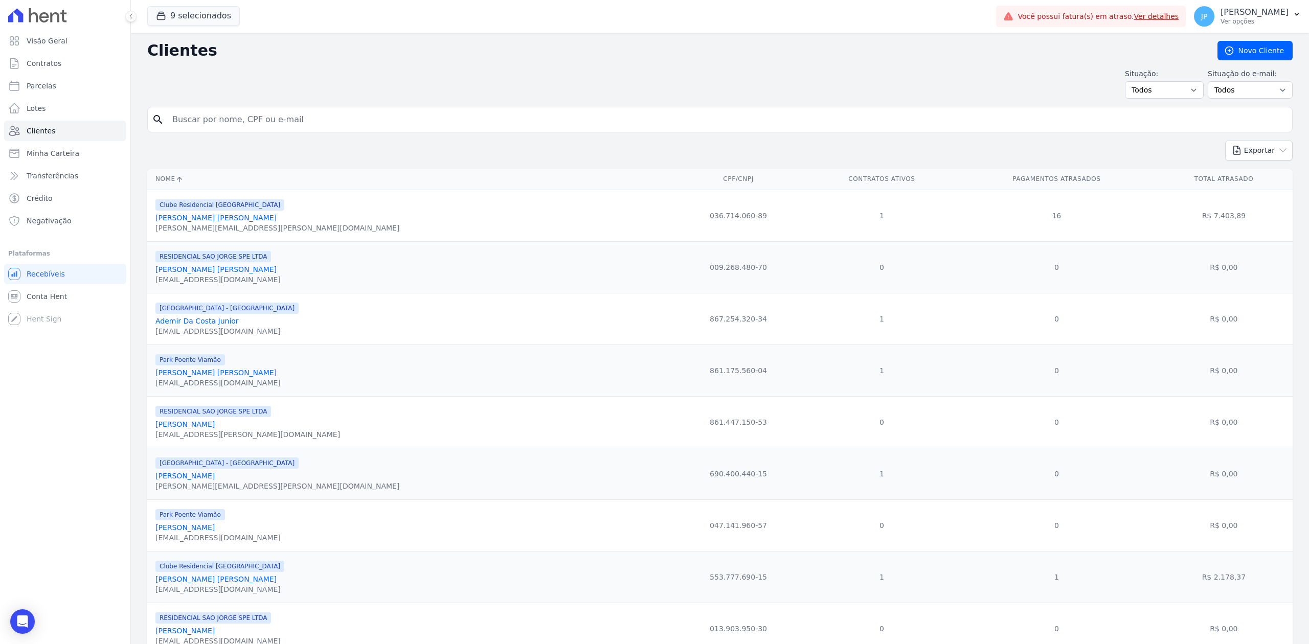
click at [227, 110] on input "search" at bounding box center [727, 119] width 1122 height 20
paste input "[PERSON_NAME]"
type input "[PERSON_NAME]"
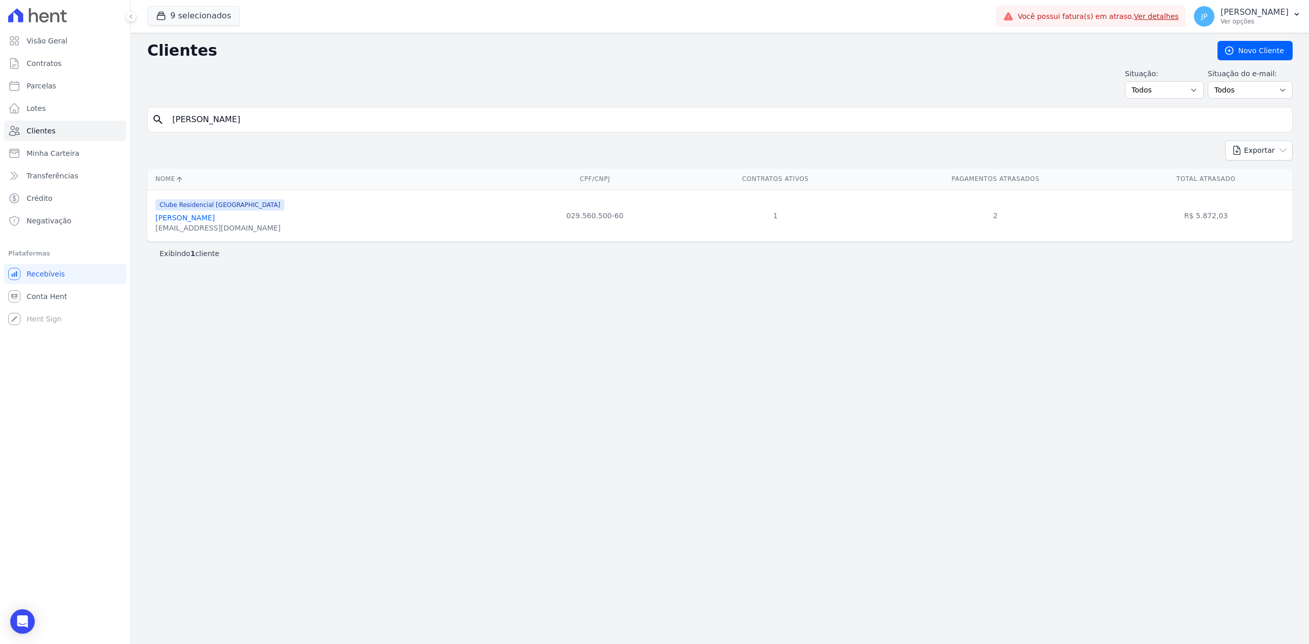
drag, startPoint x: 255, startPoint y: 224, endPoint x: 248, endPoint y: 224, distance: 6.6
click at [215, 222] on link "[PERSON_NAME]" at bounding box center [184, 218] width 59 height 8
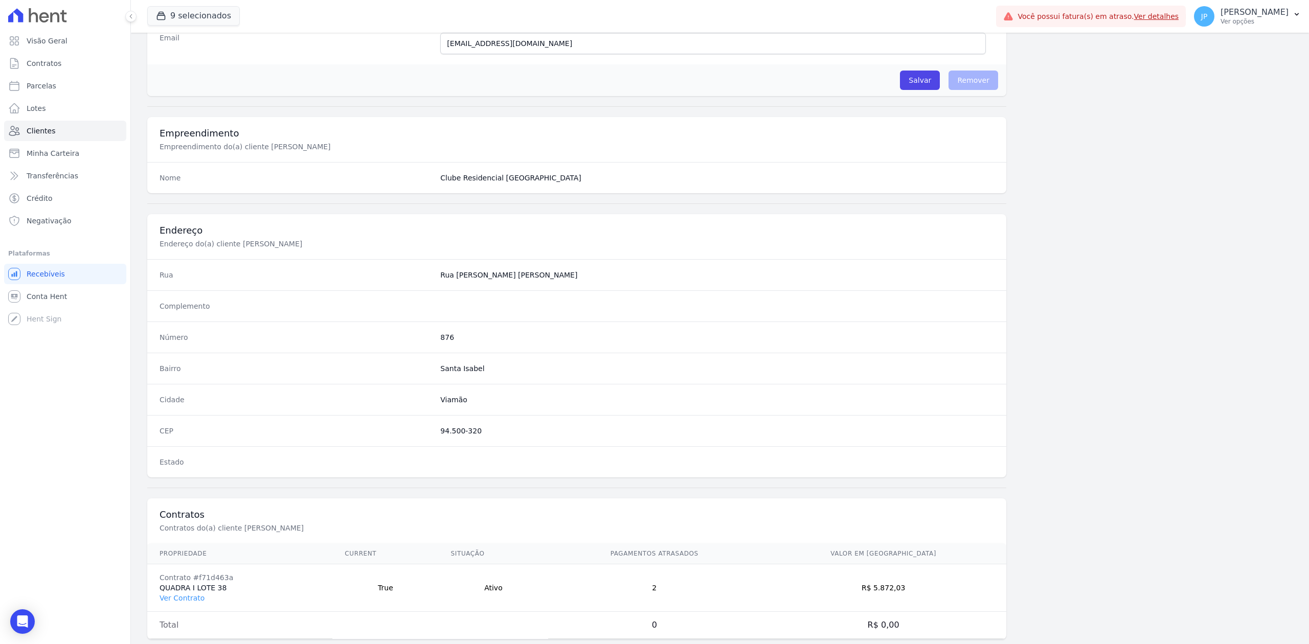
scroll to position [318, 0]
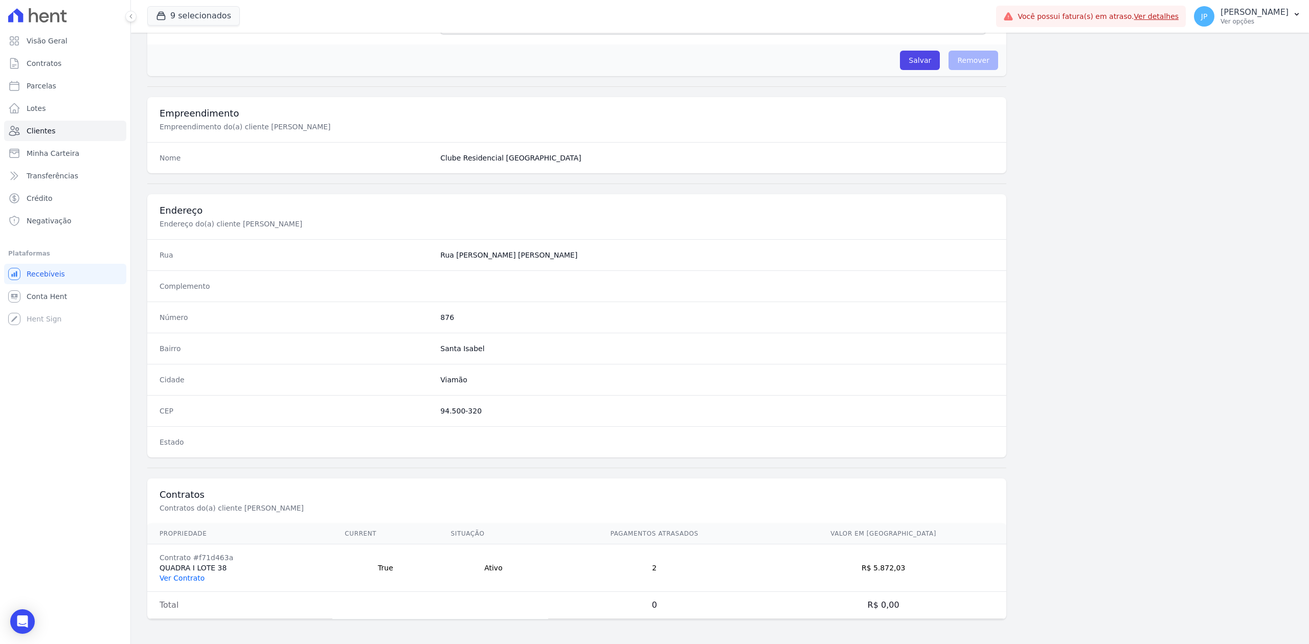
click at [187, 575] on link "Ver Contrato" at bounding box center [182, 578] width 45 height 8
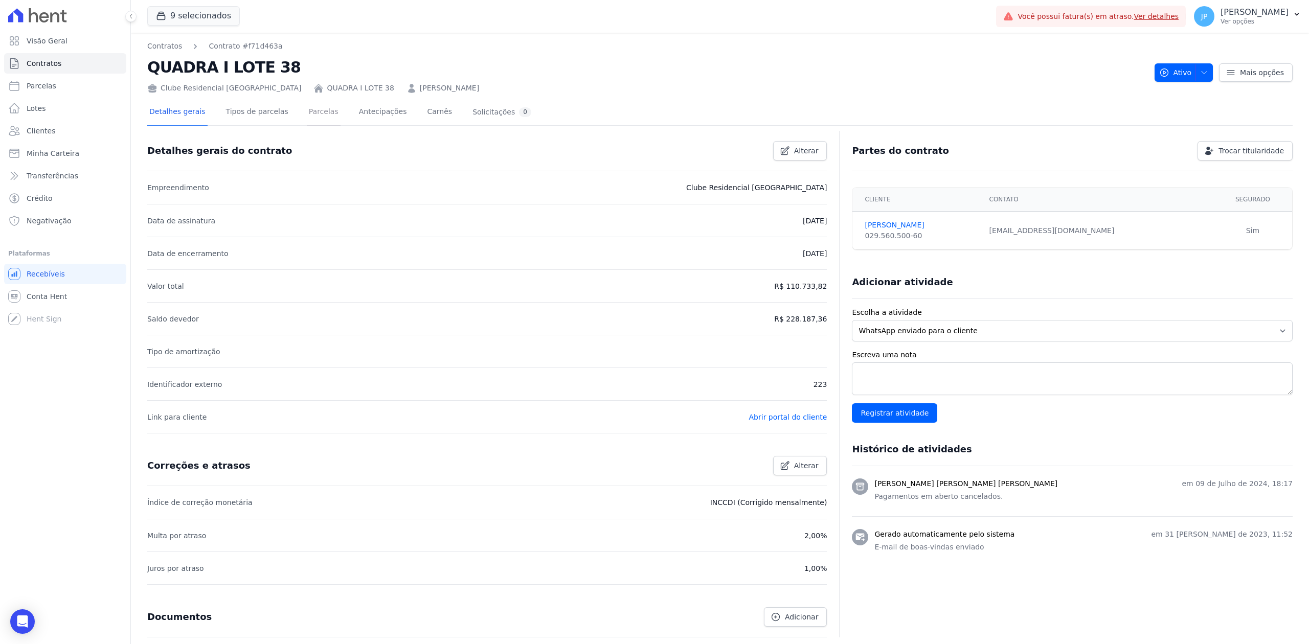
click at [312, 117] on link "Parcelas" at bounding box center [324, 112] width 34 height 27
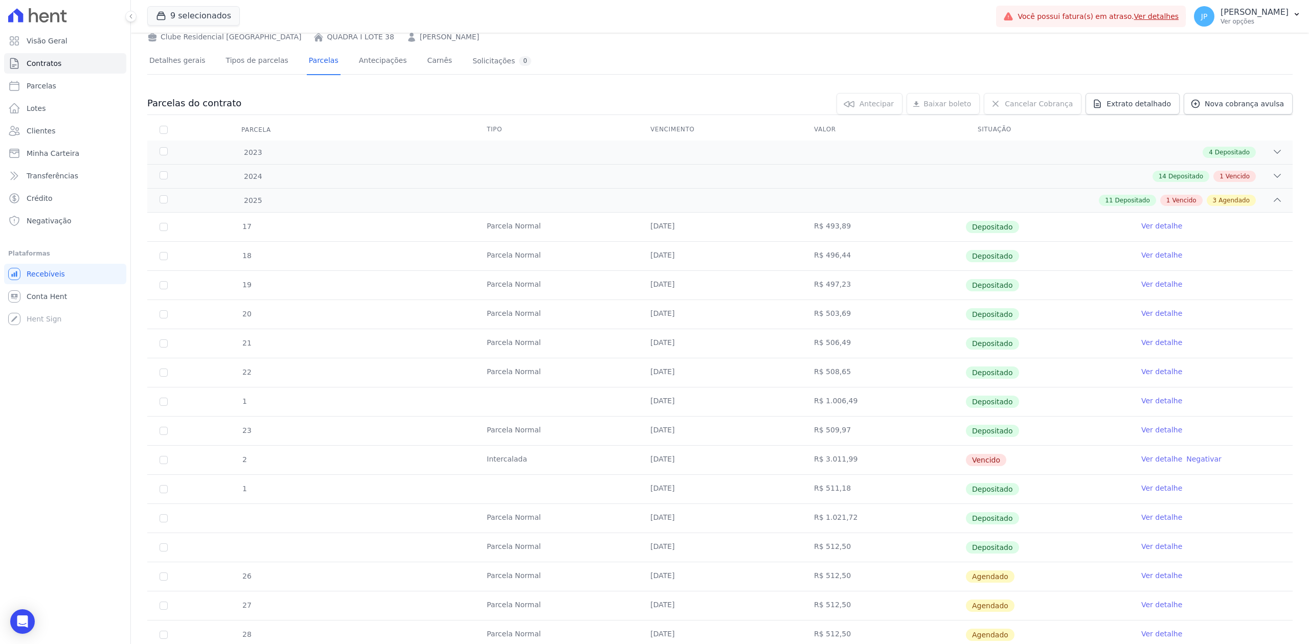
scroll to position [136, 0]
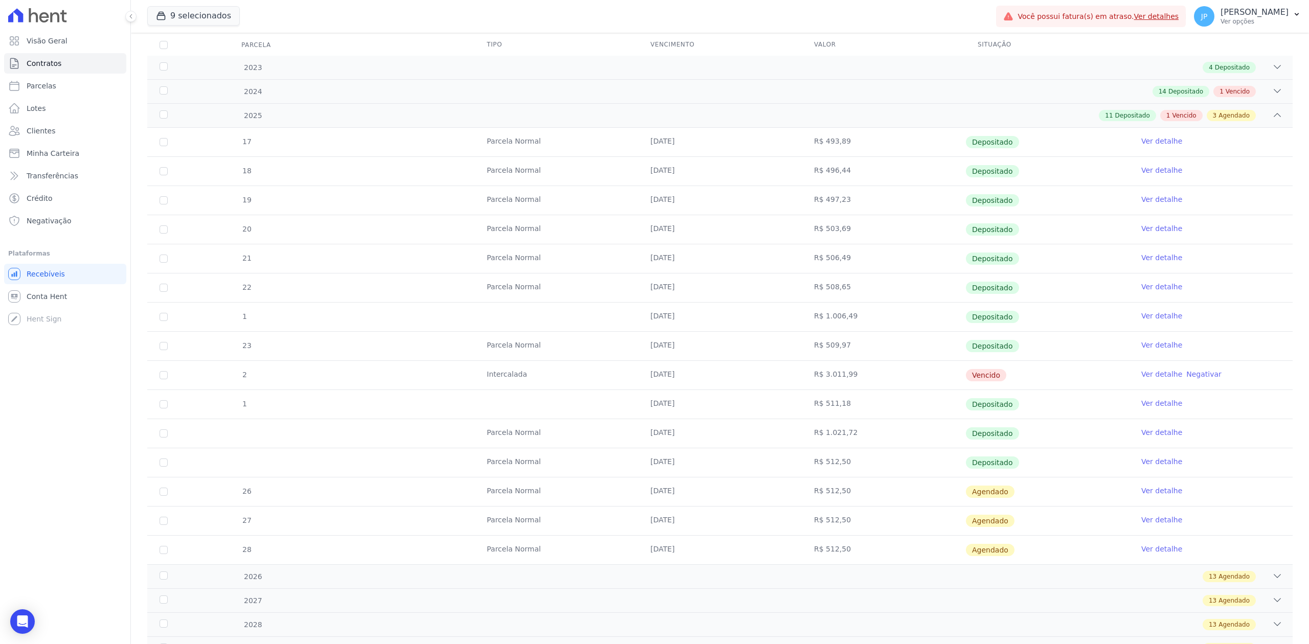
drag, startPoint x: 586, startPoint y: 375, endPoint x: 935, endPoint y: 391, distance: 349.6
click at [935, 390] on tr "2 [GEOGRAPHIC_DATA] [DATE] R$ 3.011,99 [GEOGRAPHIC_DATA] Ver detalhe Negativar" at bounding box center [719, 374] width 1145 height 29
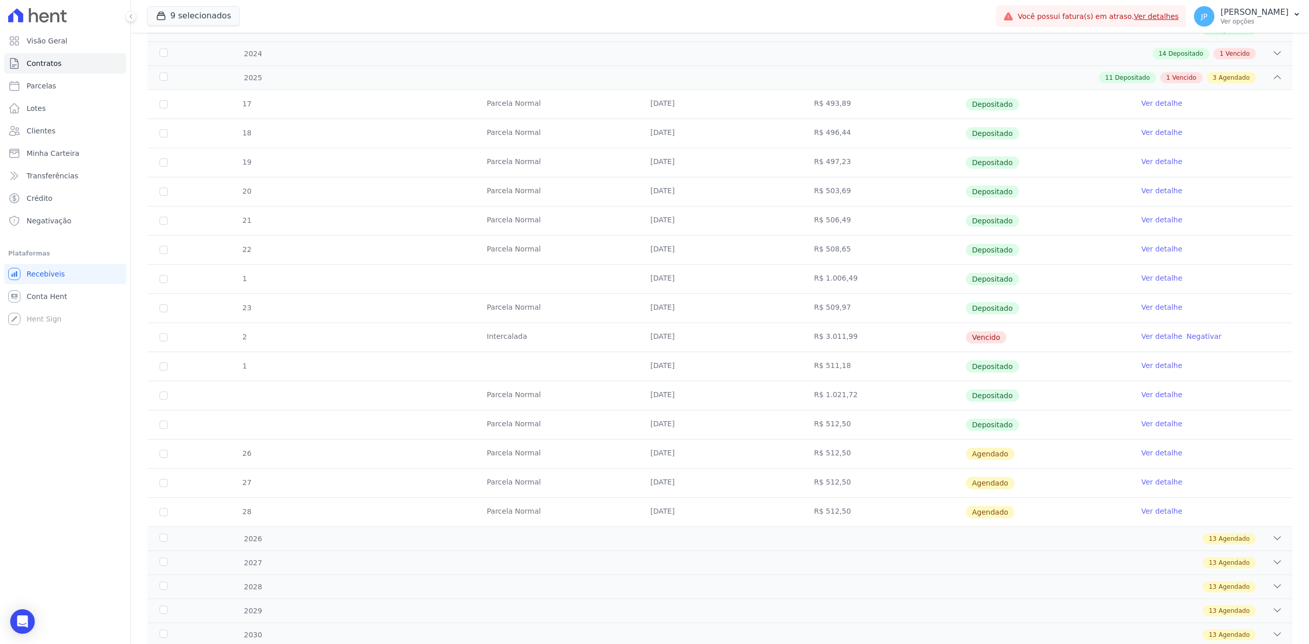
scroll to position [205, 0]
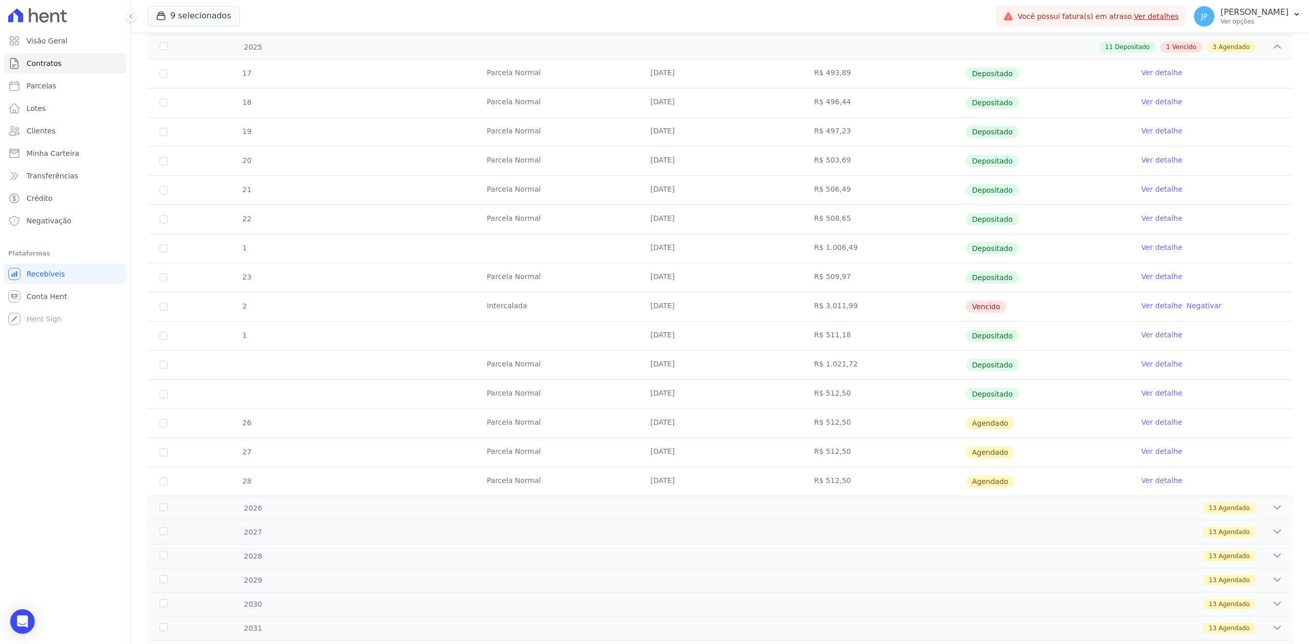
drag, startPoint x: 608, startPoint y: 388, endPoint x: 1001, endPoint y: 395, distance: 392.7
click at [1001, 395] on tr "Parcela Normal [DATE] R$ 512,50 Depositado Ver detalhe" at bounding box center [719, 393] width 1145 height 29
click at [1146, 397] on link "Ver detalhe" at bounding box center [1161, 393] width 41 height 10
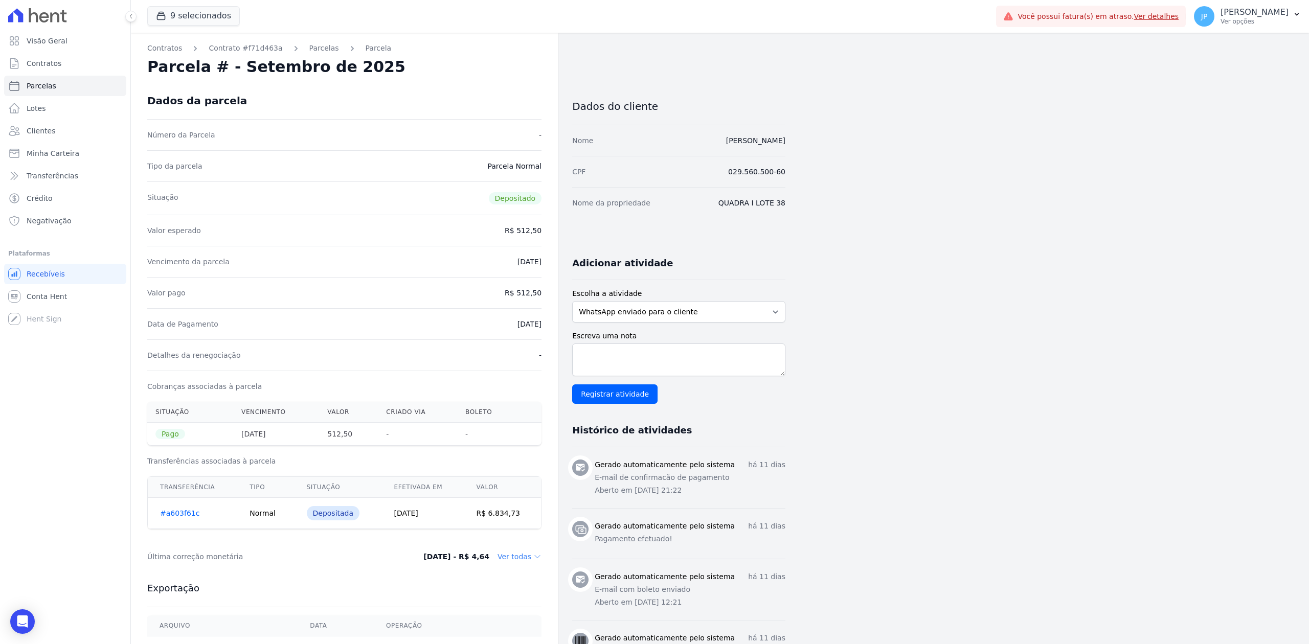
scroll to position [68, 0]
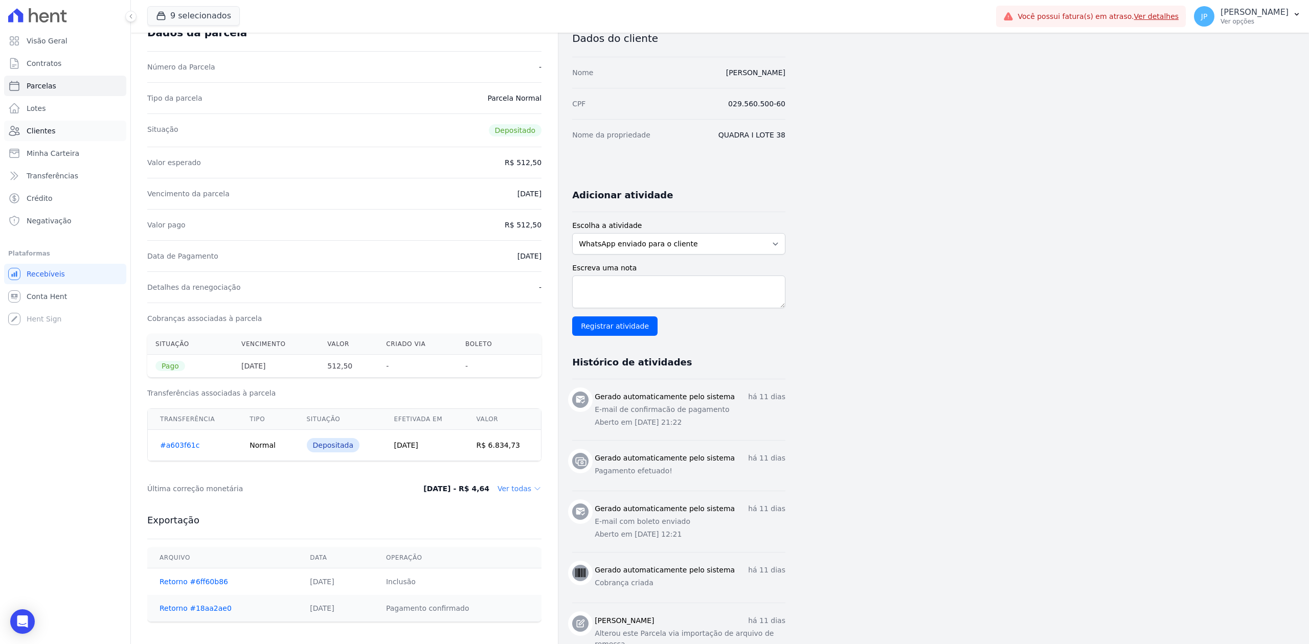
click at [58, 130] on link "Clientes" at bounding box center [65, 131] width 122 height 20
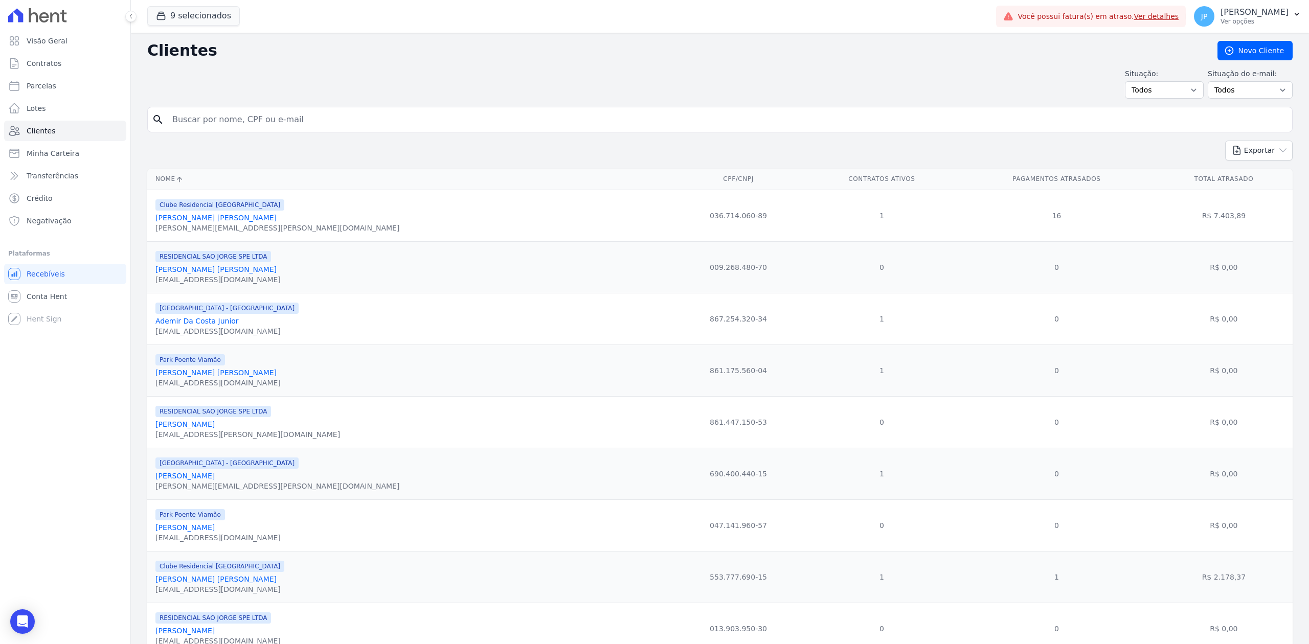
click at [193, 111] on input "search" at bounding box center [727, 119] width 1122 height 20
paste input "[PERSON_NAME] [PERSON_NAME]"
type input "[PERSON_NAME] [PERSON_NAME]"
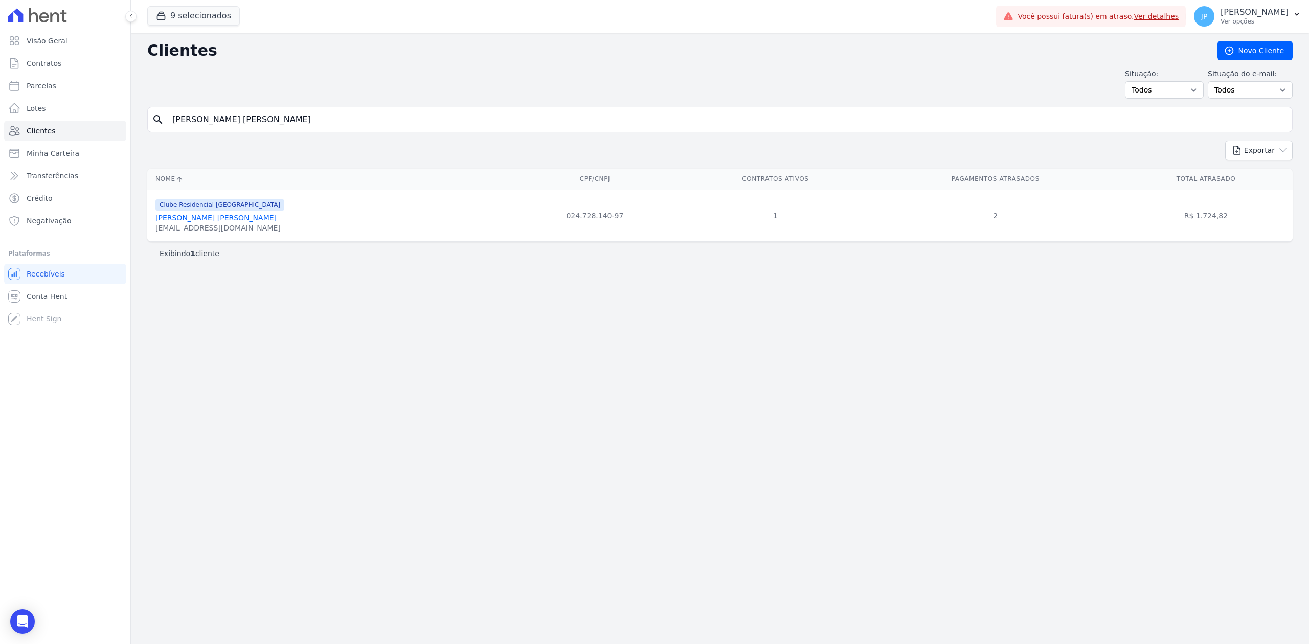
click at [233, 221] on link "[PERSON_NAME] [PERSON_NAME]" at bounding box center [215, 218] width 121 height 8
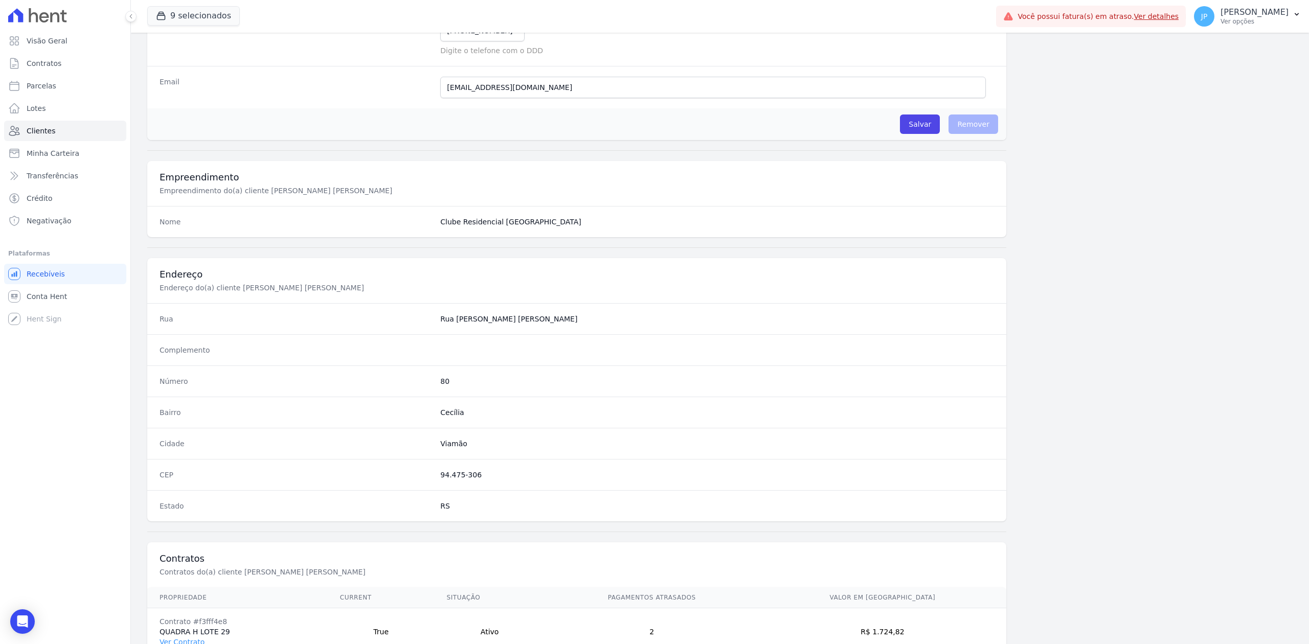
scroll to position [318, 0]
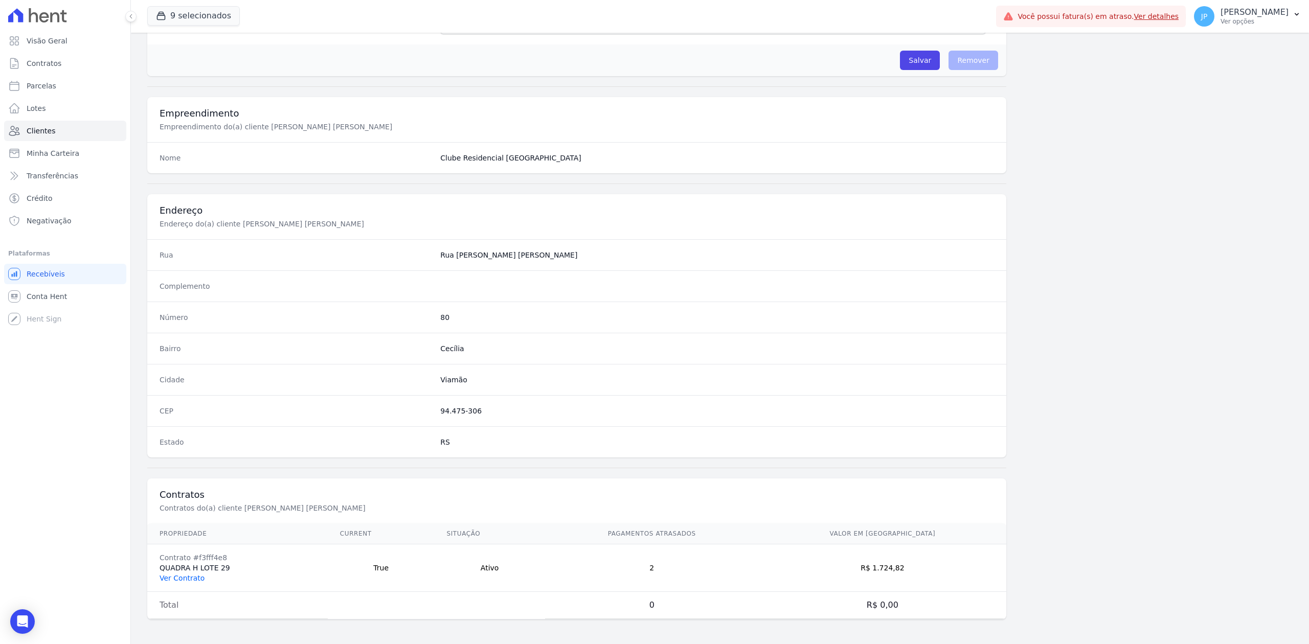
click at [192, 575] on link "Ver Contrato" at bounding box center [182, 578] width 45 height 8
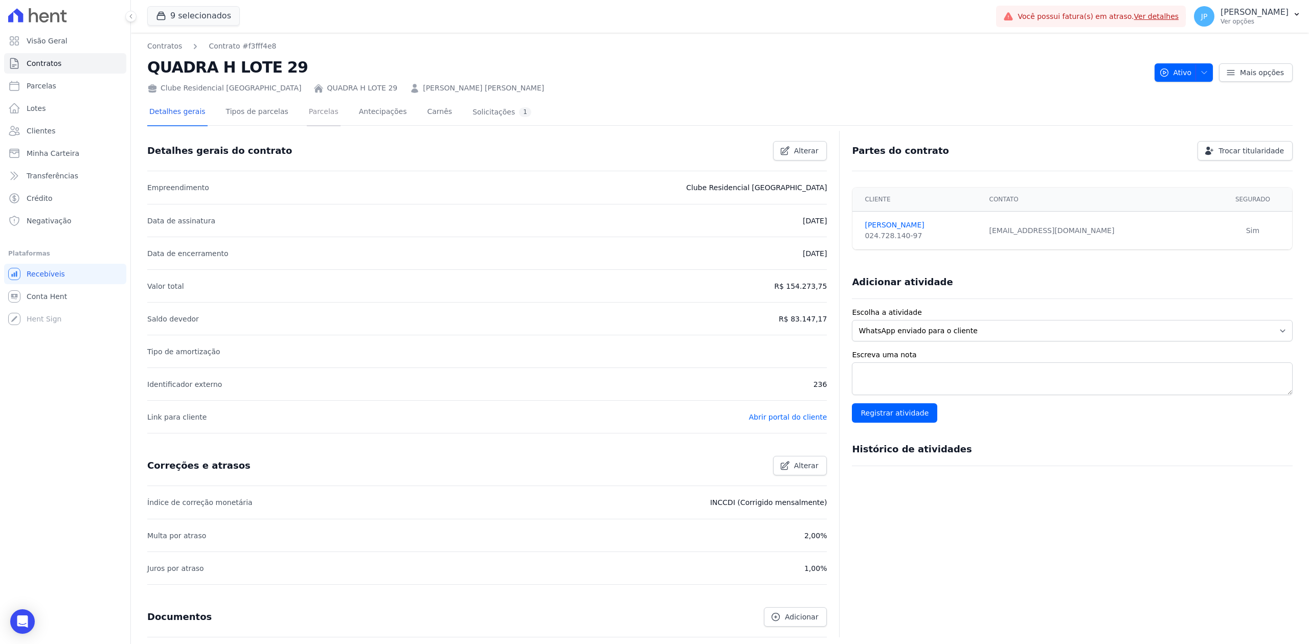
click at [309, 117] on link "Parcelas" at bounding box center [324, 112] width 34 height 27
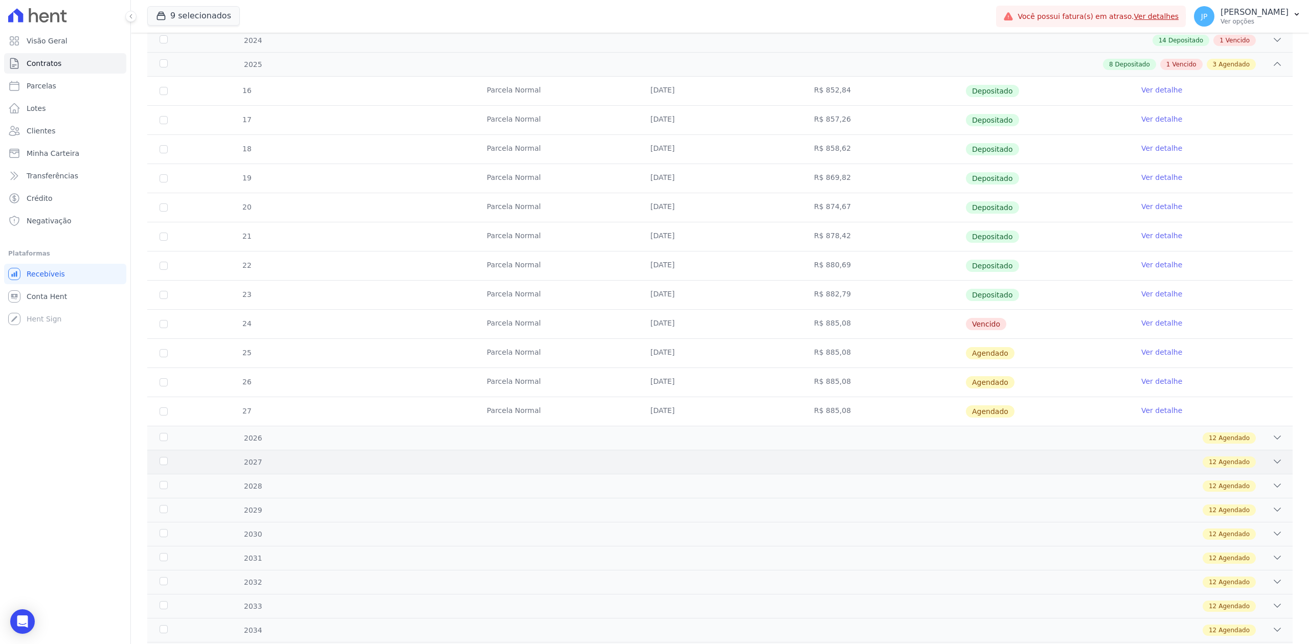
scroll to position [205, 0]
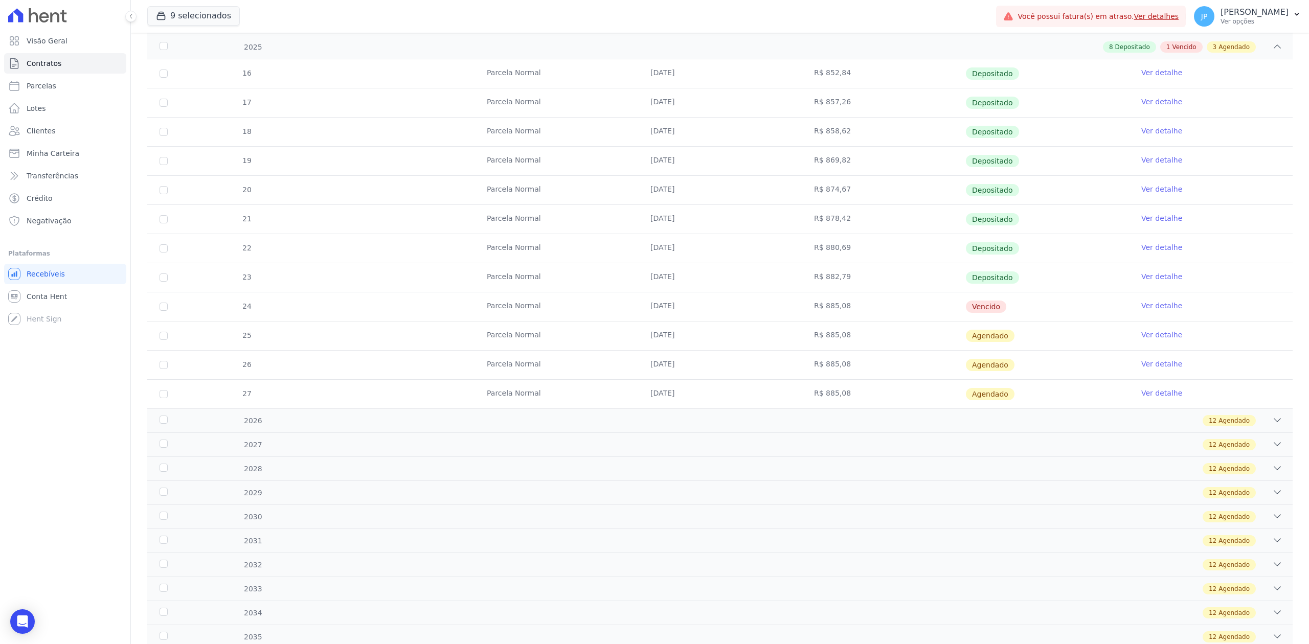
drag, startPoint x: 1052, startPoint y: 321, endPoint x: 615, endPoint y: 317, distance: 437.2
click at [615, 317] on tr "24 [GEOGRAPHIC_DATA] [DATE] R$ 885,08 [GEOGRAPHIC_DATA] Ver detalhe" at bounding box center [719, 306] width 1145 height 29
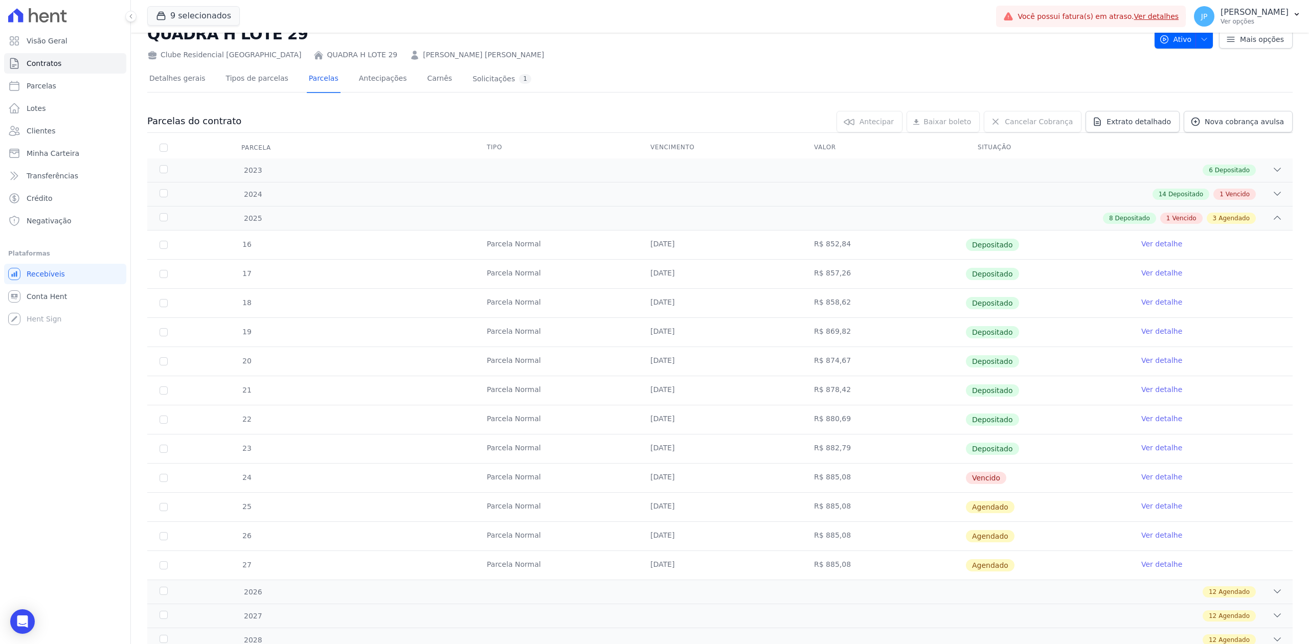
scroll to position [0, 0]
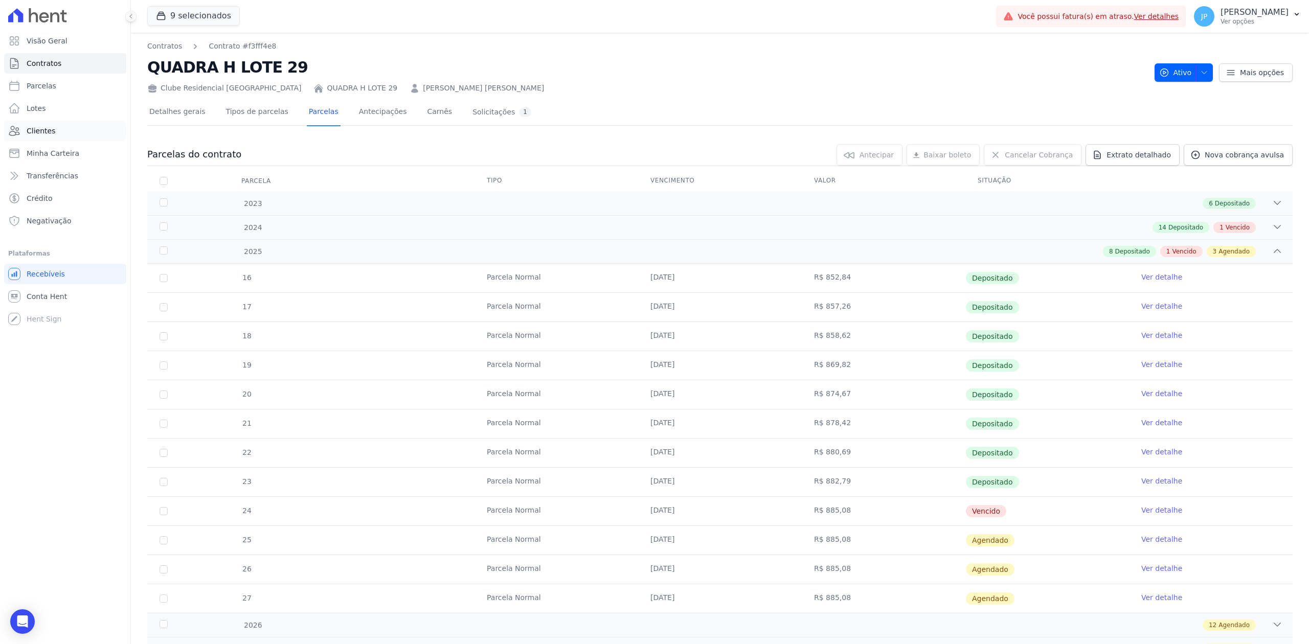
click at [67, 126] on link "Clientes" at bounding box center [65, 131] width 122 height 20
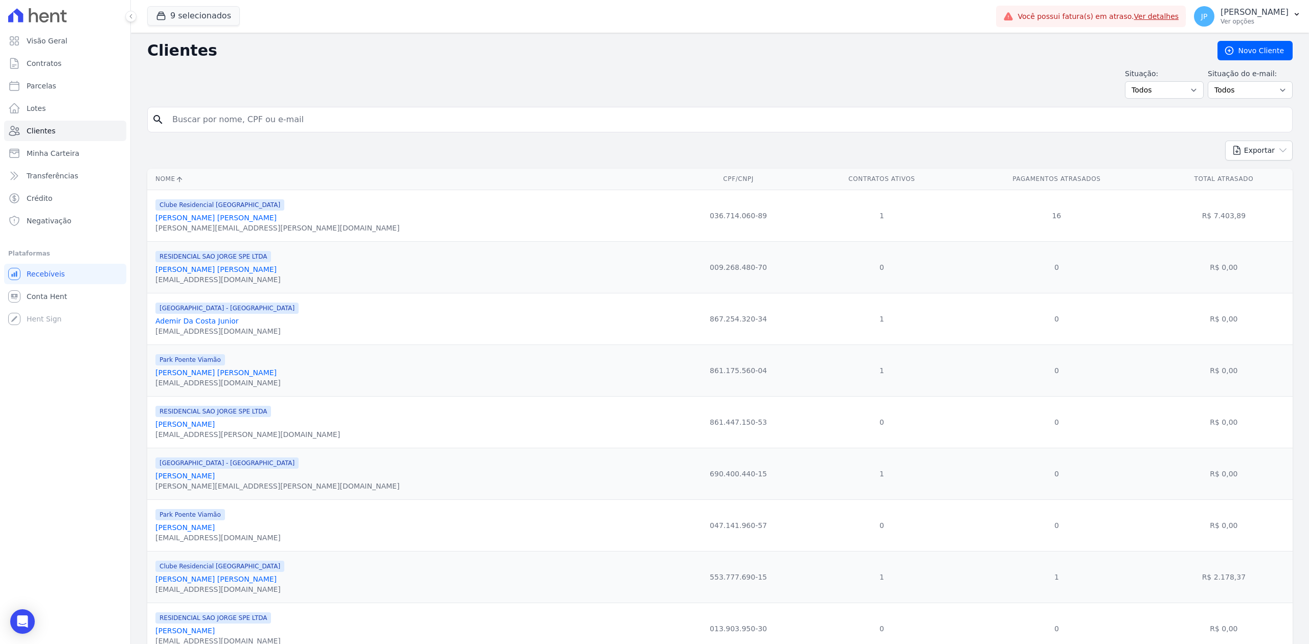
click at [278, 126] on input "search" at bounding box center [727, 119] width 1122 height 20
paste input "[PERSON_NAME] [PERSON_NAME]"
type input "[PERSON_NAME] [PERSON_NAME]"
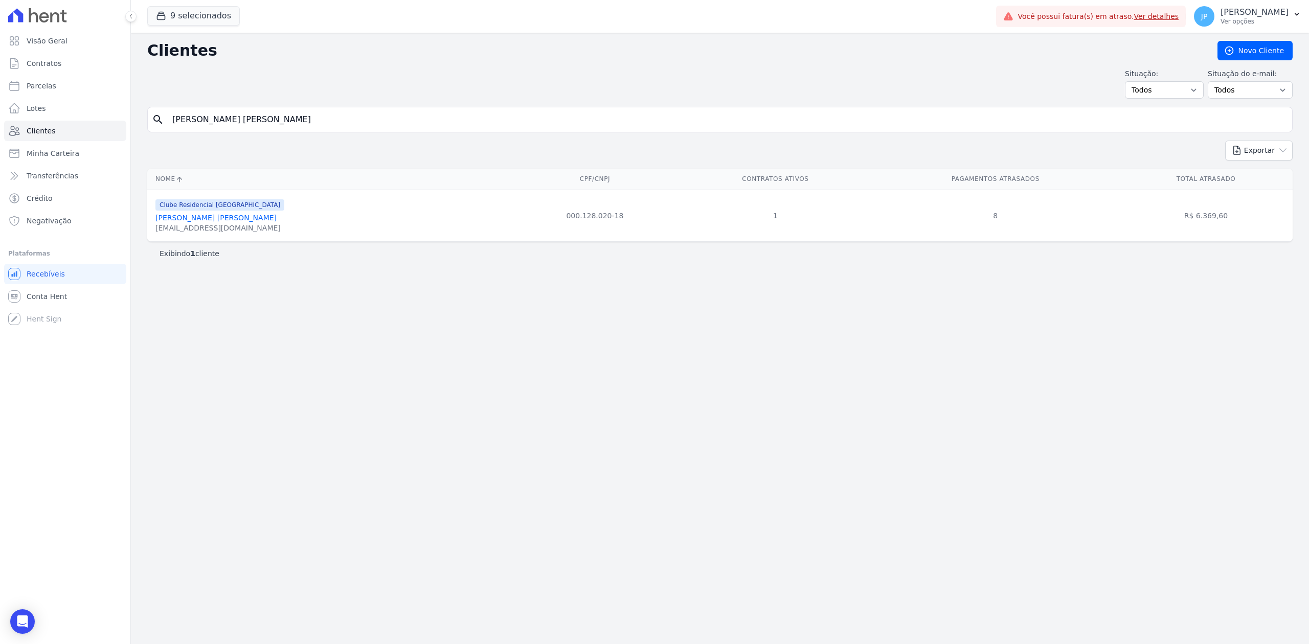
click at [208, 219] on link "[PERSON_NAME] [PERSON_NAME]" at bounding box center [215, 218] width 121 height 8
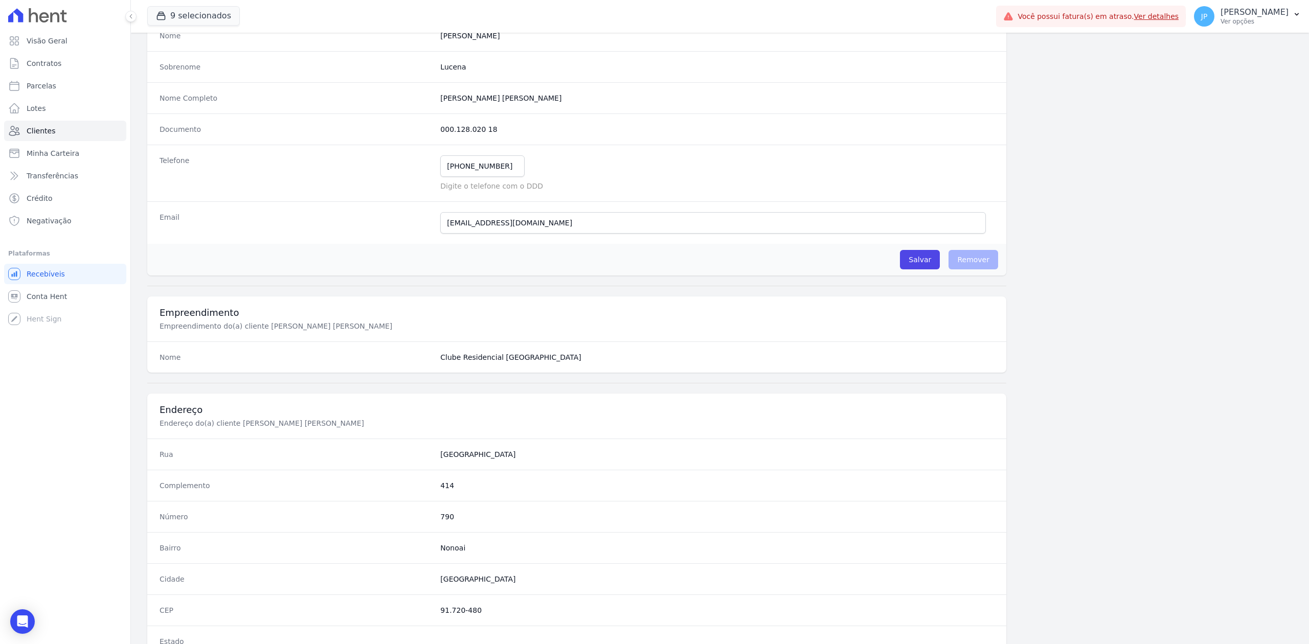
scroll to position [318, 0]
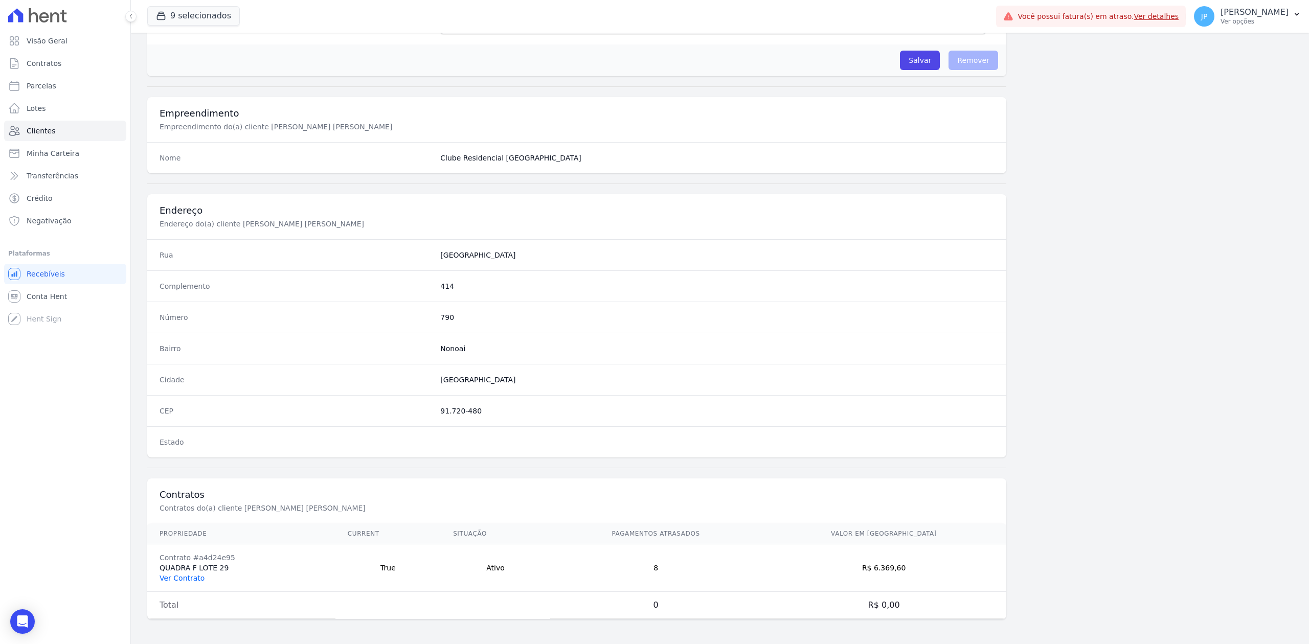
click at [186, 574] on link "Ver Contrato" at bounding box center [182, 578] width 45 height 8
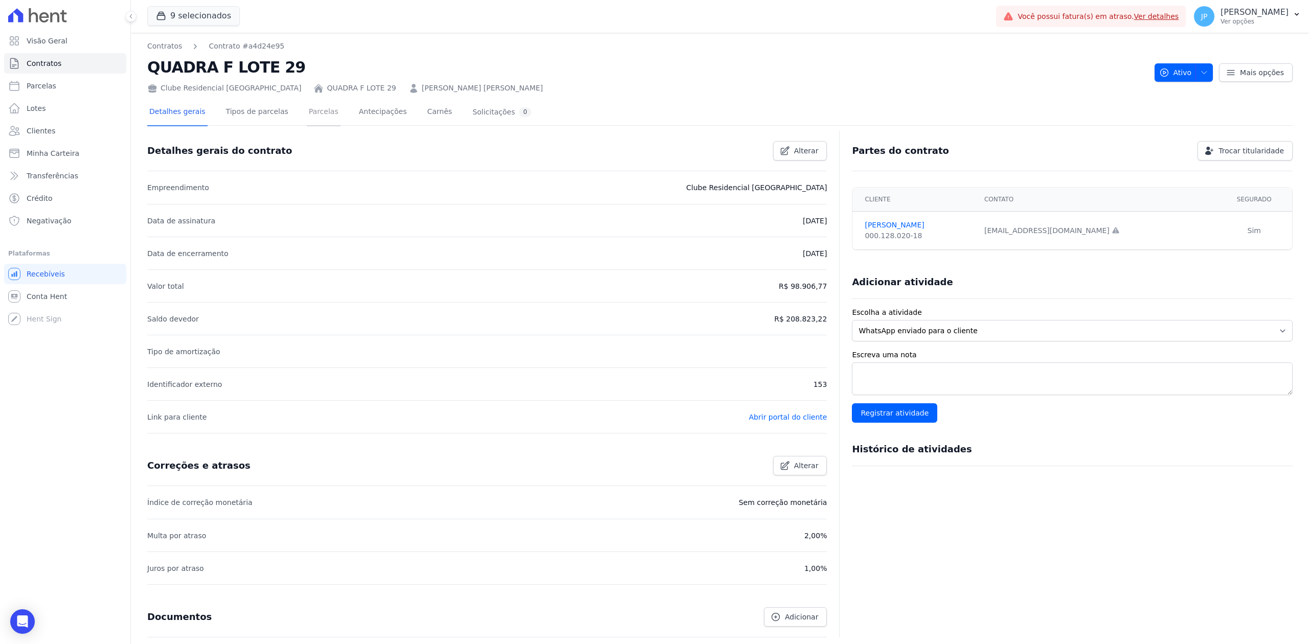
click at [307, 108] on link "Parcelas" at bounding box center [324, 112] width 34 height 27
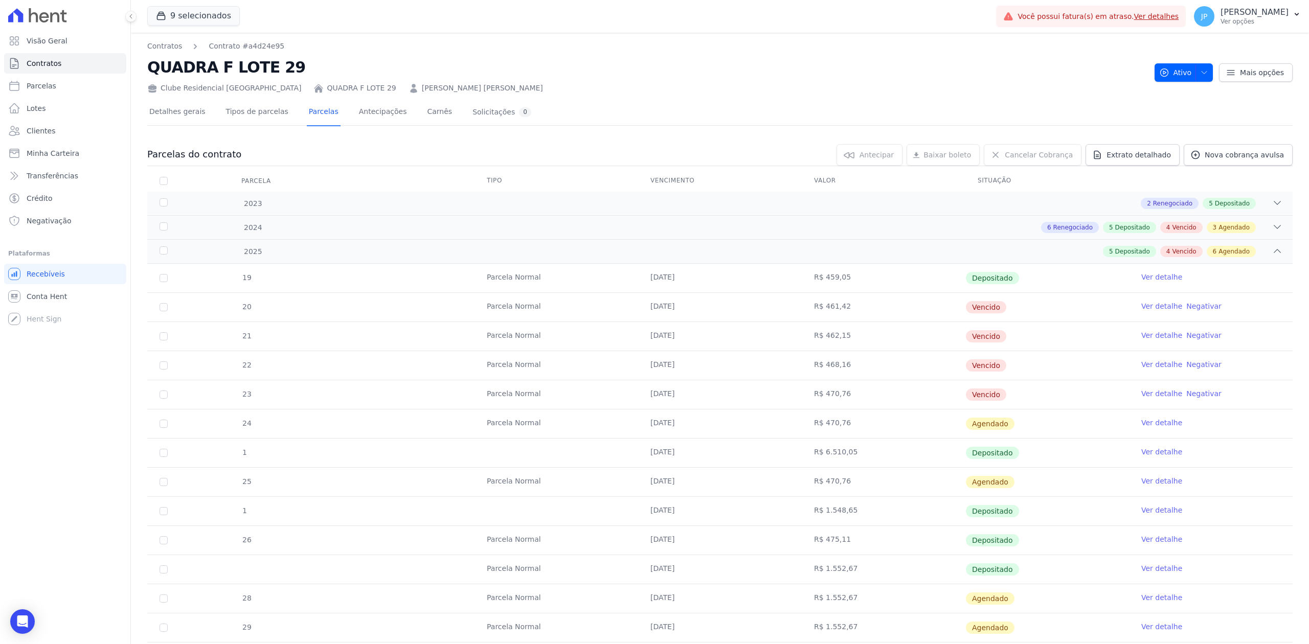
scroll to position [205, 0]
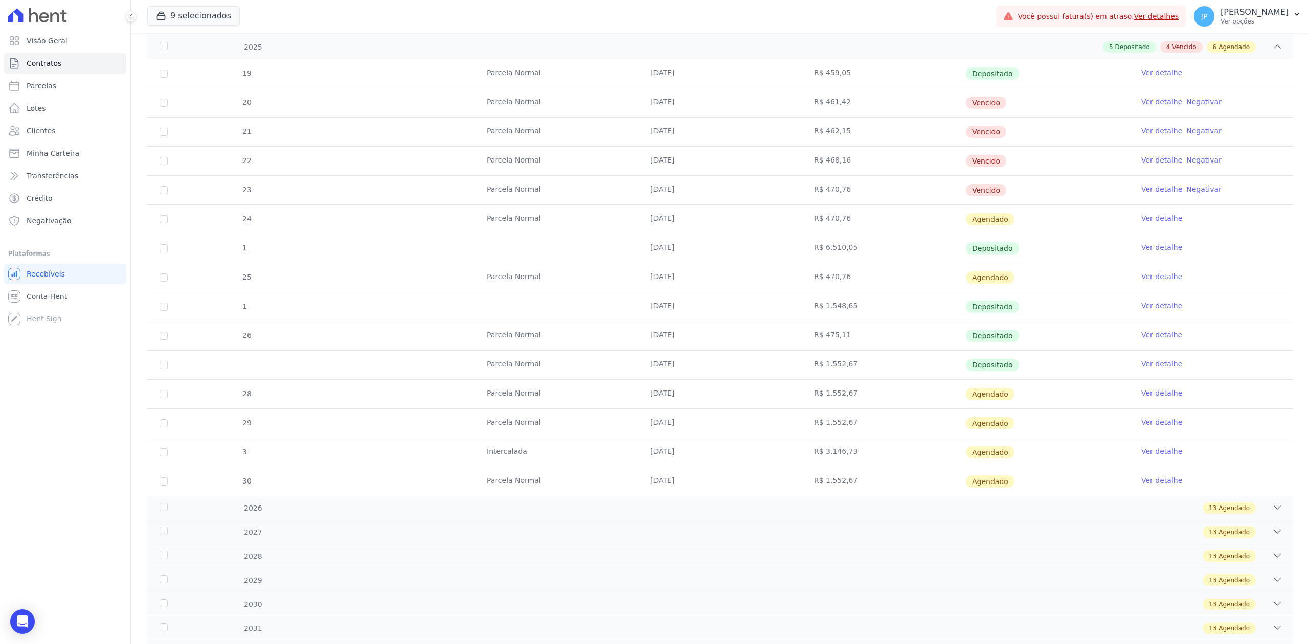
click at [469, 365] on tr "Parcela Normal [DATE] R$ 1.552,67 Depositado Ver detalhe" at bounding box center [719, 364] width 1145 height 29
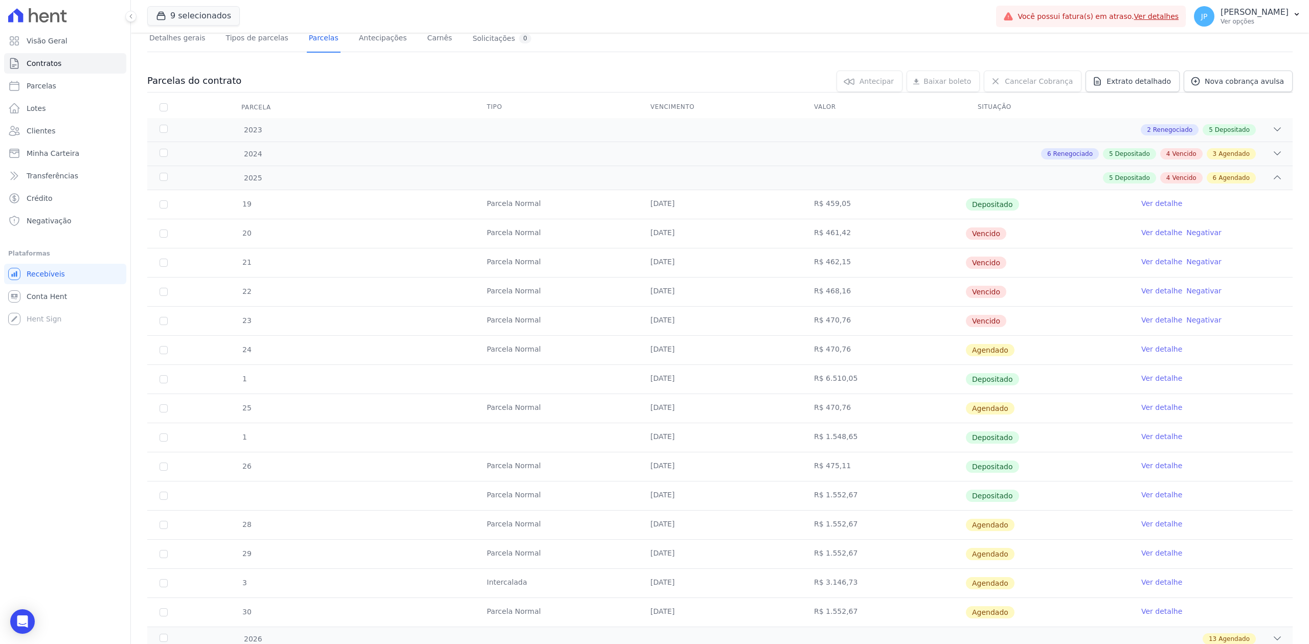
scroll to position [0, 0]
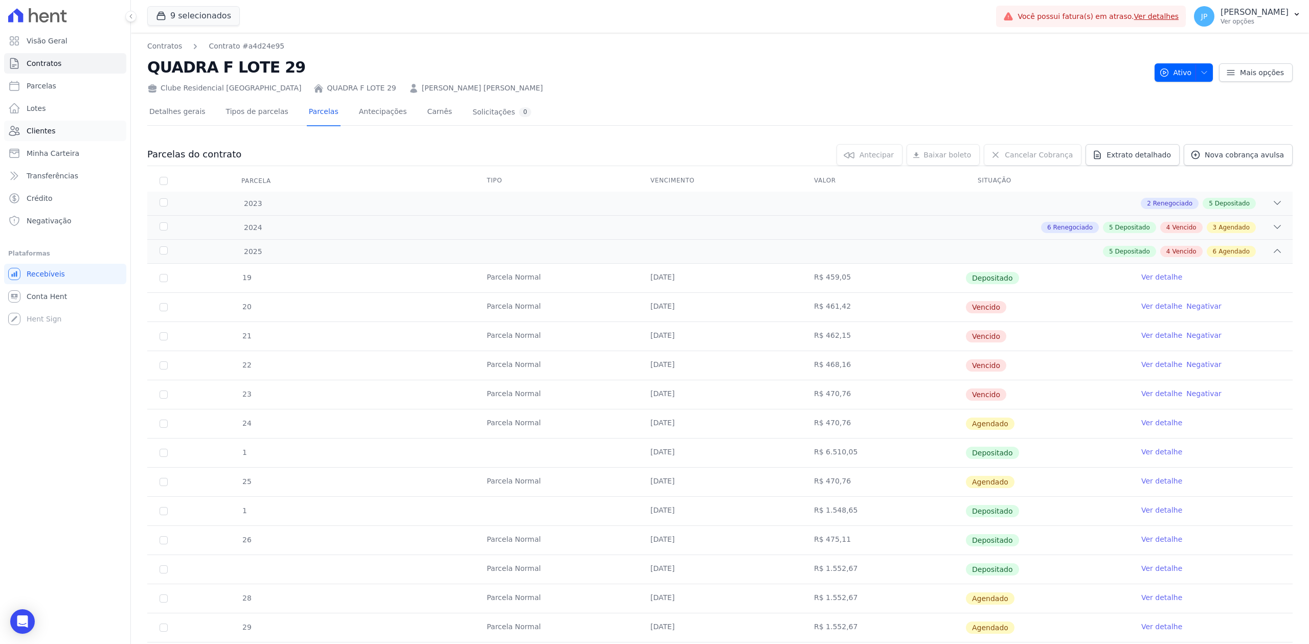
click at [35, 126] on span "Clientes" at bounding box center [41, 131] width 29 height 10
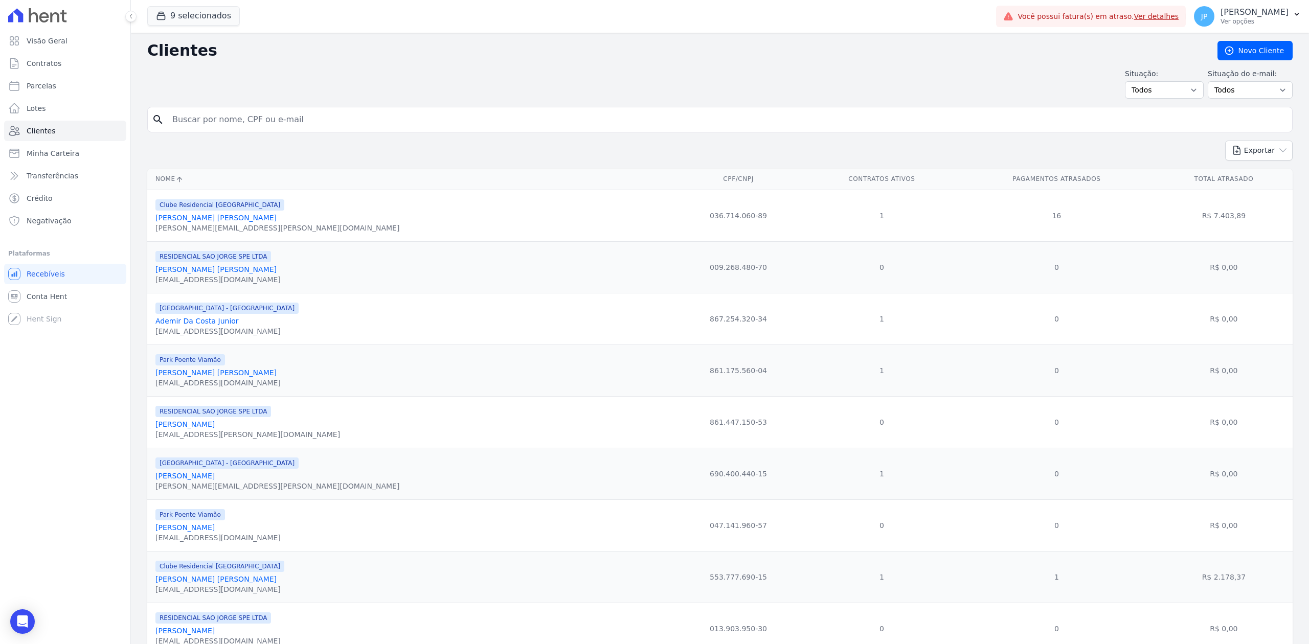
click at [266, 120] on input "search" at bounding box center [727, 119] width 1122 height 20
paste input "[PERSON_NAME]"
type input "[PERSON_NAME]"
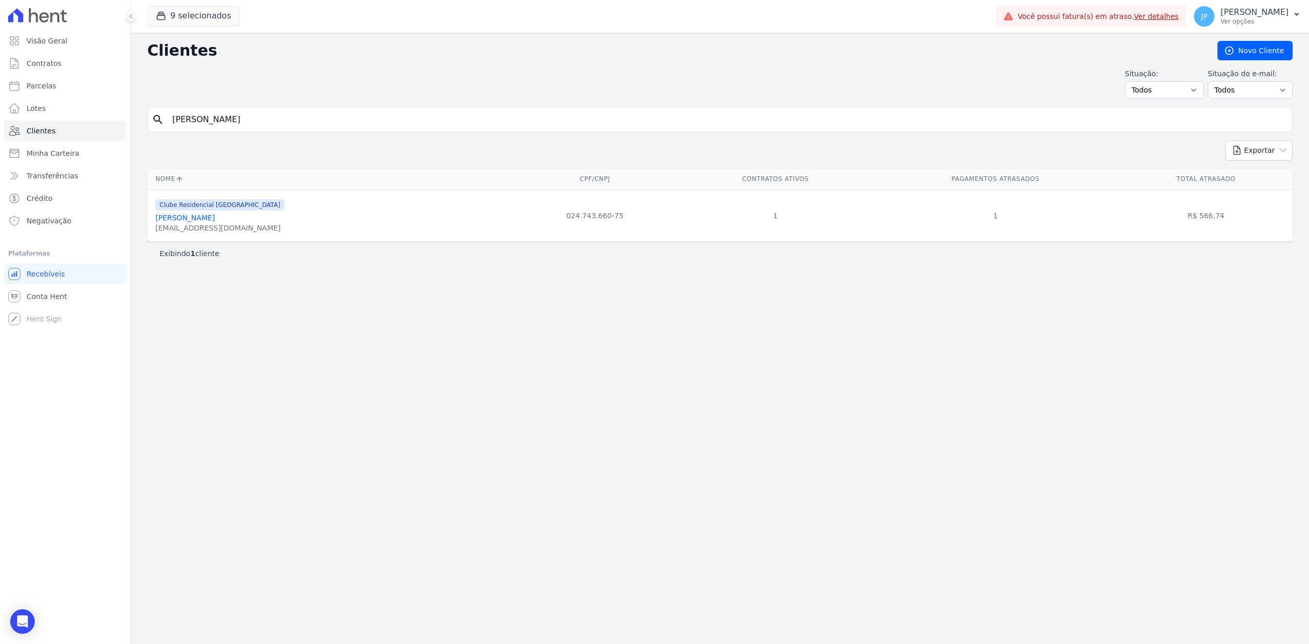
click at [167, 215] on link "[PERSON_NAME]" at bounding box center [184, 218] width 59 height 8
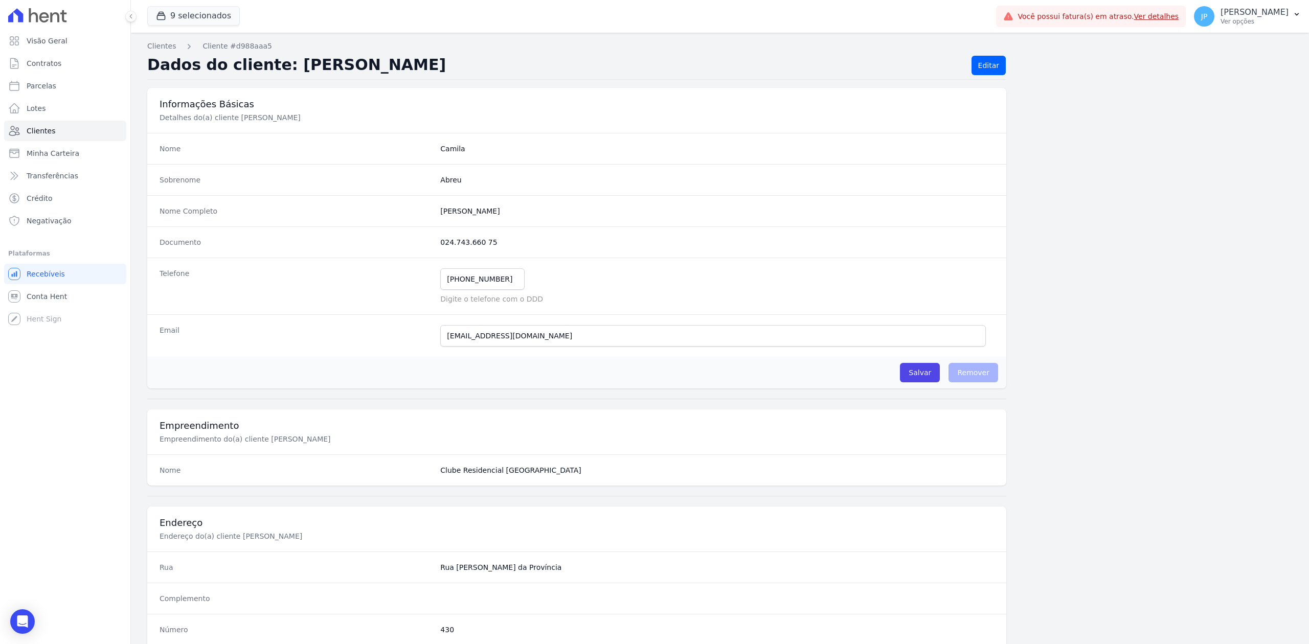
scroll to position [318, 0]
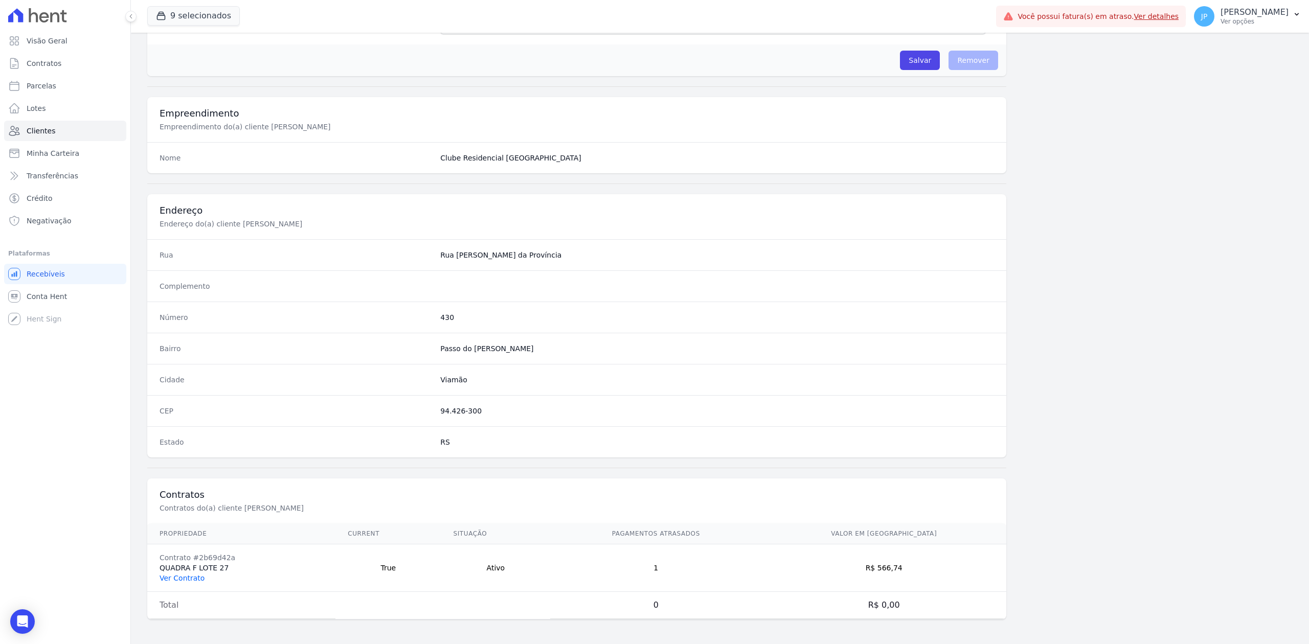
click at [172, 578] on link "Ver Contrato" at bounding box center [182, 578] width 45 height 8
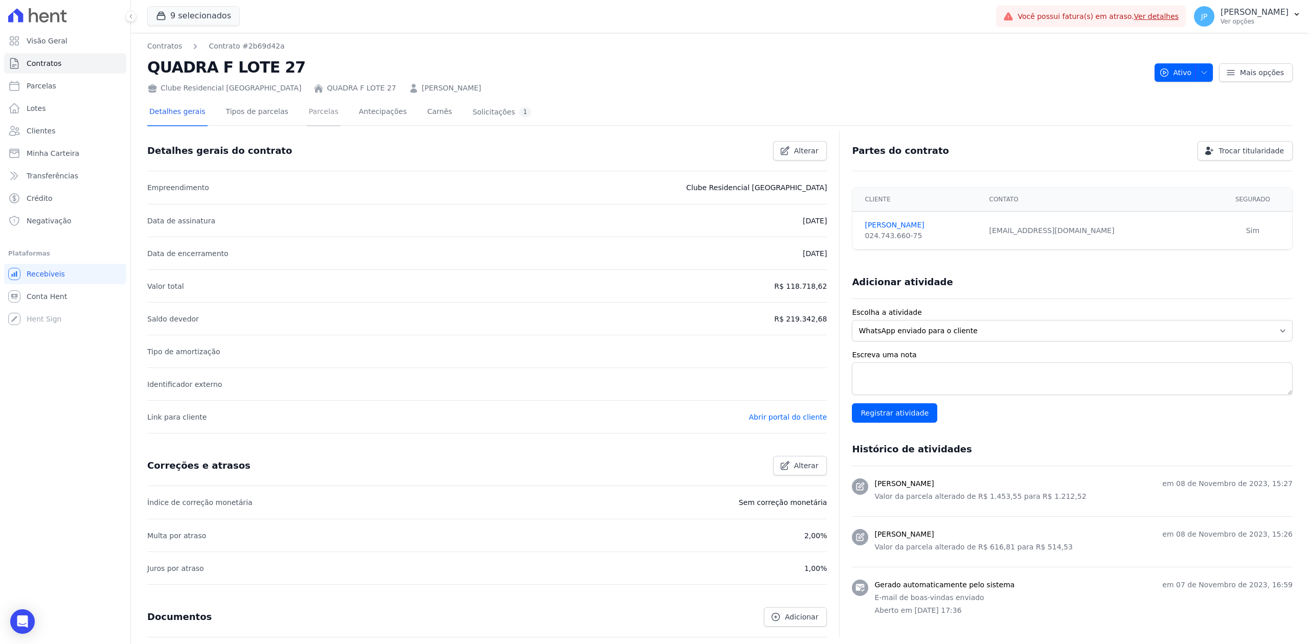
click at [307, 115] on link "Parcelas" at bounding box center [324, 112] width 34 height 27
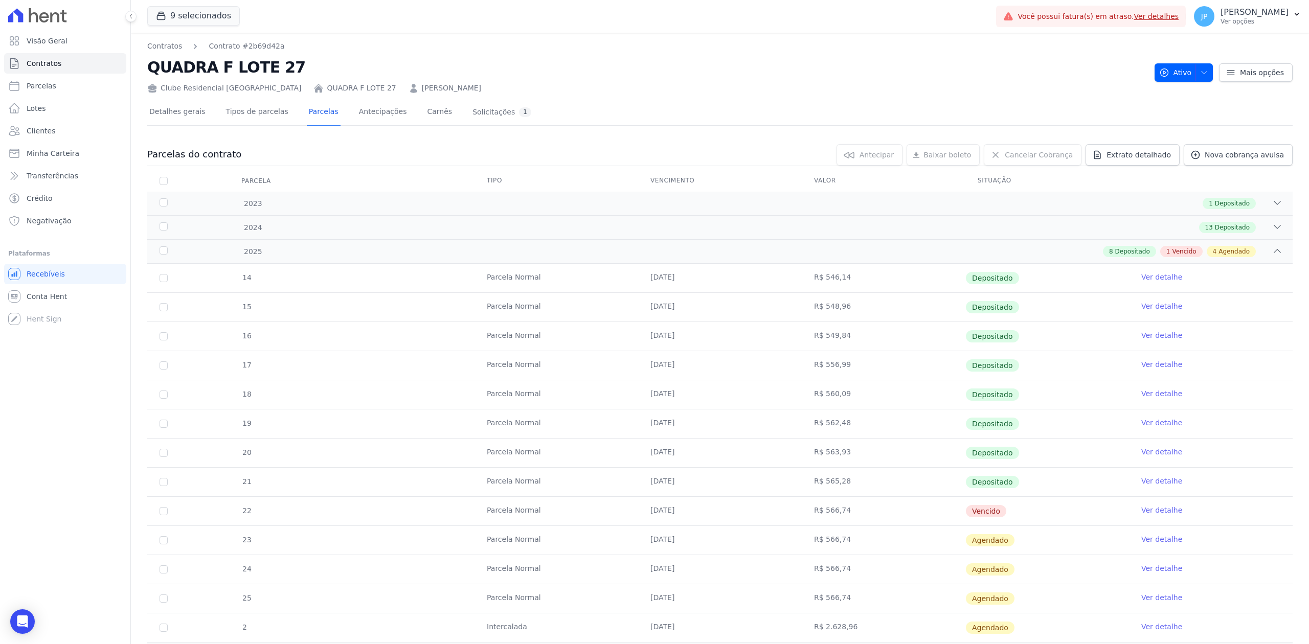
drag, startPoint x: 1308, startPoint y: 150, endPoint x: 1301, endPoint y: 418, distance: 267.5
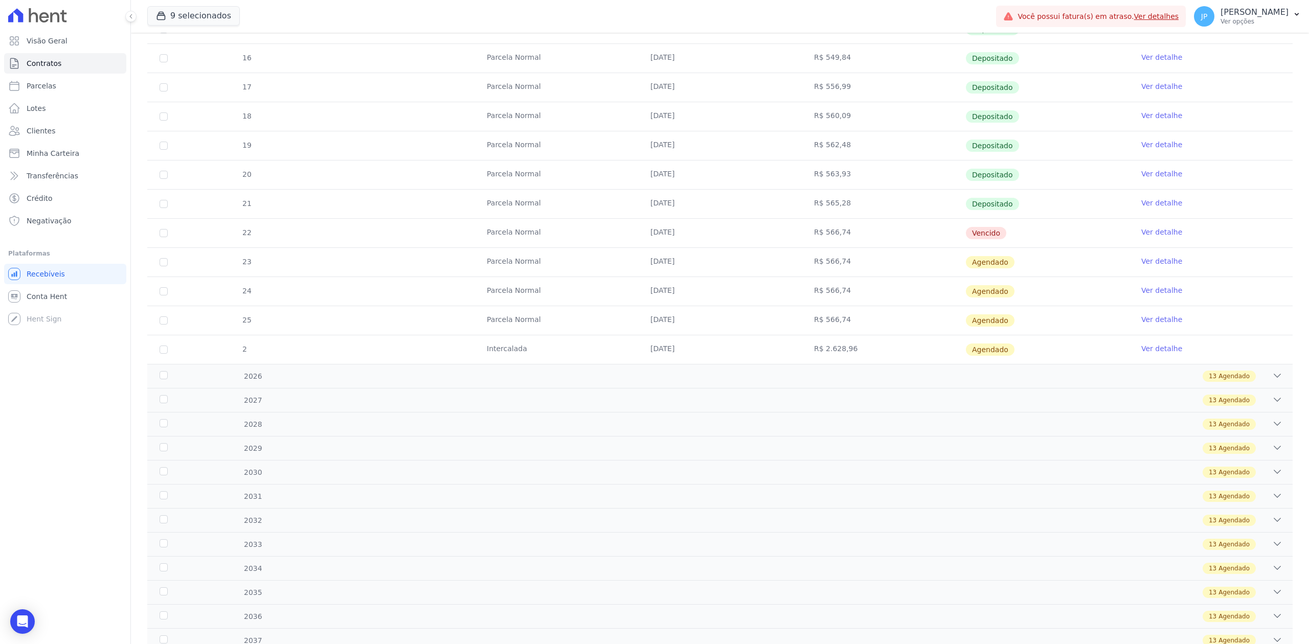
scroll to position [290, 0]
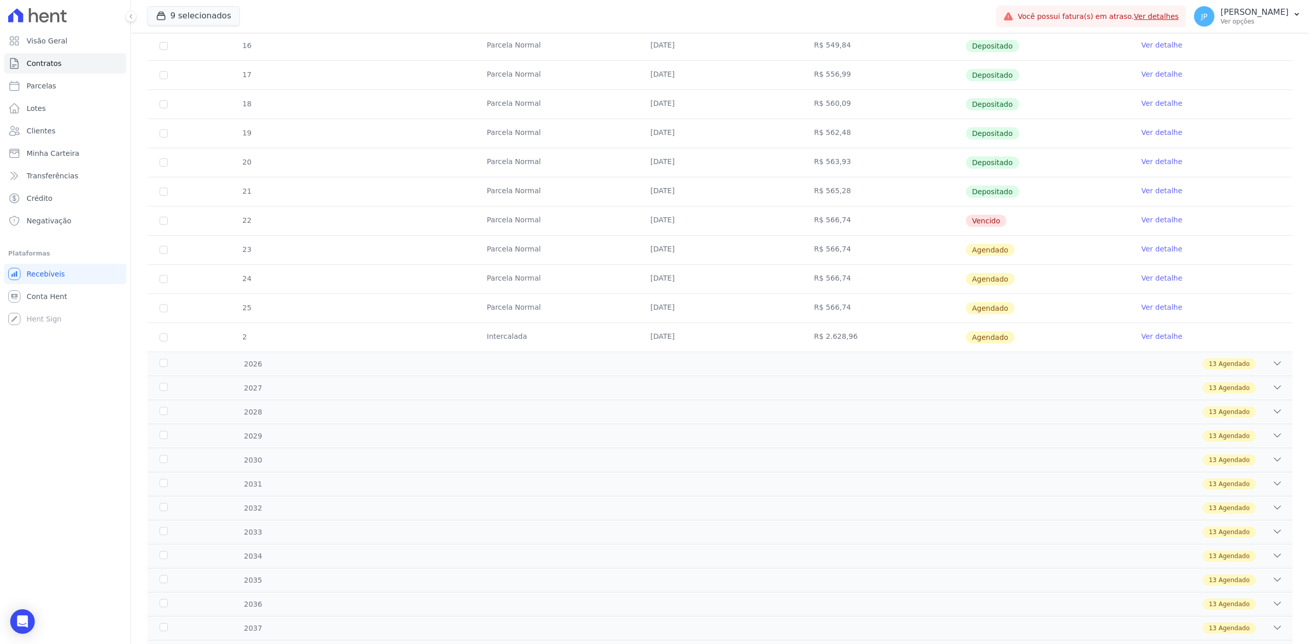
click at [693, 217] on td "[DATE]" at bounding box center [720, 221] width 164 height 29
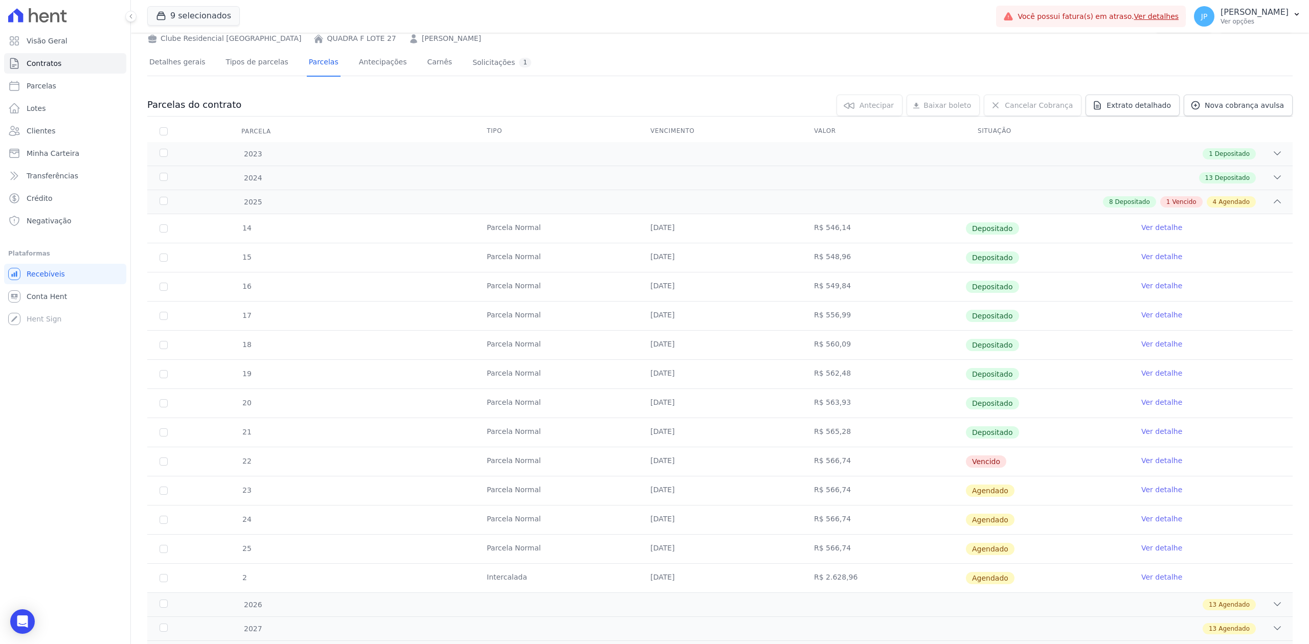
scroll to position [205, 0]
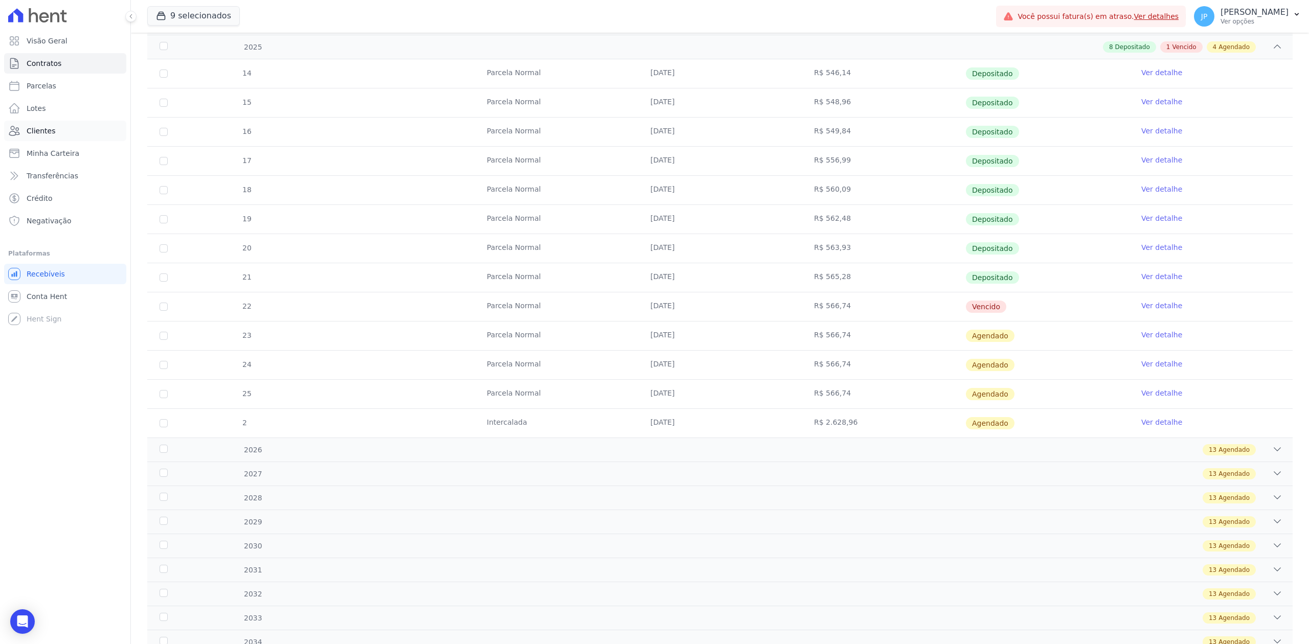
click at [43, 132] on span "Clientes" at bounding box center [41, 131] width 29 height 10
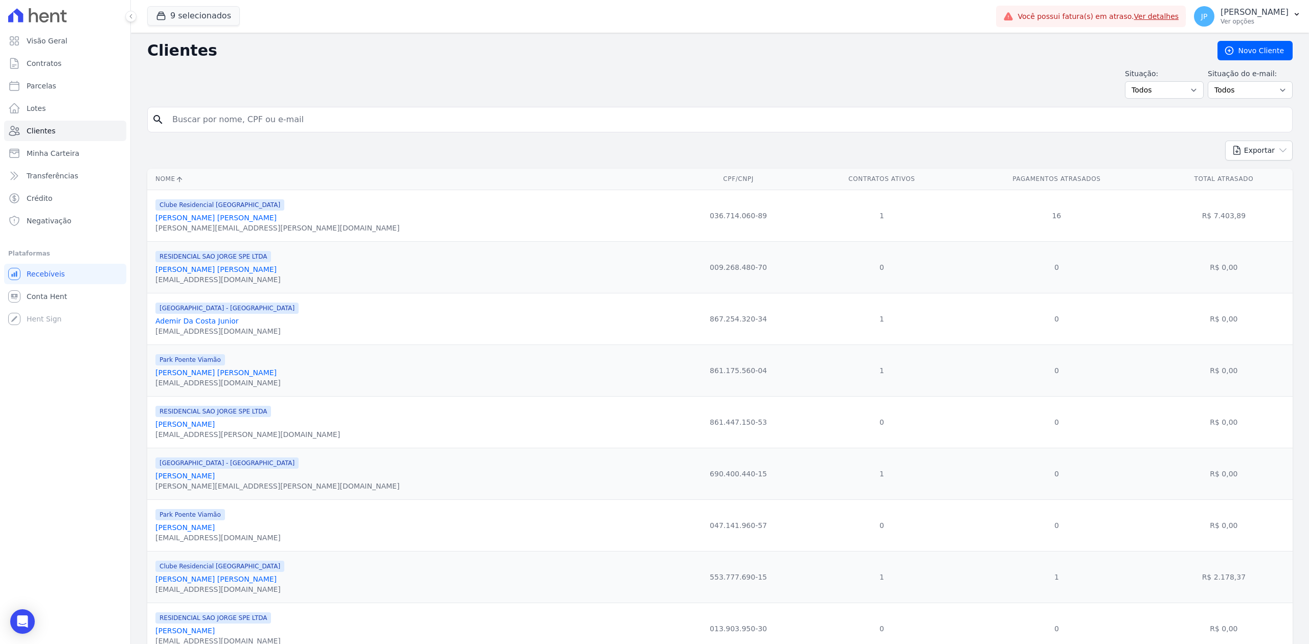
drag, startPoint x: 43, startPoint y: 132, endPoint x: 234, endPoint y: 129, distance: 190.7
click at [234, 129] on input "search" at bounding box center [727, 119] width 1122 height 20
paste input "[PERSON_NAME]"
type input "[PERSON_NAME]"
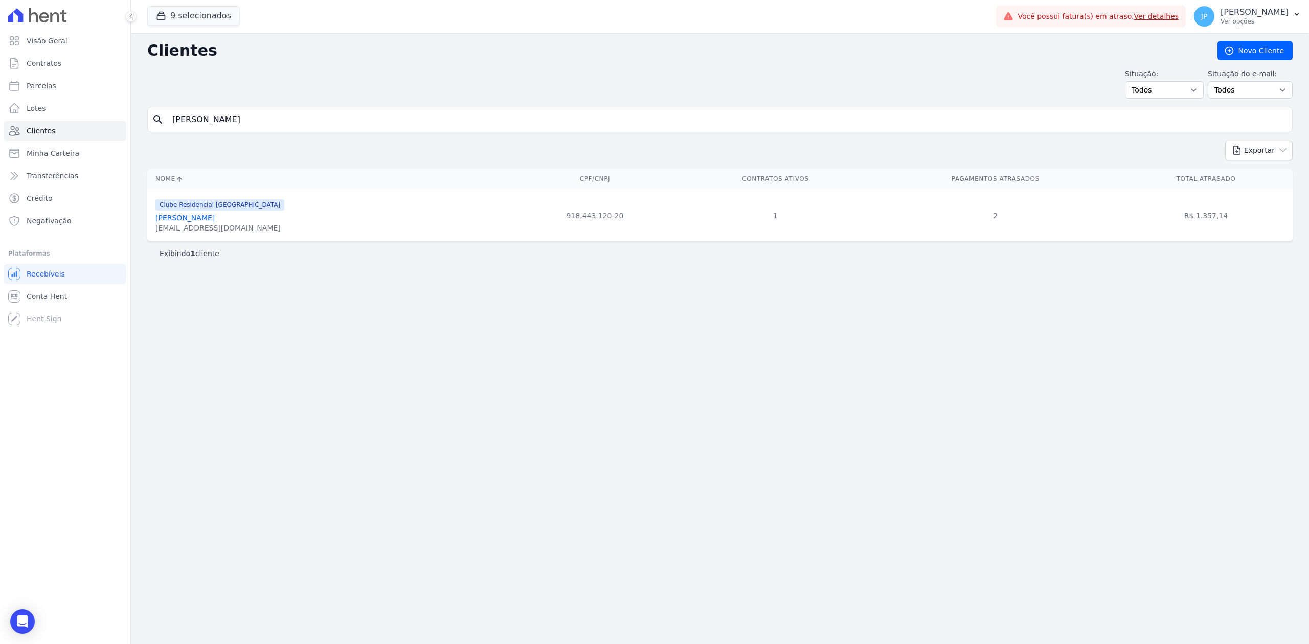
click at [187, 217] on link "[PERSON_NAME]" at bounding box center [184, 218] width 59 height 8
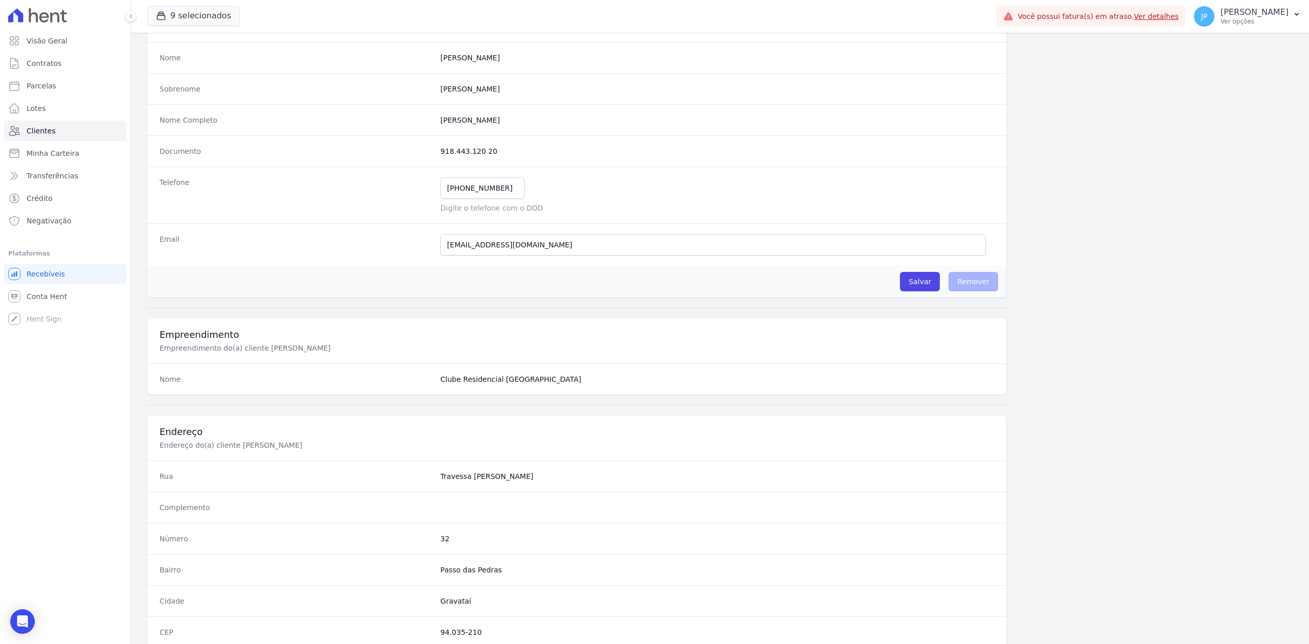
scroll to position [318, 0]
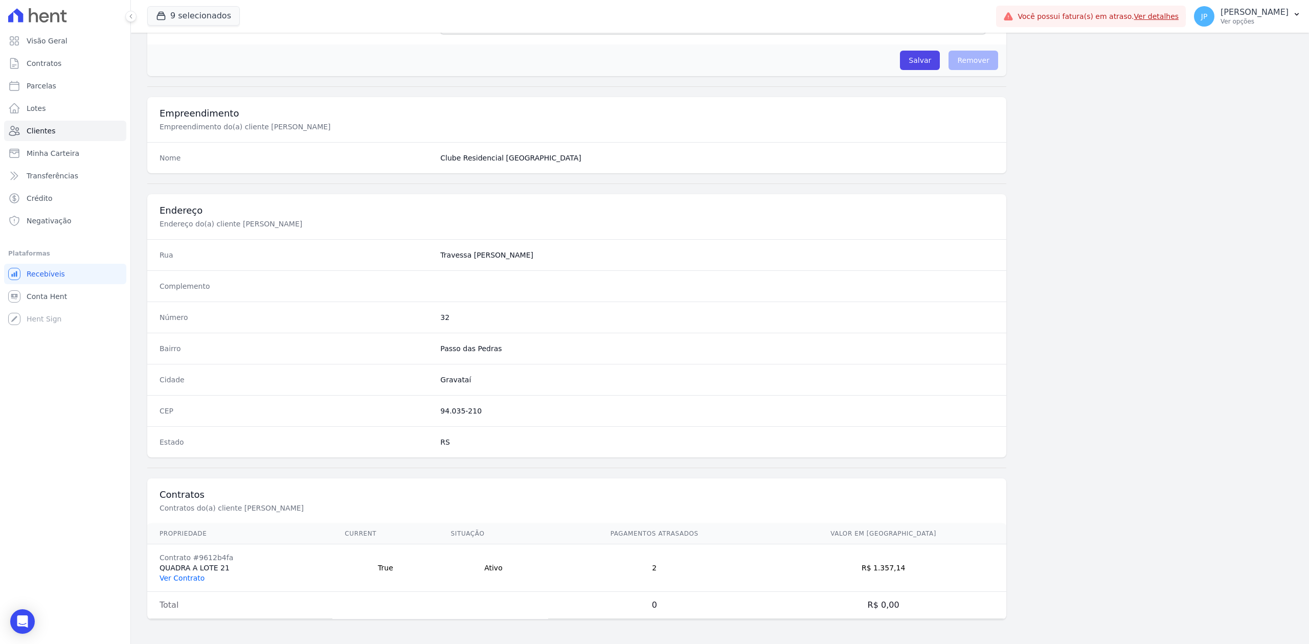
click at [175, 581] on link "Ver Contrato" at bounding box center [182, 578] width 45 height 8
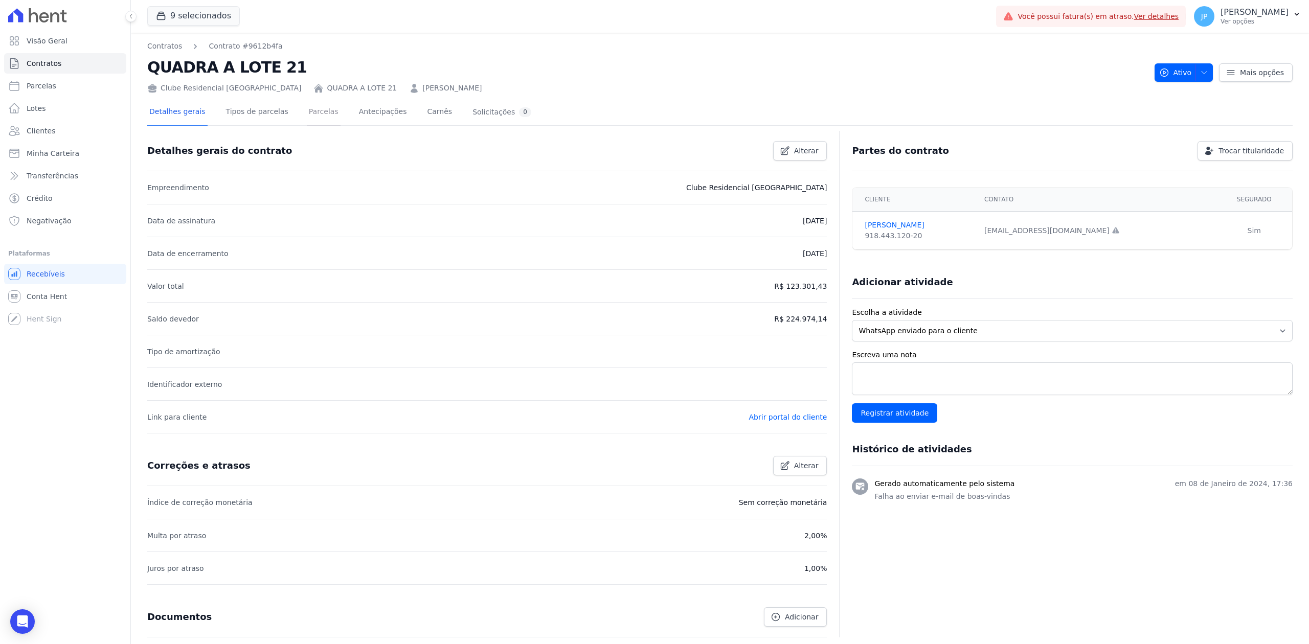
click at [307, 111] on link "Parcelas" at bounding box center [324, 112] width 34 height 27
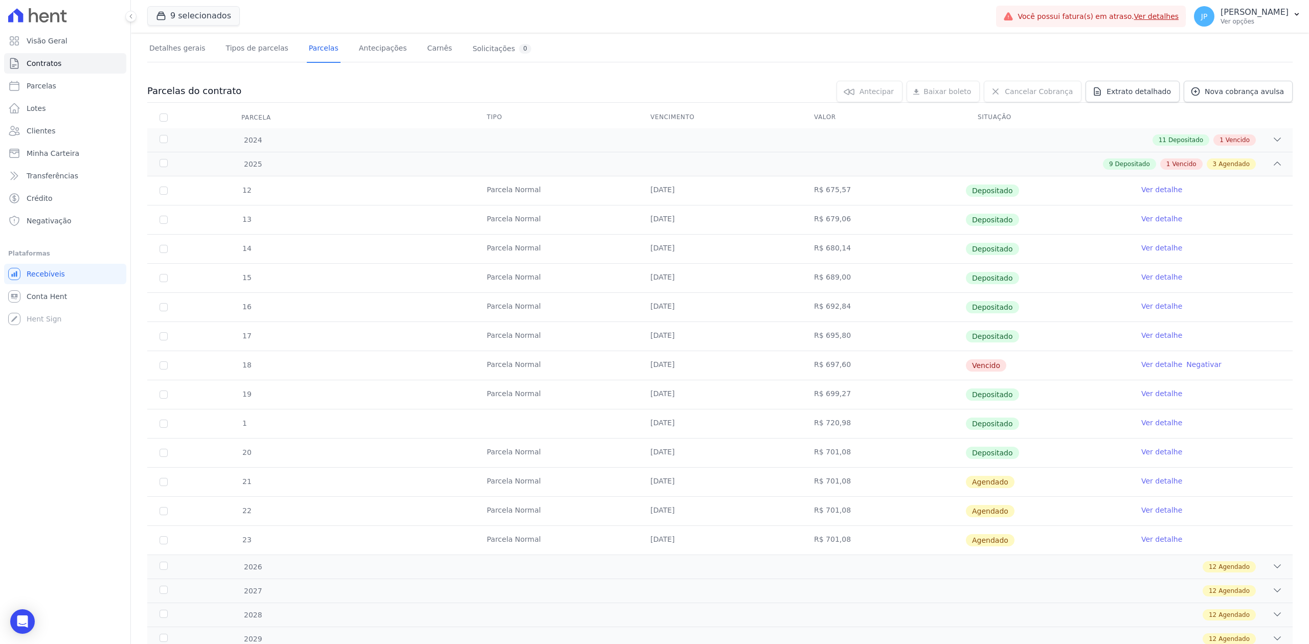
scroll to position [136, 0]
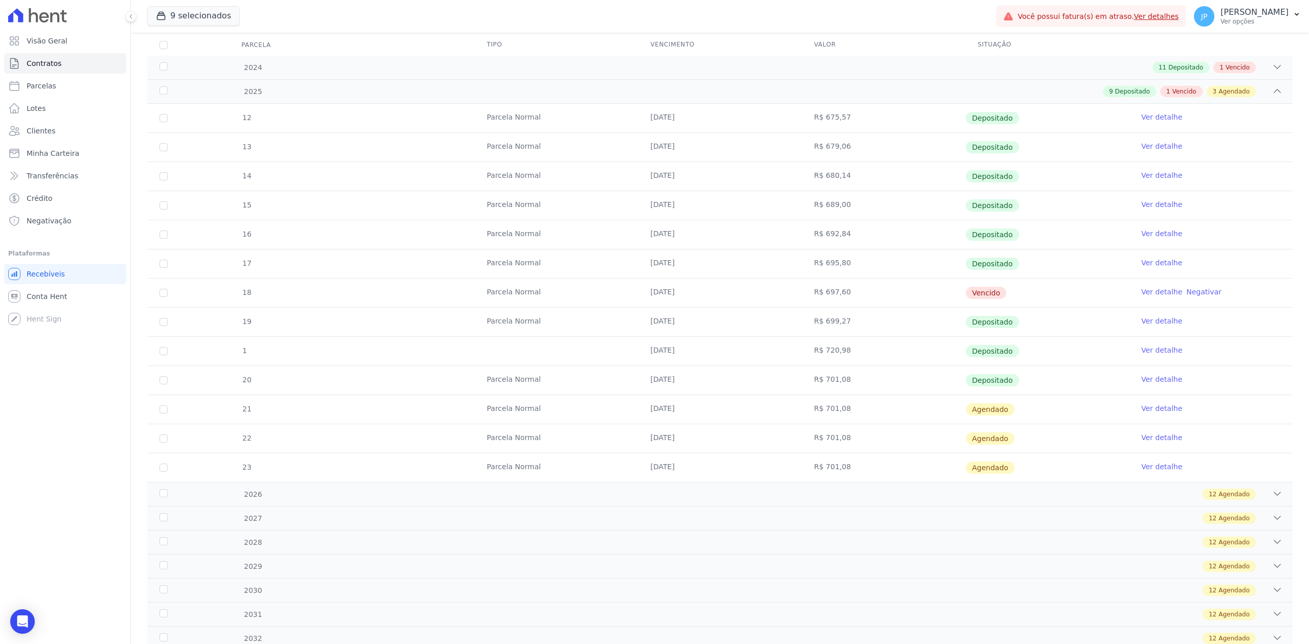
drag, startPoint x: 1121, startPoint y: 388, endPoint x: 434, endPoint y: 375, distance: 687.3
click at [434, 375] on tr "20 [GEOGRAPHIC_DATA] [DATE] R$ 701,08 Depositado Ver detalhe" at bounding box center [719, 380] width 1145 height 29
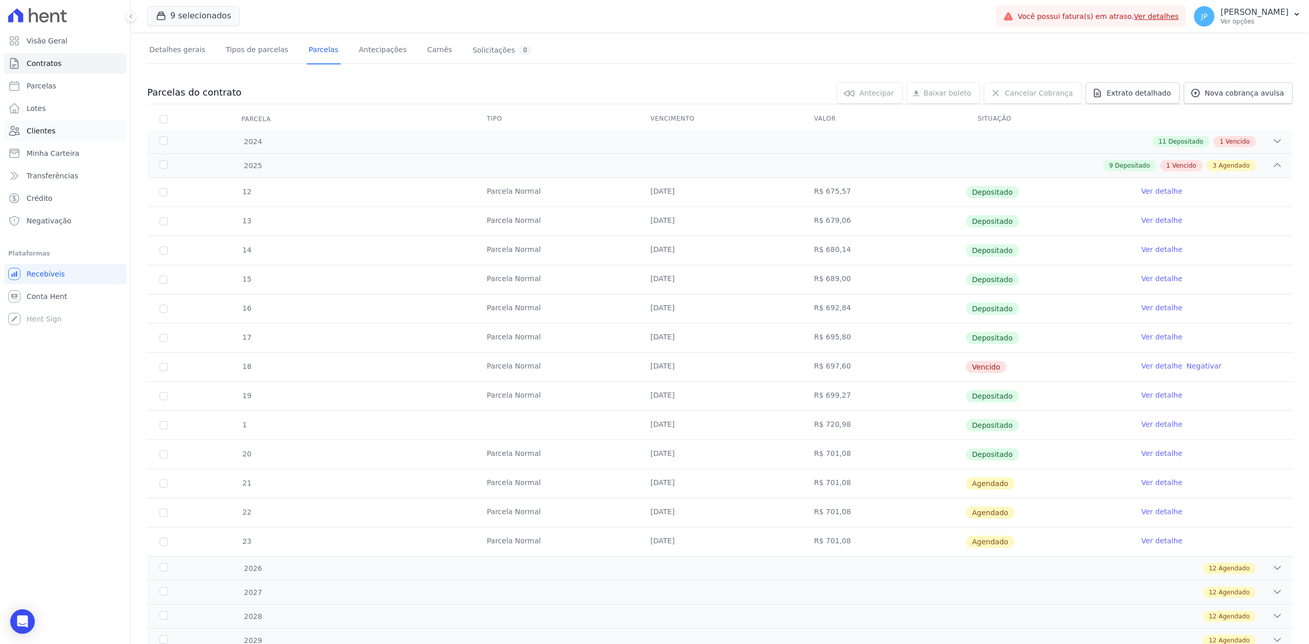
scroll to position [0, 0]
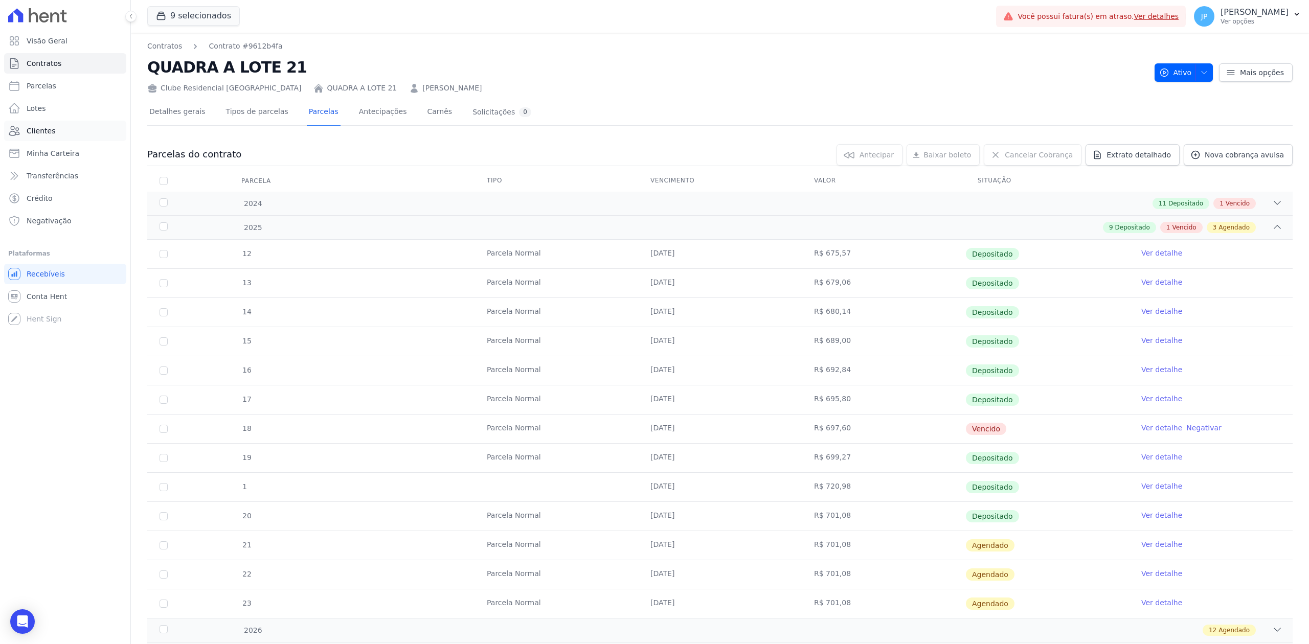
click at [29, 127] on span "Clientes" at bounding box center [41, 131] width 29 height 10
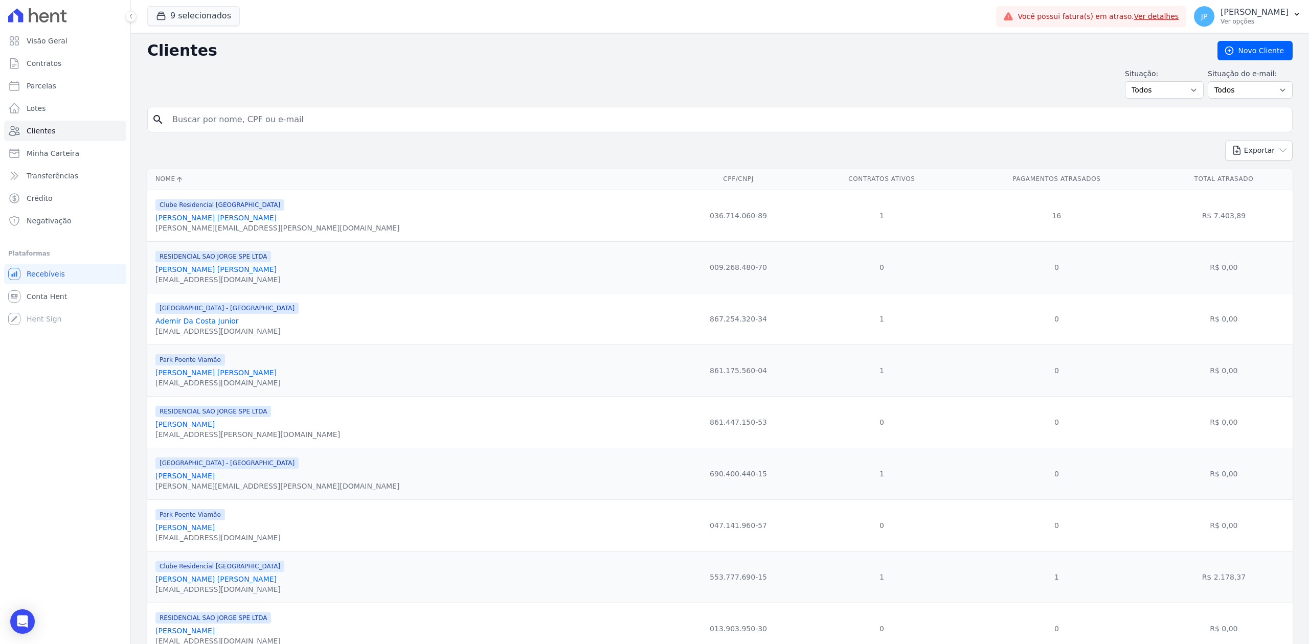
drag, startPoint x: 268, startPoint y: 122, endPoint x: 254, endPoint y: 127, distance: 15.2
click at [252, 126] on input "search" at bounding box center [727, 119] width 1122 height 20
paste input "[PERSON_NAME] DOS [PERSON_NAME]"
type input "[PERSON_NAME] DOS [PERSON_NAME]"
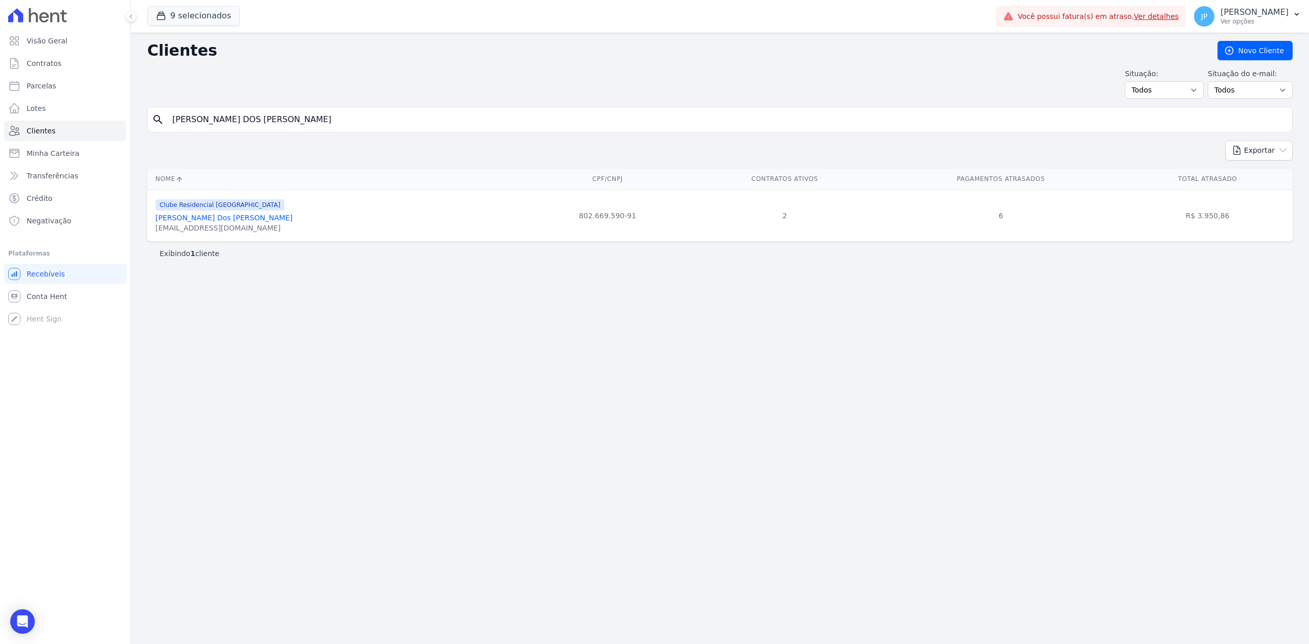
click at [223, 220] on link "[PERSON_NAME] Dos [PERSON_NAME]" at bounding box center [223, 218] width 137 height 8
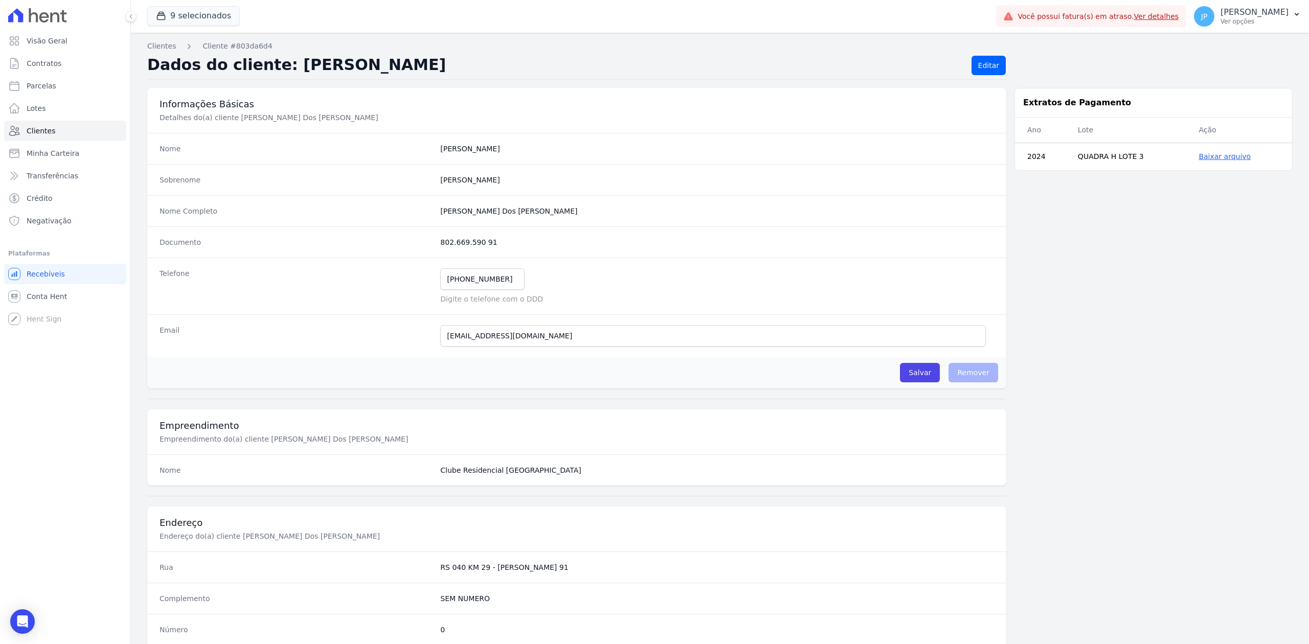
scroll to position [365, 0]
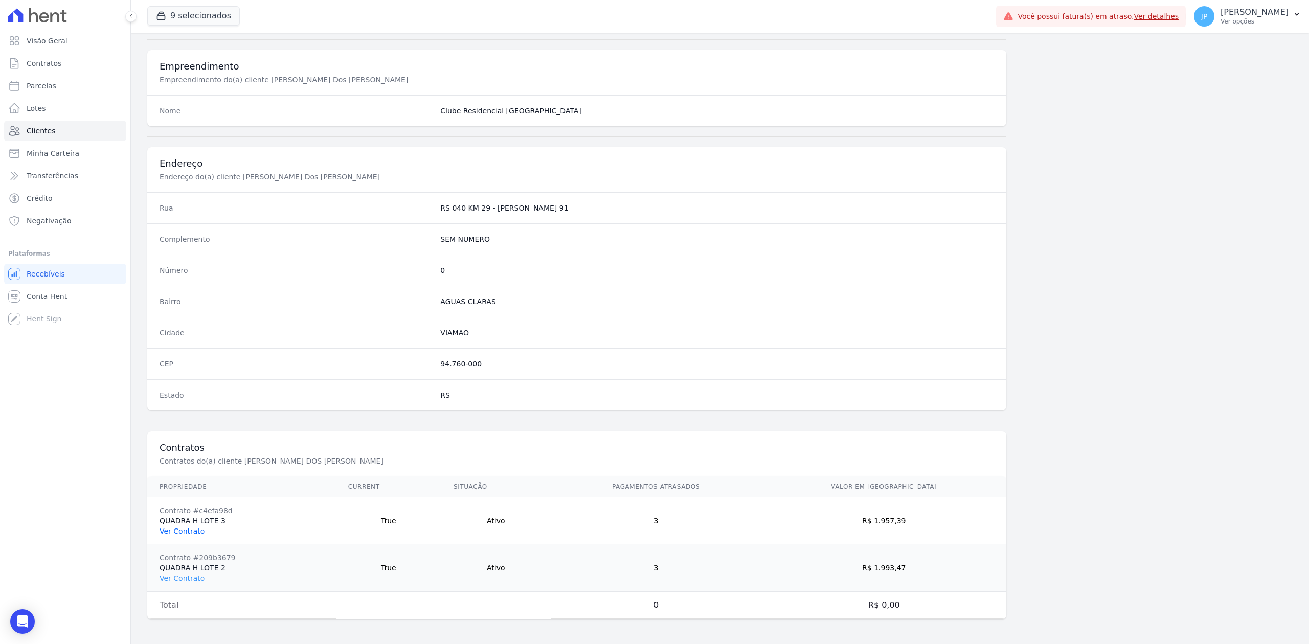
click at [181, 531] on link "Ver Contrato" at bounding box center [182, 531] width 45 height 8
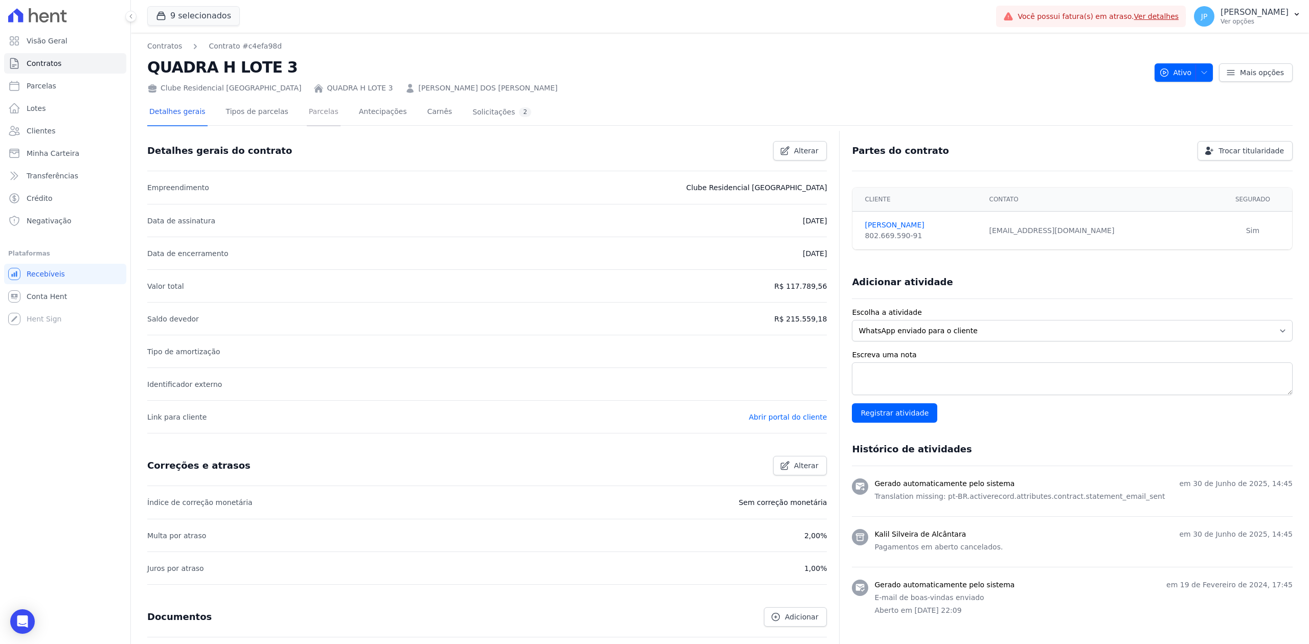
click at [315, 116] on link "Parcelas" at bounding box center [324, 112] width 34 height 27
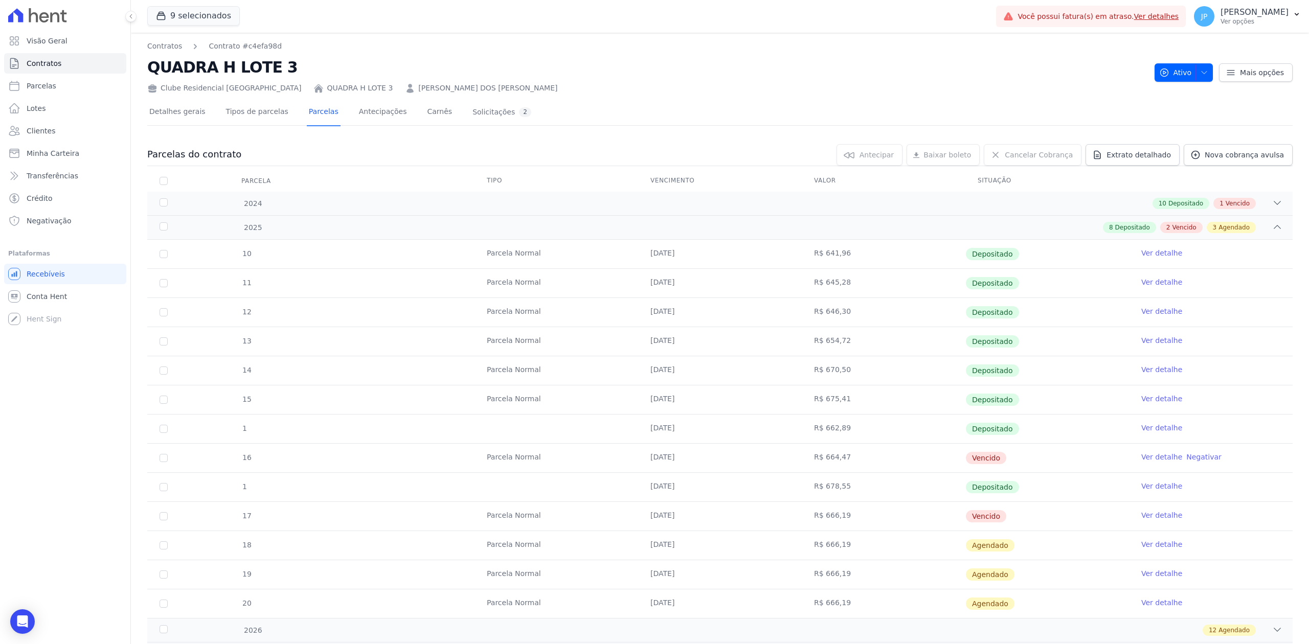
scroll to position [136, 0]
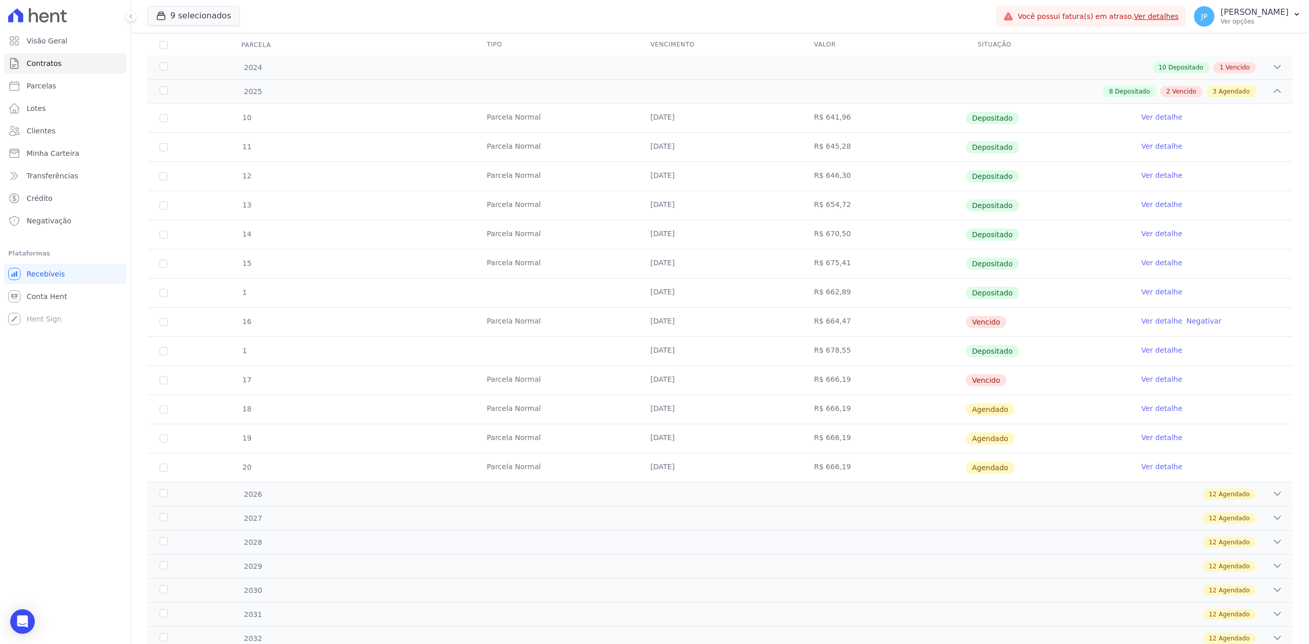
drag, startPoint x: 1017, startPoint y: 389, endPoint x: 477, endPoint y: 392, distance: 540.9
click at [477, 392] on tr "17 [GEOGRAPHIC_DATA] [DATE] R$ 666,19 [GEOGRAPHIC_DATA] Ver detalhe" at bounding box center [719, 380] width 1145 height 29
click at [50, 133] on span "Clientes" at bounding box center [41, 131] width 29 height 10
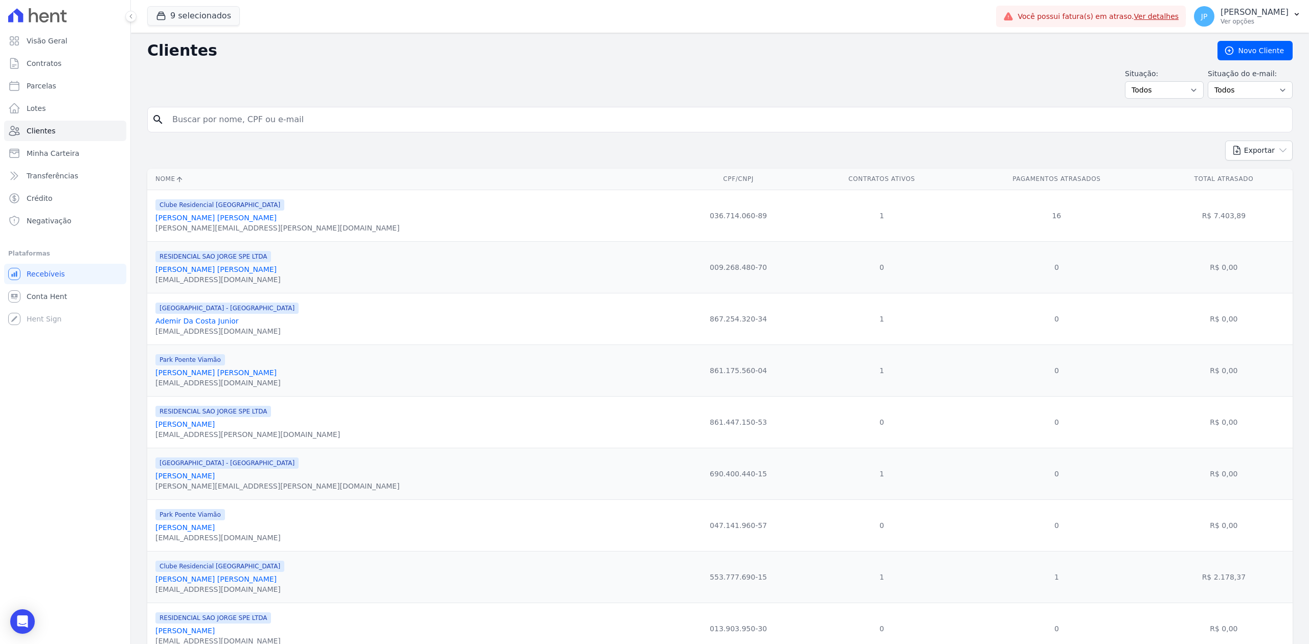
click at [186, 126] on input "search" at bounding box center [727, 119] width 1122 height 20
click at [211, 126] on input "search" at bounding box center [727, 119] width 1122 height 20
paste input "[PERSON_NAME]"
type input "[PERSON_NAME]"
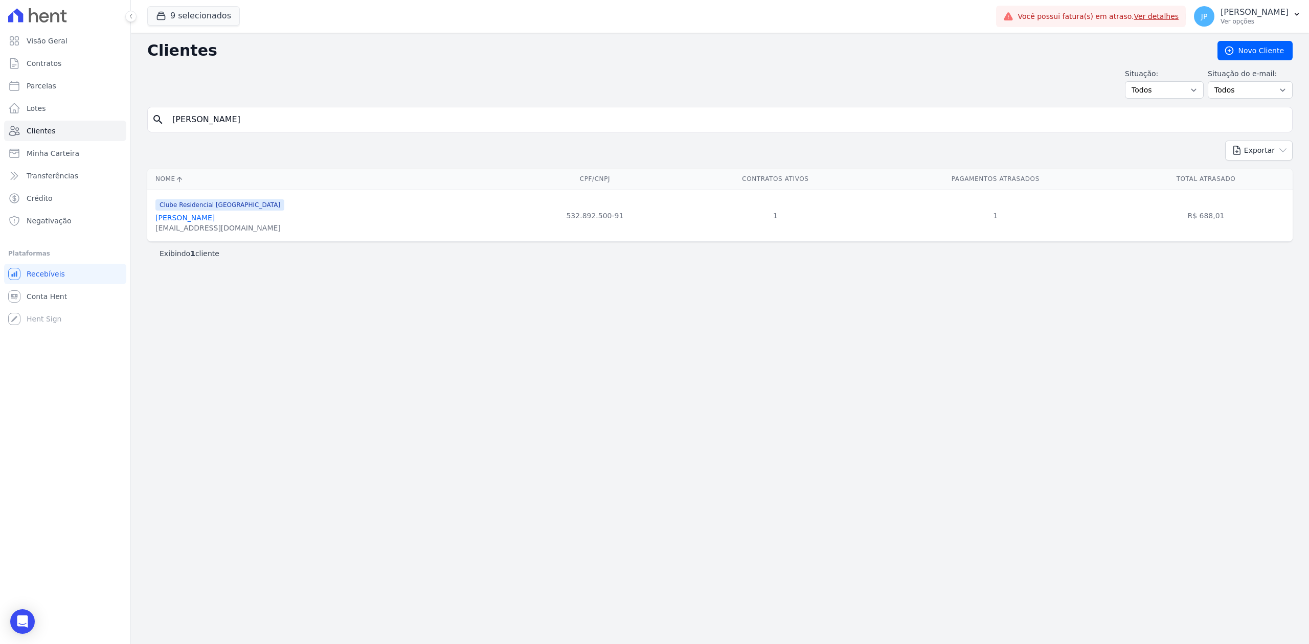
click at [197, 221] on link "[PERSON_NAME]" at bounding box center [184, 218] width 59 height 8
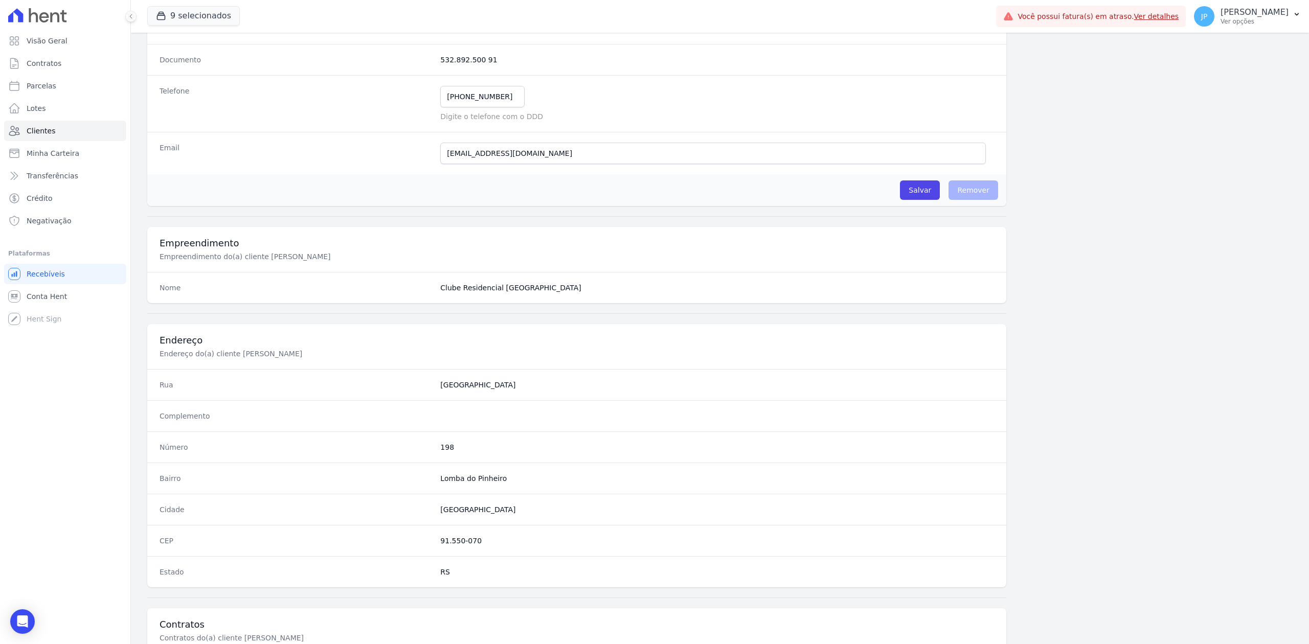
scroll to position [318, 0]
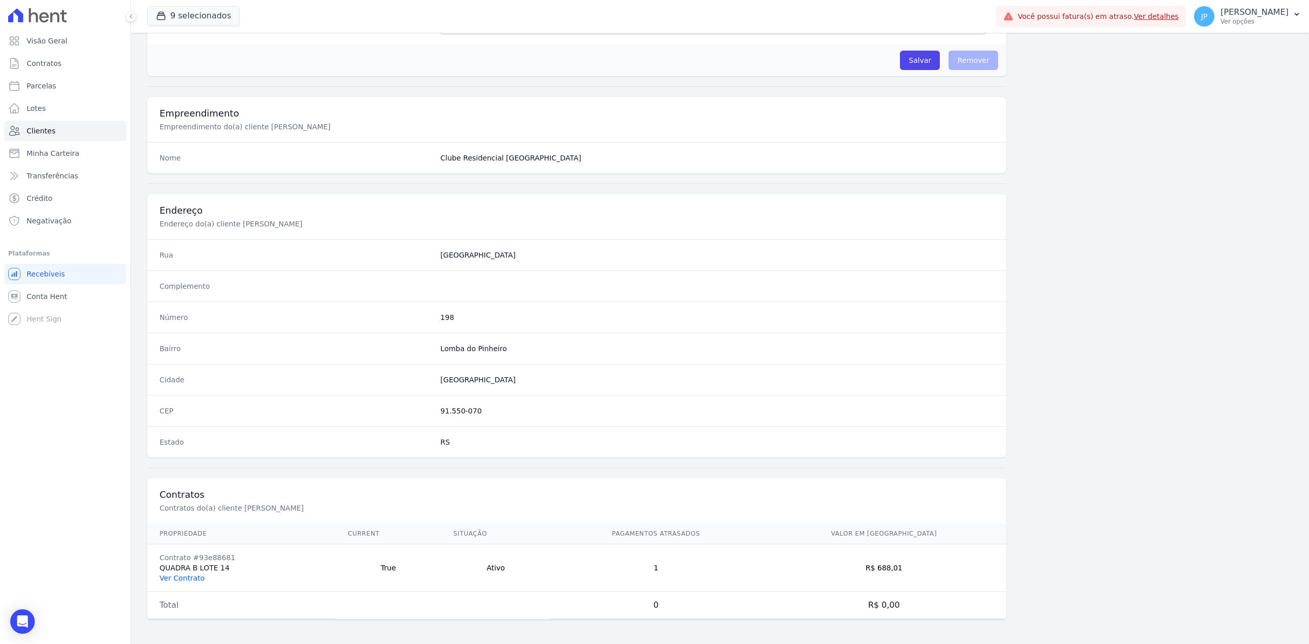
click at [172, 579] on link "Ver Contrato" at bounding box center [182, 578] width 45 height 8
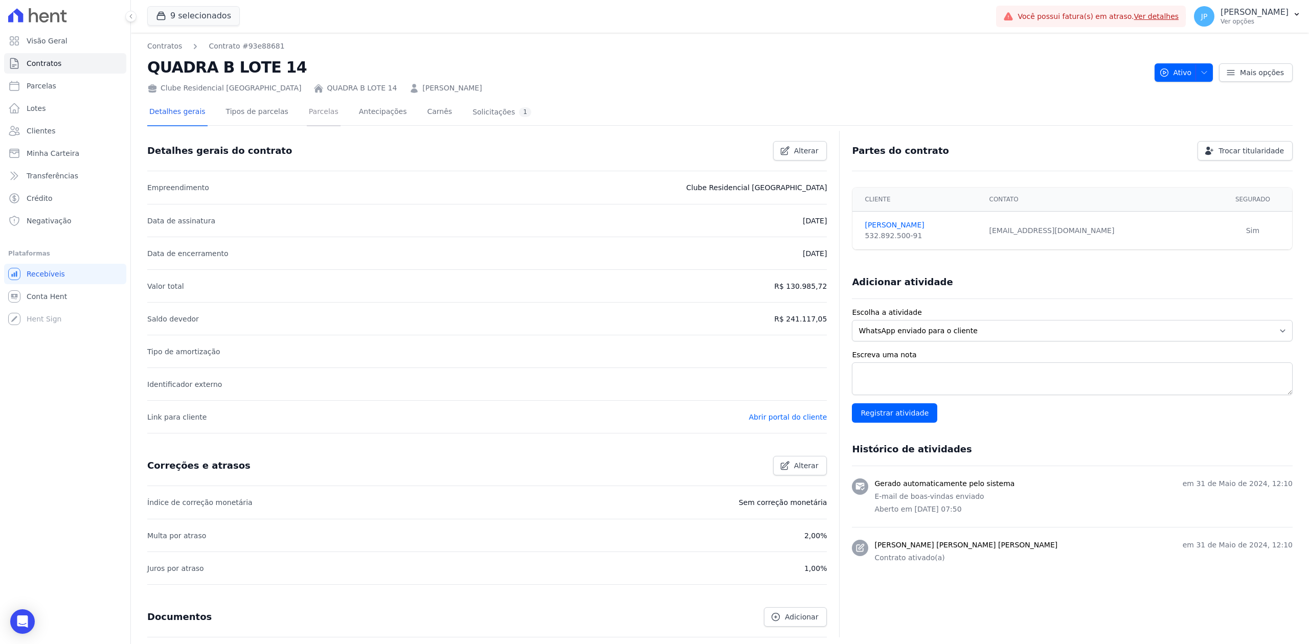
click at [307, 116] on link "Parcelas" at bounding box center [324, 112] width 34 height 27
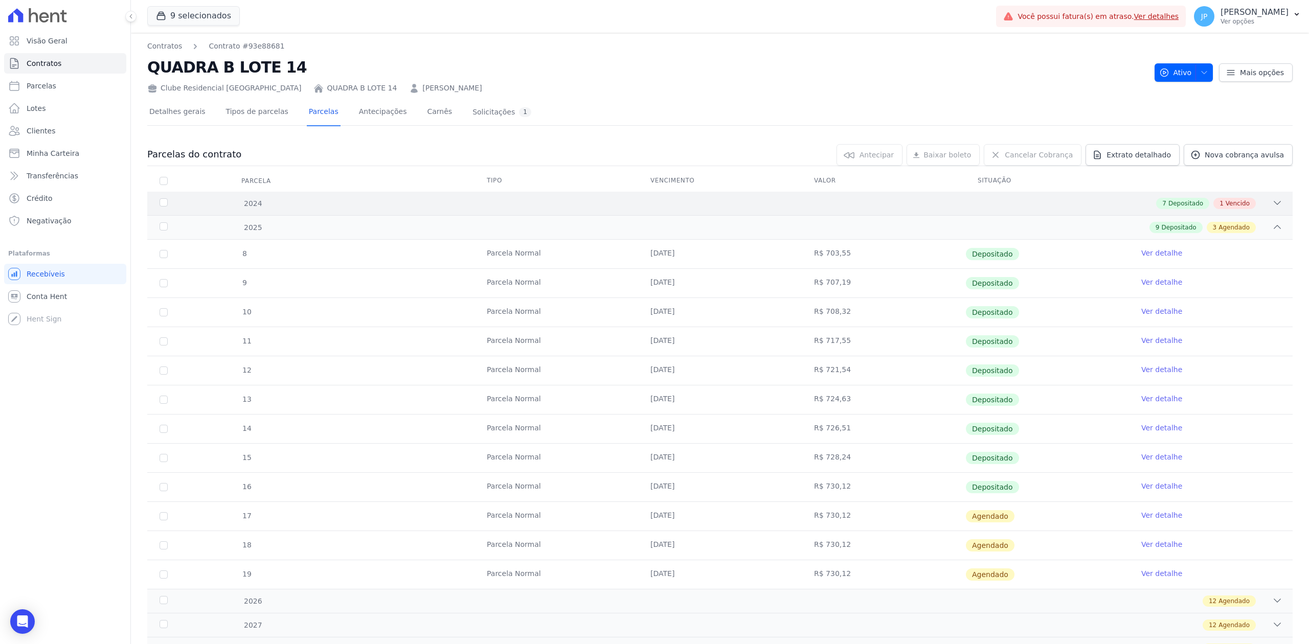
click at [1272, 200] on icon at bounding box center [1277, 203] width 10 height 10
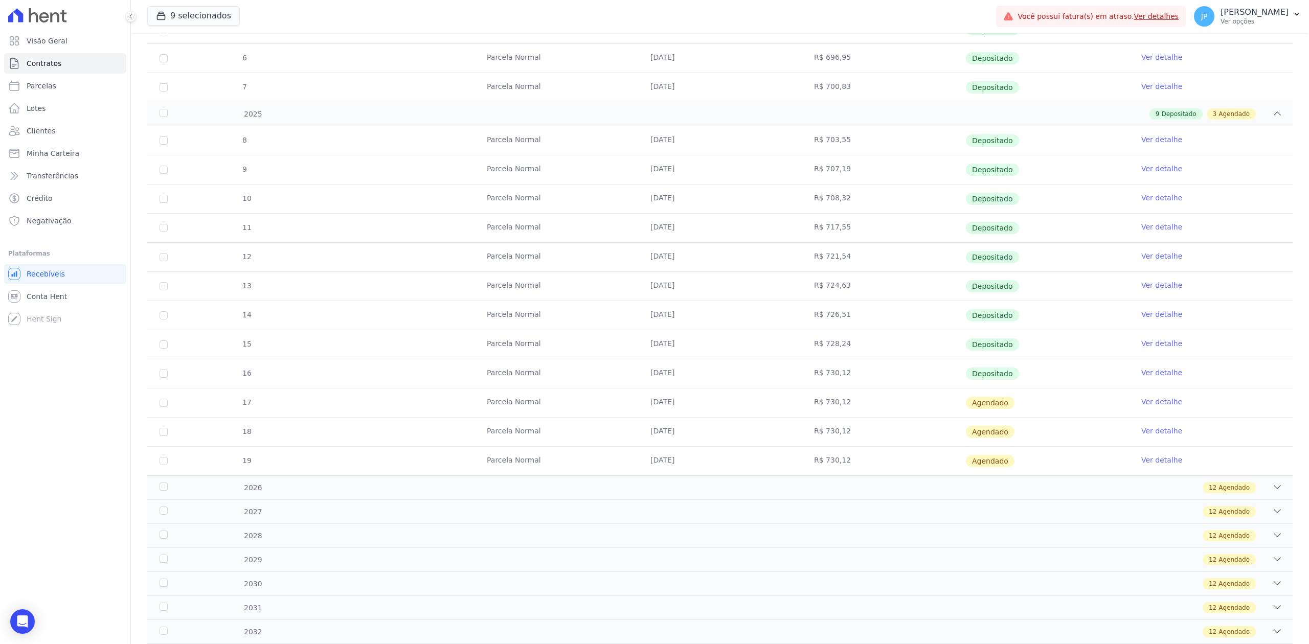
scroll to position [341, 0]
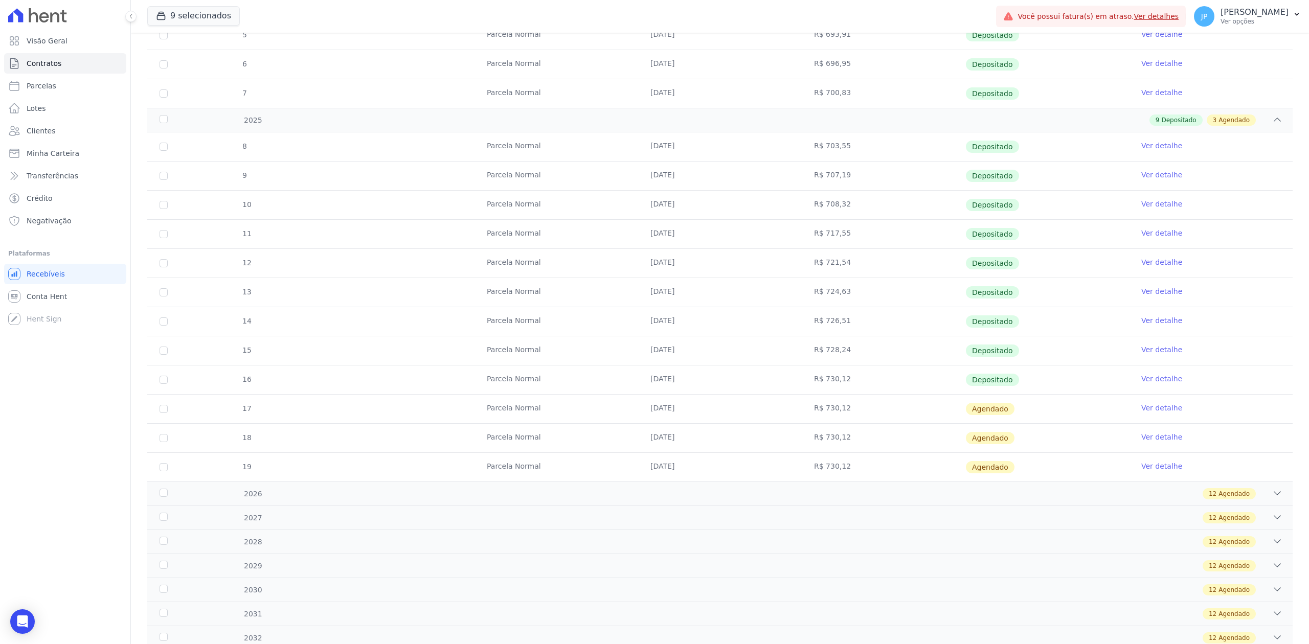
drag, startPoint x: 1052, startPoint y: 382, endPoint x: 449, endPoint y: 379, distance: 603.3
click at [449, 379] on tr "16 [GEOGRAPHIC_DATA] [DATE] R$ 730,12 Depositado Ver detalhe" at bounding box center [719, 379] width 1145 height 29
click at [1146, 381] on link "Ver detalhe" at bounding box center [1161, 379] width 41 height 10
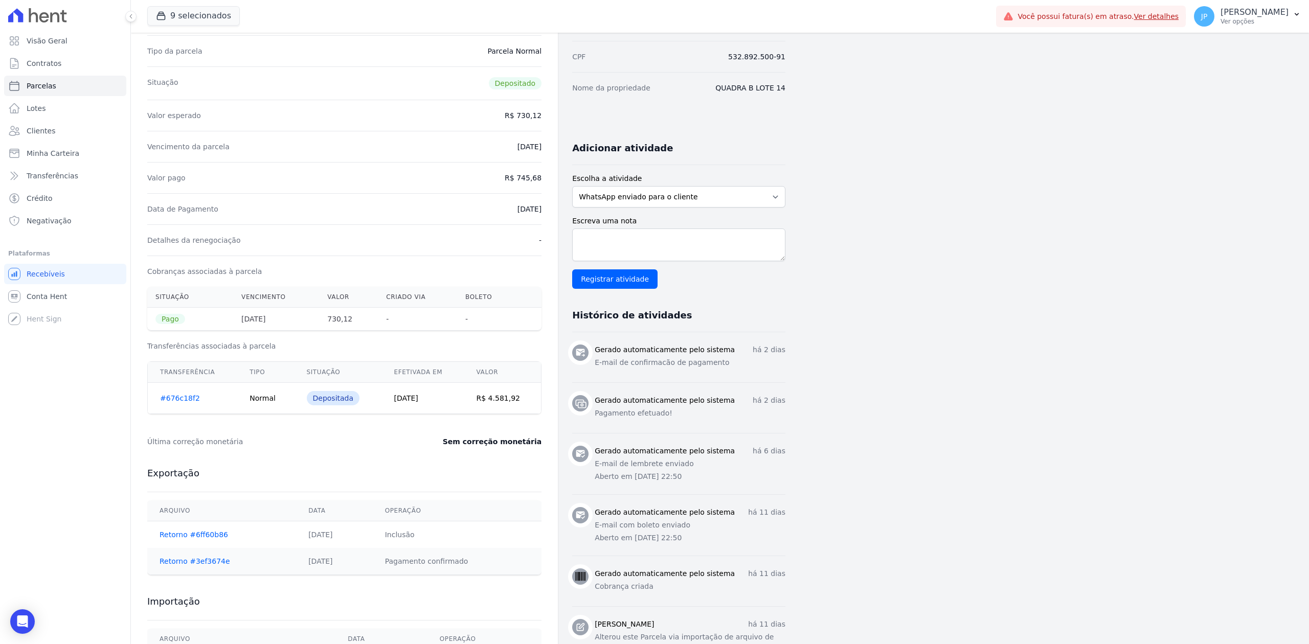
scroll to position [136, 0]
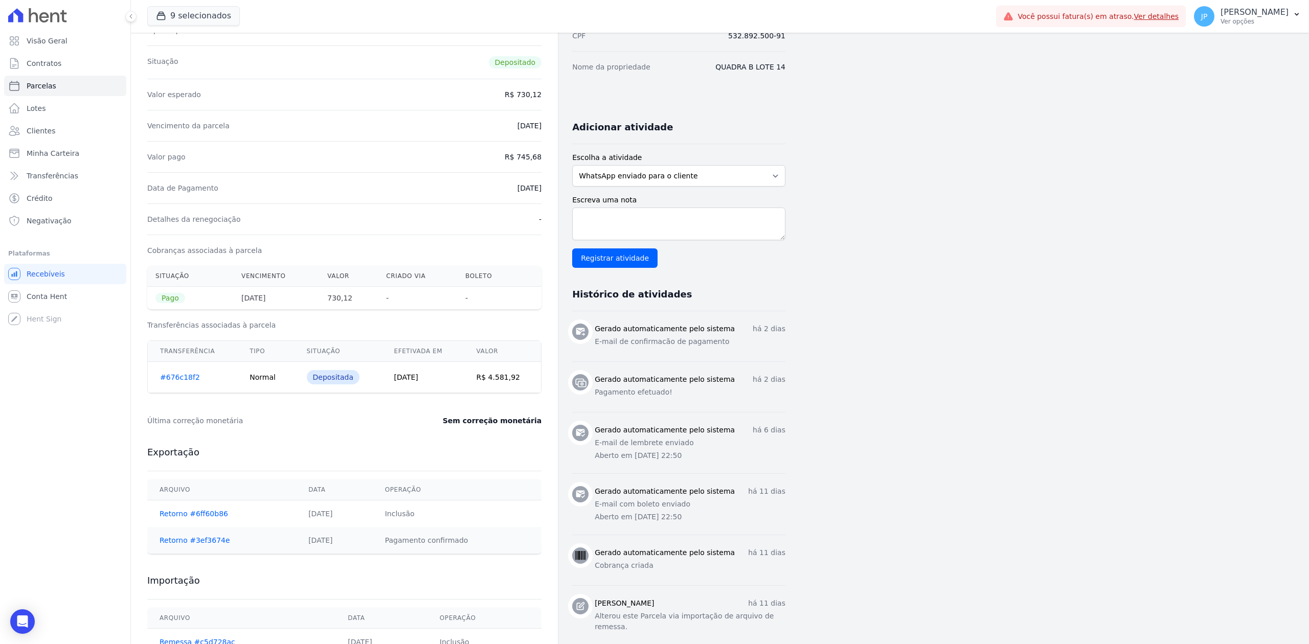
drag, startPoint x: 414, startPoint y: 375, endPoint x: 444, endPoint y: 379, distance: 30.4
click at [444, 379] on td "[DATE]" at bounding box center [422, 377] width 82 height 31
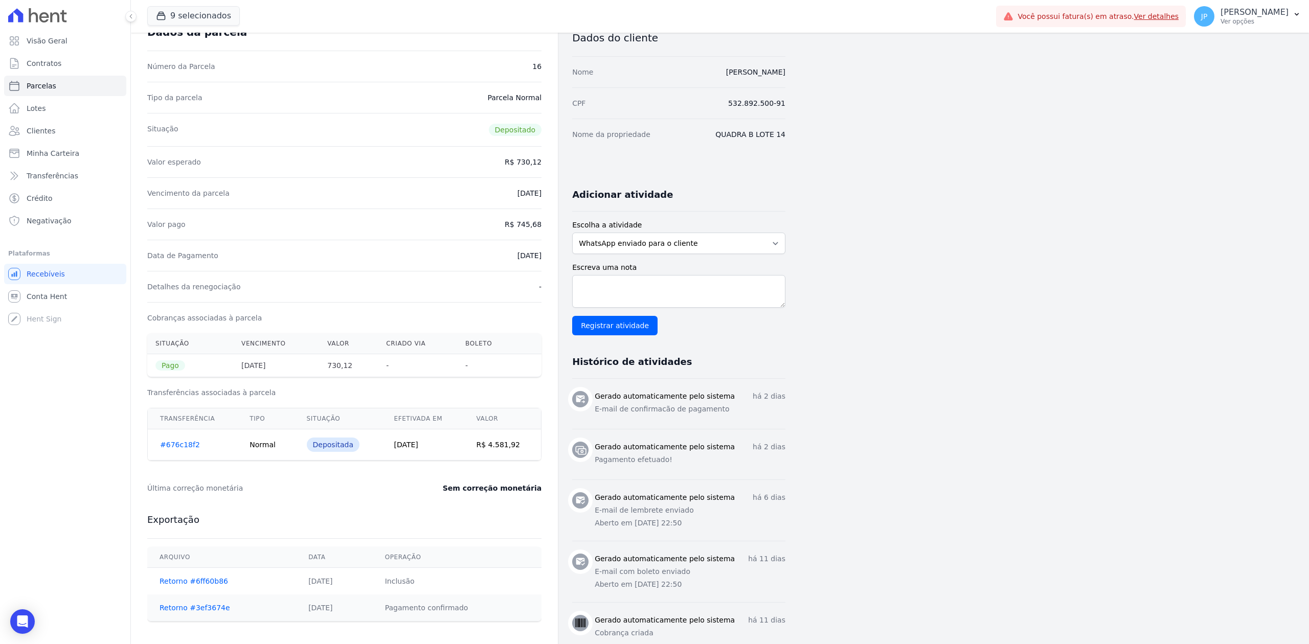
scroll to position [68, 0]
click at [763, 395] on p "há 2 dias" at bounding box center [769, 397] width 33 height 11
drag, startPoint x: 756, startPoint y: 397, endPoint x: 800, endPoint y: 410, distance: 46.1
drag, startPoint x: 755, startPoint y: 450, endPoint x: 804, endPoint y: 471, distance: 53.8
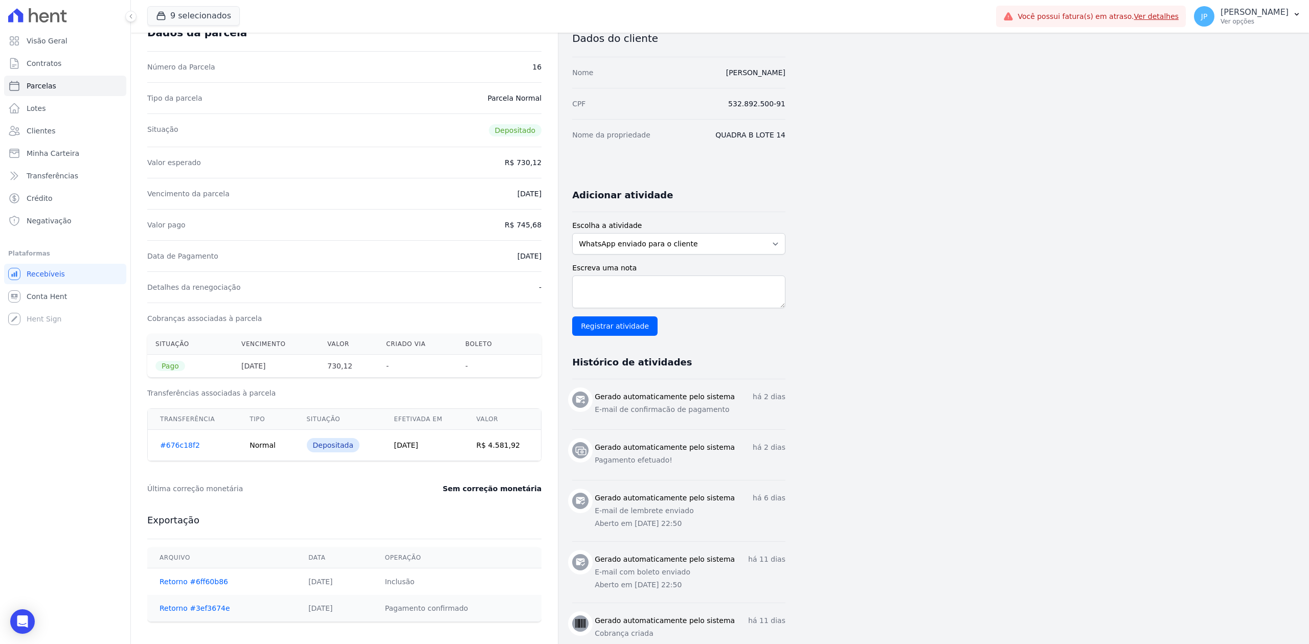
drag, startPoint x: 757, startPoint y: 500, endPoint x: 798, endPoint y: 548, distance: 62.8
drag, startPoint x: 743, startPoint y: 557, endPoint x: 811, endPoint y: 561, distance: 67.6
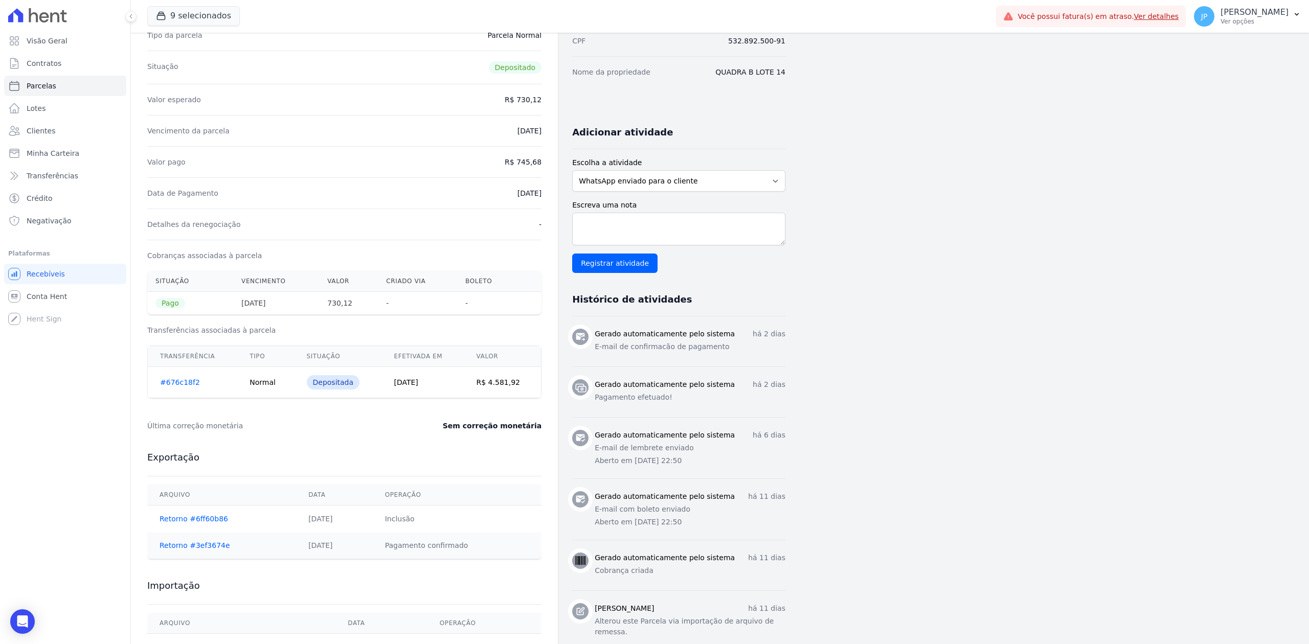
scroll to position [273, 0]
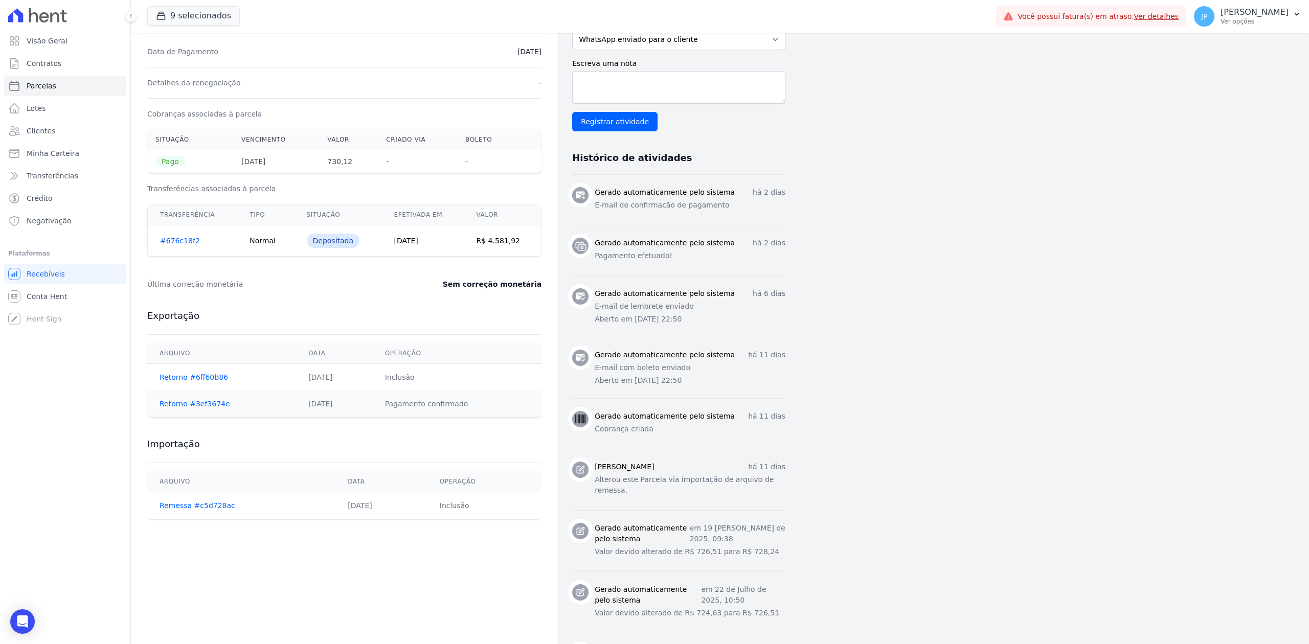
drag, startPoint x: 751, startPoint y: 416, endPoint x: 781, endPoint y: 430, distance: 33.6
click at [778, 428] on div "[PERSON_NAME] automaticamente pelo sistema há 11 [PERSON_NAME] Cobrança criada" at bounding box center [690, 424] width 191 height 26
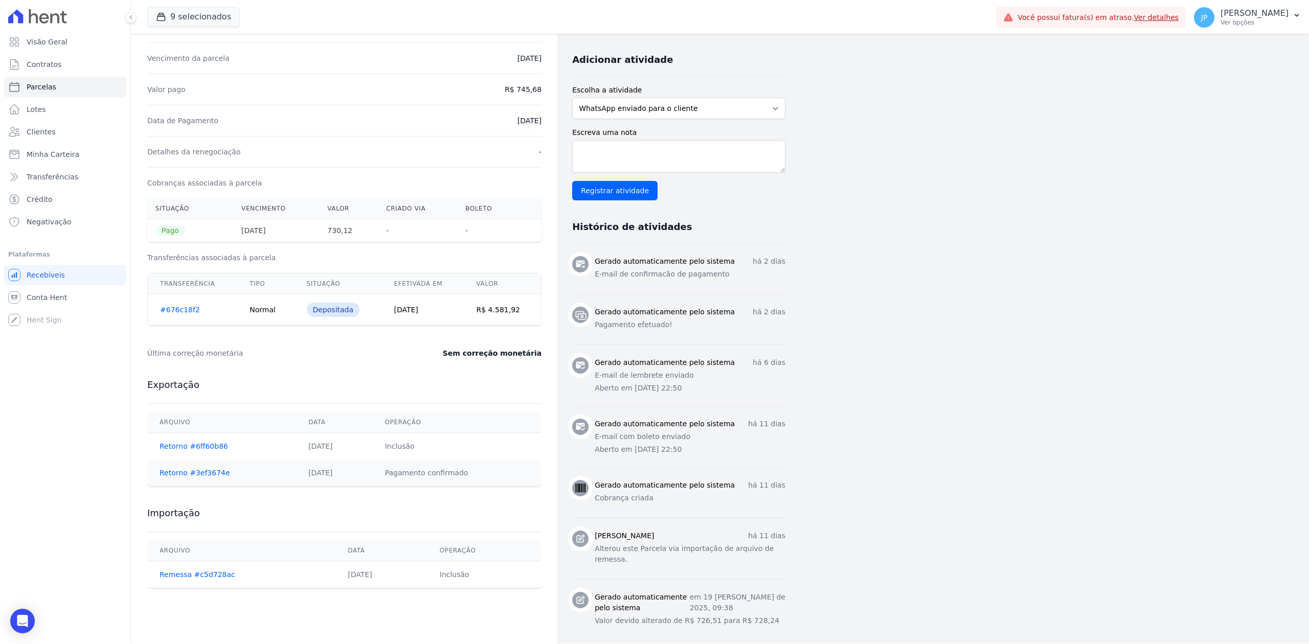
scroll to position [205, 0]
